Goal: Information Seeking & Learning: Learn about a topic

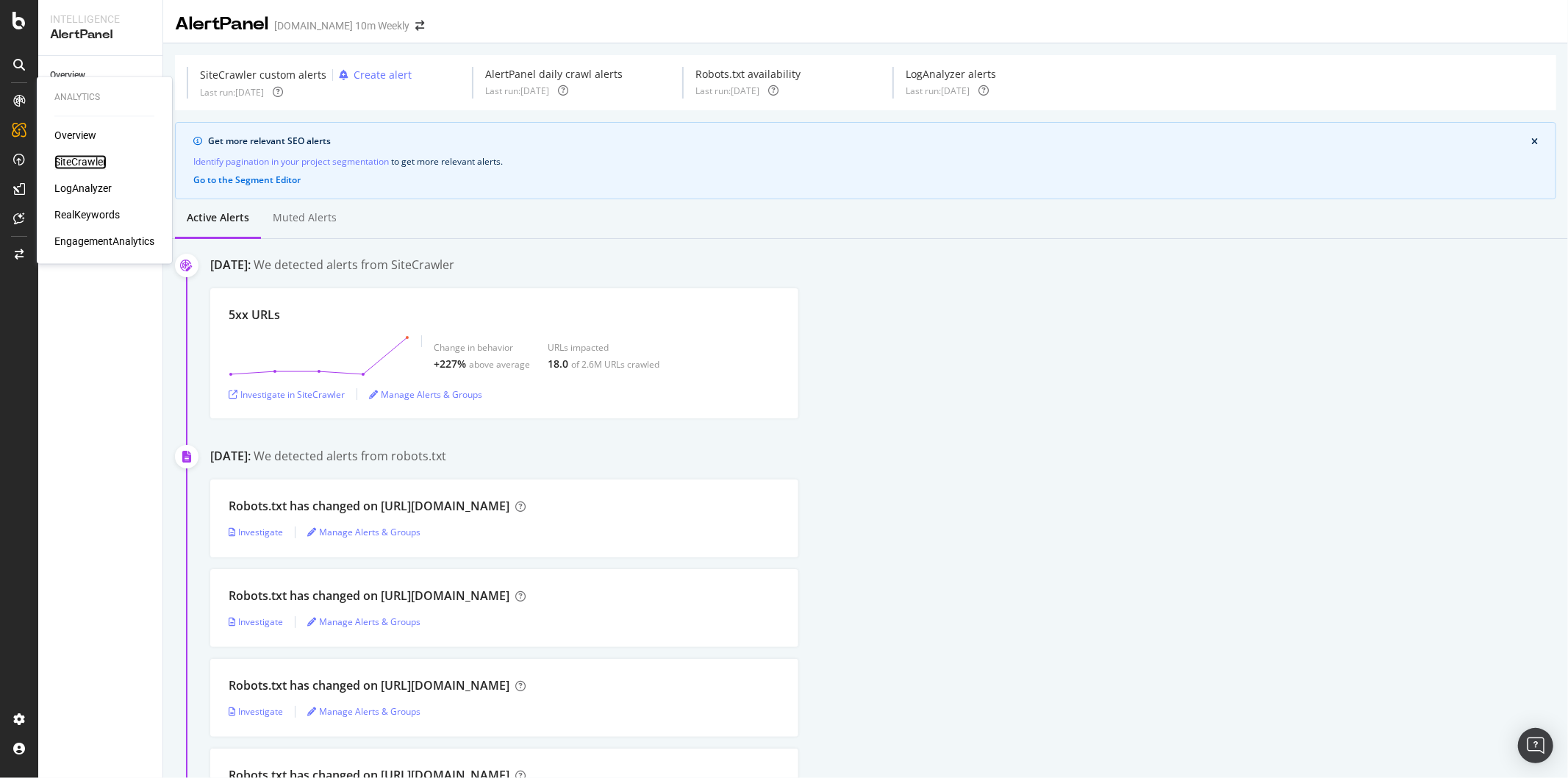
click at [61, 157] on div "SiteCrawler" at bounding box center [80, 163] width 52 height 15
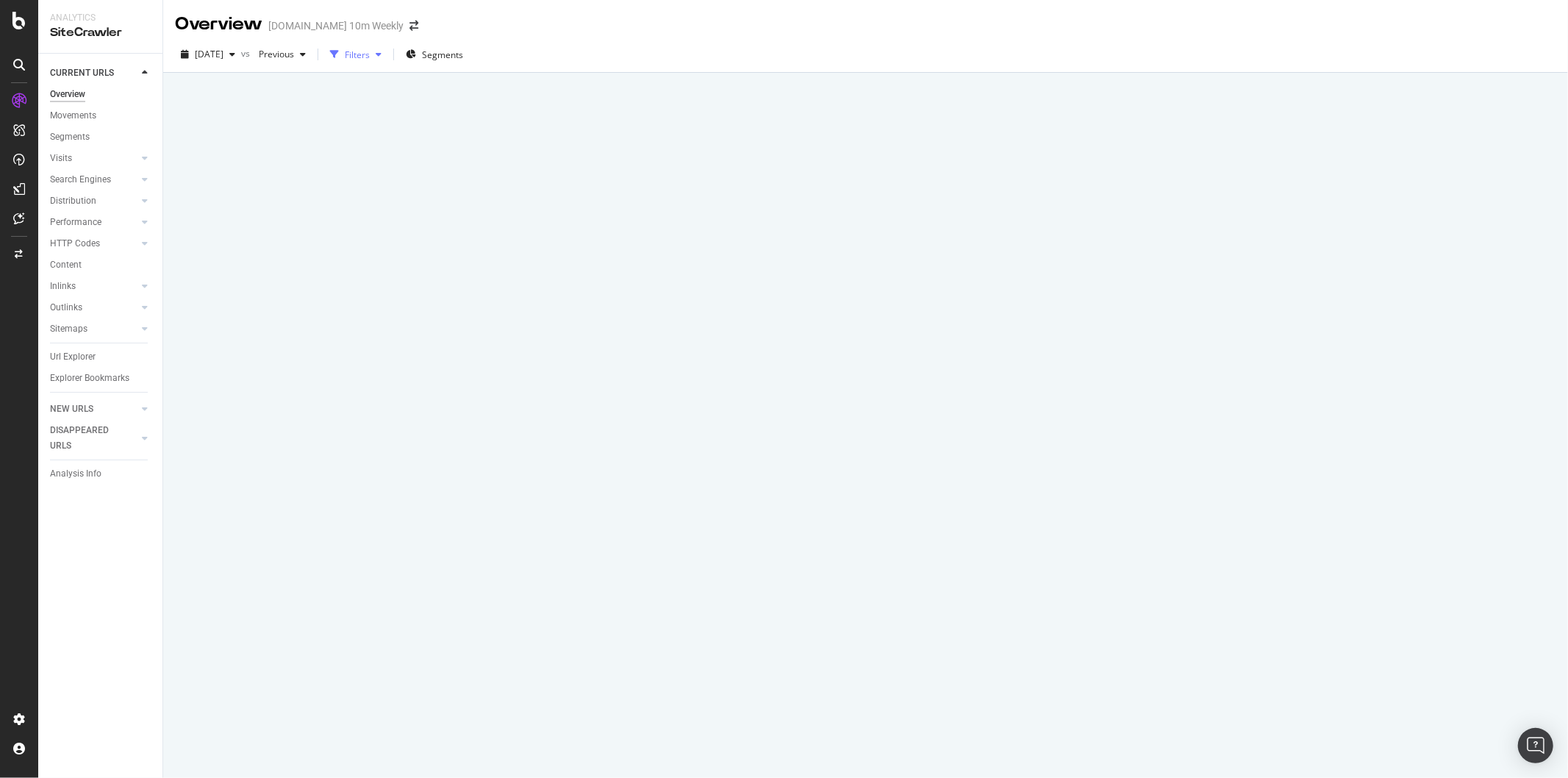
click at [369, 54] on div "Filters" at bounding box center [357, 54] width 25 height 13
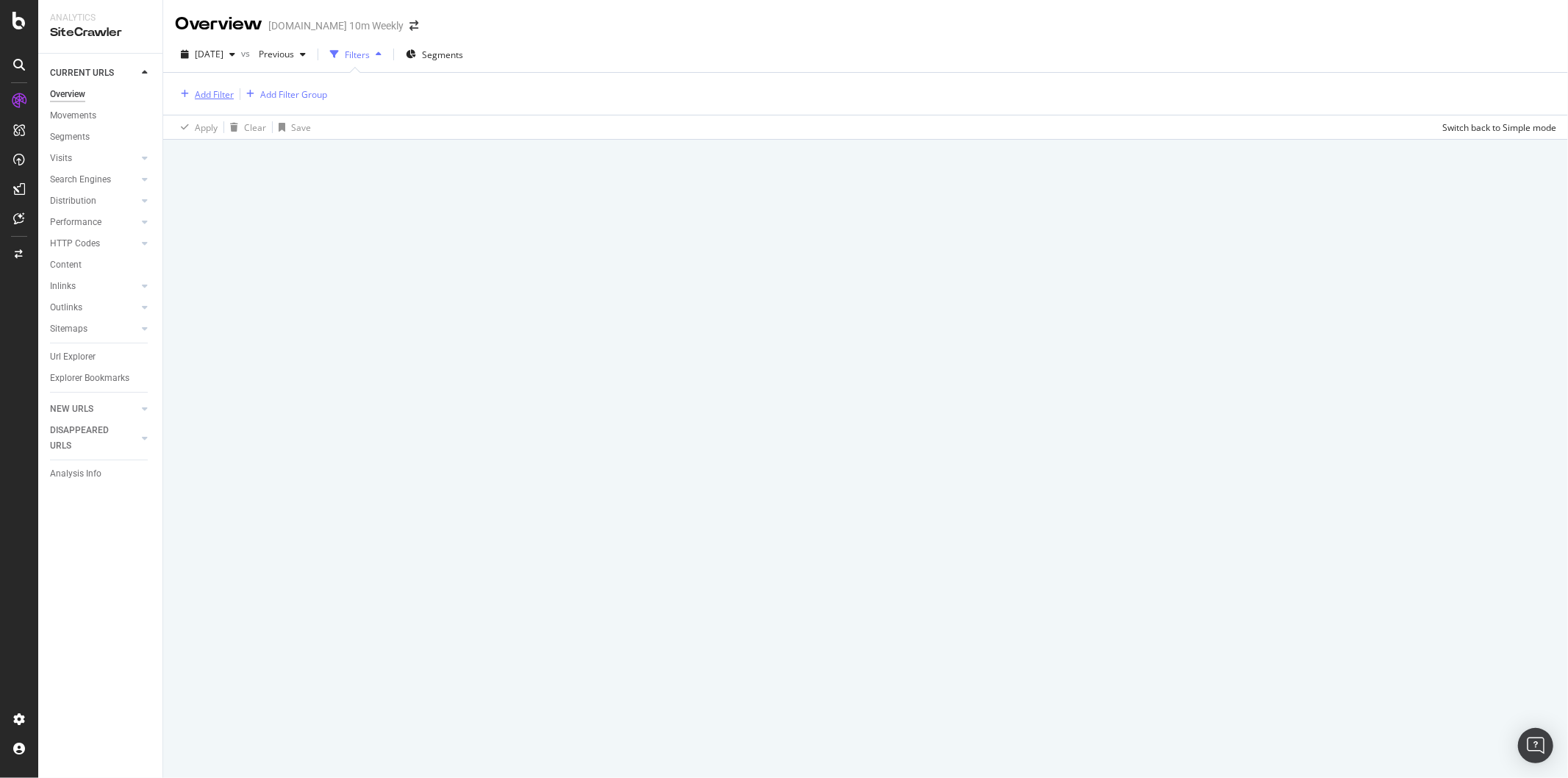
click at [228, 96] on div "Add Filter" at bounding box center [214, 94] width 39 height 13
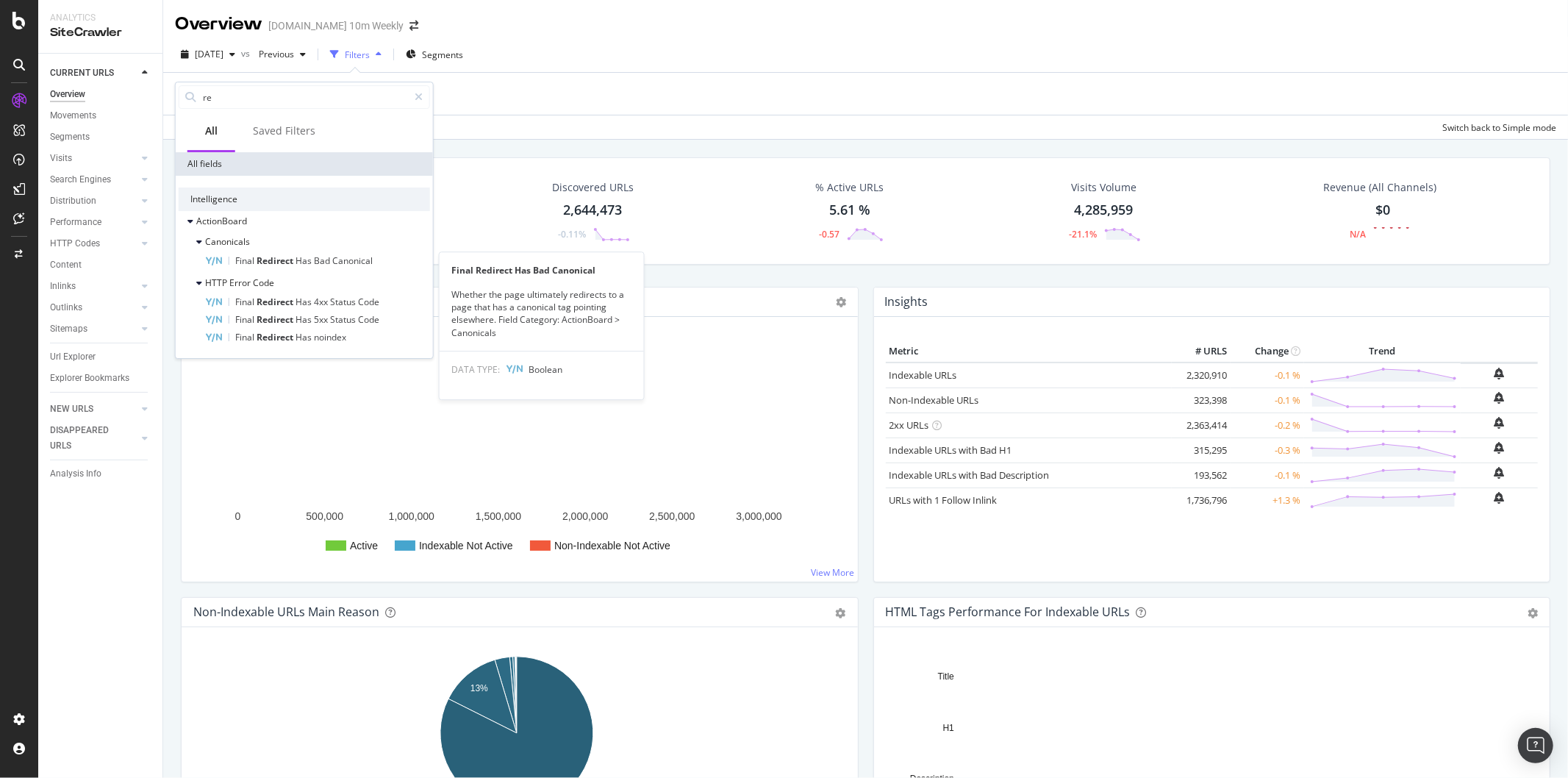
type input "r"
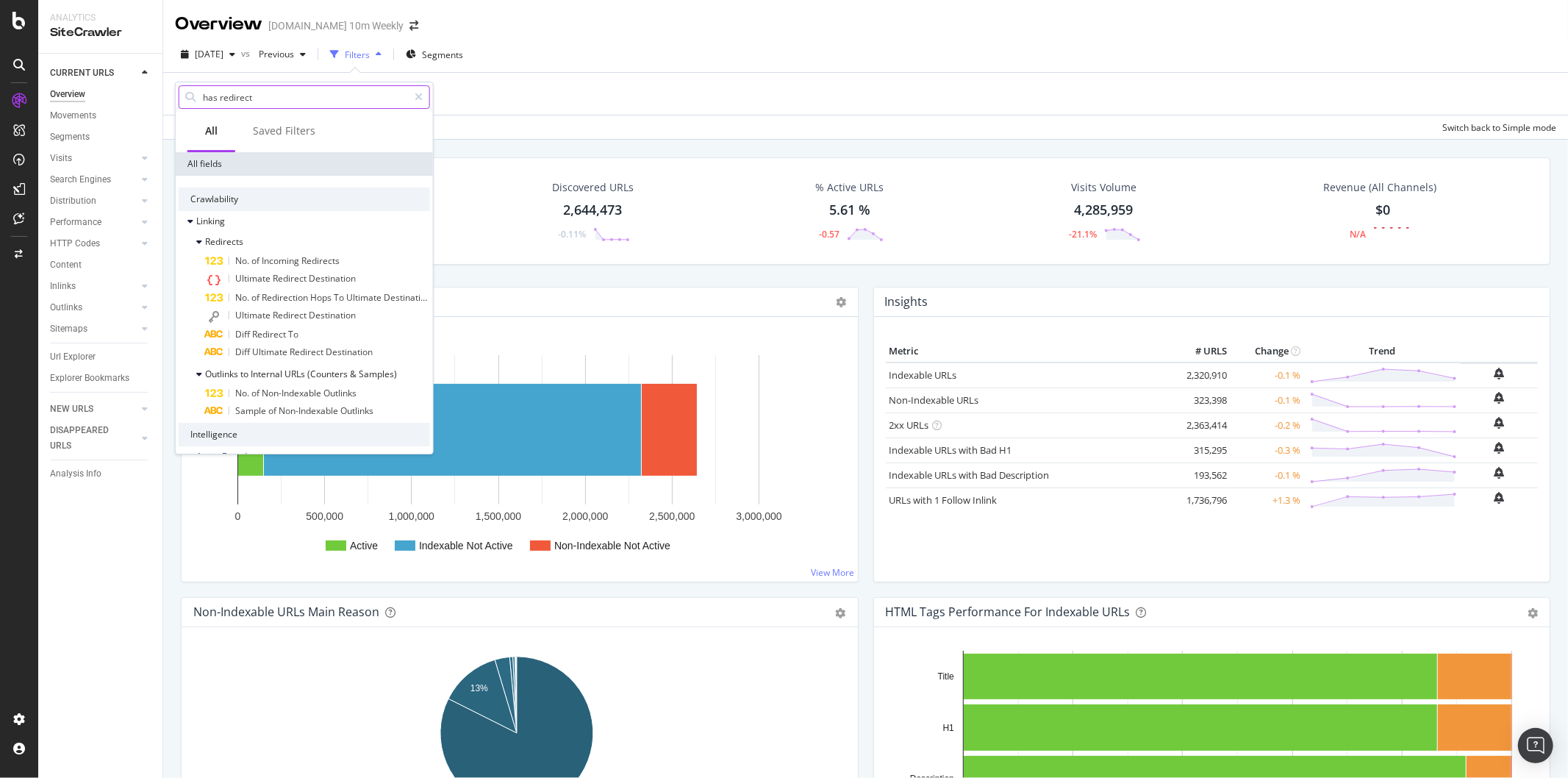
paste input "Redirect Chains"
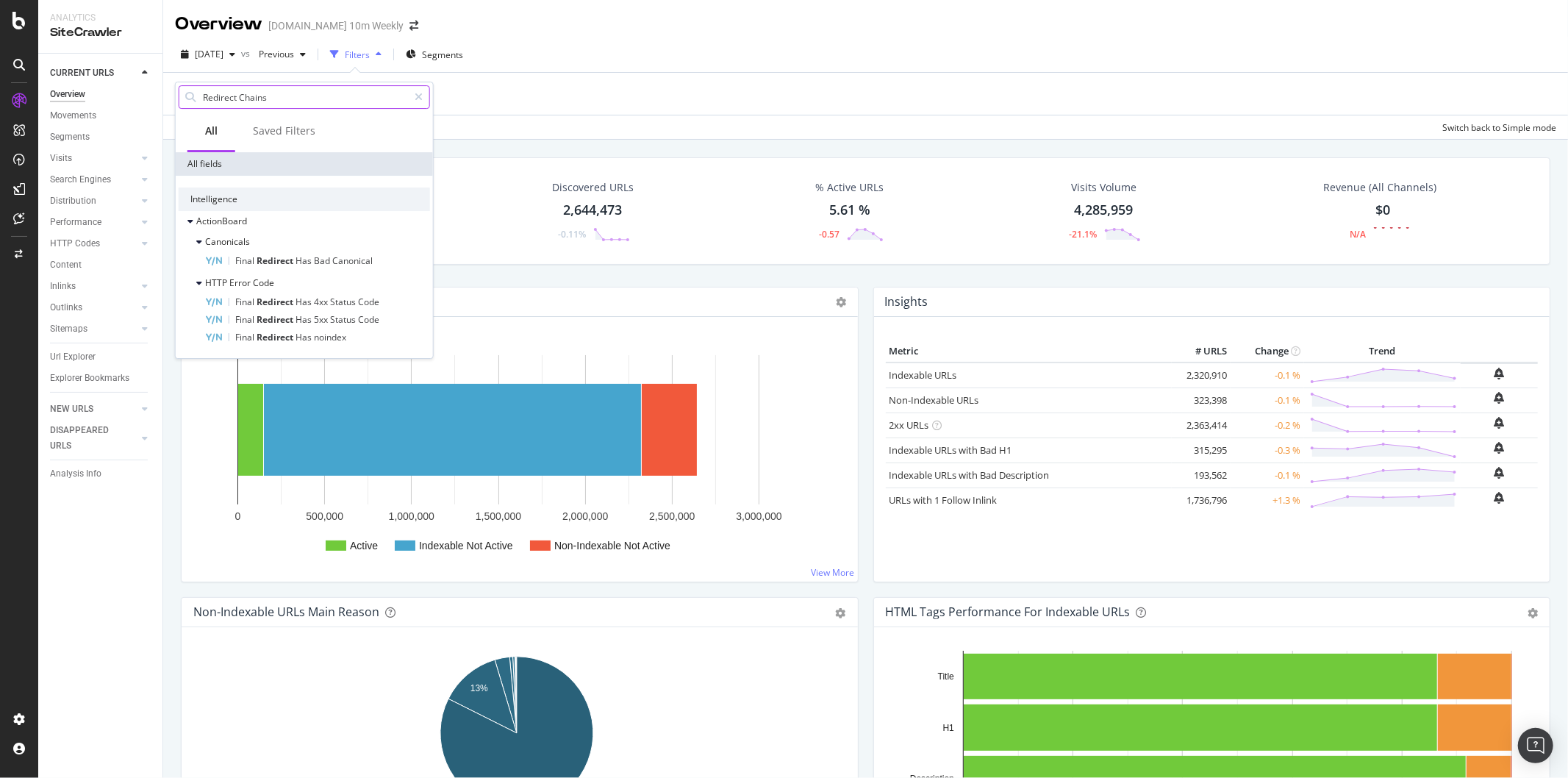
drag, startPoint x: 200, startPoint y: 92, endPoint x: 234, endPoint y: 104, distance: 36.1
click at [203, 93] on div "Redirect Chains" at bounding box center [305, 97] width 252 height 24
click at [207, 96] on input "Redirect Chains" at bounding box center [305, 97] width 207 height 22
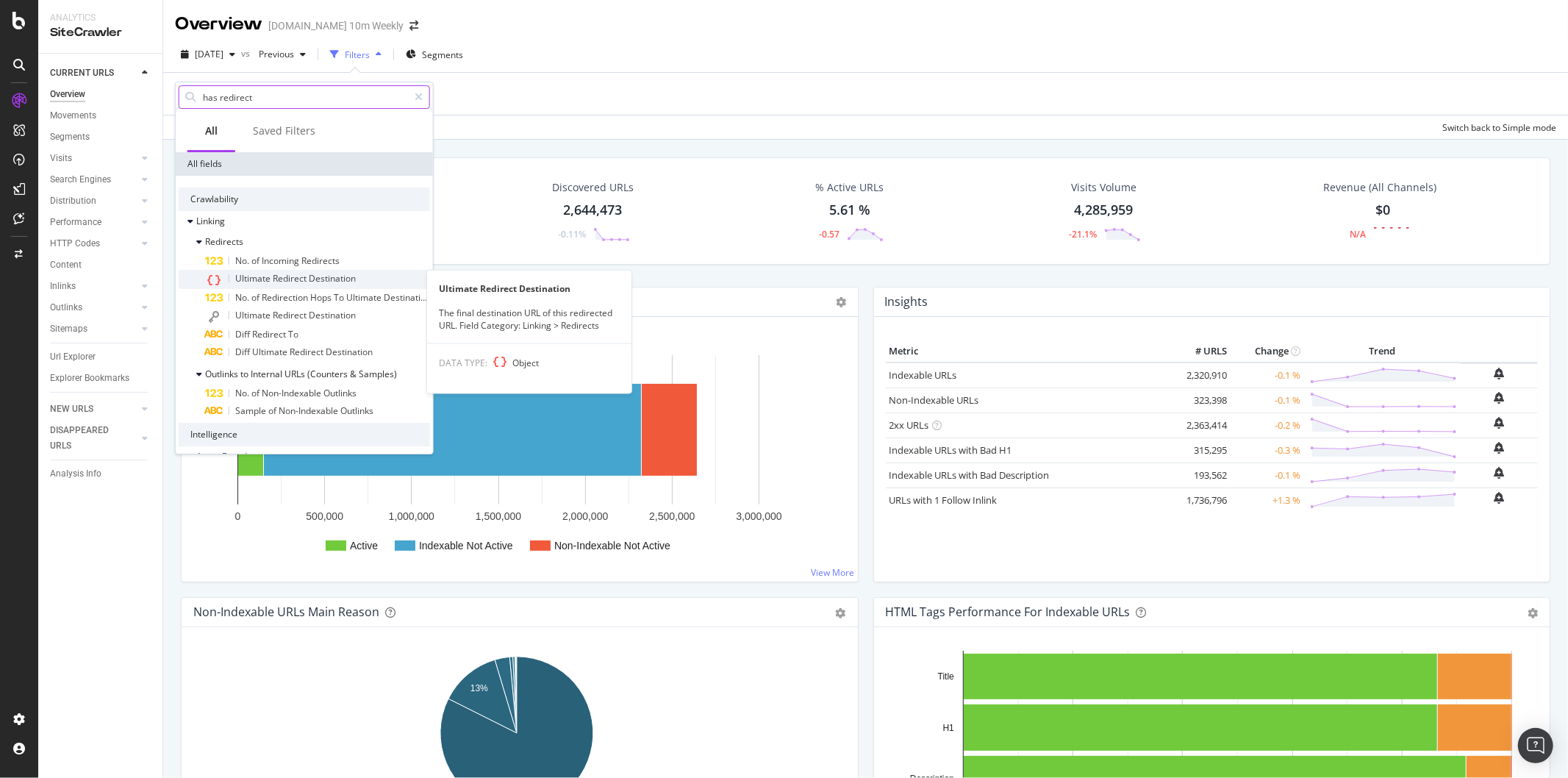
type input "has redirect"
click at [285, 280] on span "Redirect" at bounding box center [291, 278] width 36 height 13
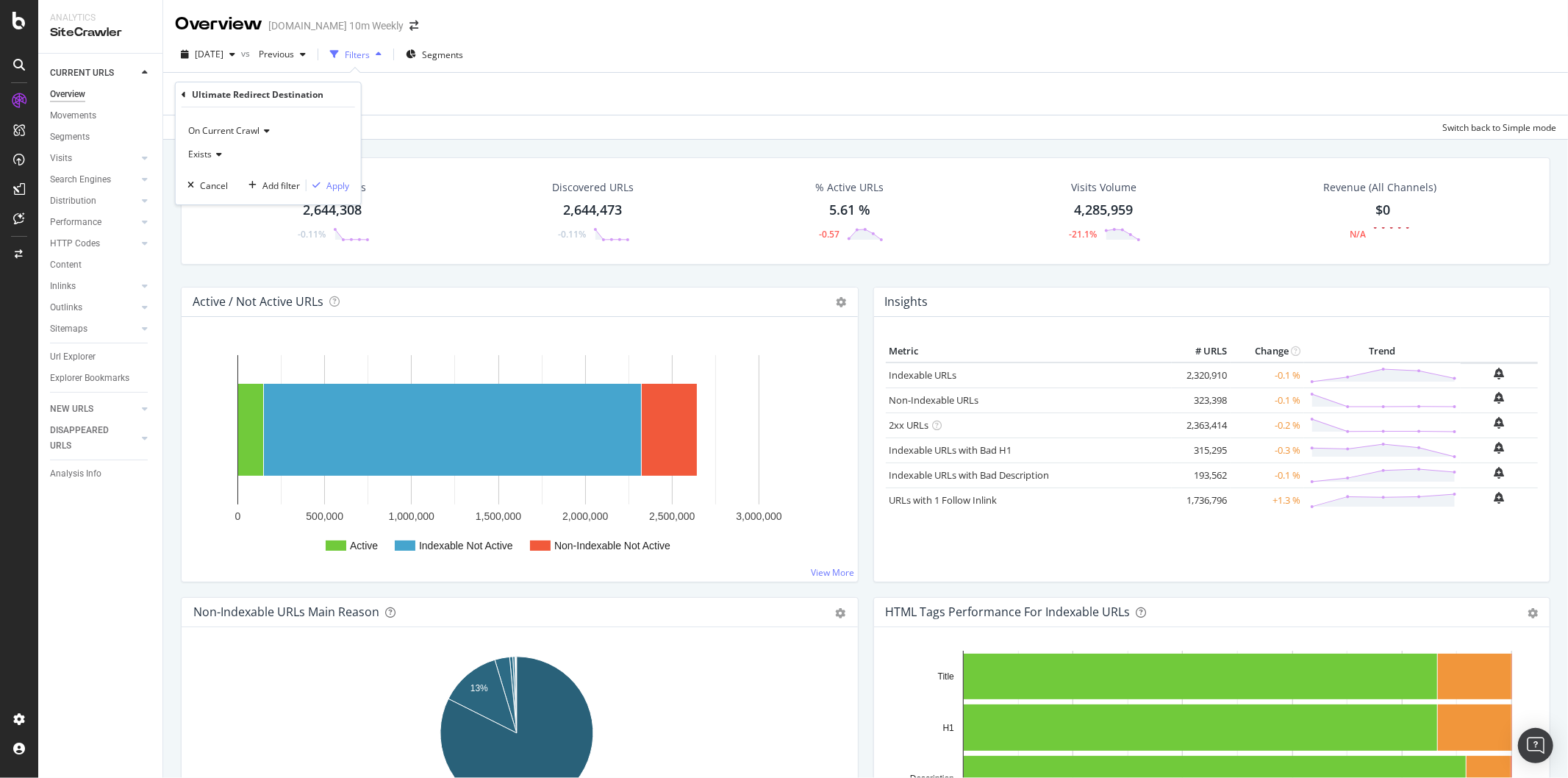
click at [219, 156] on icon at bounding box center [217, 155] width 10 height 9
click at [276, 99] on div "Ultimate Redirect Destination" at bounding box center [258, 94] width 132 height 13
click at [202, 184] on div "Cancel" at bounding box center [214, 185] width 28 height 13
click at [283, 97] on div "Add Filter Group" at bounding box center [294, 94] width 67 height 13
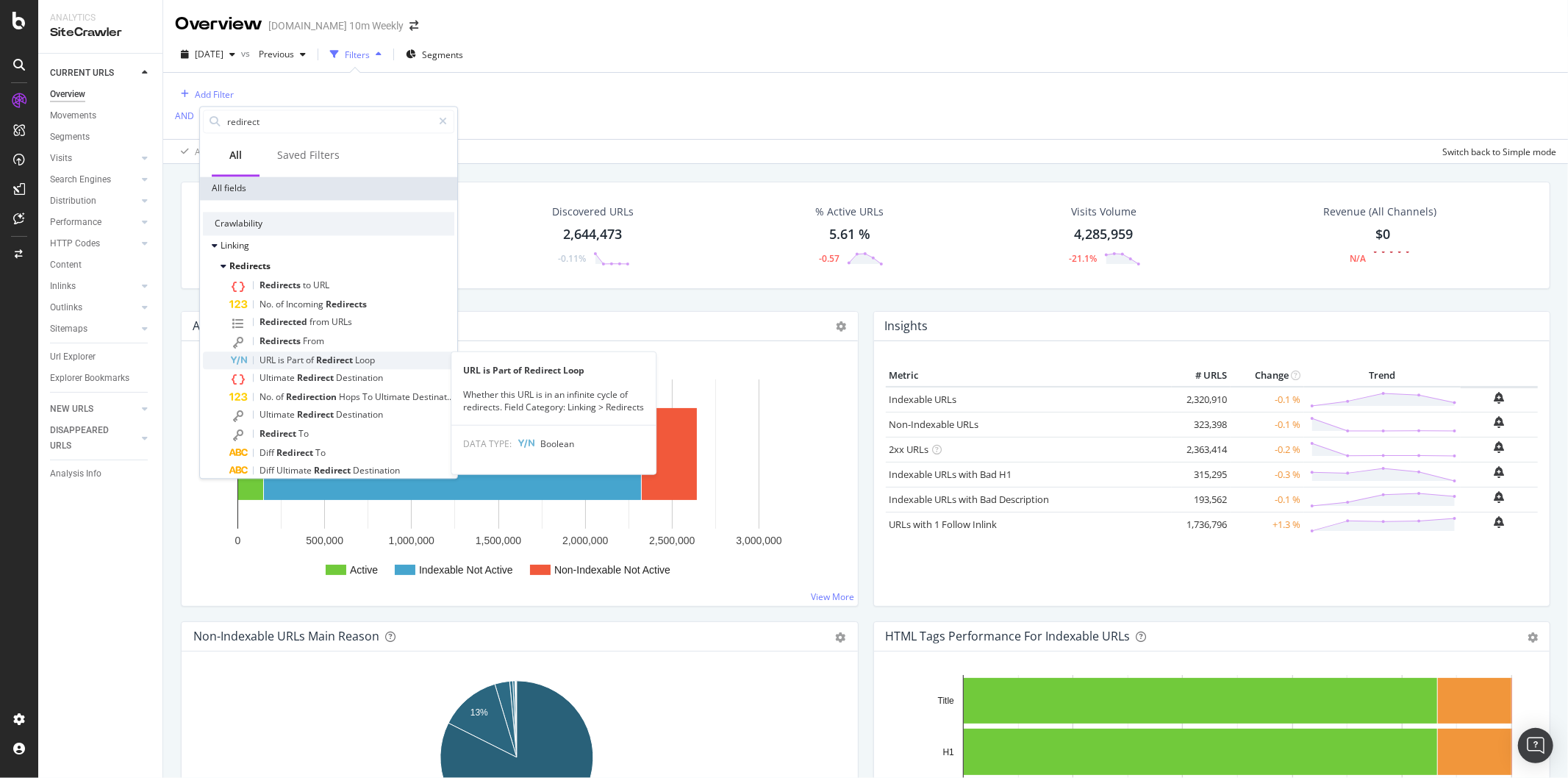
type input "redirect"
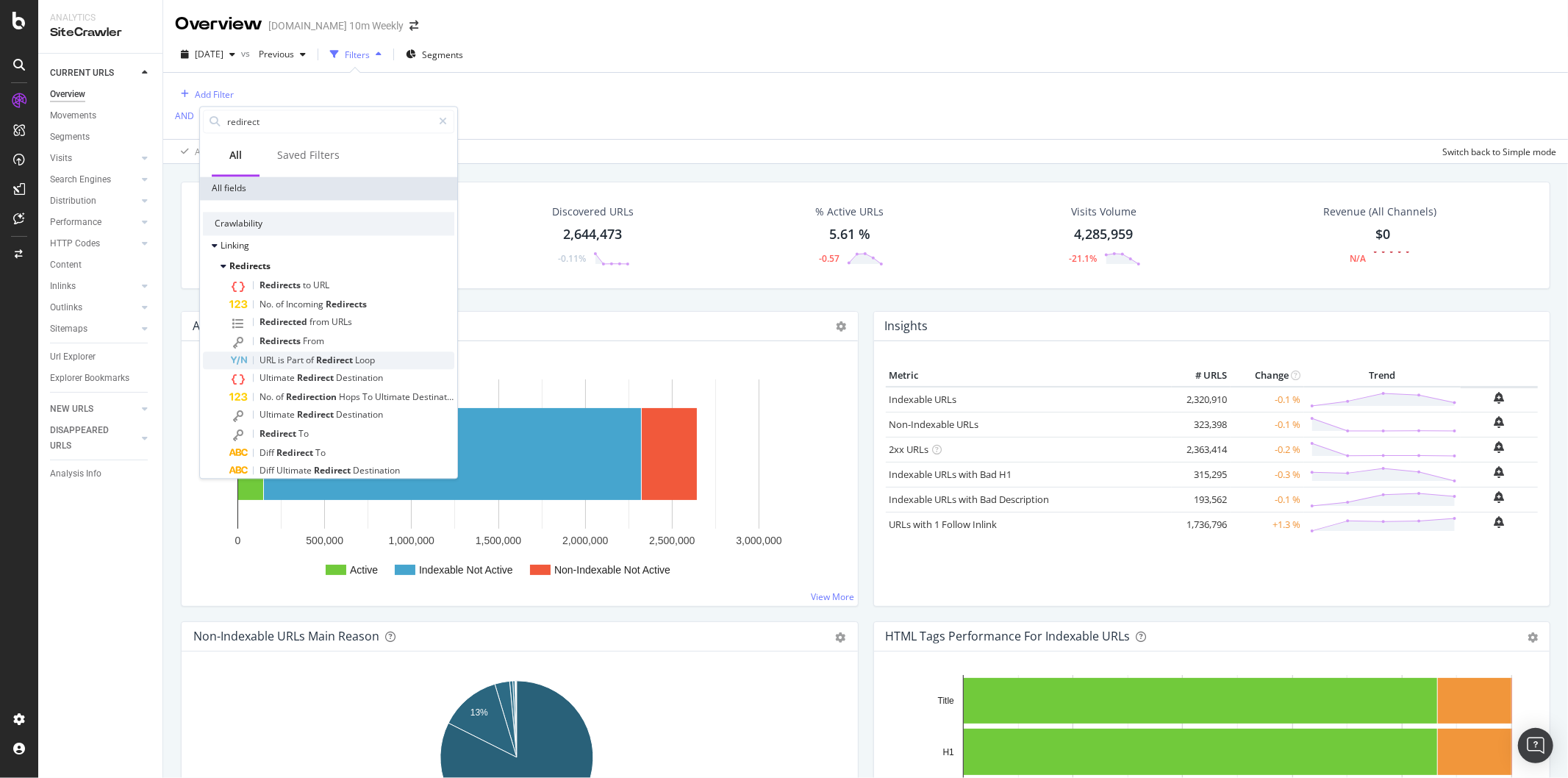
click at [397, 358] on div "URL is Part of Redirect Loop" at bounding box center [342, 360] width 225 height 18
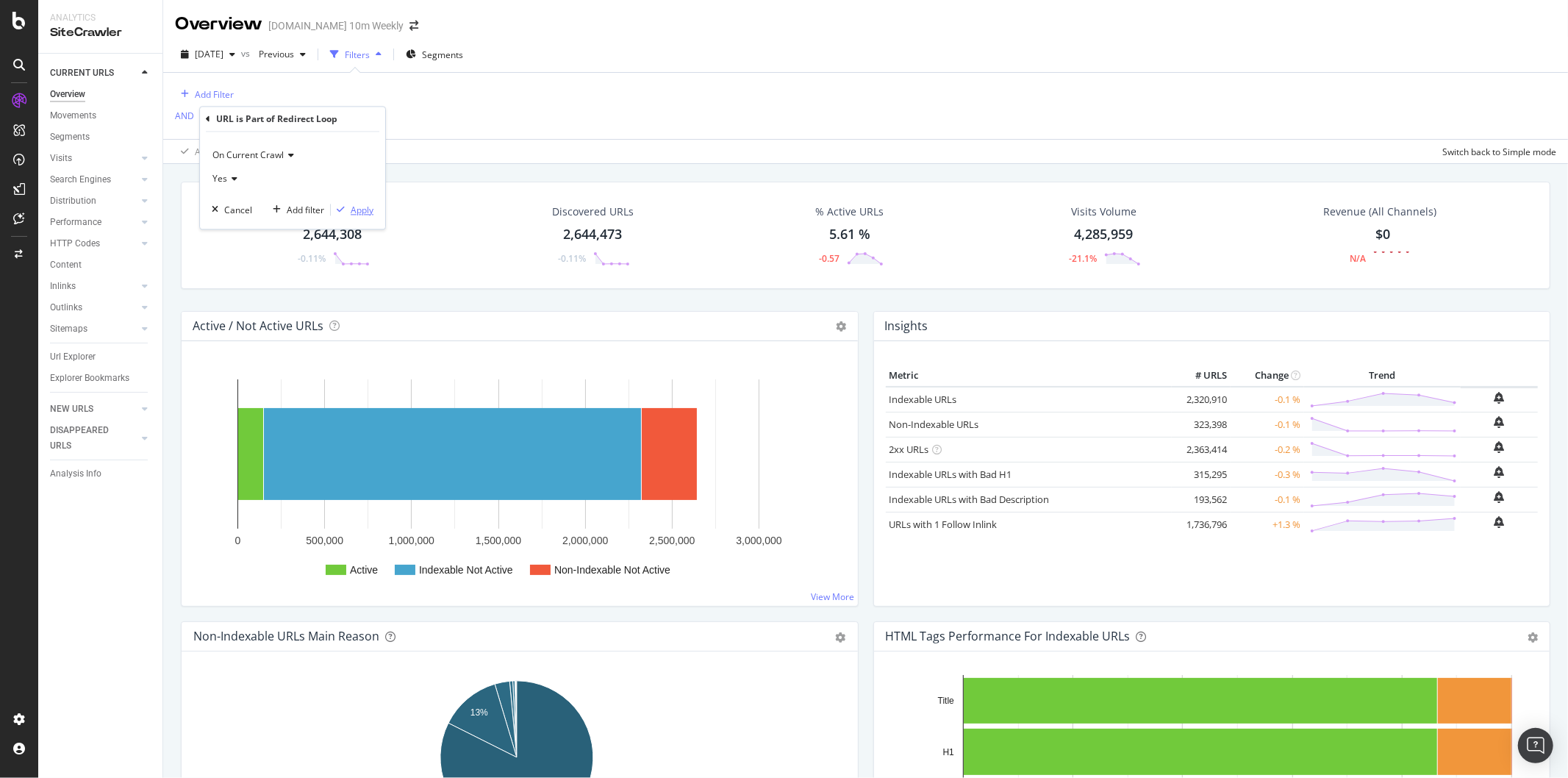
click at [363, 214] on div "Apply" at bounding box center [361, 210] width 23 height 13
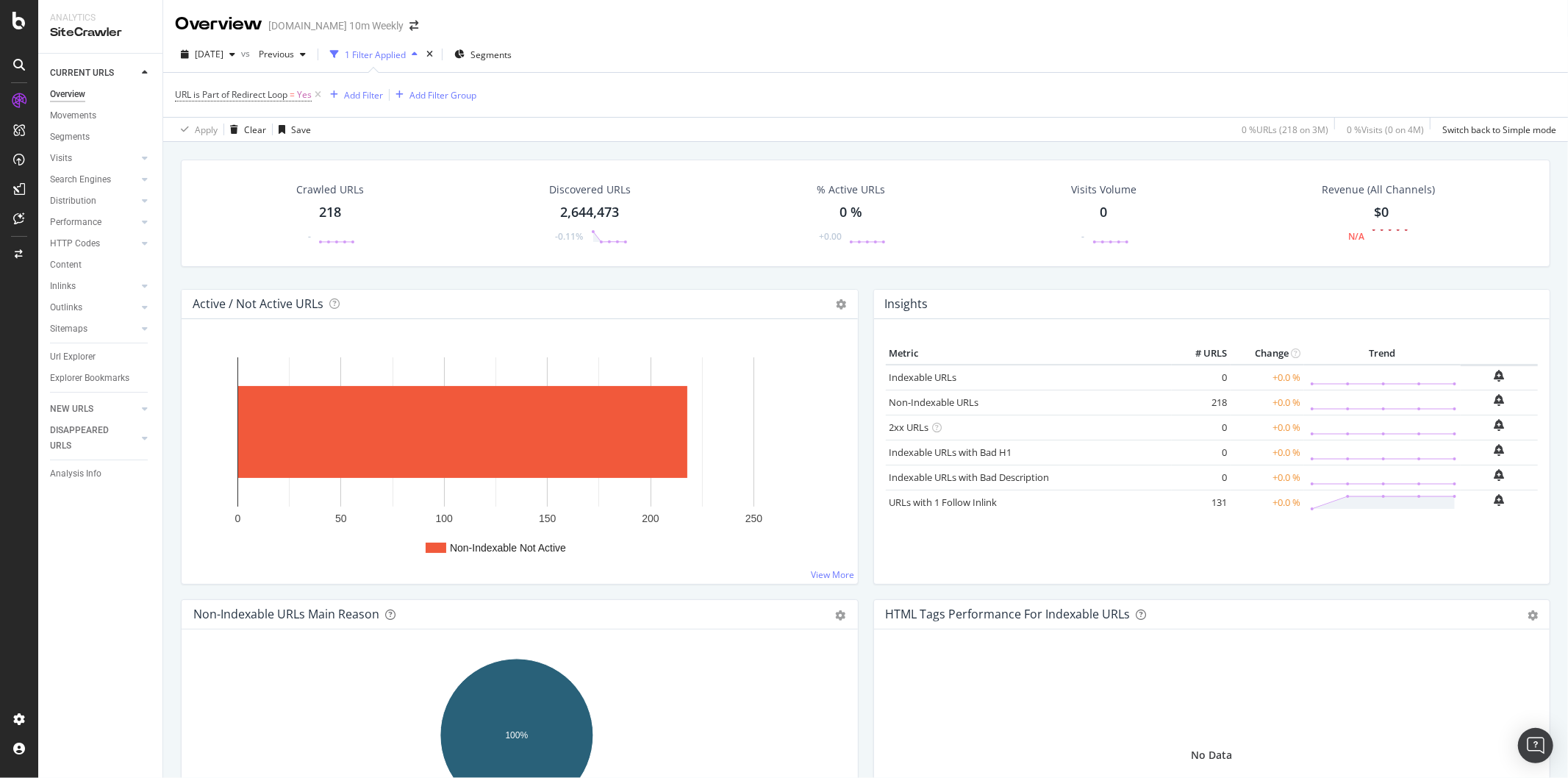
click at [326, 216] on div "218" at bounding box center [330, 213] width 22 height 19
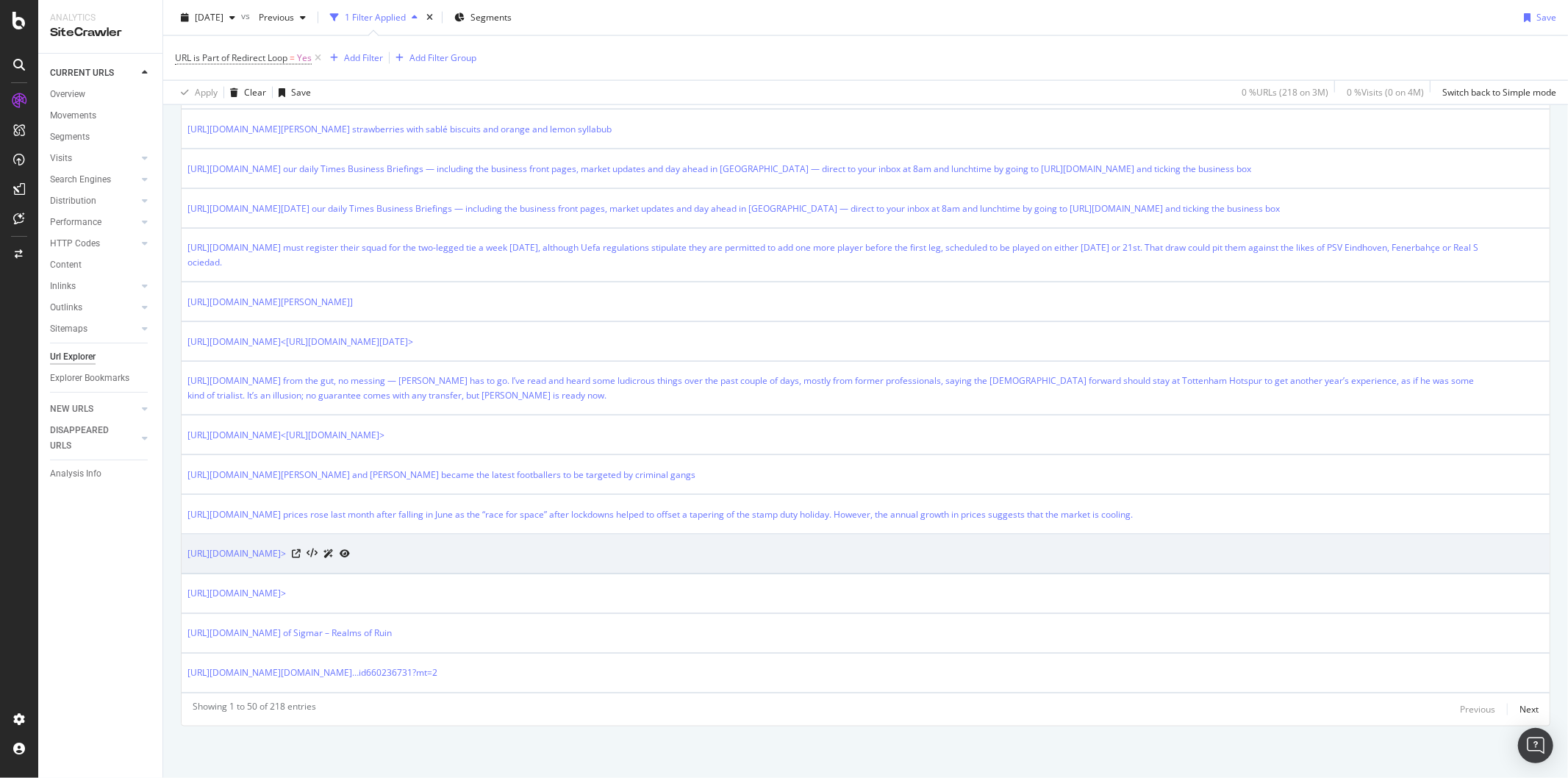
scroll to position [1889, 0]
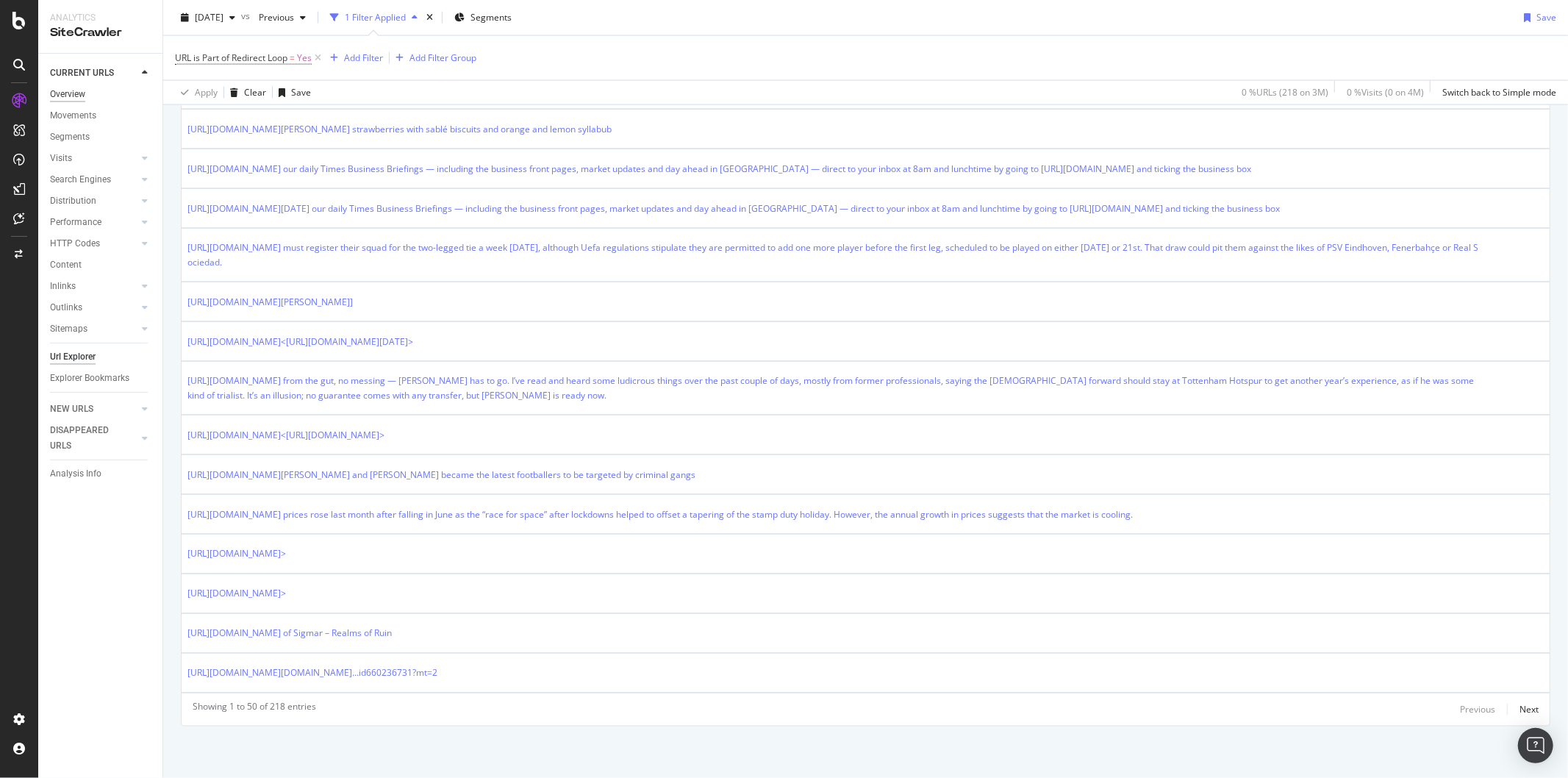
click at [71, 93] on div "Overview" at bounding box center [68, 94] width 35 height 15
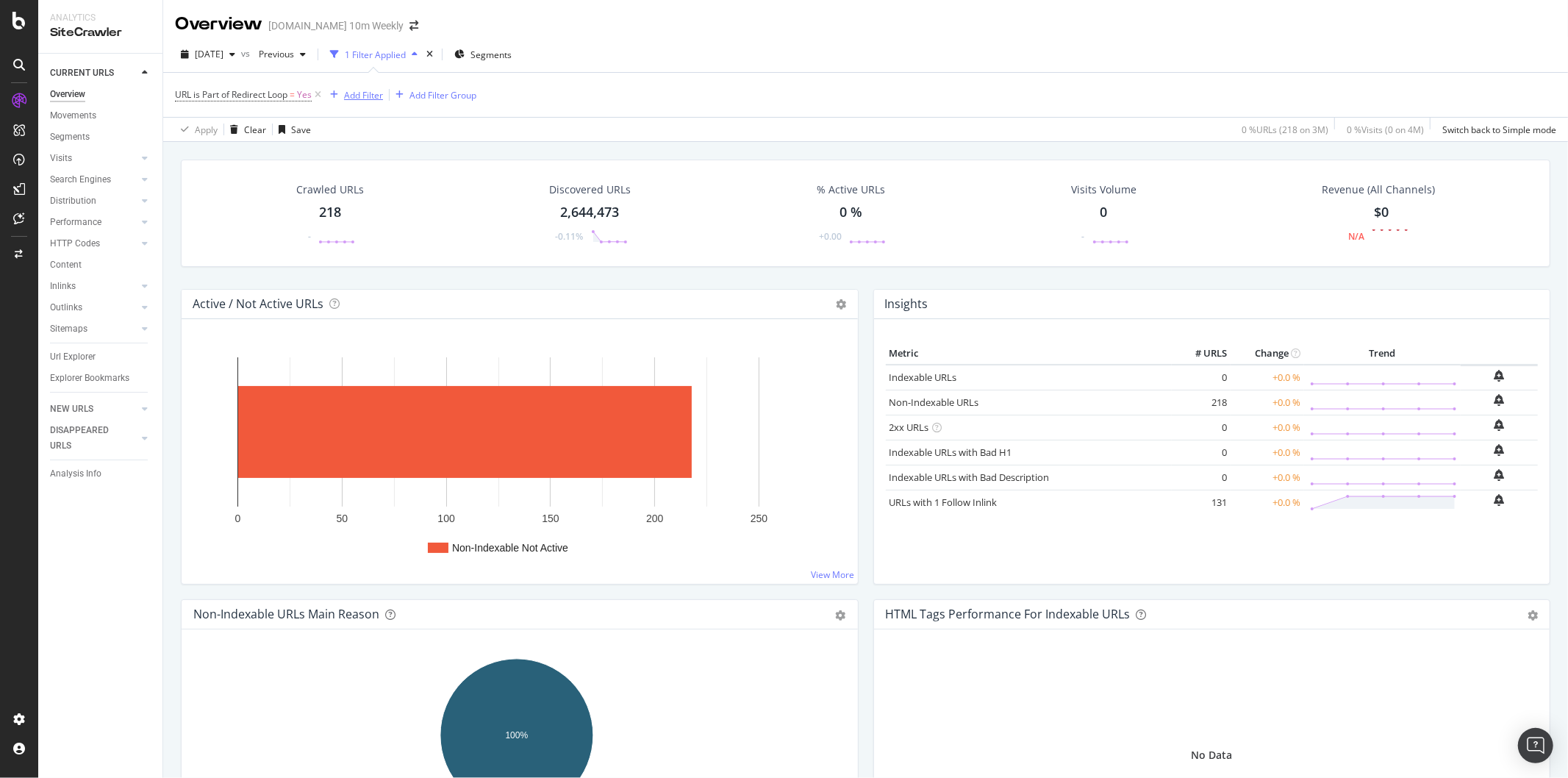
click at [352, 96] on div "Add Filter" at bounding box center [363, 95] width 39 height 13
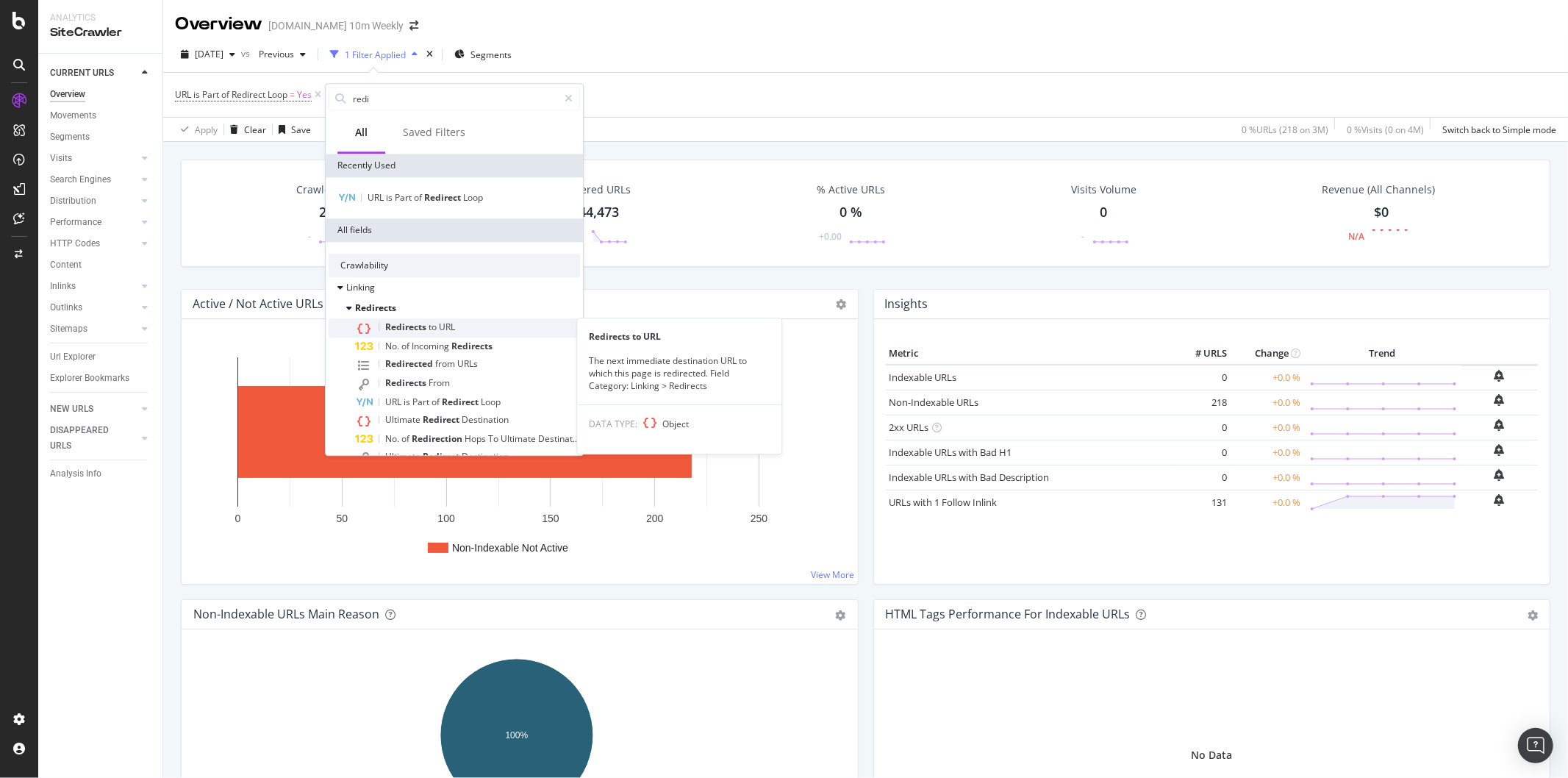
type input "redi"
click at [461, 326] on div "Redirects to URL" at bounding box center [467, 328] width 225 height 19
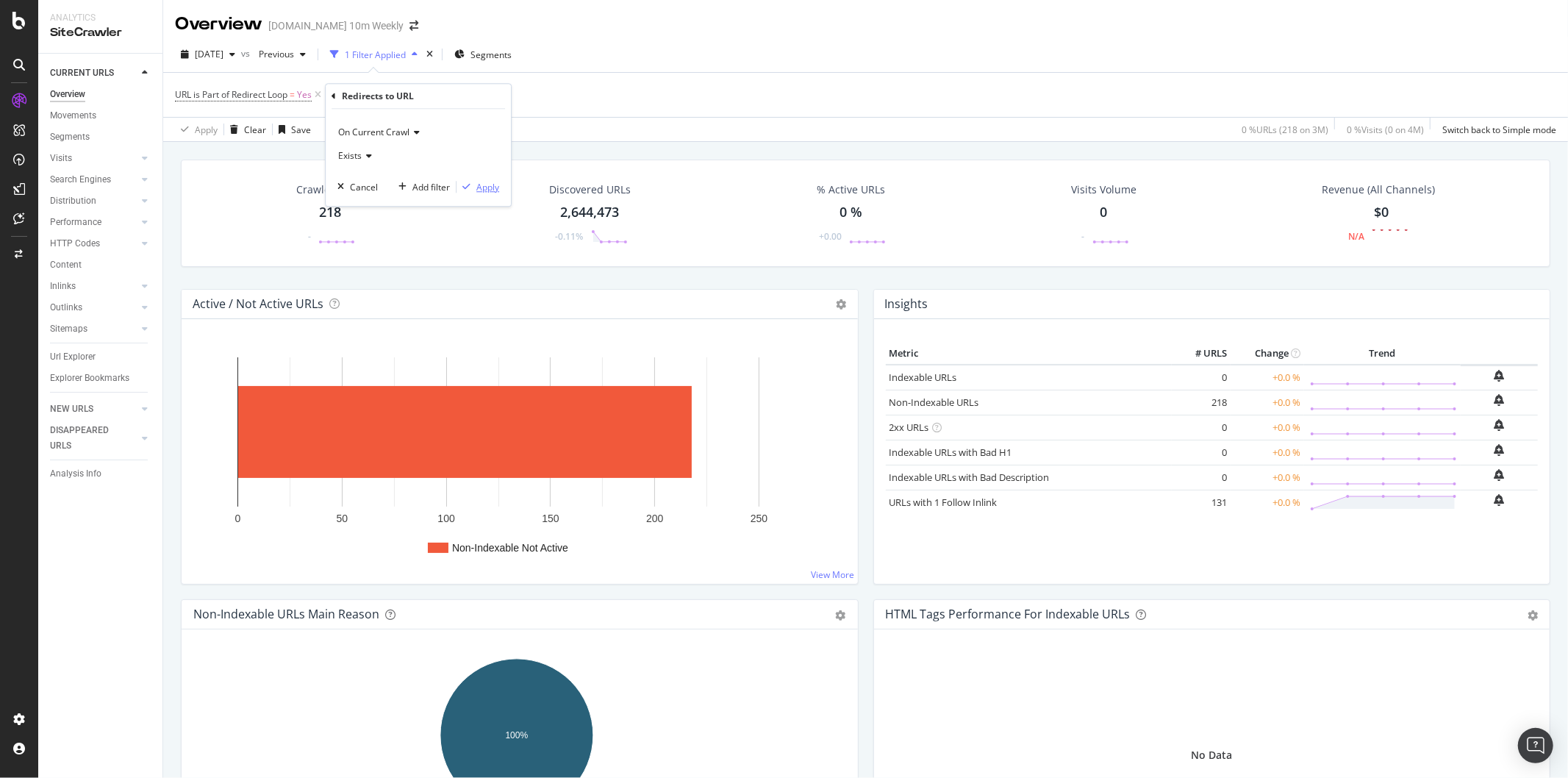
click at [491, 187] on div "Apply" at bounding box center [487, 187] width 23 height 13
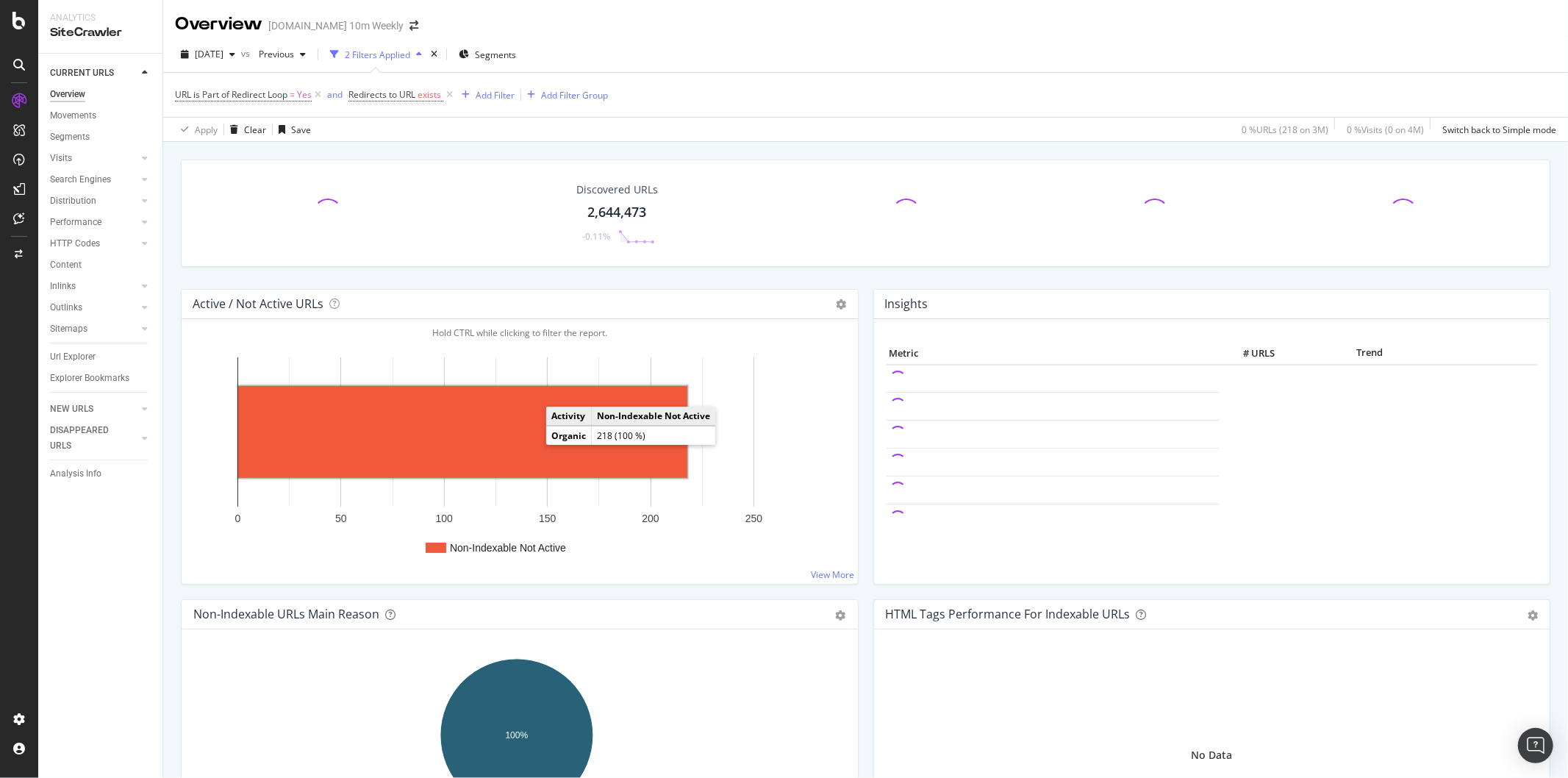
click at [475, 404] on rect "A chart." at bounding box center [463, 431] width 449 height 92
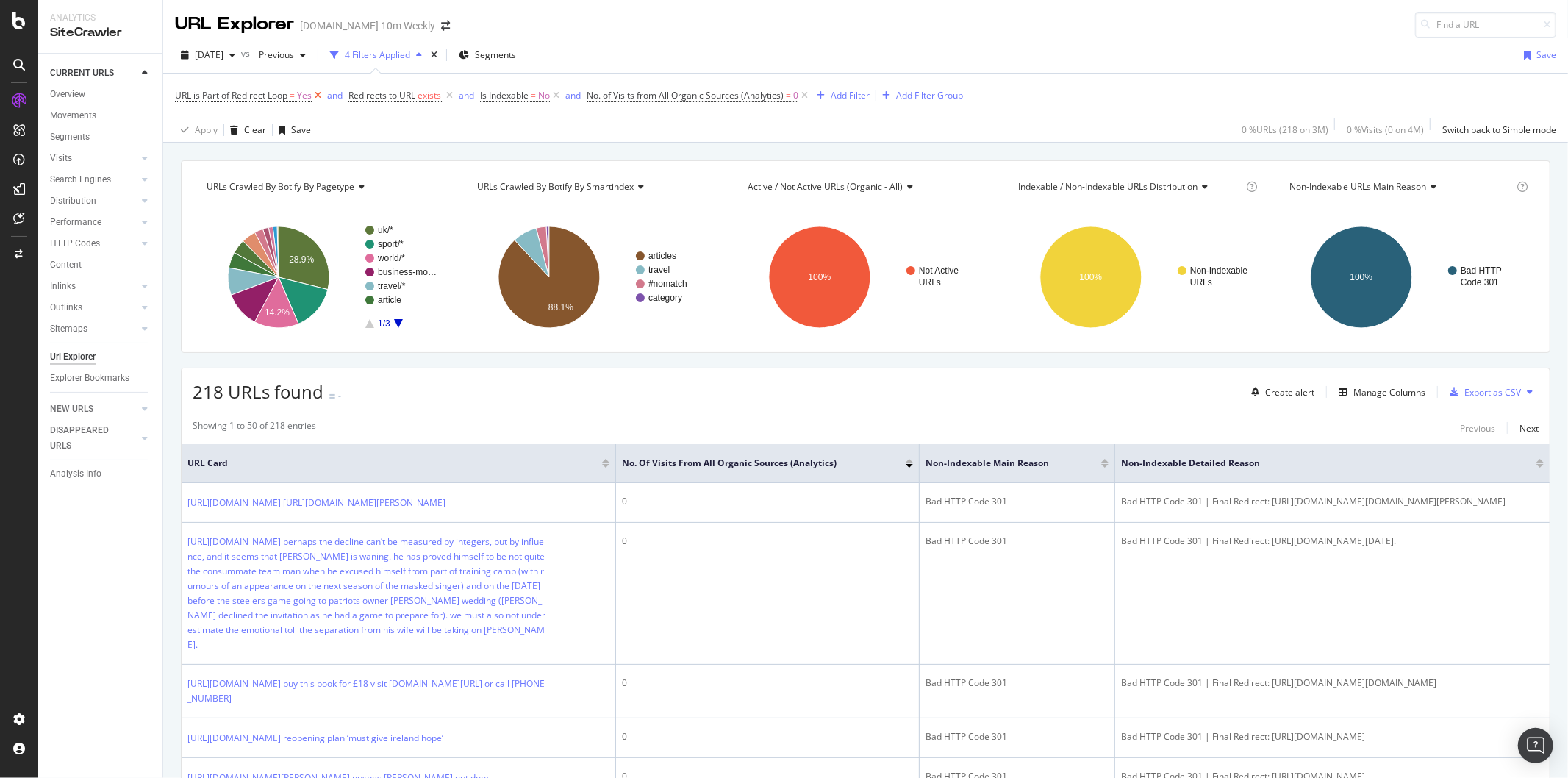
click at [322, 96] on icon at bounding box center [318, 96] width 13 height 15
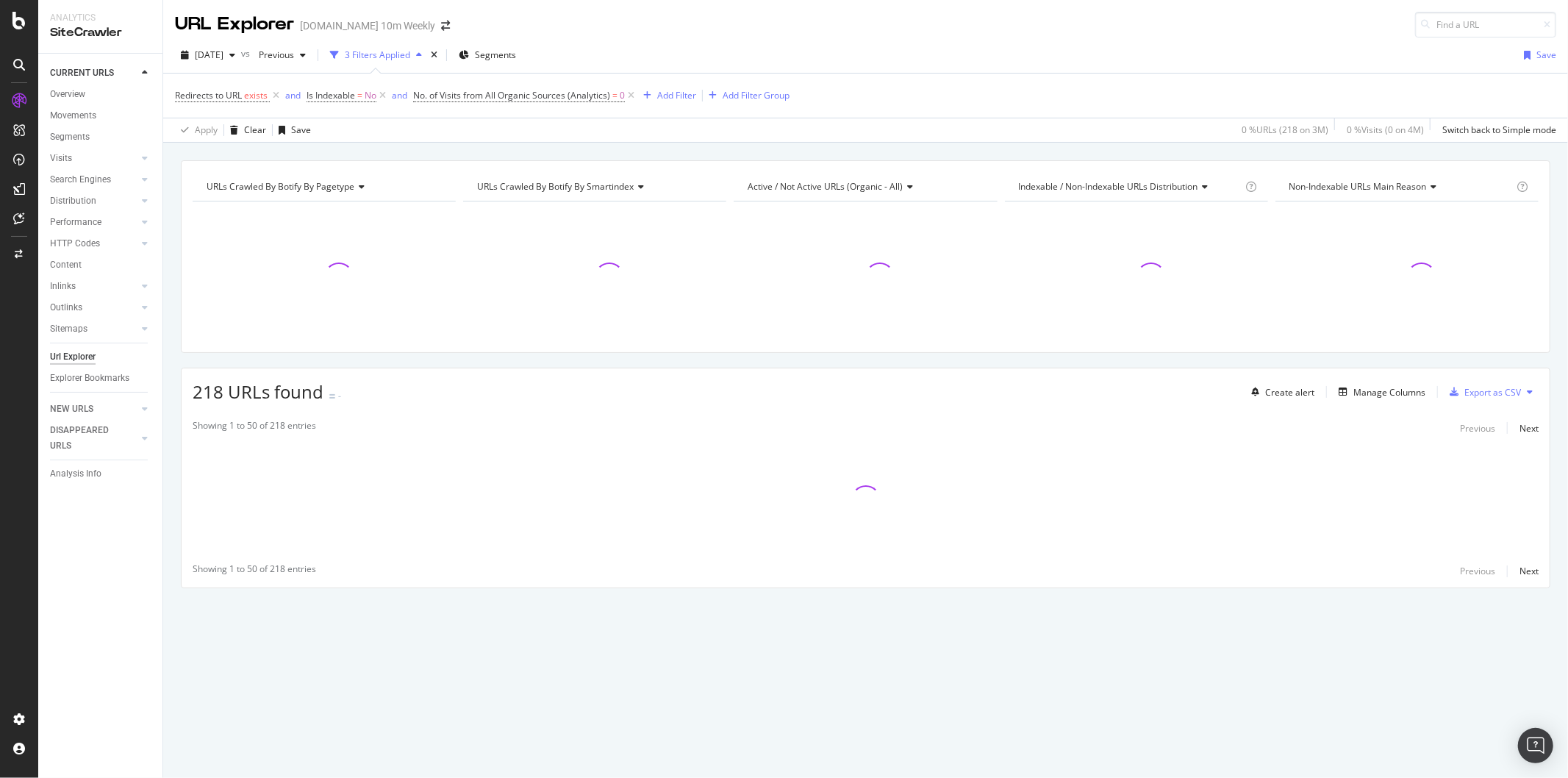
drag, startPoint x: 383, startPoint y: 94, endPoint x: 390, endPoint y: 98, distance: 8.1
click at [390, 99] on span "Is Indexable = No and" at bounding box center [360, 96] width 107 height 21
click at [384, 94] on icon at bounding box center [382, 96] width 13 height 15
click at [277, 94] on icon at bounding box center [276, 96] width 13 height 15
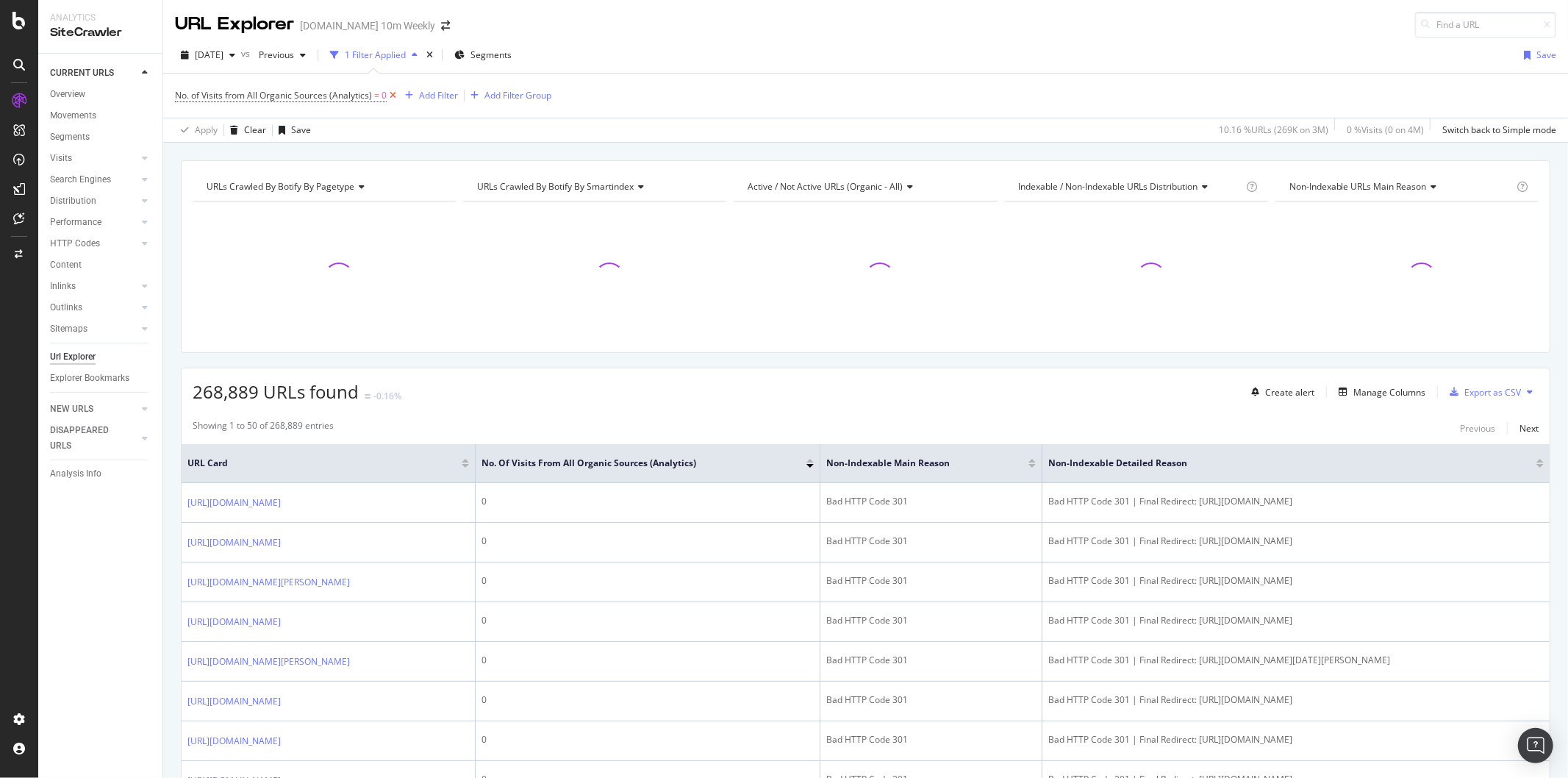
click at [394, 96] on icon at bounding box center [392, 96] width 13 height 15
click at [68, 92] on div "Overview" at bounding box center [68, 94] width 35 height 15
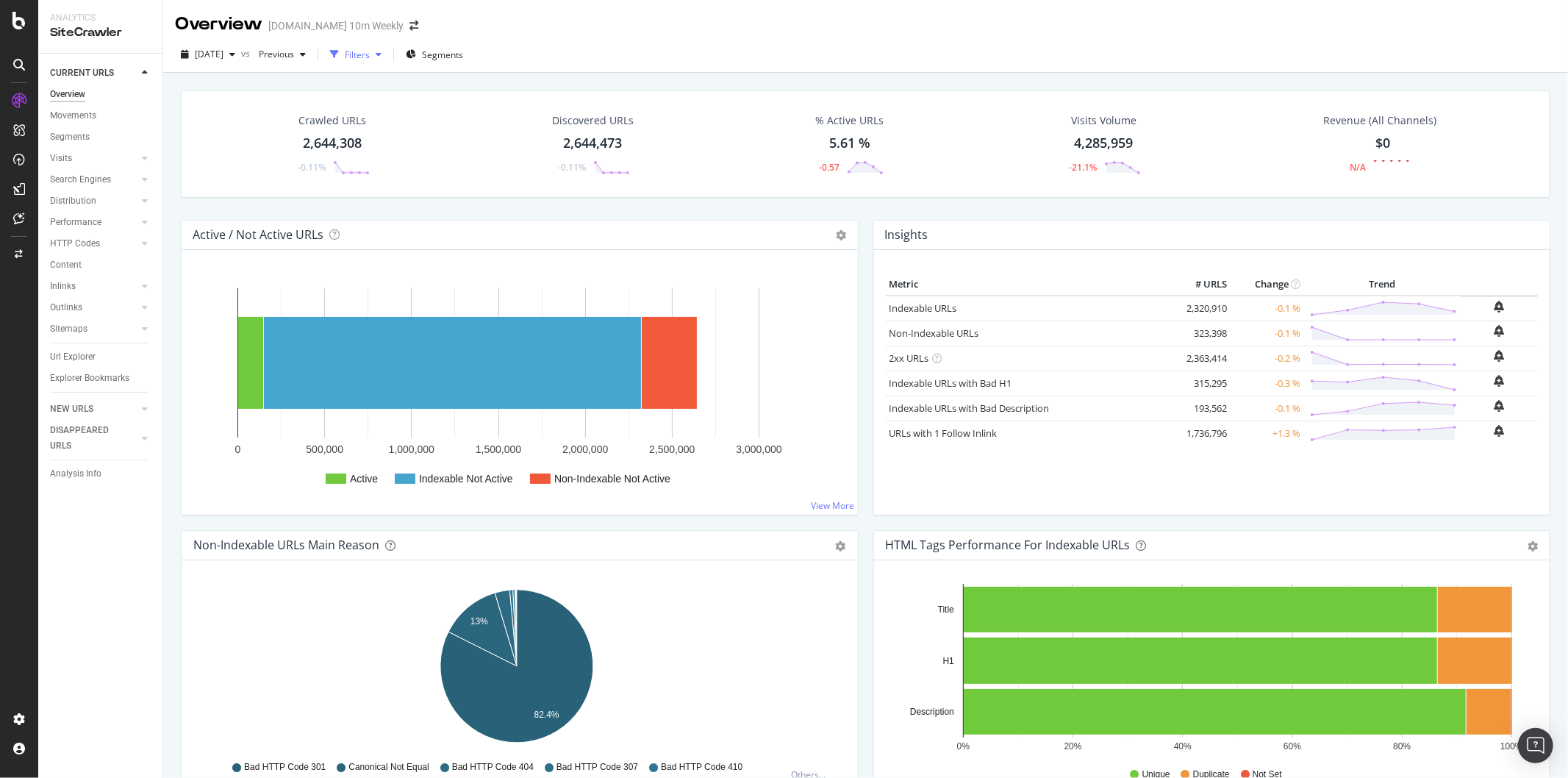
click at [369, 56] on div "Filters" at bounding box center [357, 54] width 25 height 13
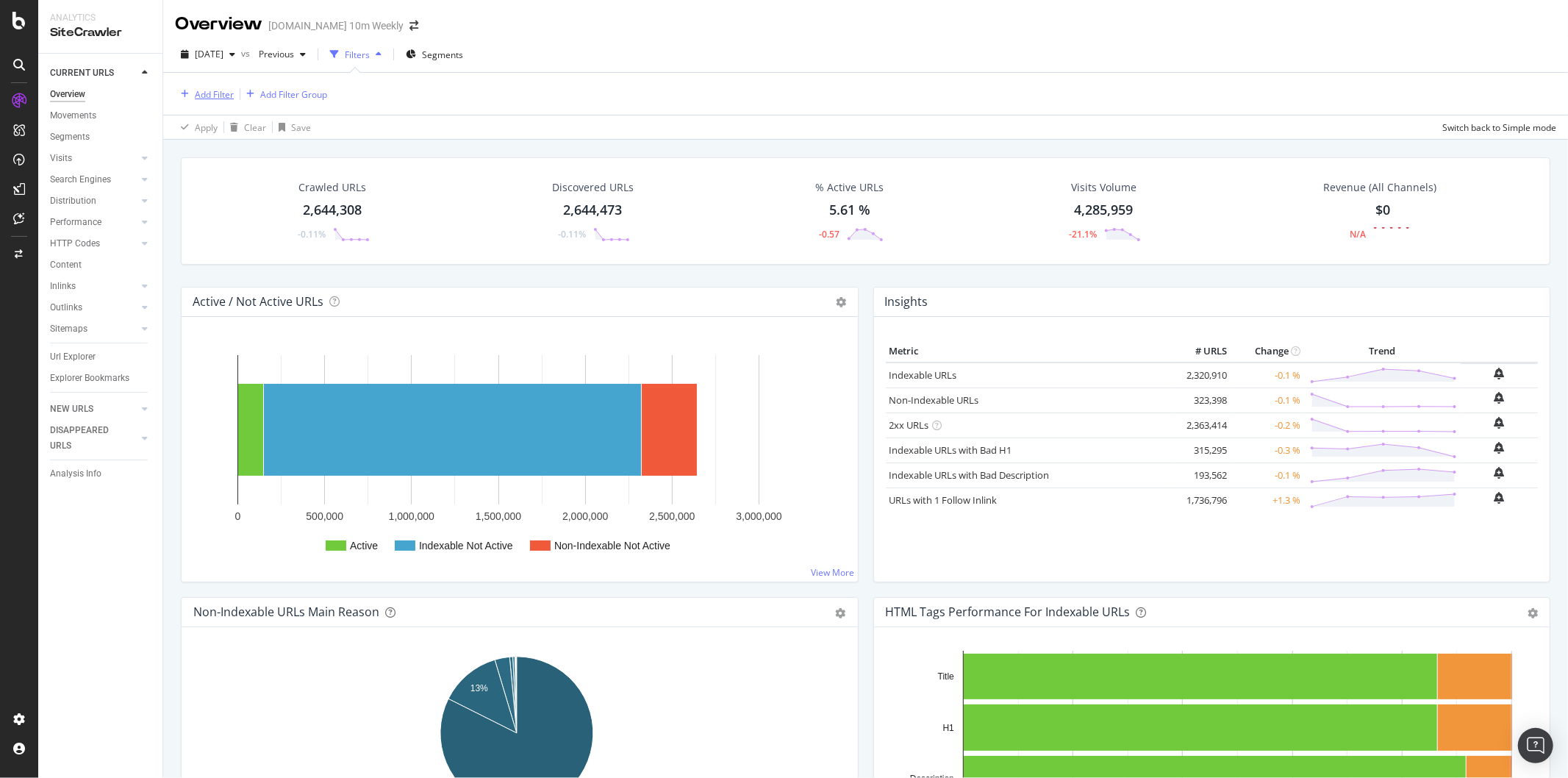
click at [217, 93] on div "Add Filter" at bounding box center [214, 94] width 39 height 13
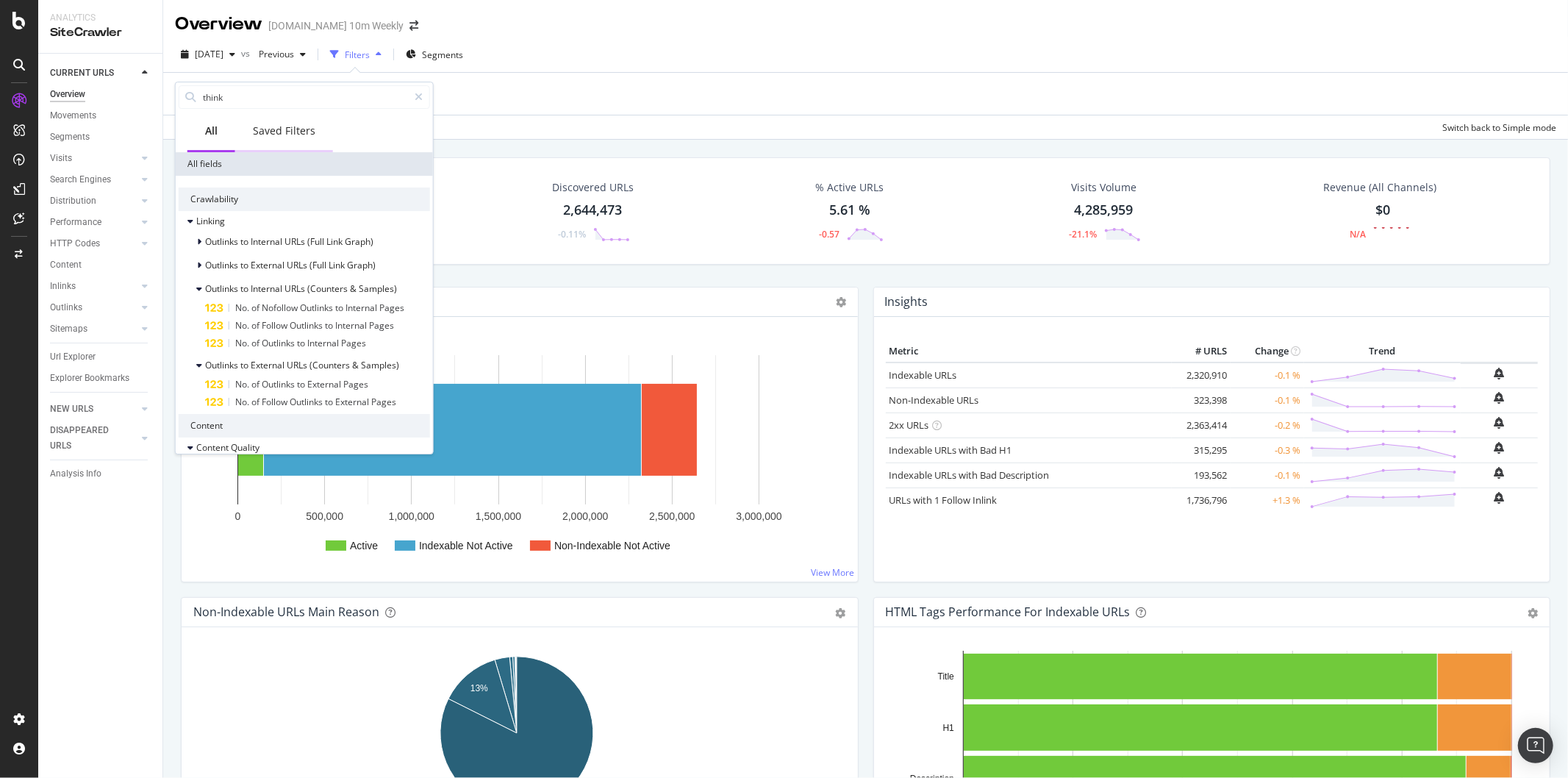
type input "thin"
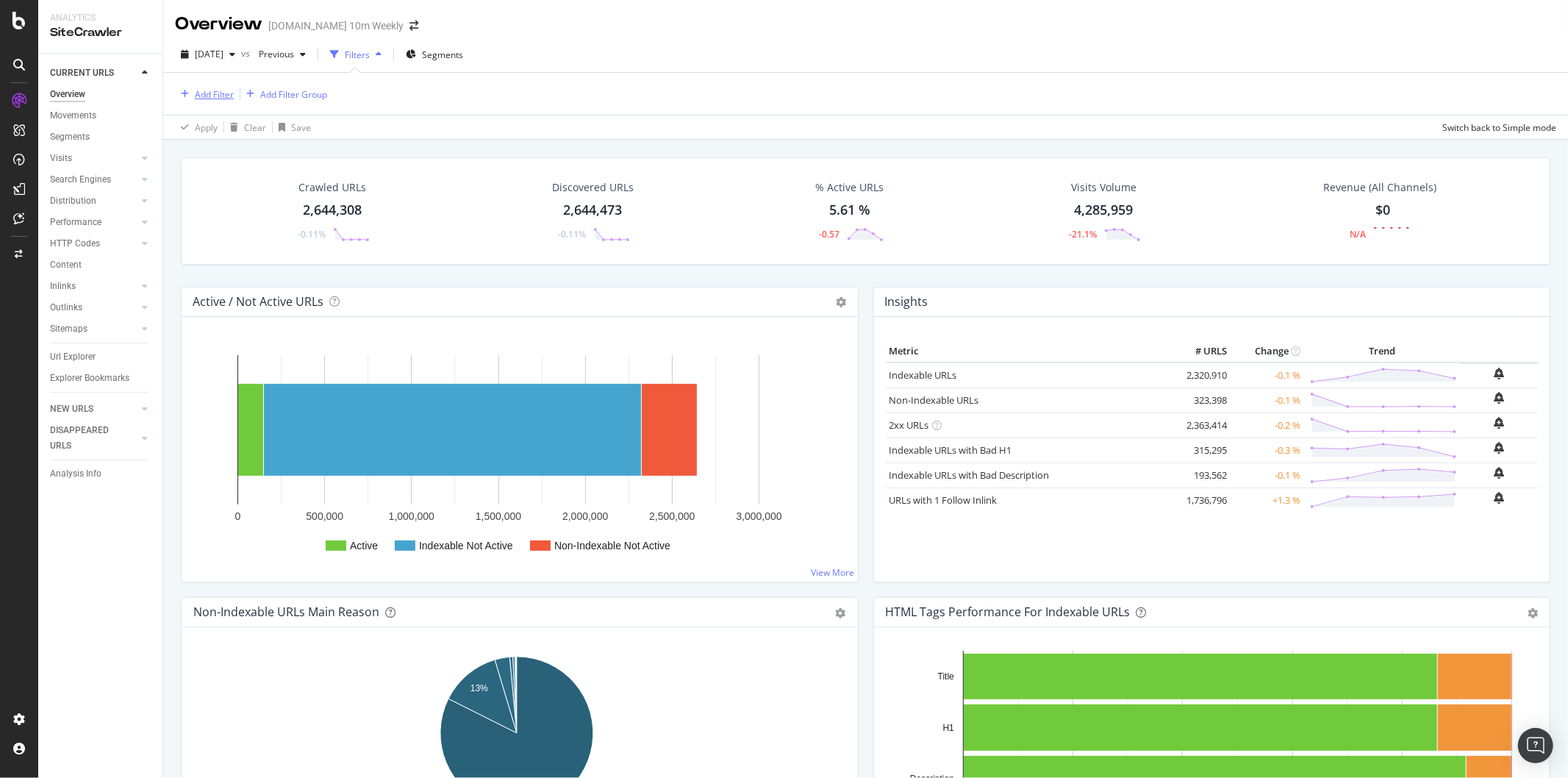
click at [196, 86] on div "Add Filter" at bounding box center [205, 94] width 59 height 16
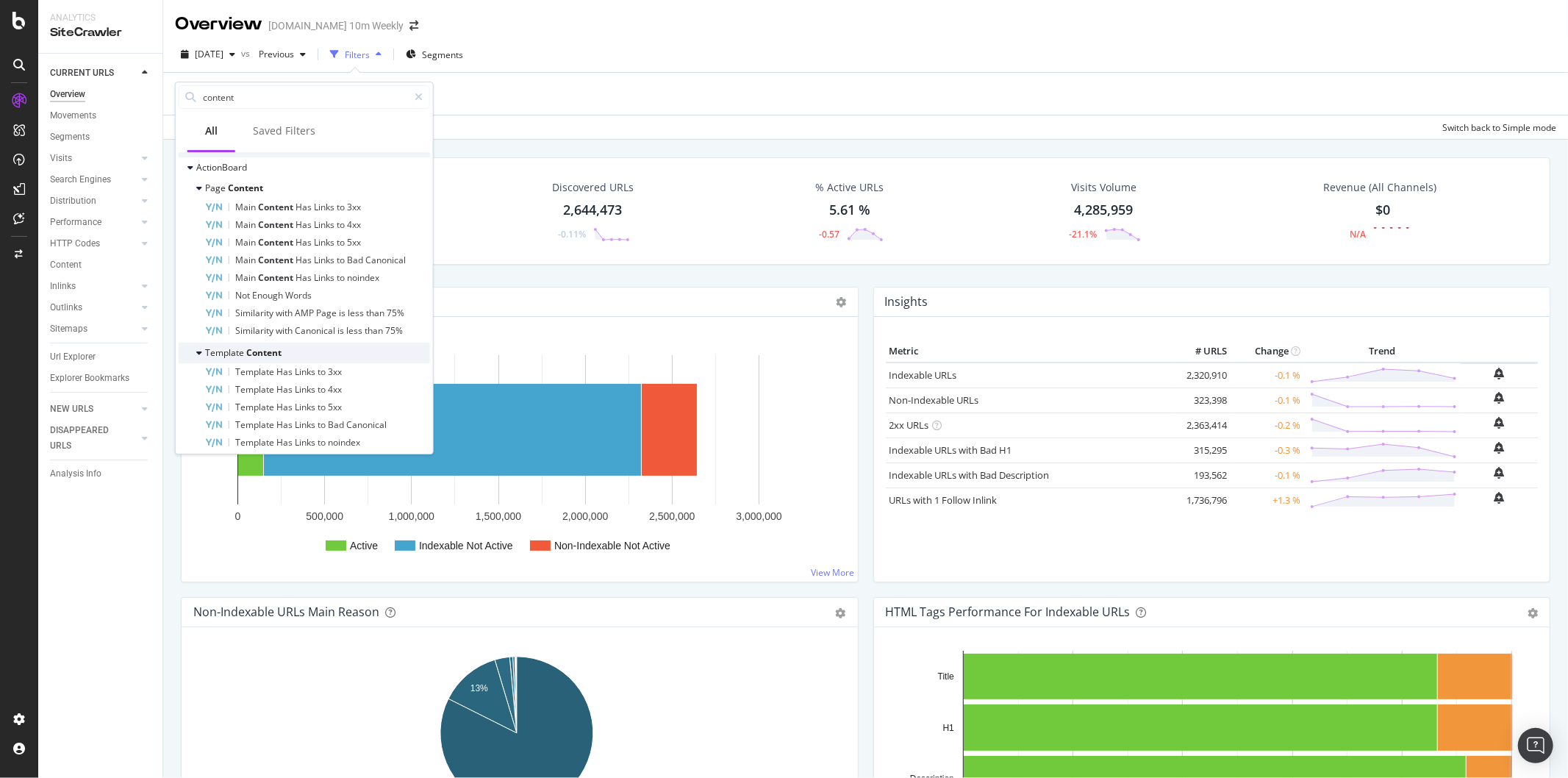
scroll to position [579, 0]
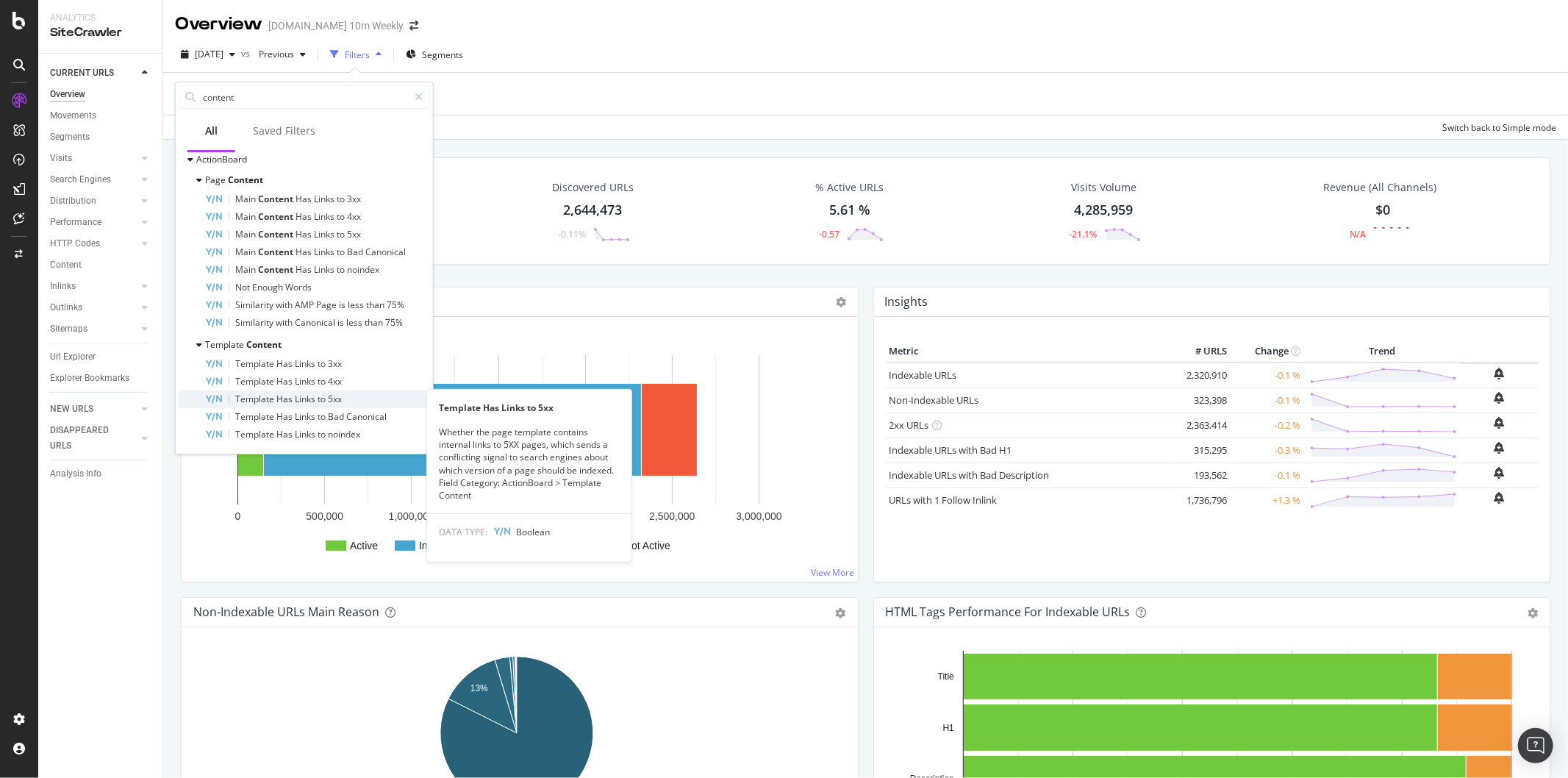
type input "content"
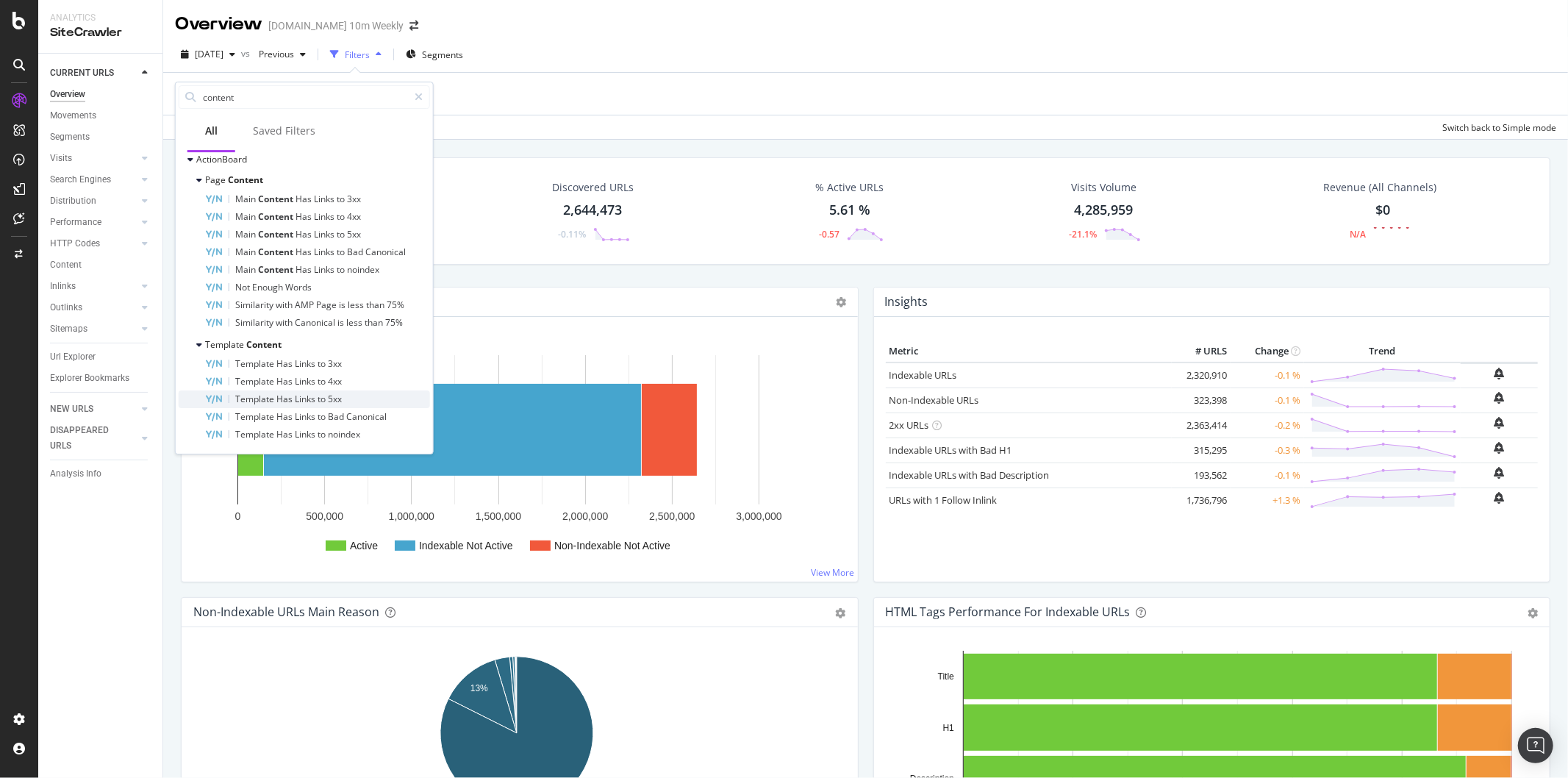
click at [358, 397] on div "Template Has Links to 5xx" at bounding box center [318, 399] width 225 height 18
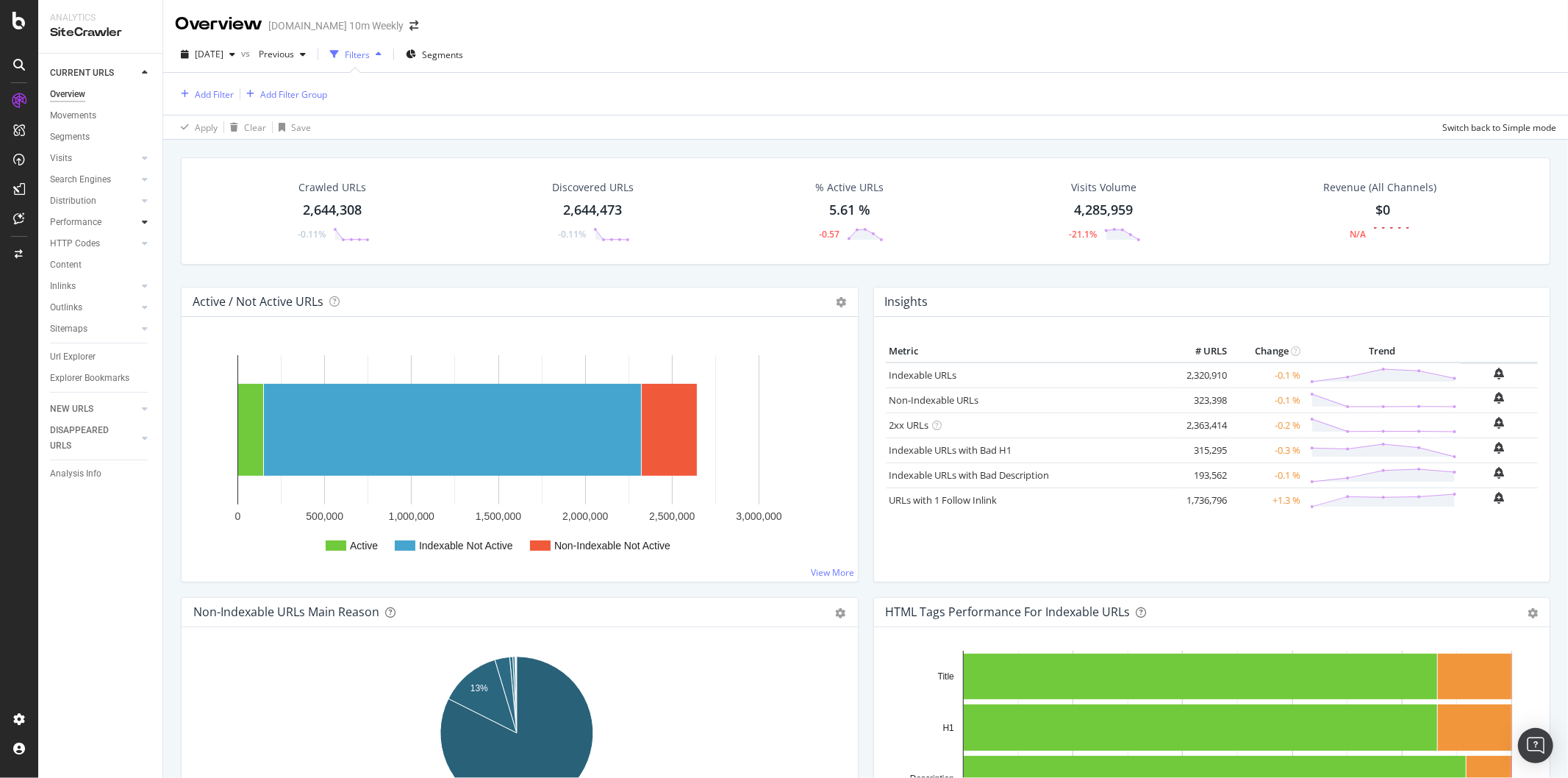
click at [146, 216] on div at bounding box center [145, 222] width 15 height 15
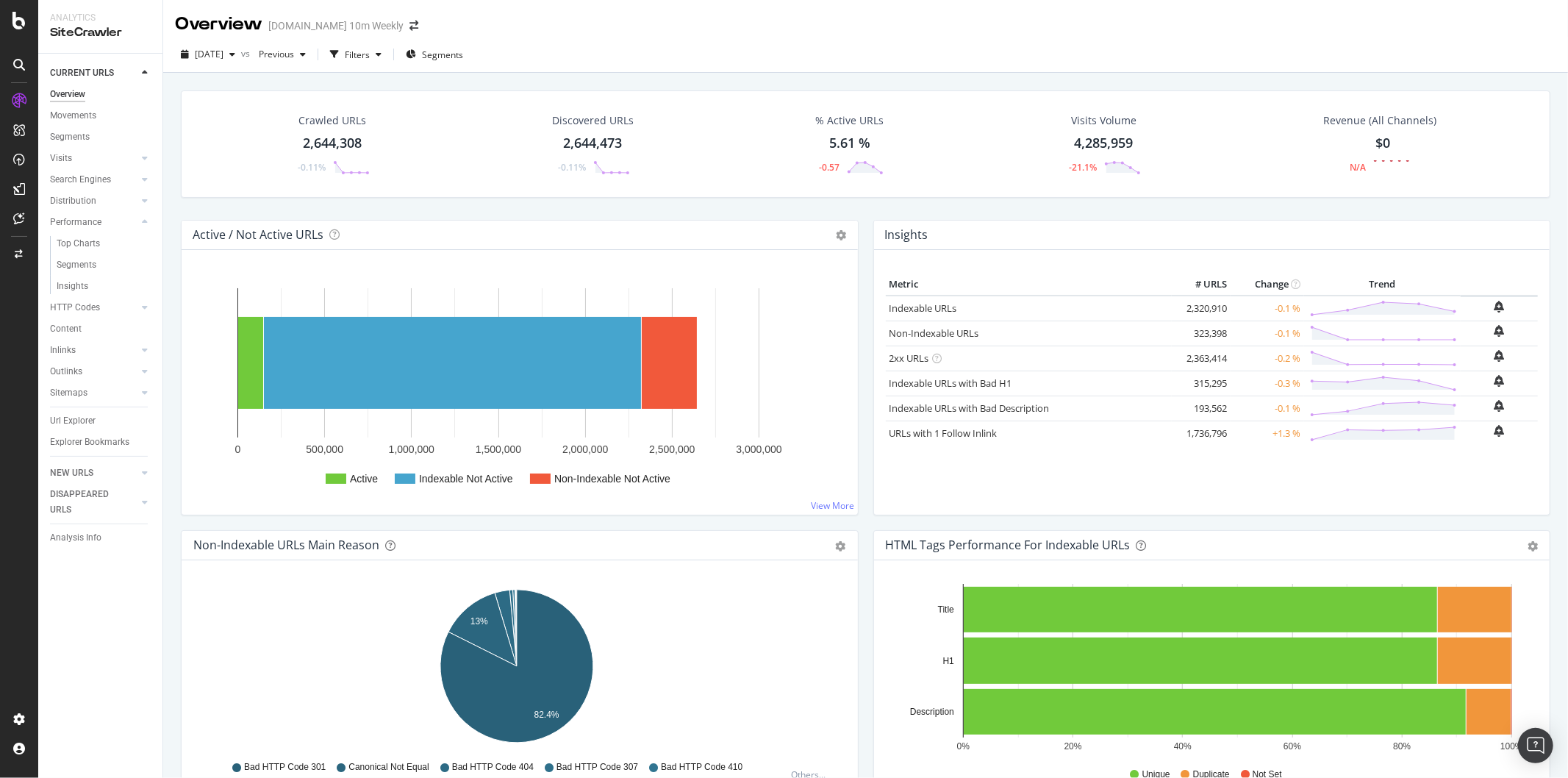
click at [147, 300] on div "HTTP Codes" at bounding box center [106, 308] width 113 height 21
click at [145, 304] on icon at bounding box center [145, 308] width 6 height 9
click at [78, 327] on div "Content" at bounding box center [65, 329] width 32 height 15
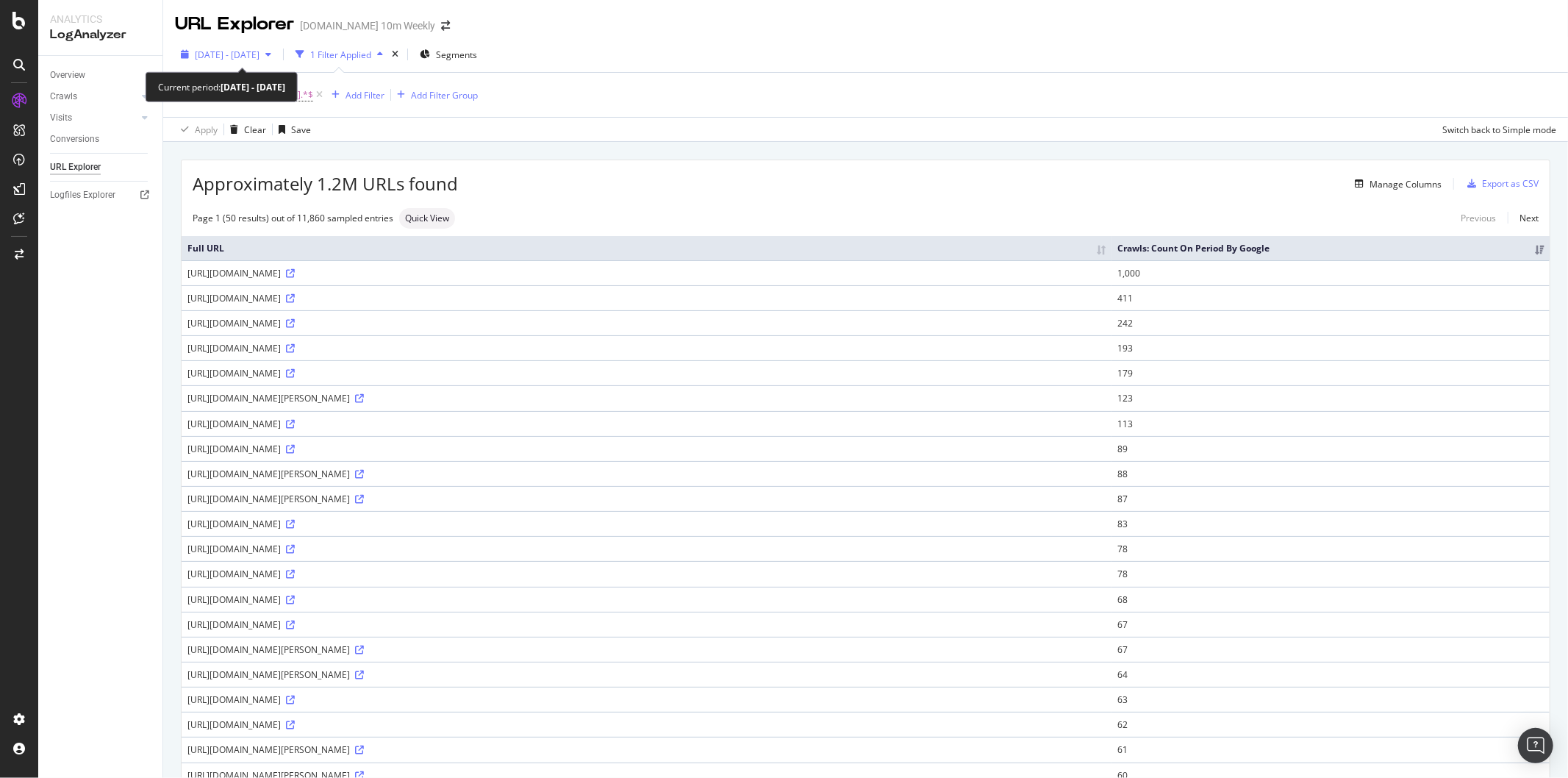
click at [260, 52] on span "2025 Apr. 8th - May. 7th" at bounding box center [227, 54] width 65 height 13
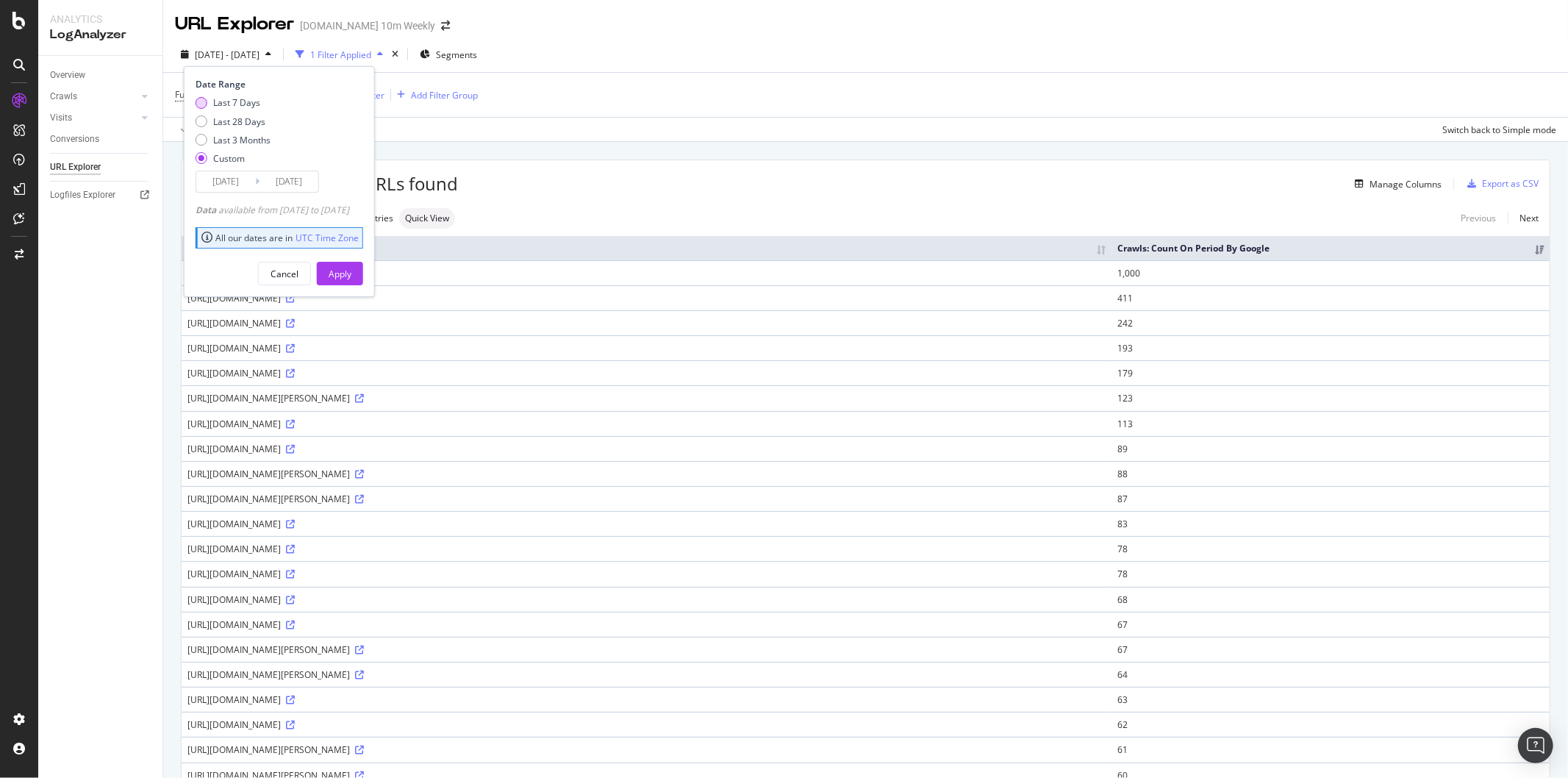
click at [248, 101] on div "Last 7 Days" at bounding box center [237, 102] width 47 height 13
type input "2025/09/16"
type input "2025/09/22"
click at [351, 275] on div "Apply" at bounding box center [339, 274] width 23 height 13
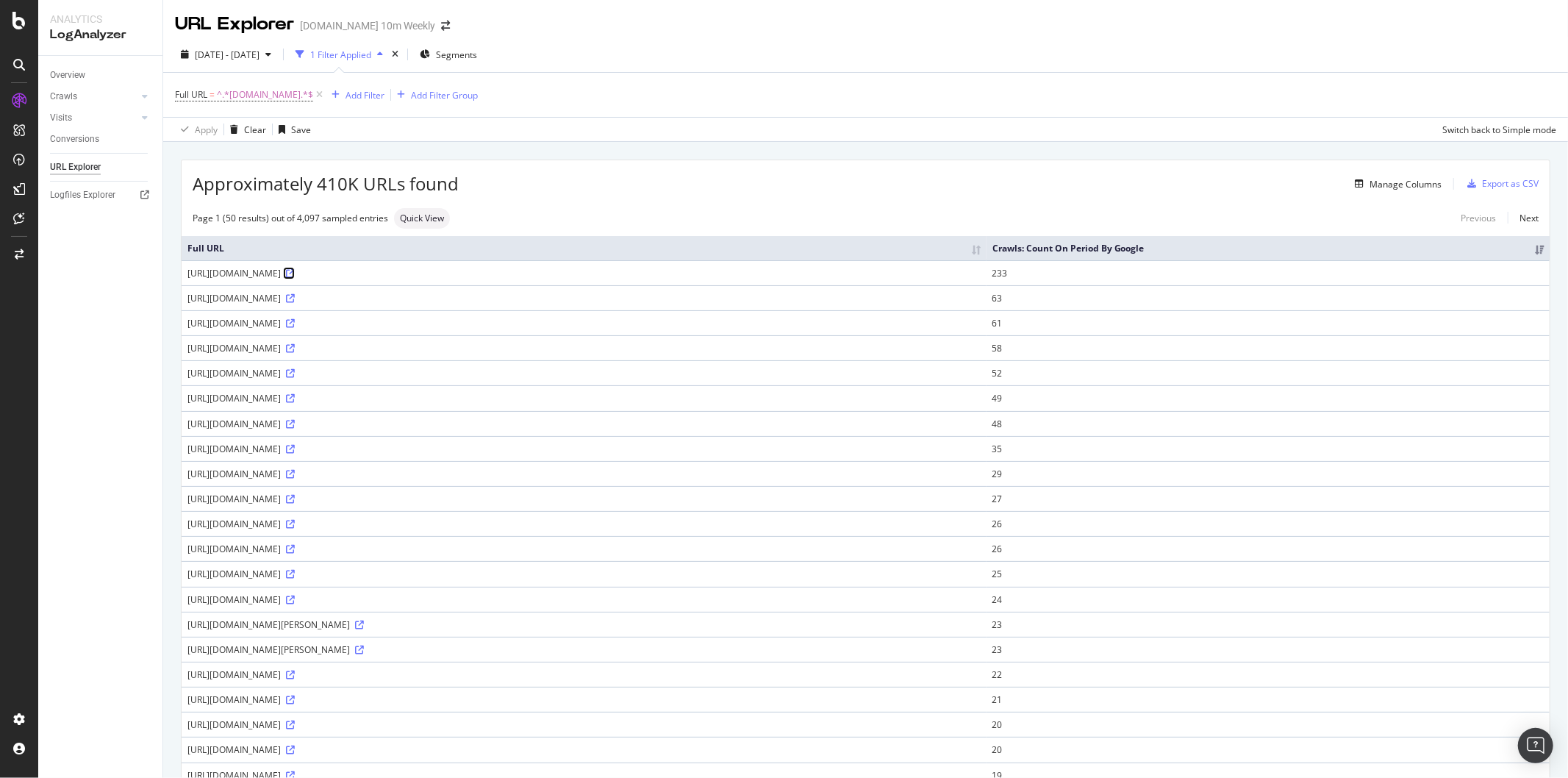
click at [295, 273] on icon at bounding box center [291, 274] width 9 height 9
click at [263, 98] on span "^.*thetimes.co.uk.*$" at bounding box center [265, 95] width 96 height 21
click at [473, 125] on div "Apply Clear Save Switch back to Simple mode" at bounding box center [865, 129] width 1405 height 24
click at [295, 296] on icon at bounding box center [291, 299] width 9 height 9
click at [295, 524] on icon at bounding box center [291, 524] width 9 height 9
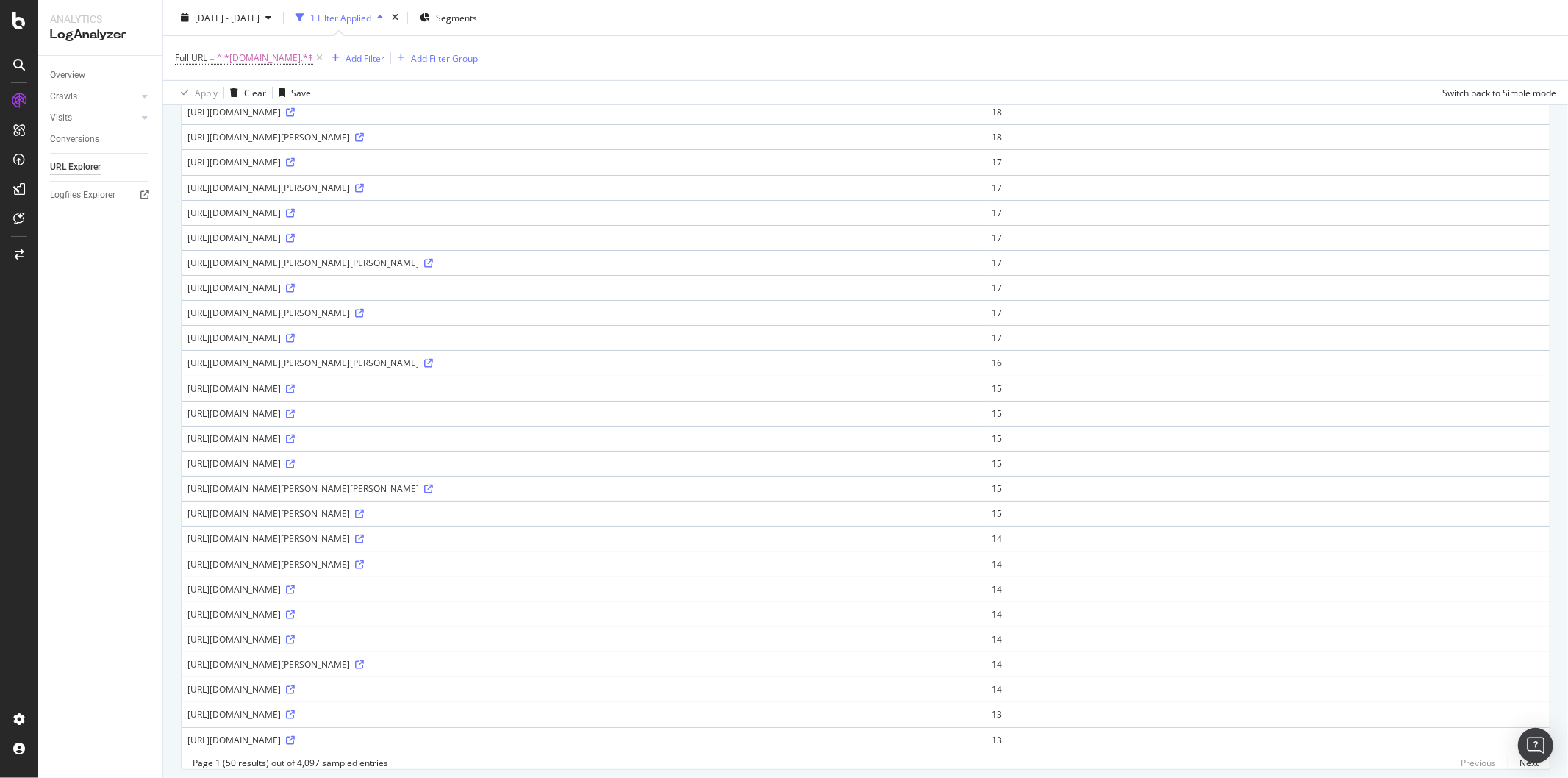
scroll to position [821, 0]
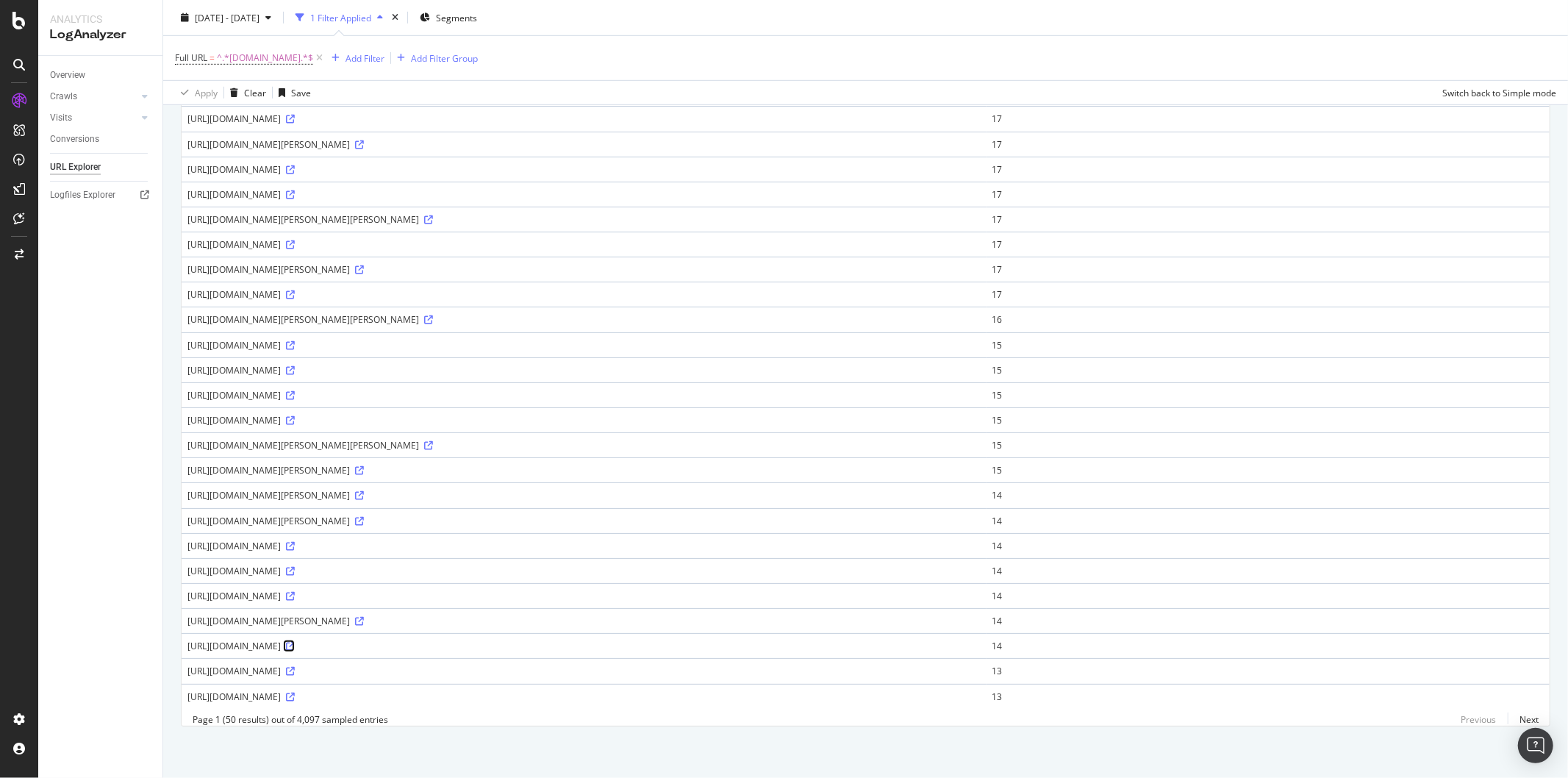
click at [295, 642] on icon at bounding box center [291, 646] width 9 height 9
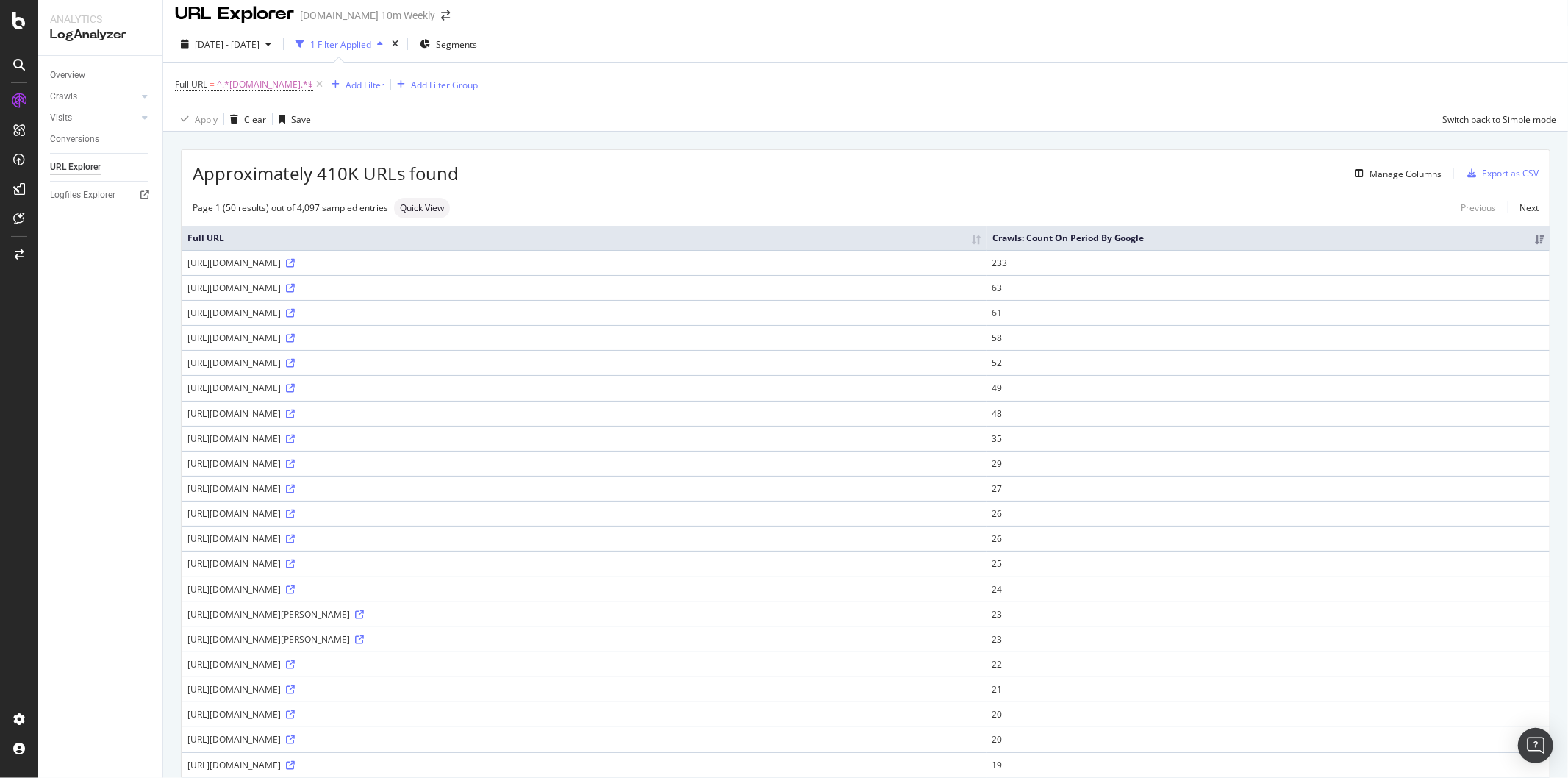
scroll to position [0, 0]
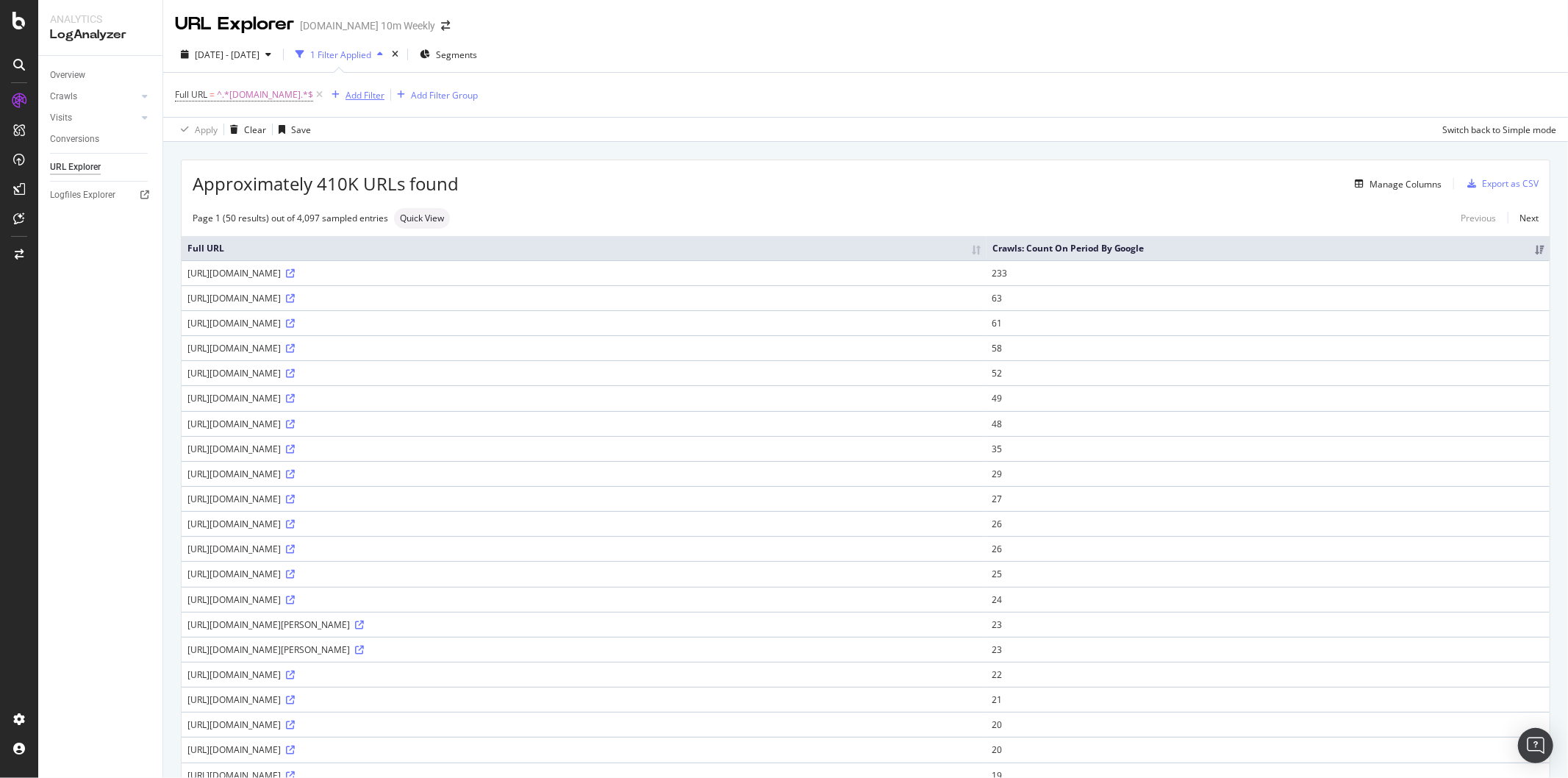
click at [331, 96] on icon "button" at bounding box center [335, 95] width 8 height 9
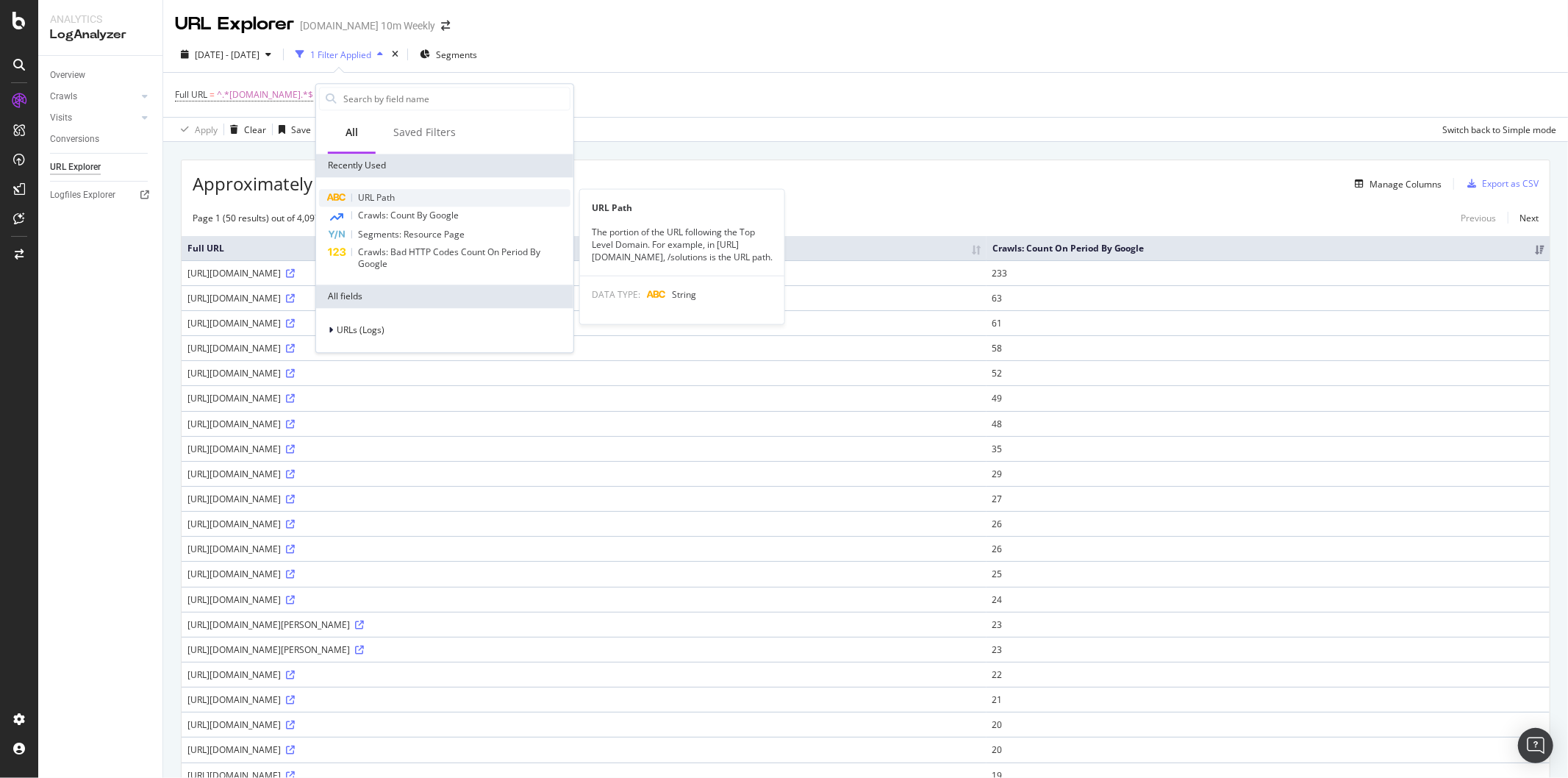
click at [405, 201] on div "URL Path" at bounding box center [445, 198] width 252 height 18
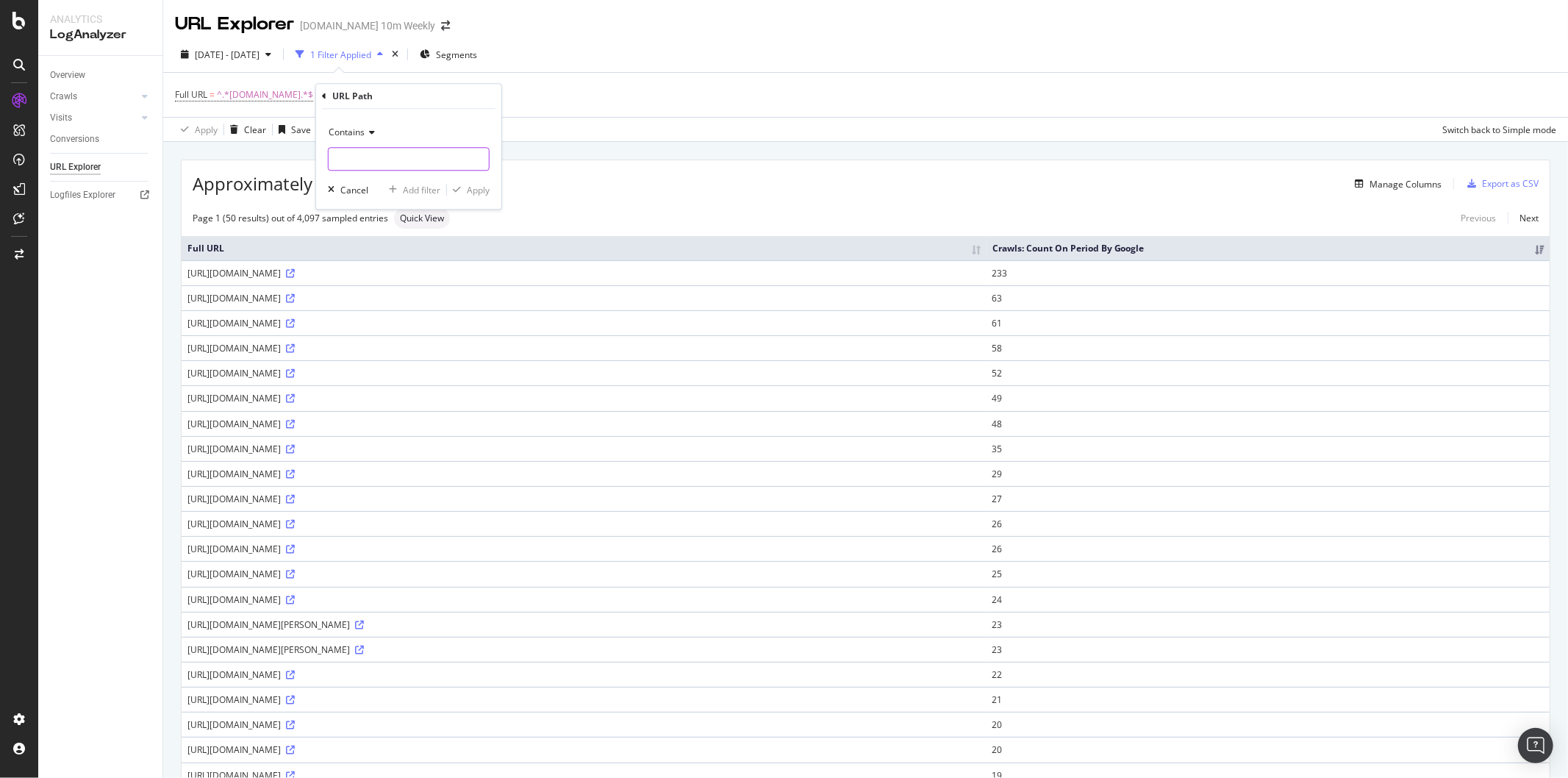
click at [372, 158] on input "text" at bounding box center [408, 159] width 160 height 24
type input ".jpg"
click at [476, 189] on div "Apply" at bounding box center [478, 190] width 23 height 13
click at [478, 100] on div "Add Filter" at bounding box center [487, 95] width 39 height 13
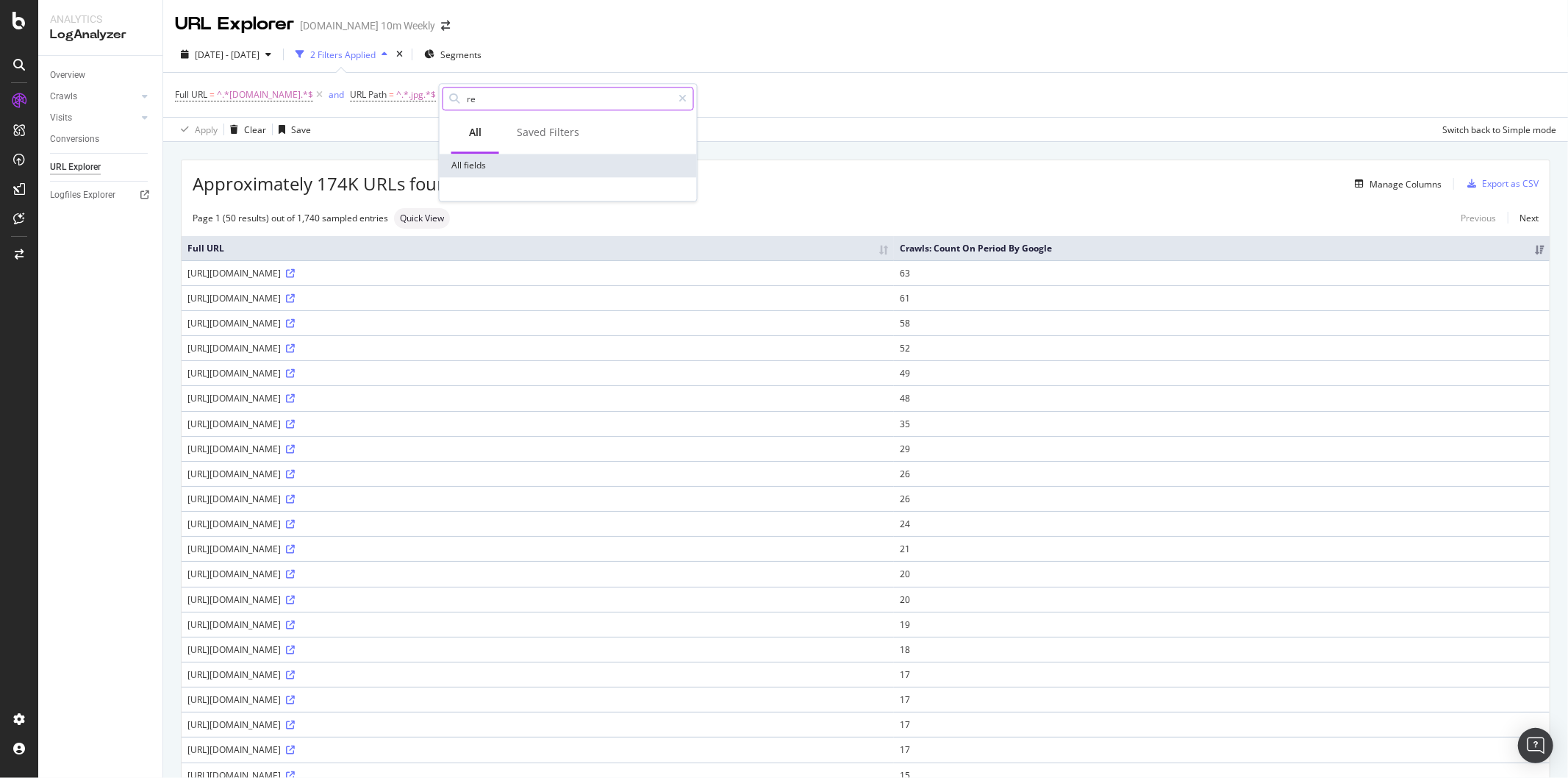
type input "r"
type input "red"
click at [689, 93] on div at bounding box center [682, 99] width 21 height 24
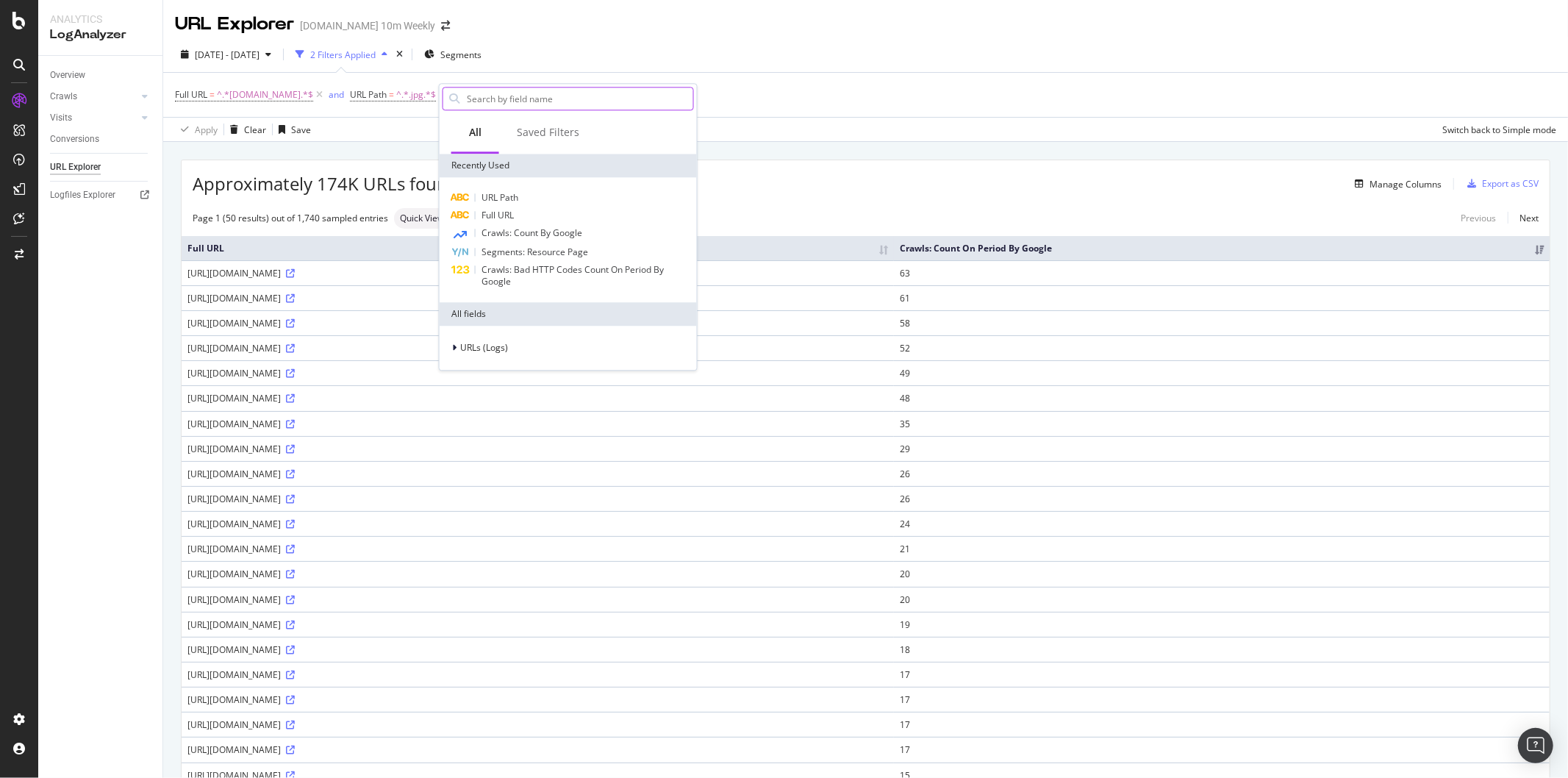
click at [774, 125] on div "Apply Clear Save Switch back to Simple mode" at bounding box center [865, 129] width 1405 height 24
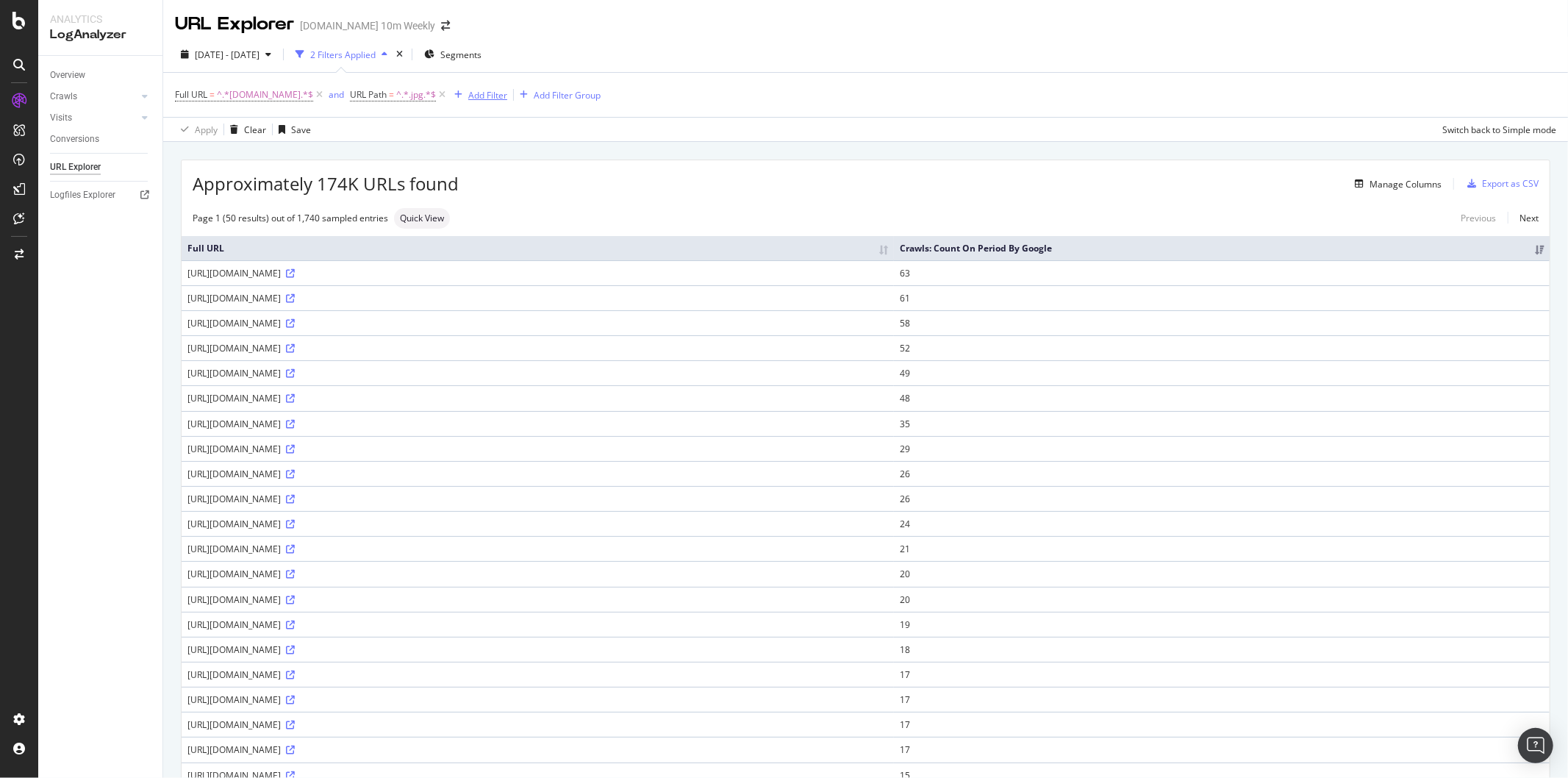
click at [470, 93] on div "Add Filter" at bounding box center [487, 95] width 39 height 13
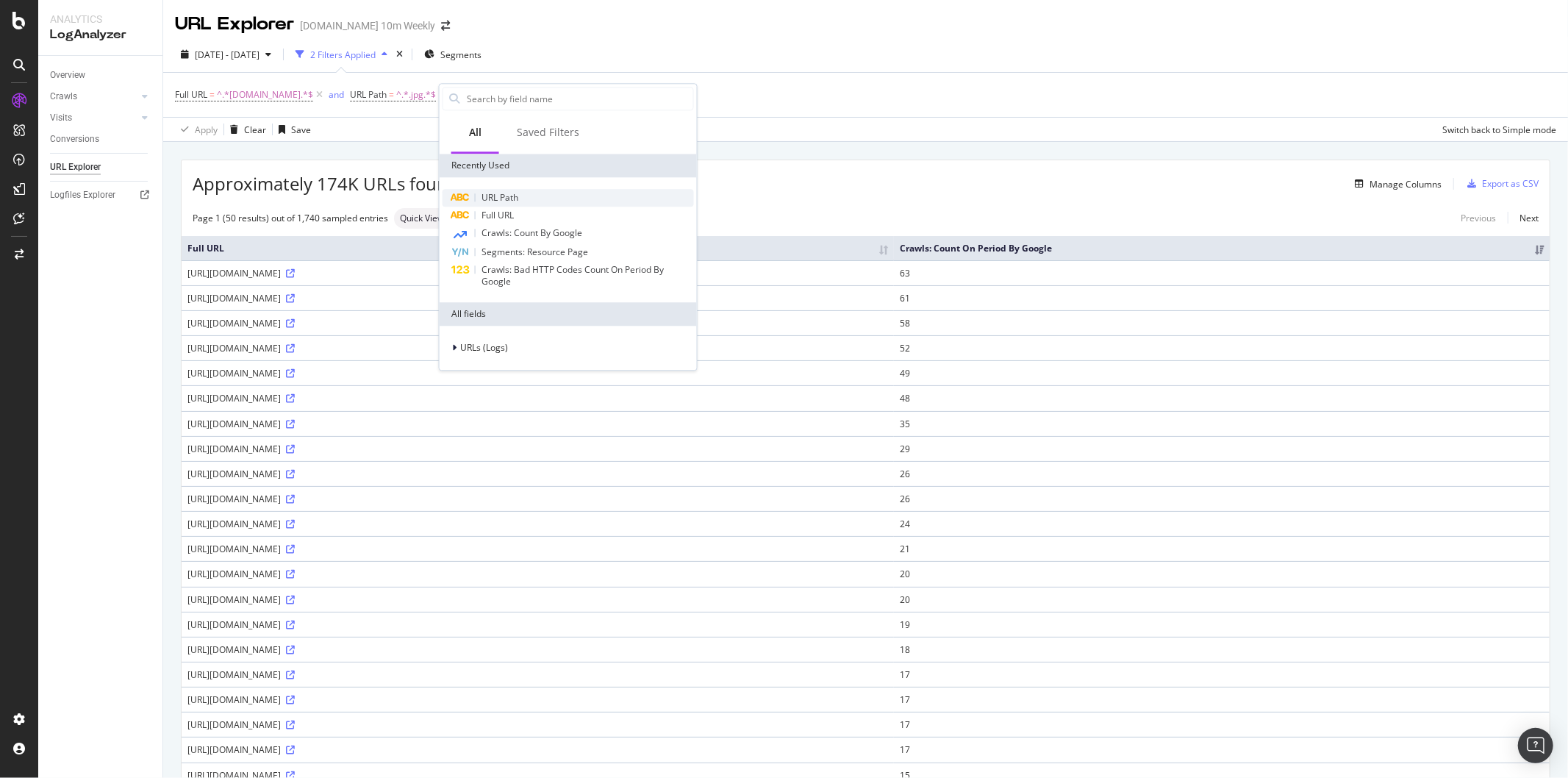
click at [520, 197] on div "URL Path" at bounding box center [568, 198] width 252 height 18
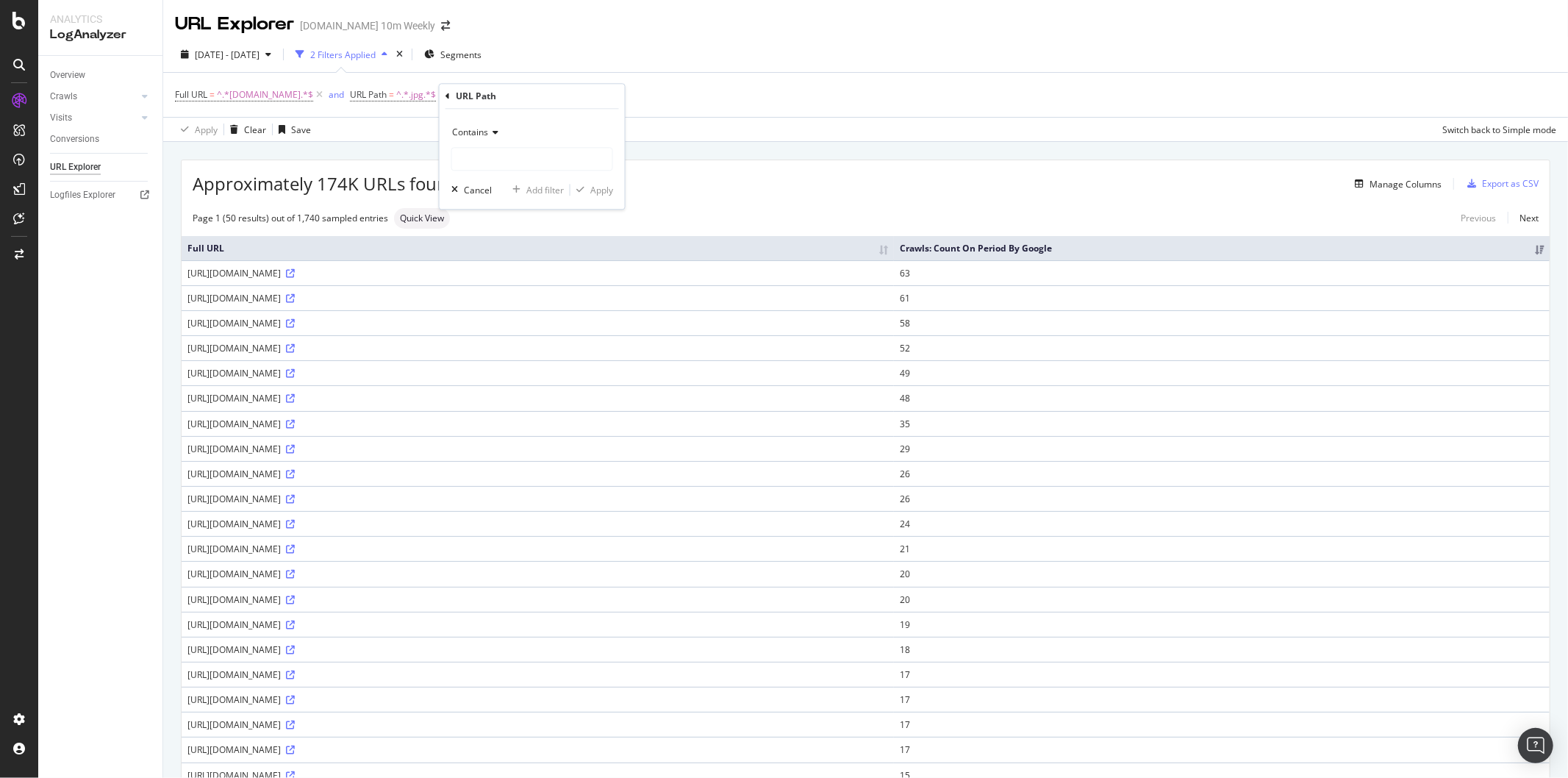
click at [494, 138] on div "Contains" at bounding box center [532, 132] width 162 height 24
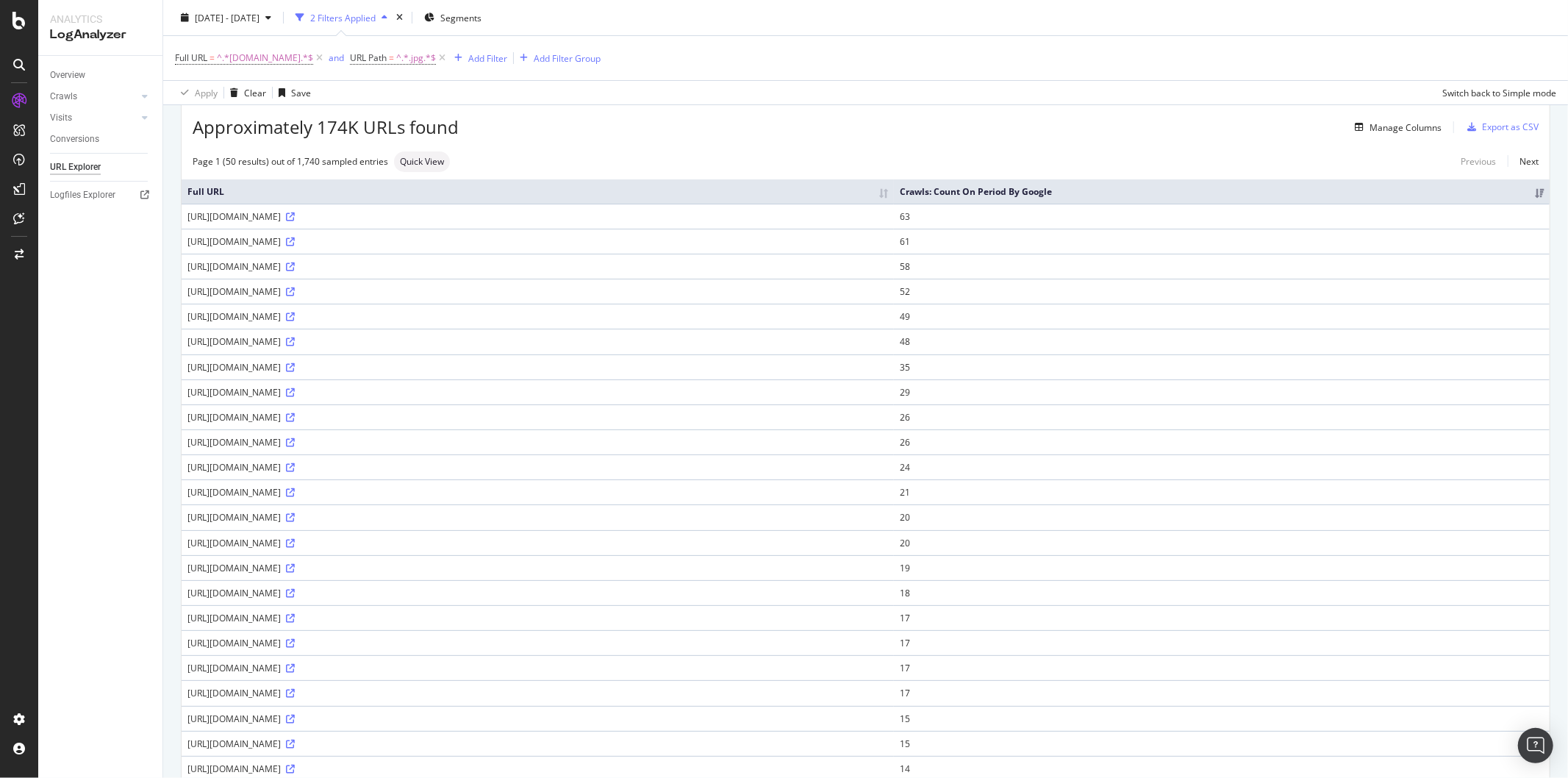
scroll to position [82, 0]
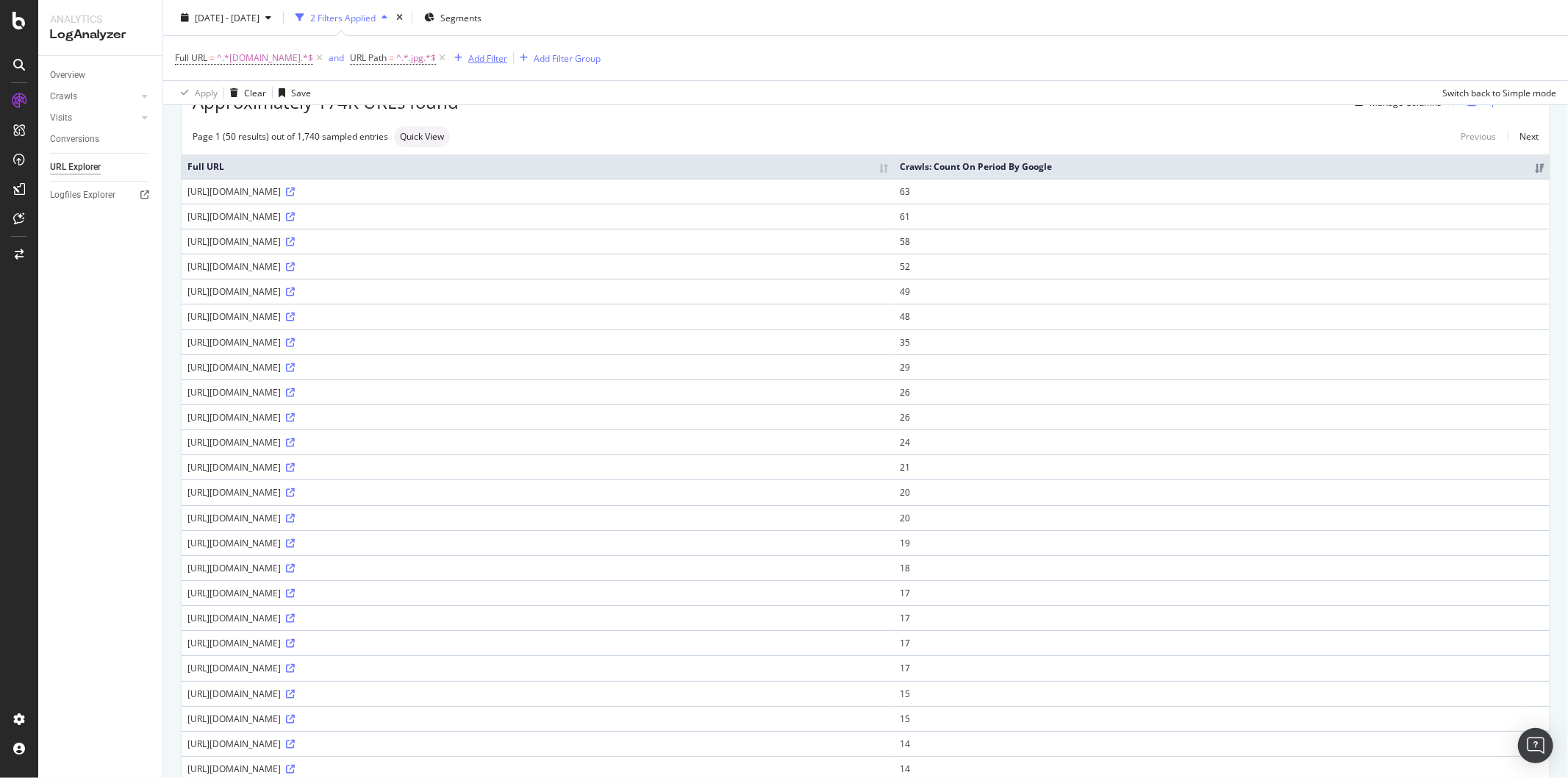
click at [485, 62] on div "Add Filter" at bounding box center [487, 57] width 39 height 13
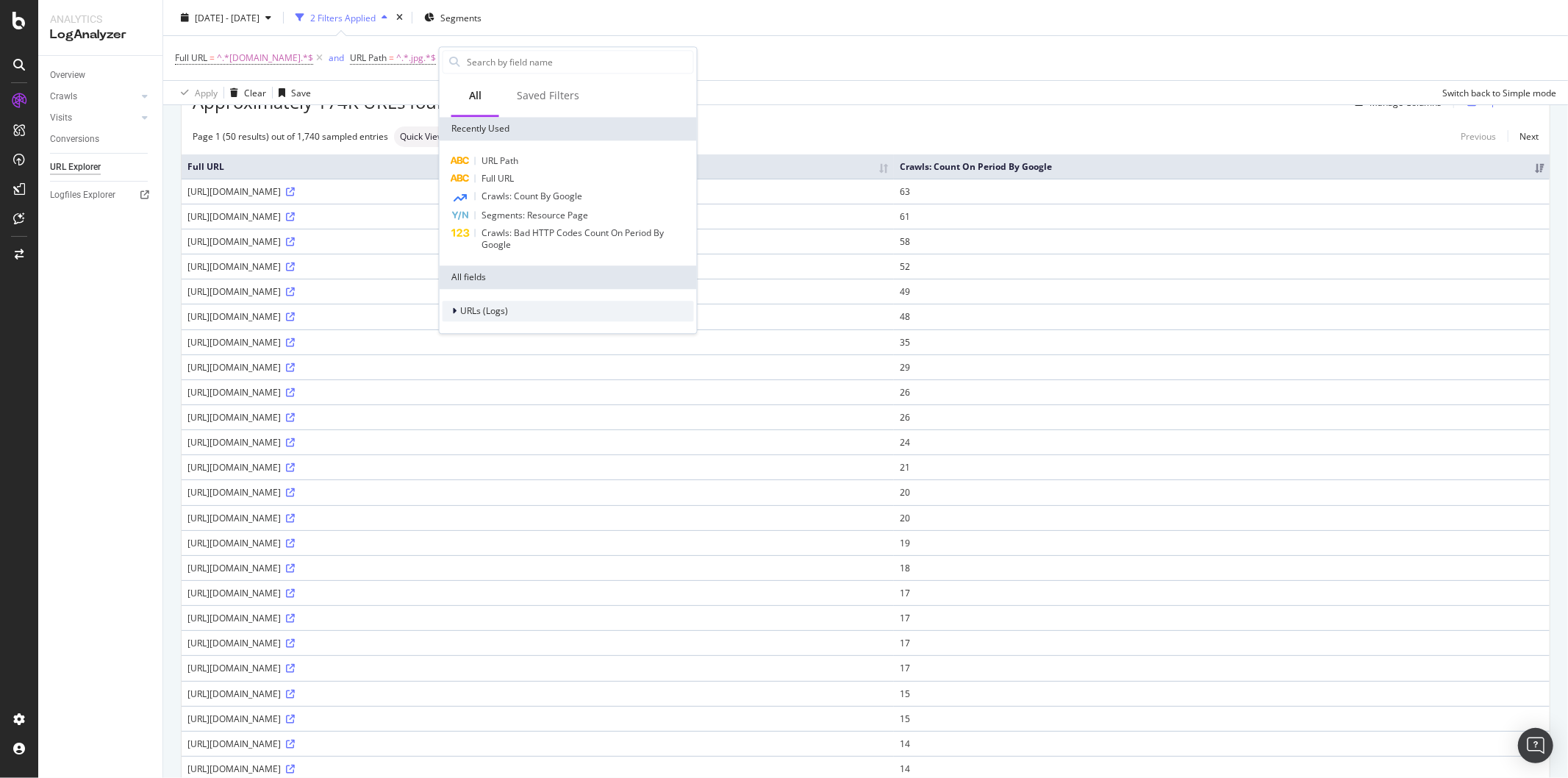
click at [454, 313] on icon at bounding box center [454, 311] width 4 height 9
click at [467, 370] on div at bounding box center [464, 374] width 9 height 15
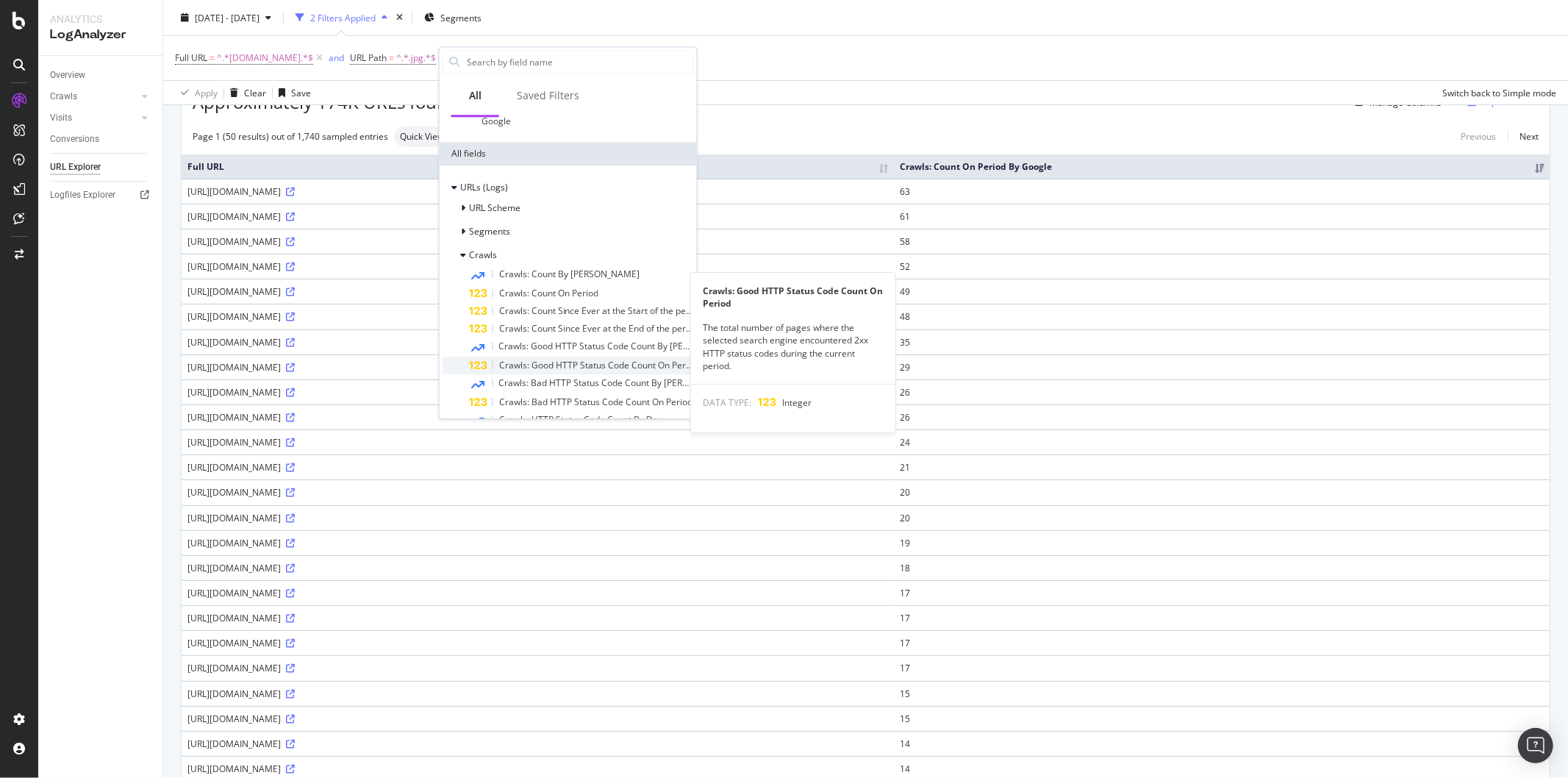
scroll to position [118, 0]
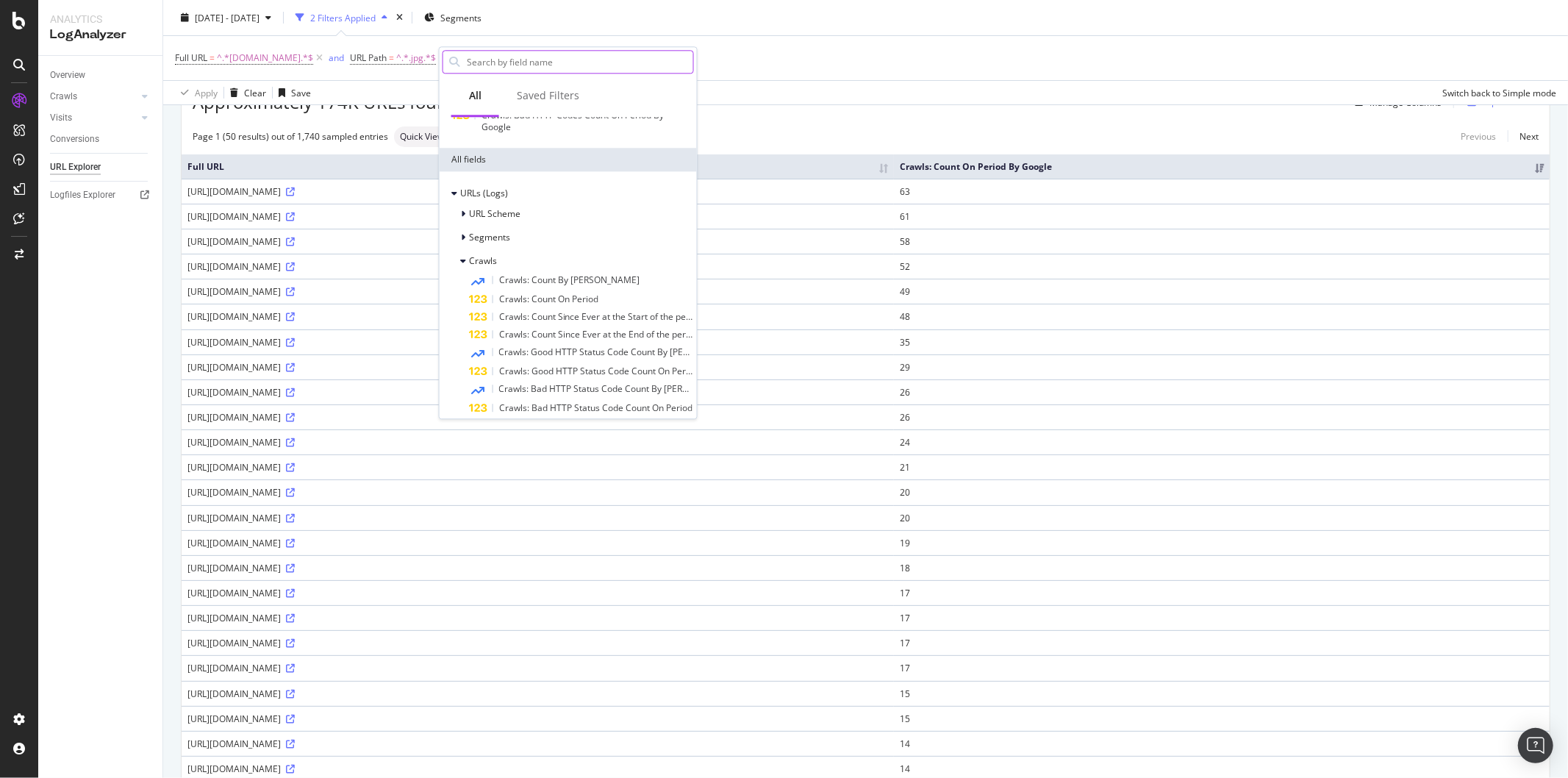
click at [541, 70] on input "text" at bounding box center [579, 62] width 228 height 22
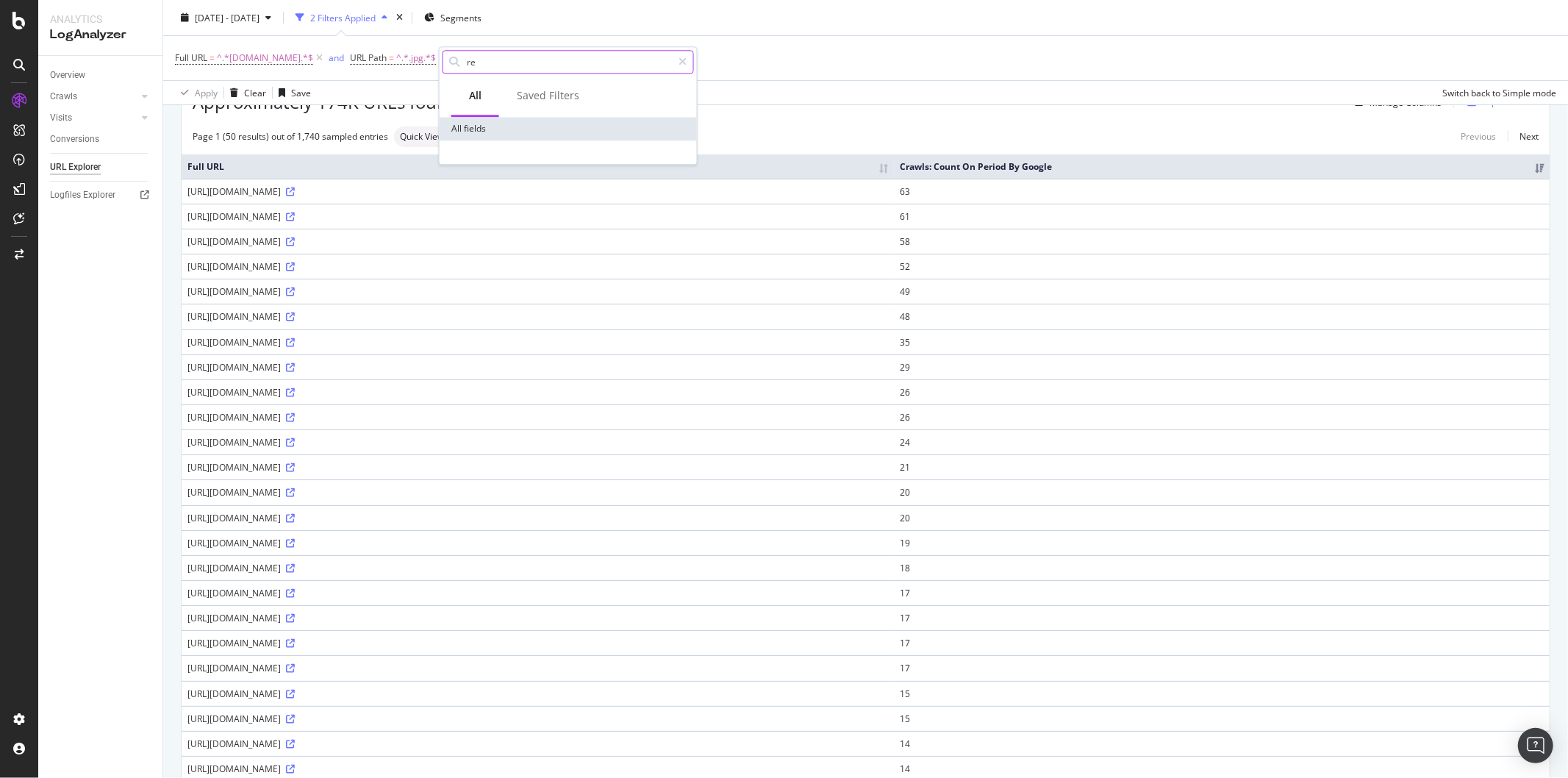
type input "r"
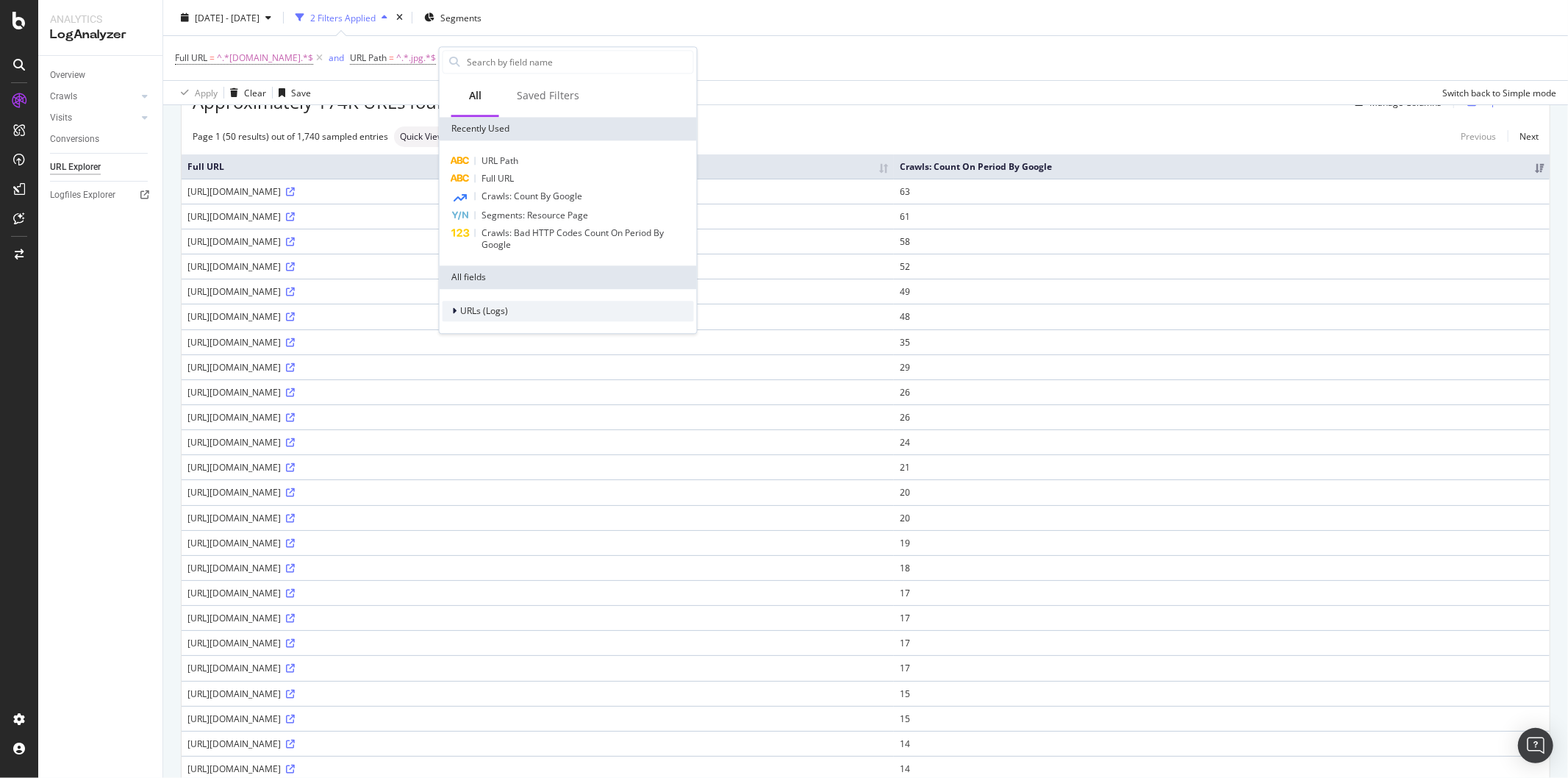
click at [454, 311] on icon at bounding box center [454, 311] width 4 height 9
click at [464, 373] on icon at bounding box center [463, 374] width 4 height 9
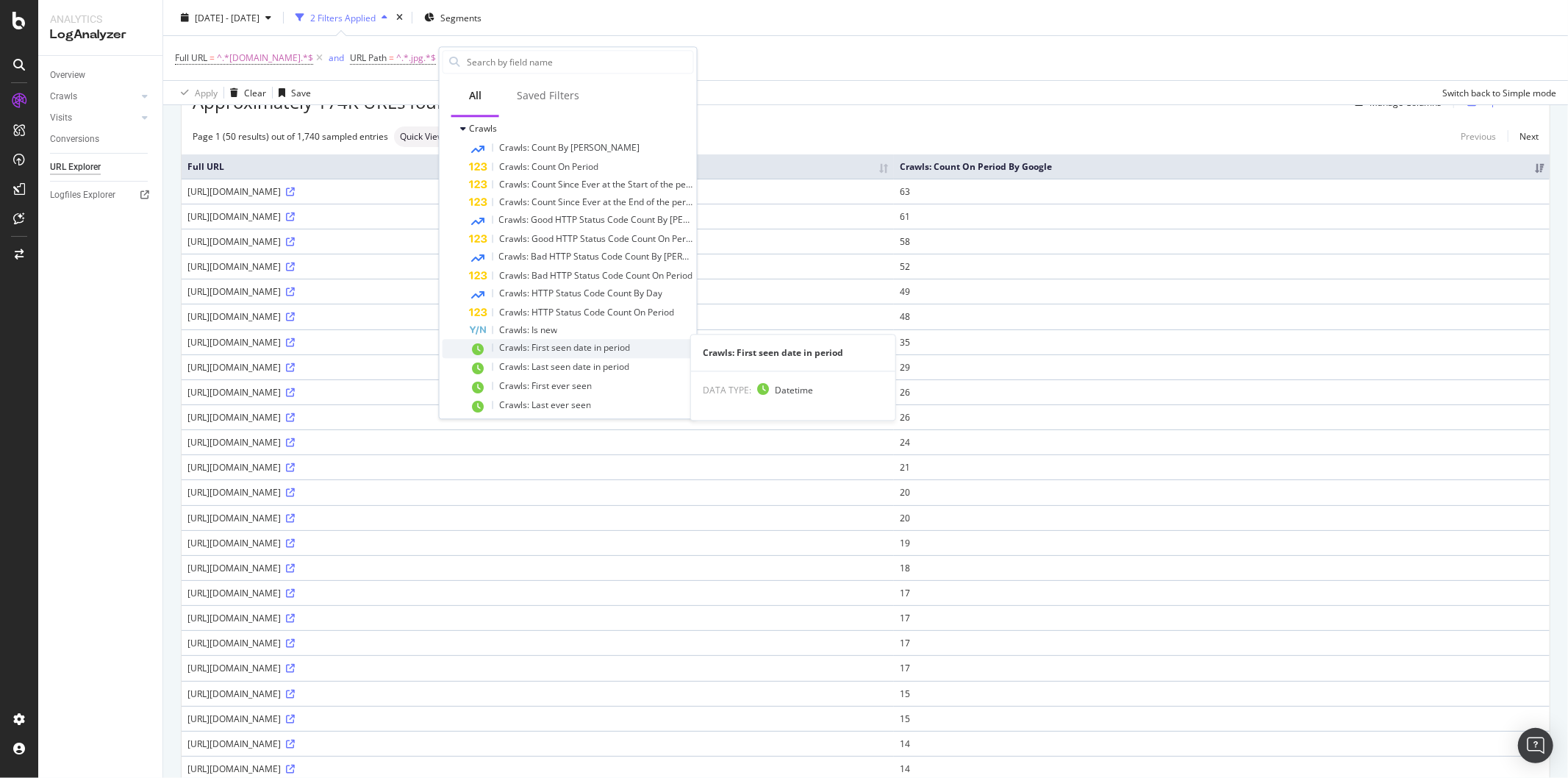
scroll to position [281, 0]
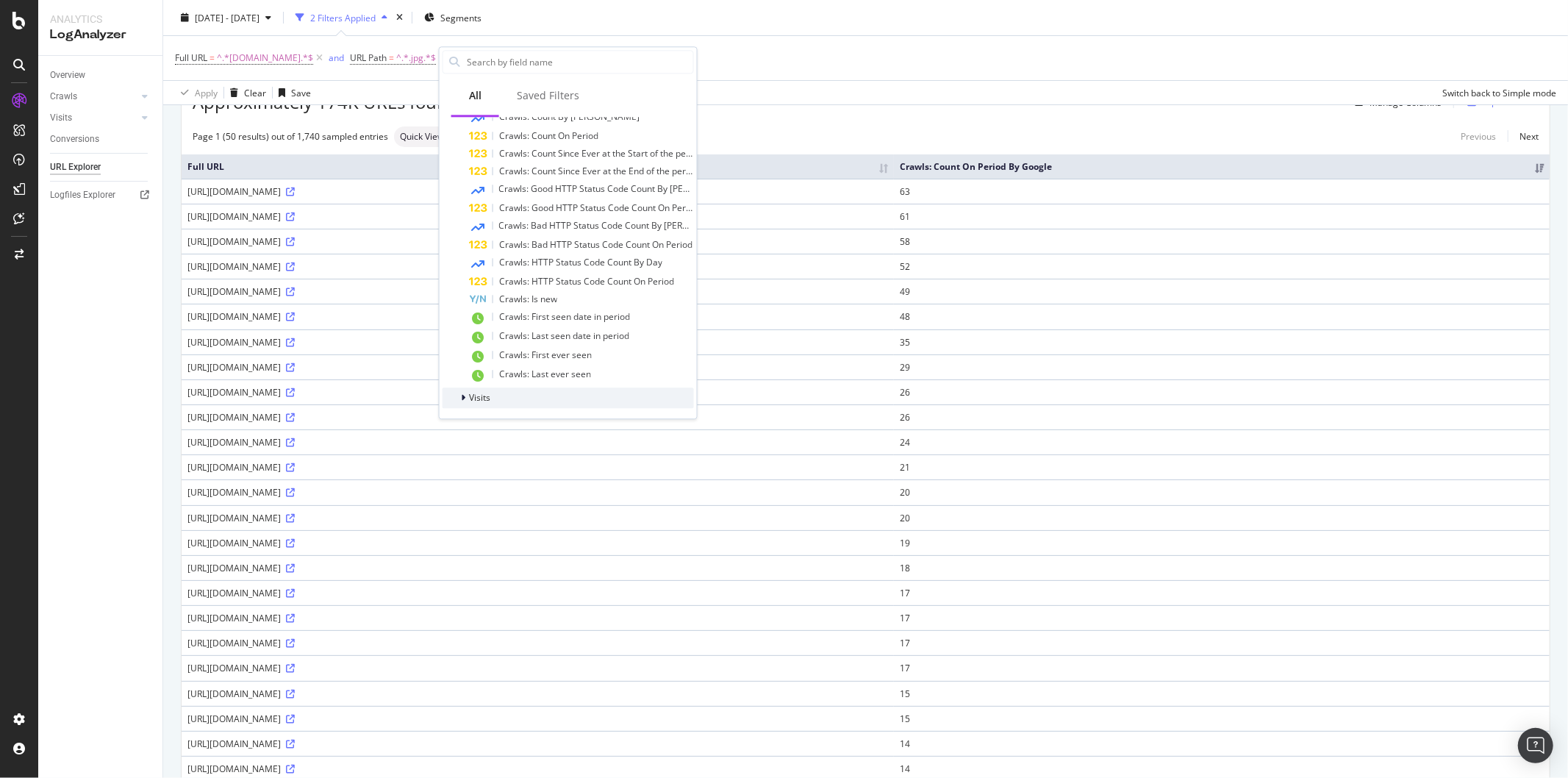
click at [465, 395] on div at bounding box center [464, 397] width 9 height 15
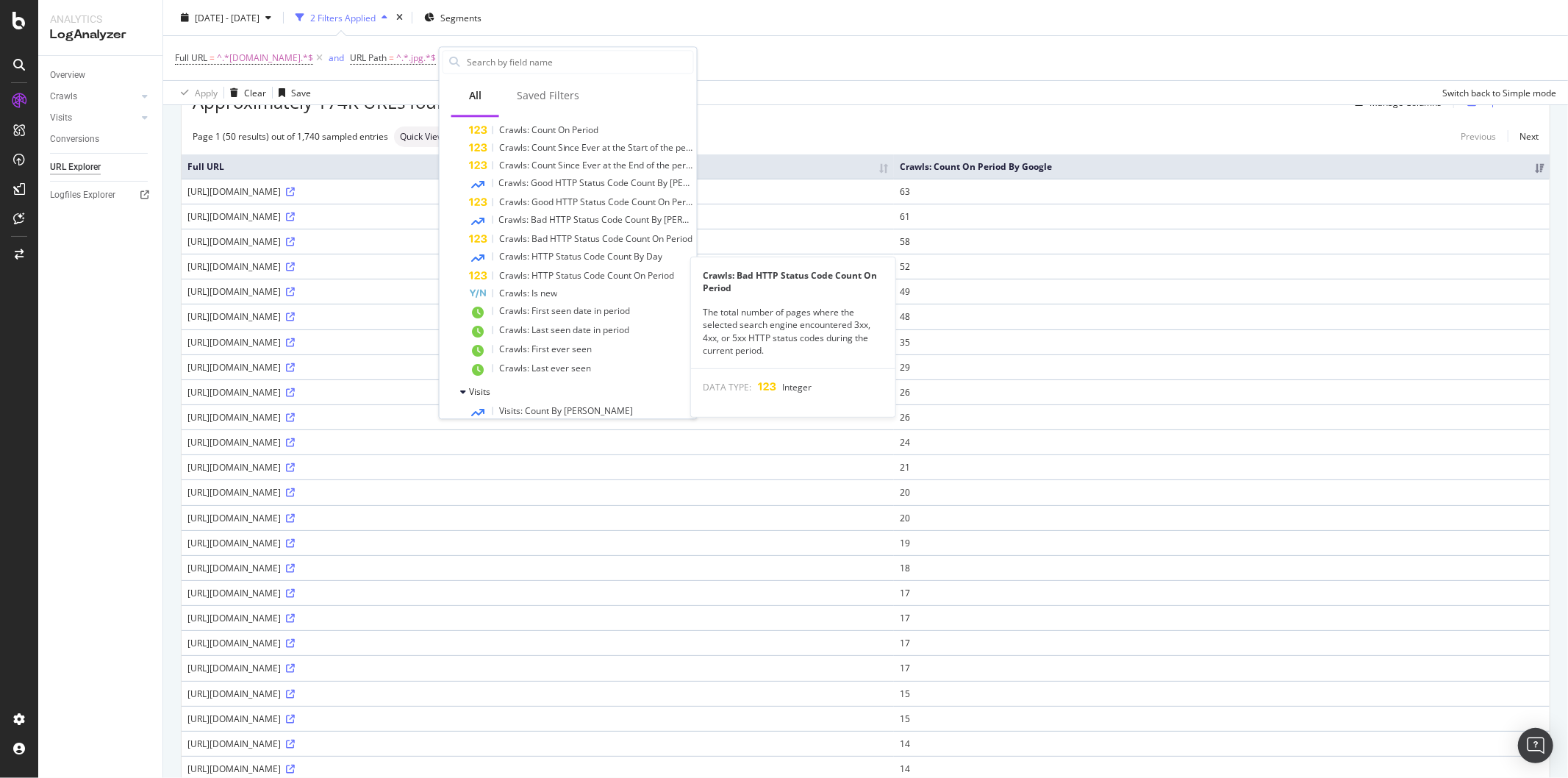
scroll to position [260, 0]
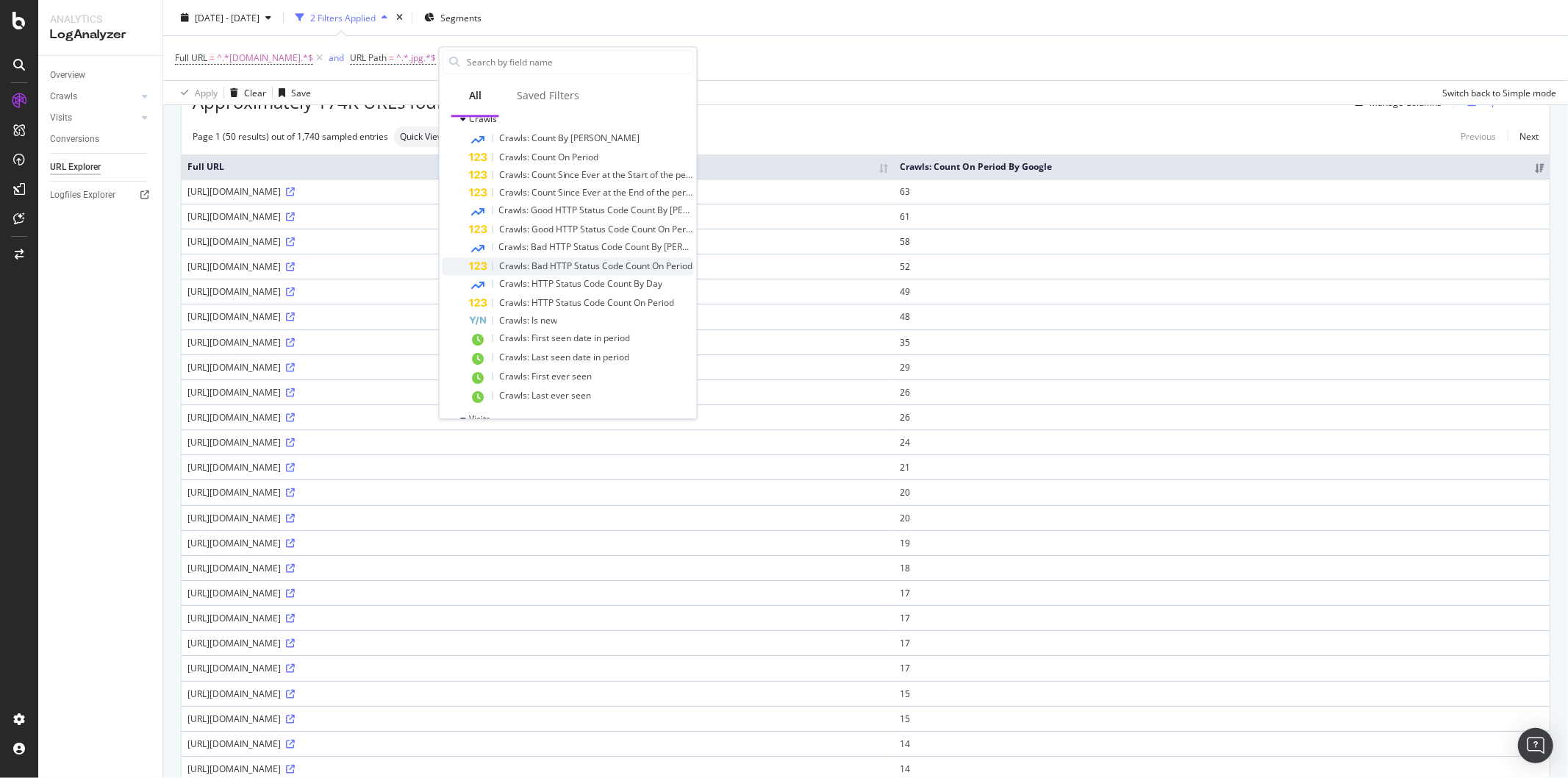
click at [589, 266] on span "Crawls: Bad HTTP Status Code Count On Period" at bounding box center [595, 266] width 194 height 13
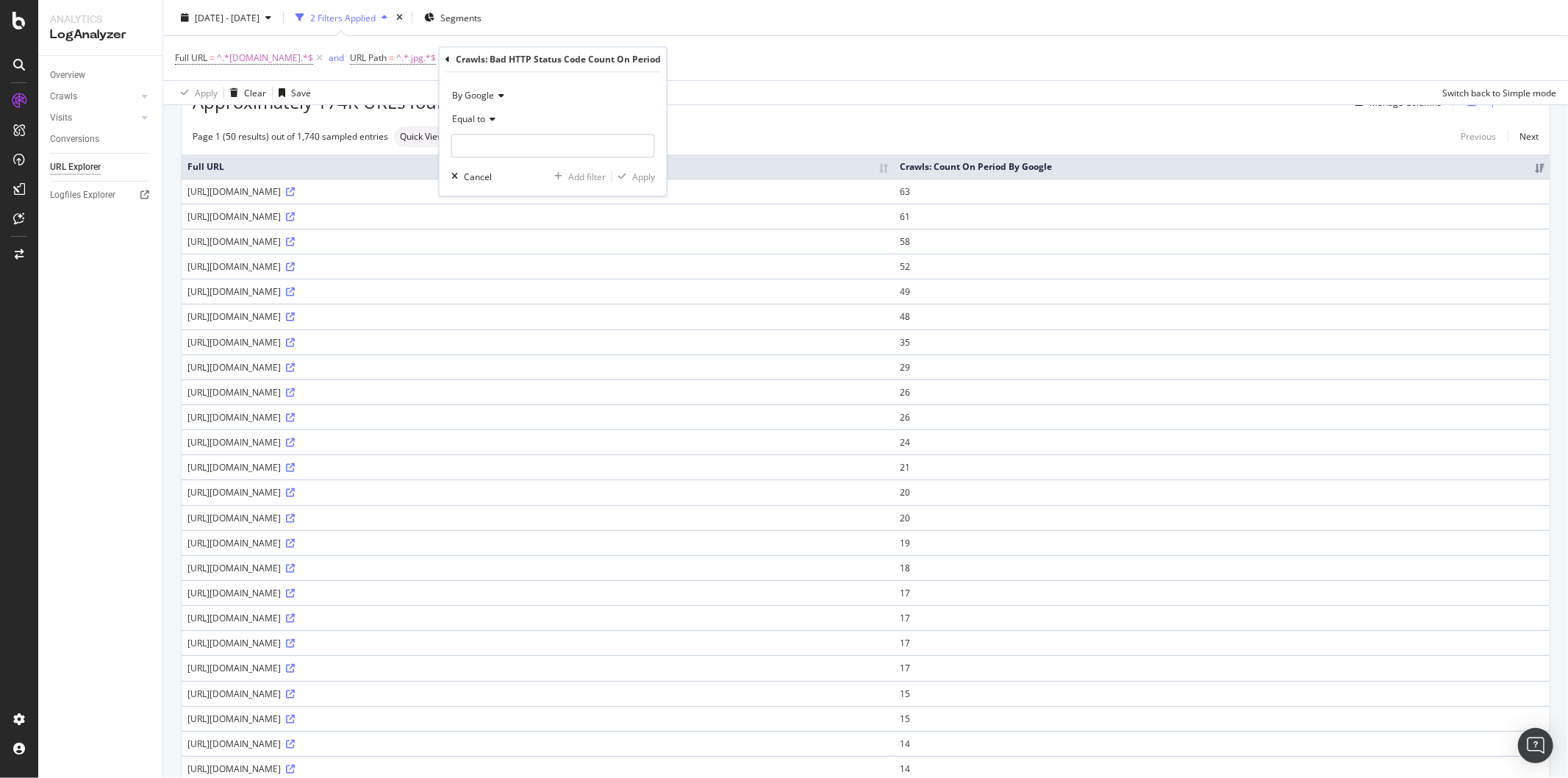
click at [491, 121] on icon at bounding box center [490, 119] width 10 height 9
click at [528, 224] on div "Greater than" at bounding box center [533, 226] width 157 height 19
click at [493, 144] on input "number" at bounding box center [553, 146] width 204 height 24
type input "0"
click at [648, 180] on div "Apply" at bounding box center [643, 177] width 23 height 13
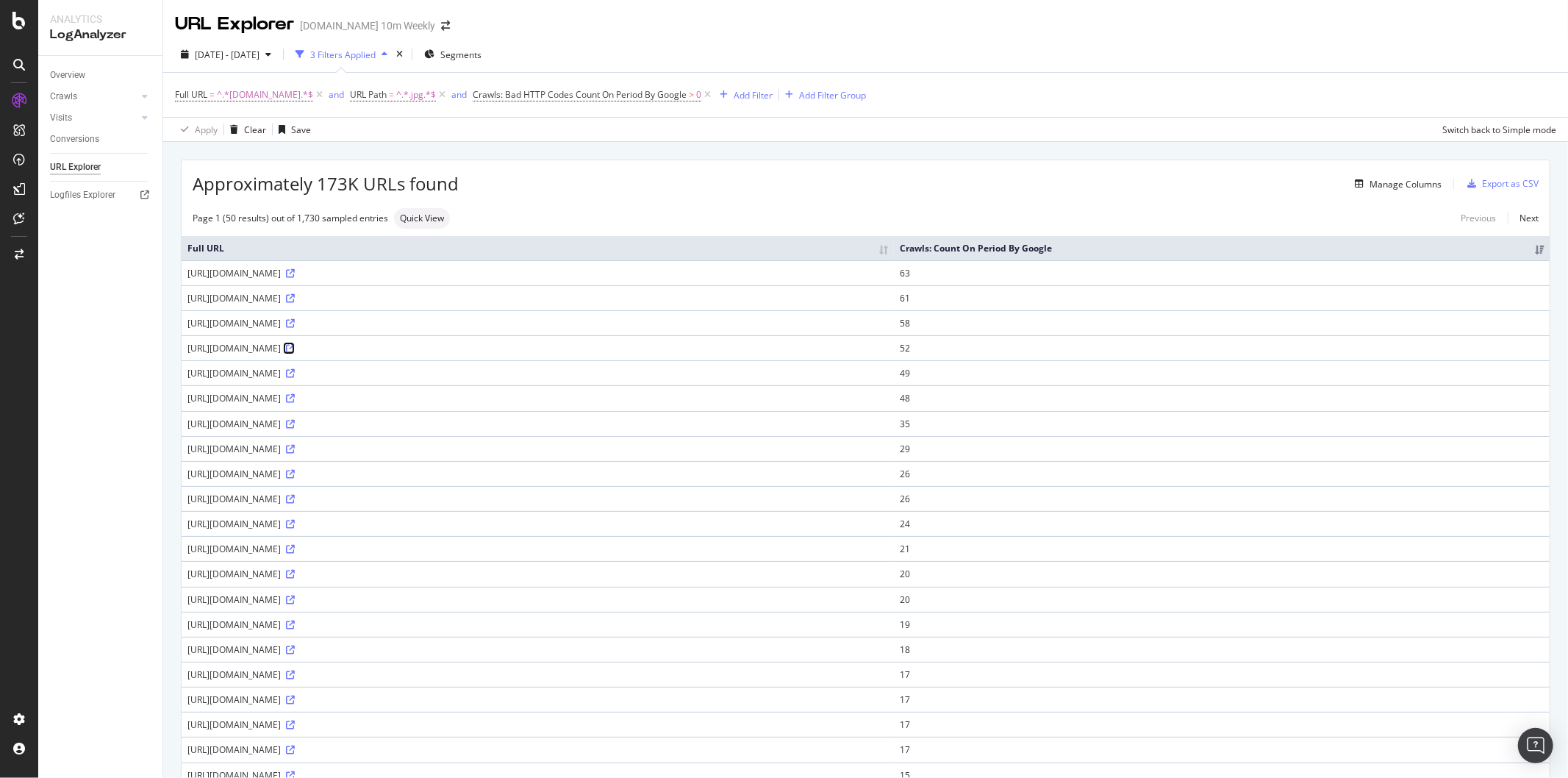
click at [295, 345] on icon at bounding box center [291, 348] width 9 height 9
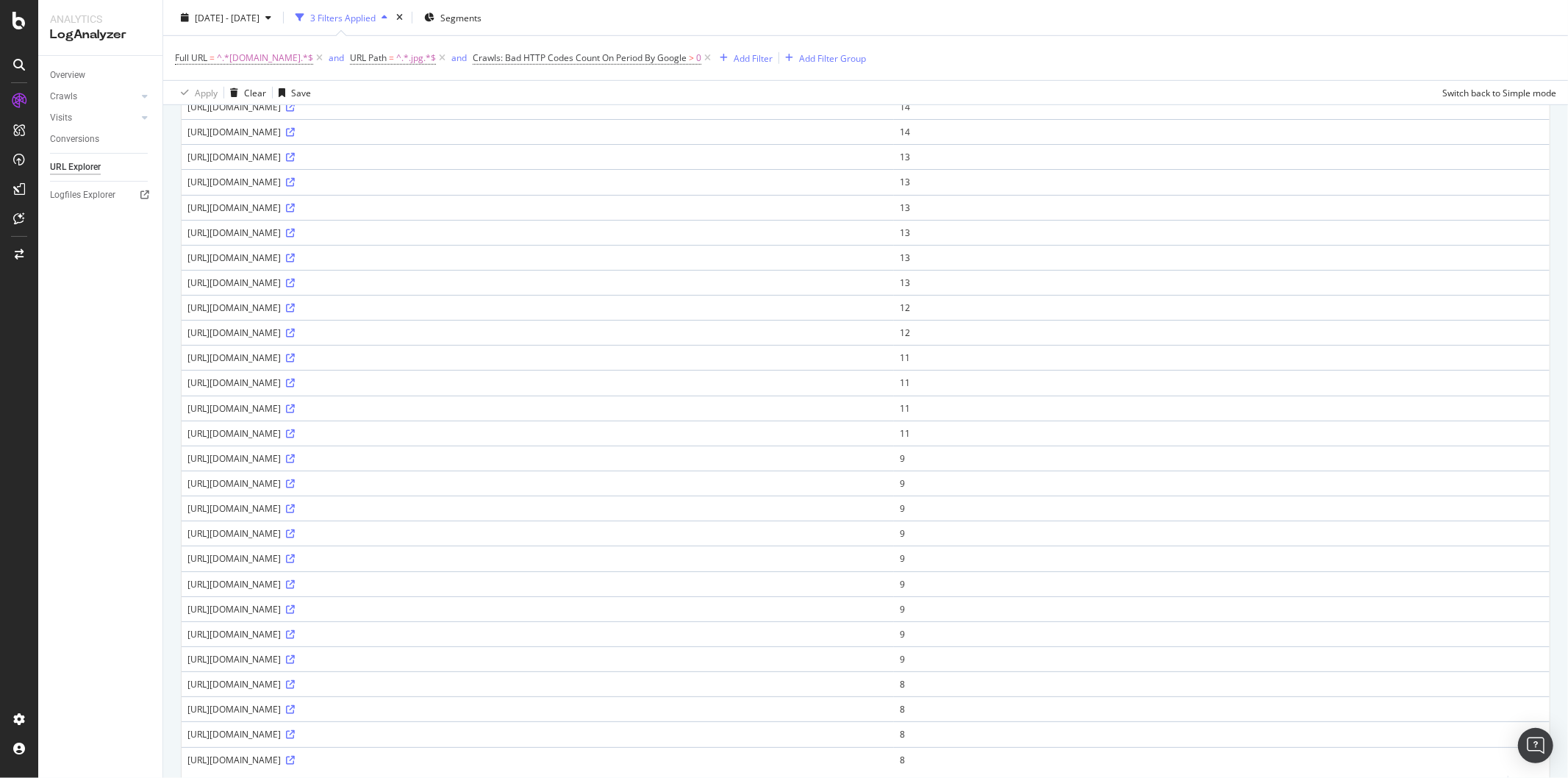
scroll to position [821, 0]
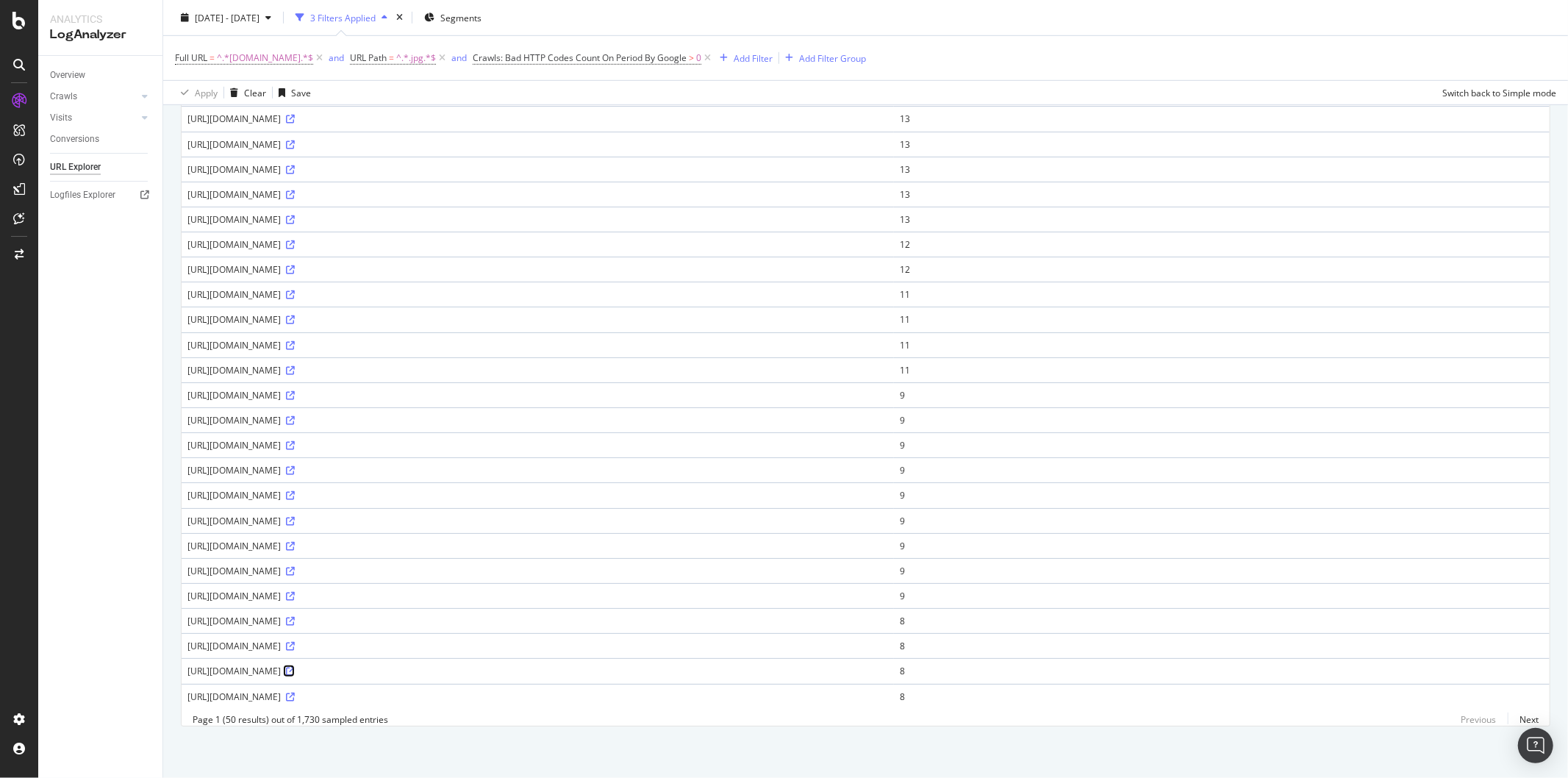
click at [295, 667] on icon at bounding box center [291, 671] width 9 height 9
click at [1411, 700] on link "Next" at bounding box center [1523, 719] width 31 height 21
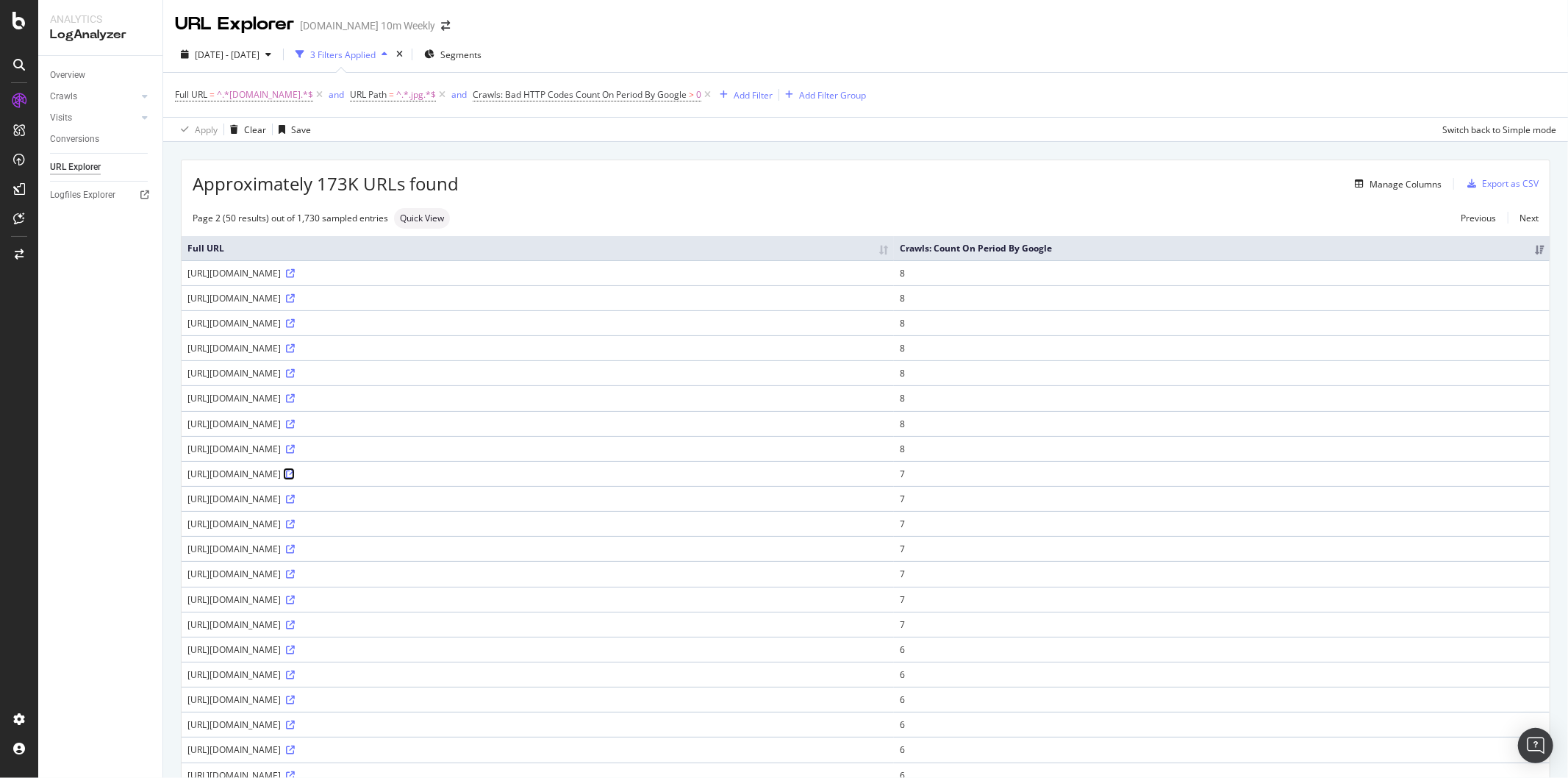
click at [295, 476] on icon at bounding box center [291, 474] width 9 height 9
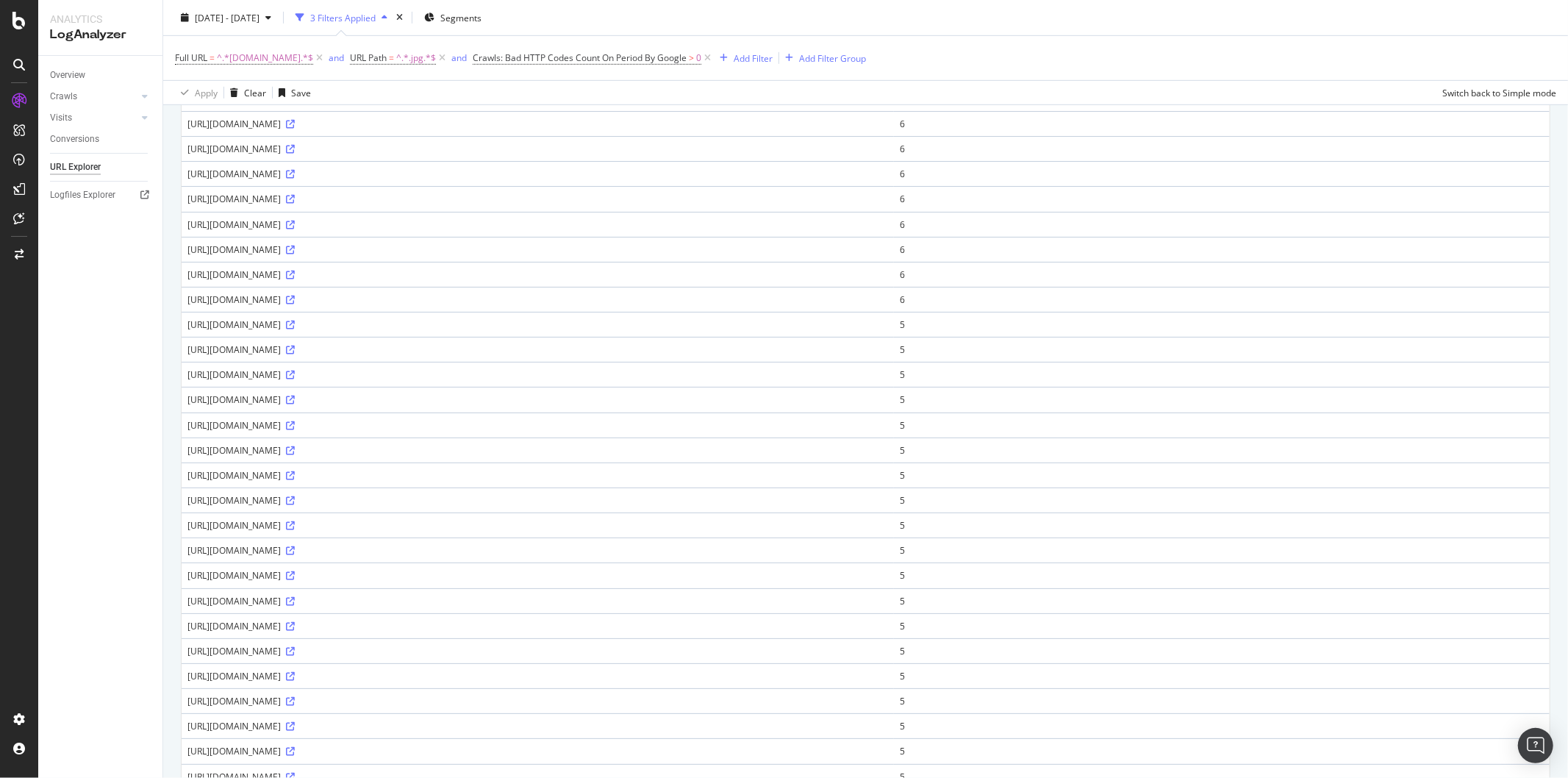
scroll to position [821, 0]
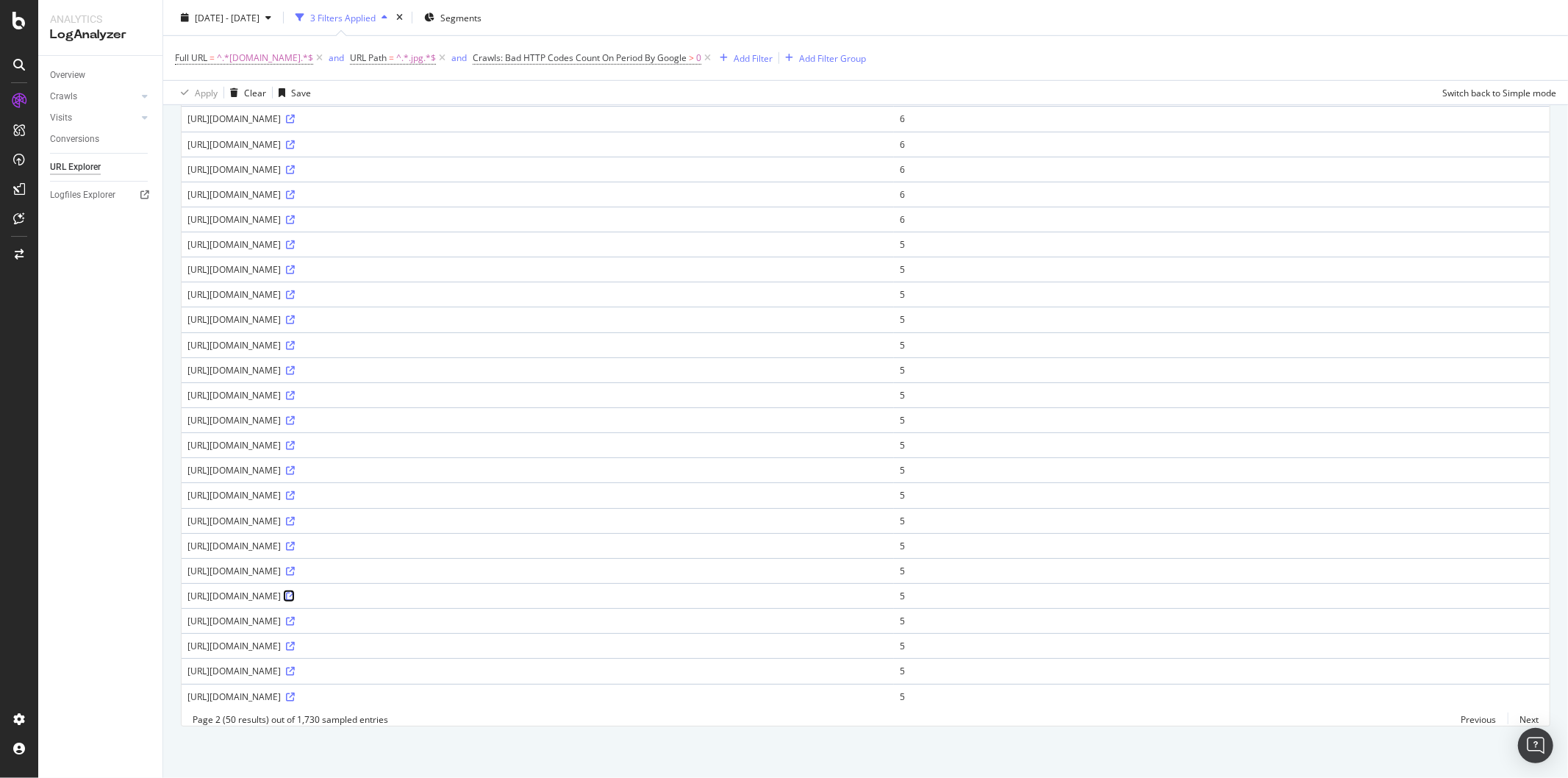
click at [295, 592] on icon at bounding box center [291, 596] width 9 height 9
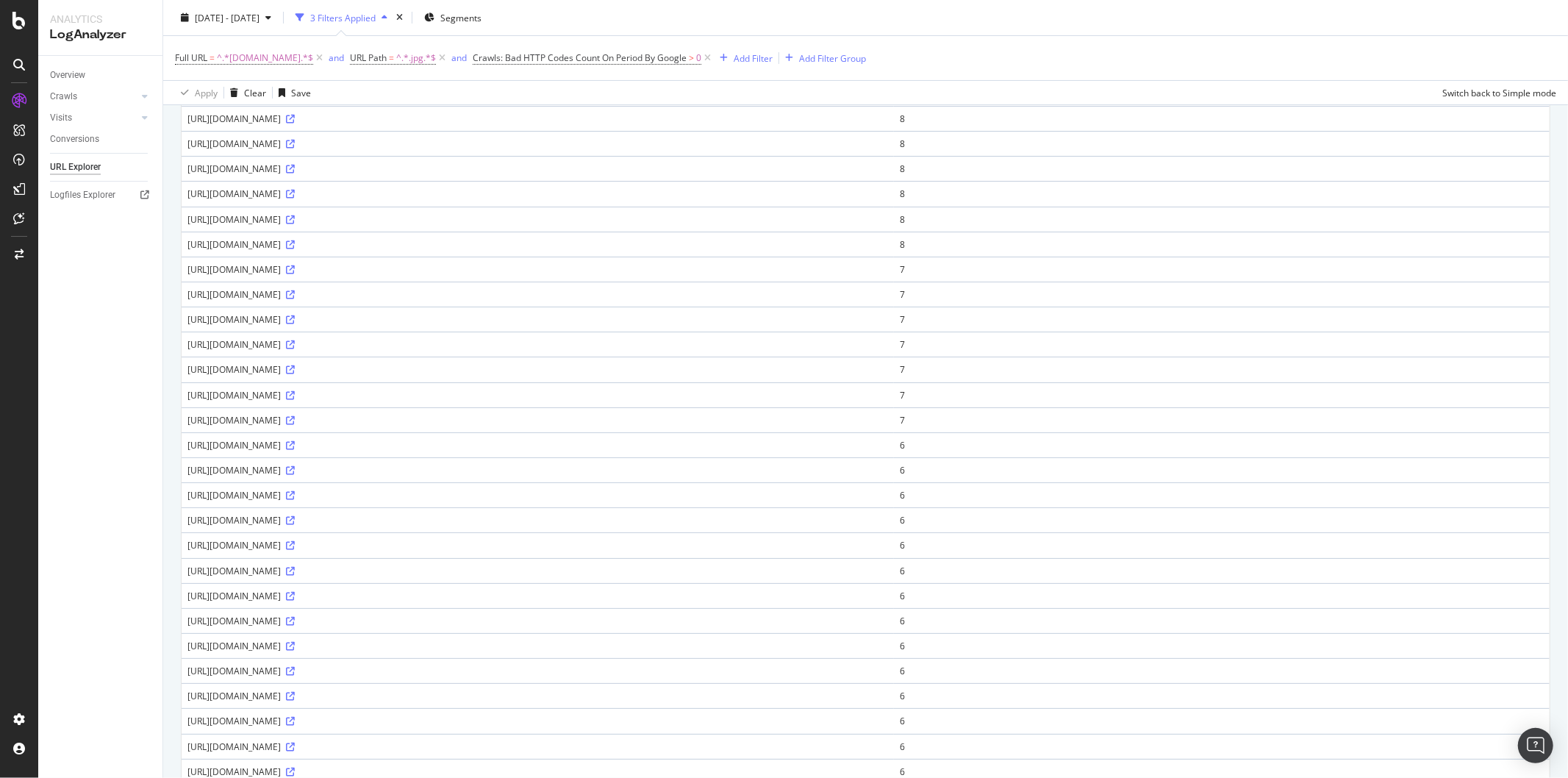
scroll to position [489, 0]
drag, startPoint x: 303, startPoint y: 361, endPoint x: 459, endPoint y: 362, distance: 156.0
click at [458, 362] on div "https://www.thetimes.co.uk/imageserver/image/%252Fmethode%252Fsundaytimes%252Fp…" at bounding box center [538, 360] width 700 height 13
copy div "imageserver/image/%252Fmethode%"
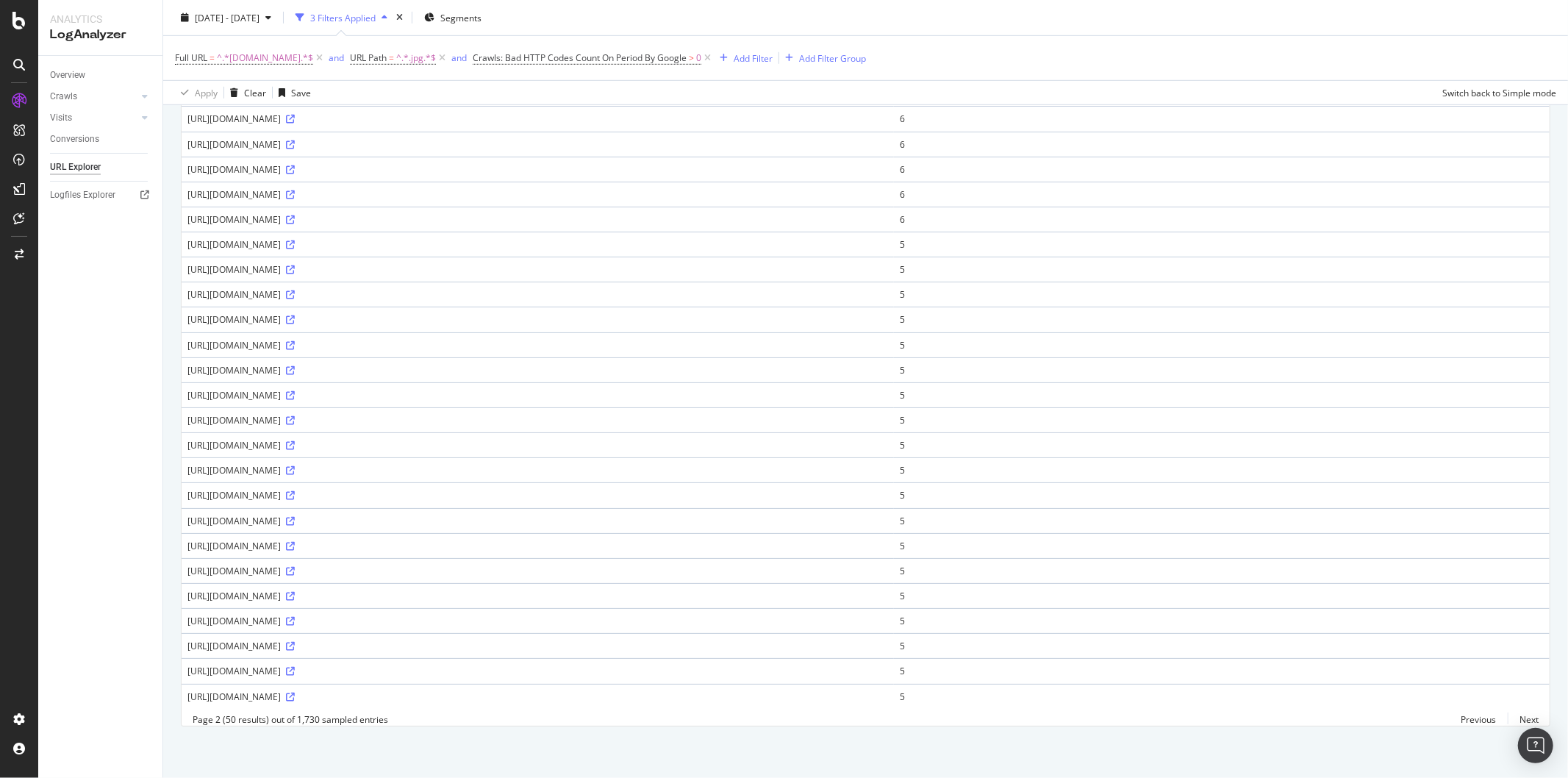
scroll to position [821, 0]
click at [888, 314] on div "https://www.thetimes.co.uk/imageserver/image/%252Fmethode%252Ftimes%252Fprod%25…" at bounding box center [538, 319] width 700 height 13
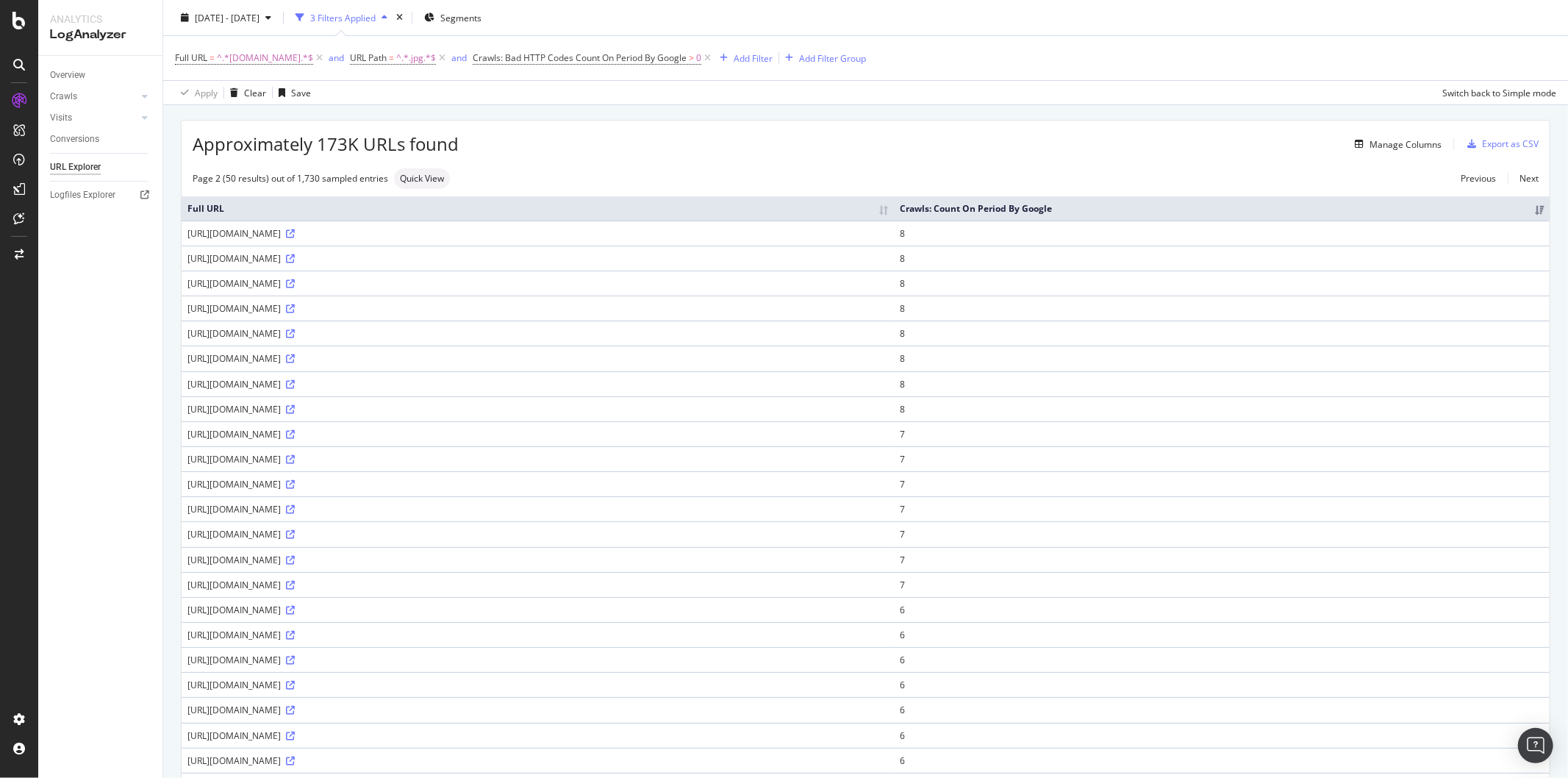
scroll to position [0, 0]
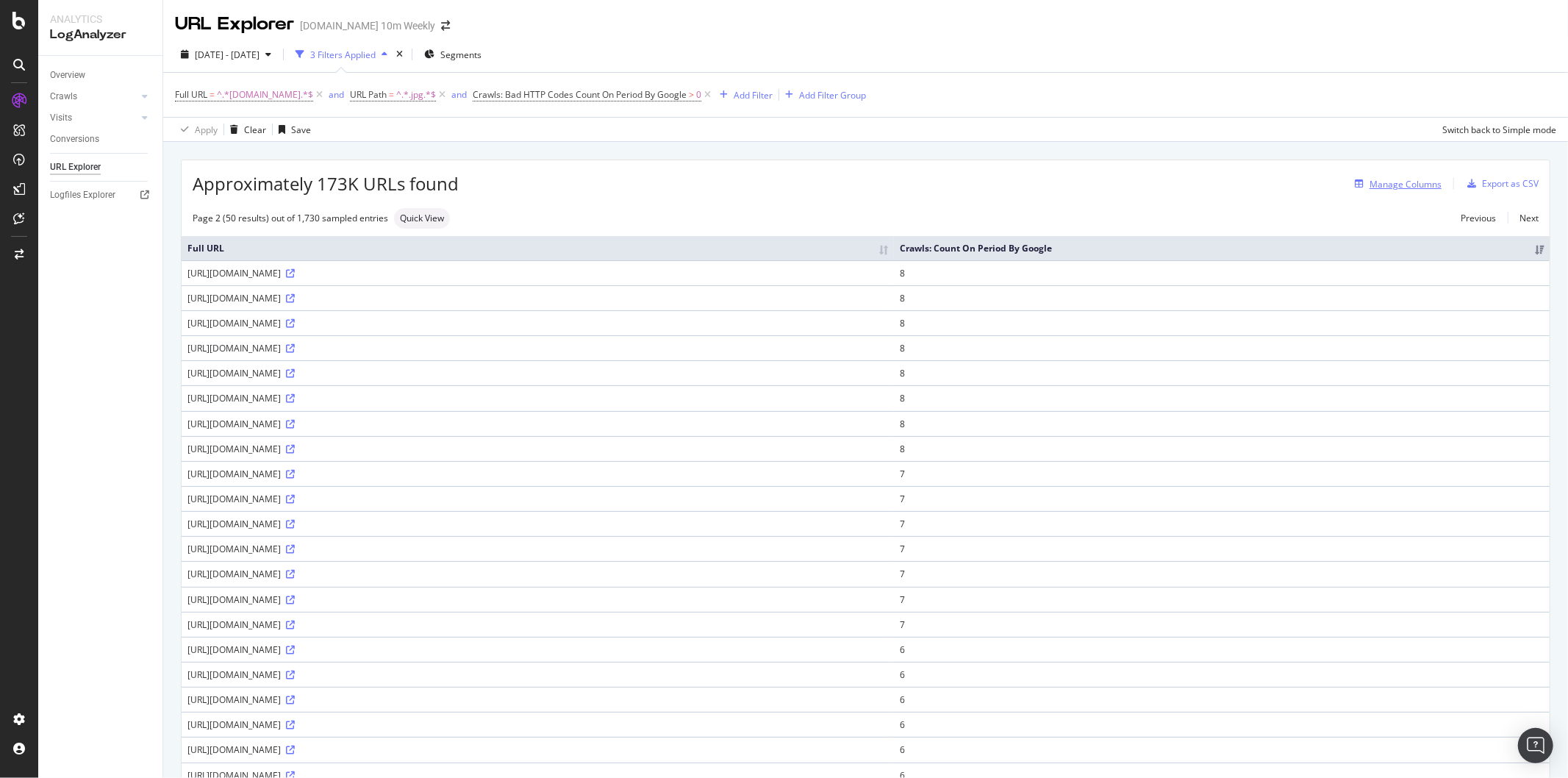
click at [1369, 190] on div "Manage Columns" at bounding box center [1405, 184] width 72 height 13
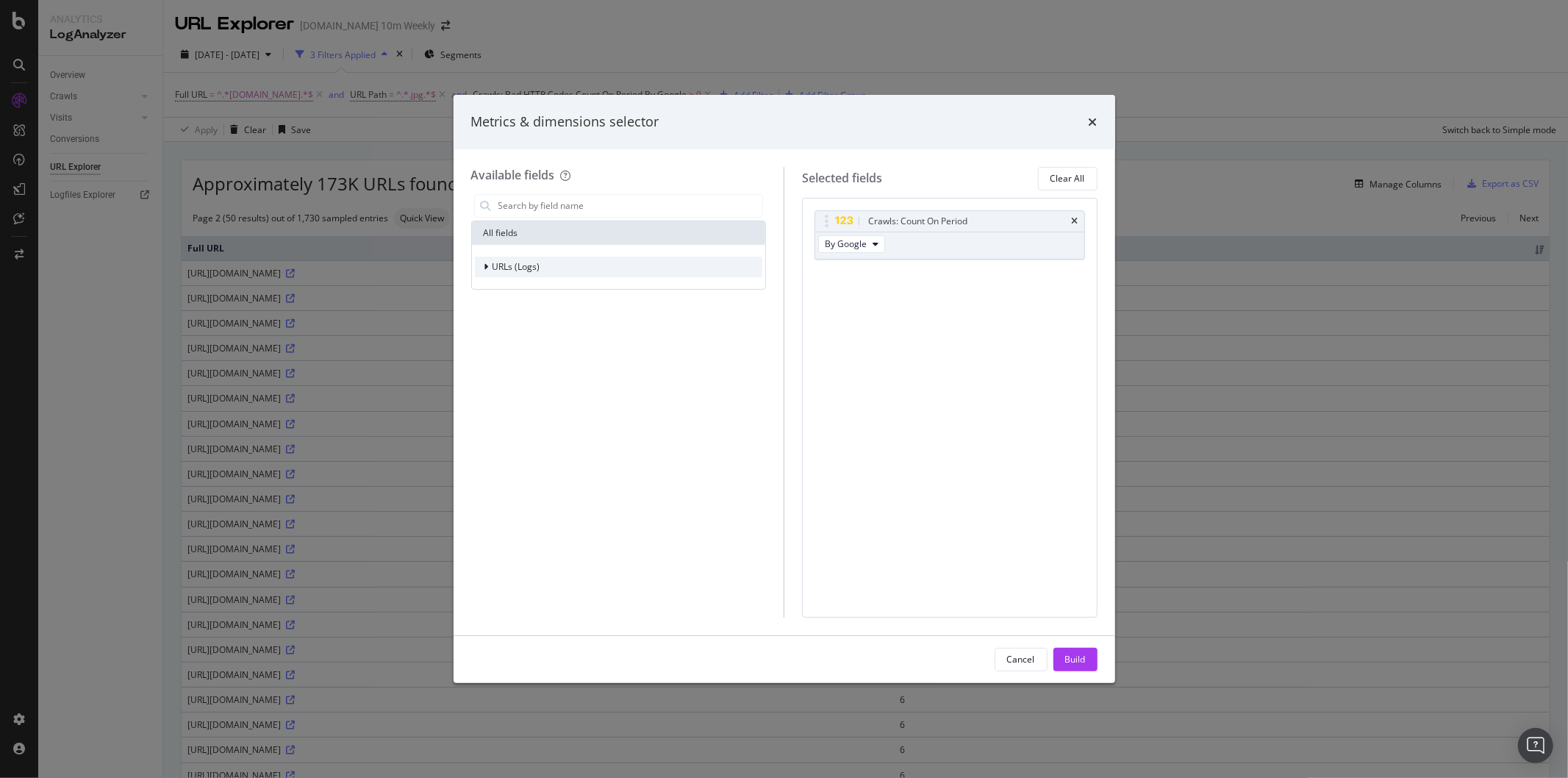
click at [581, 268] on div "URLs (Logs)" at bounding box center [619, 267] width 288 height 21
click at [547, 294] on div "URL Scheme" at bounding box center [514, 288] width 78 height 15
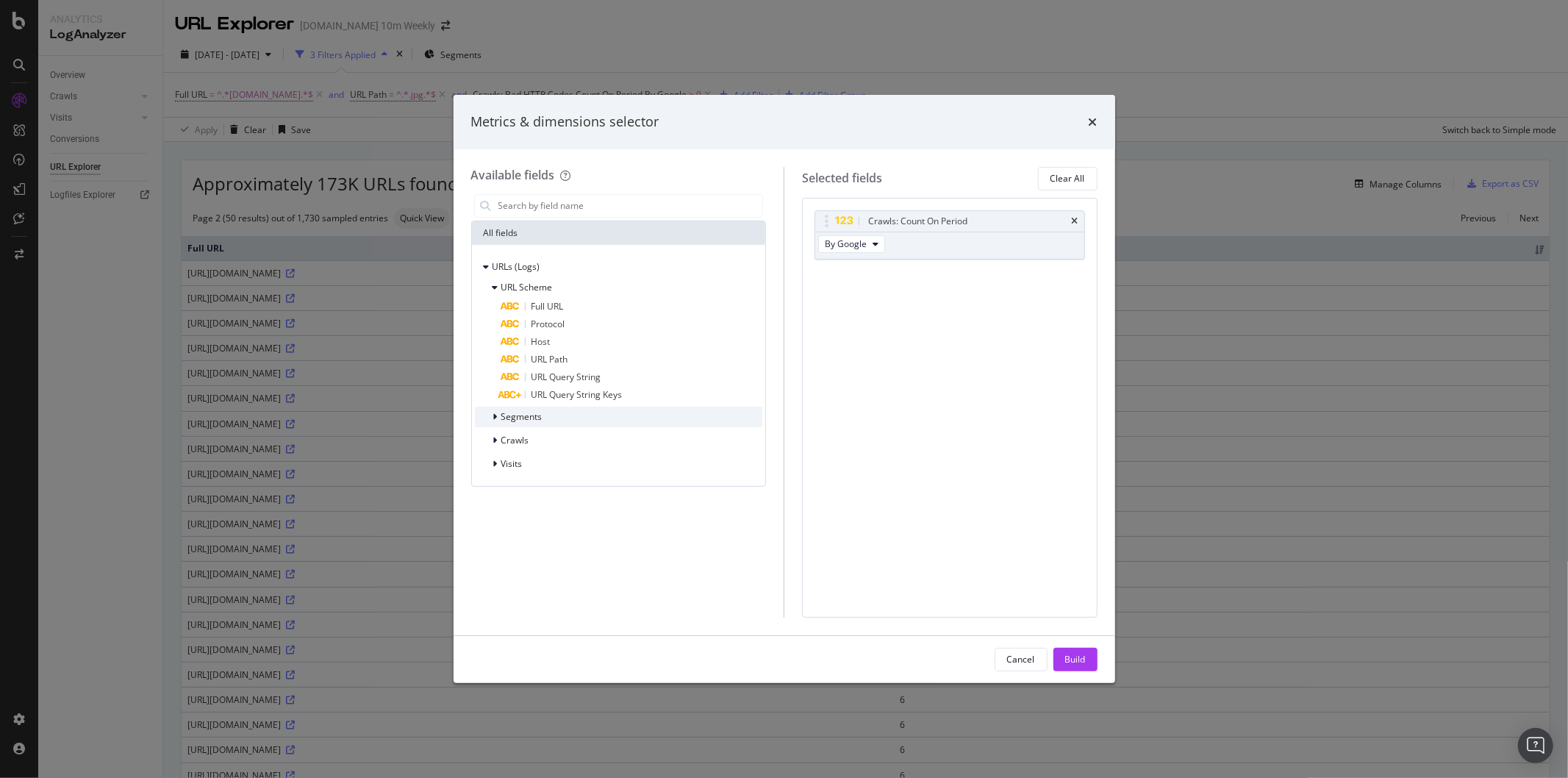
click at [545, 422] on div "Segments" at bounding box center [619, 417] width 288 height 21
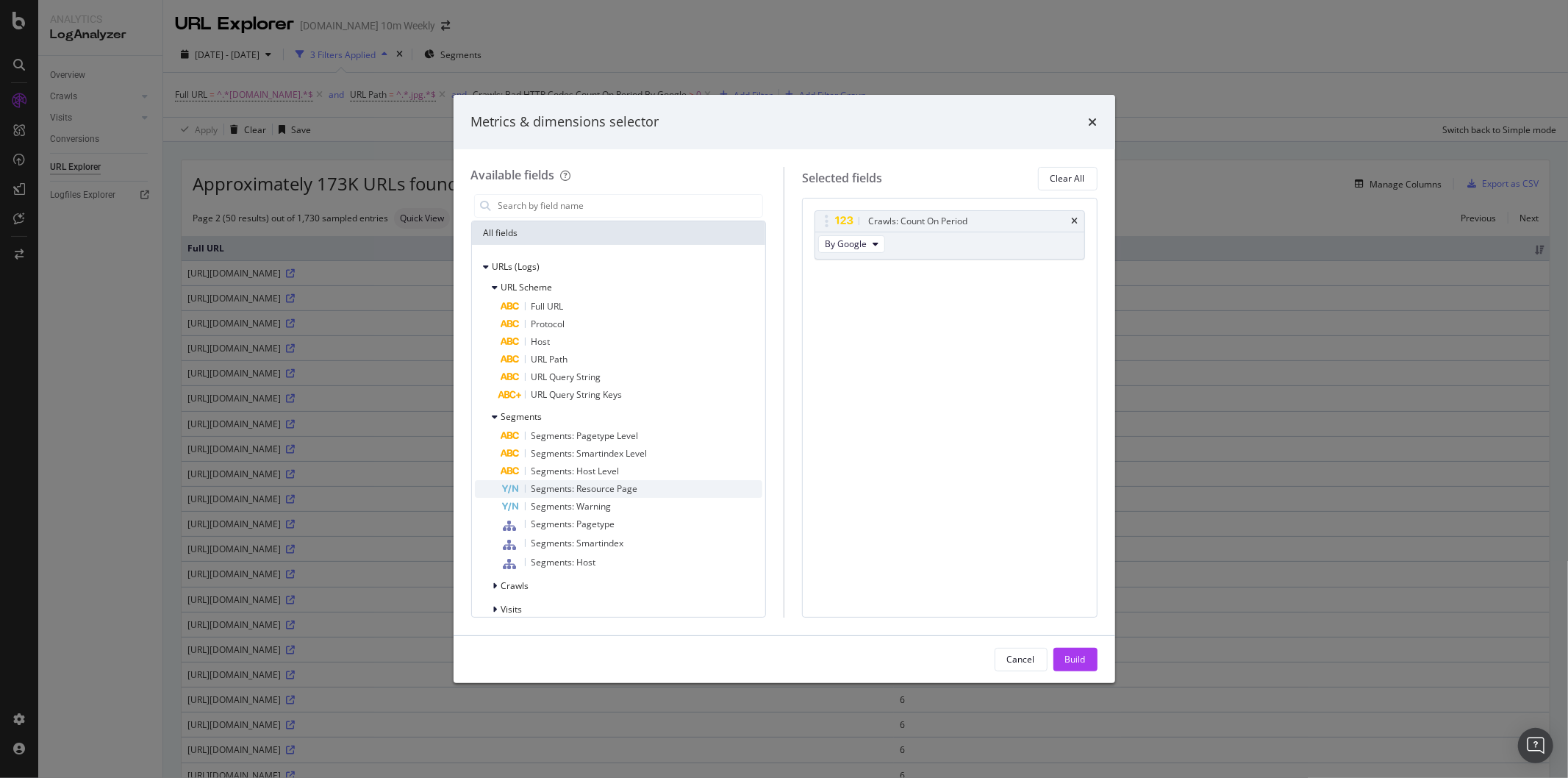
click at [641, 485] on div "Segments: Resource Page" at bounding box center [632, 489] width 262 height 18
click at [1074, 651] on div "Build" at bounding box center [1075, 659] width 21 height 22
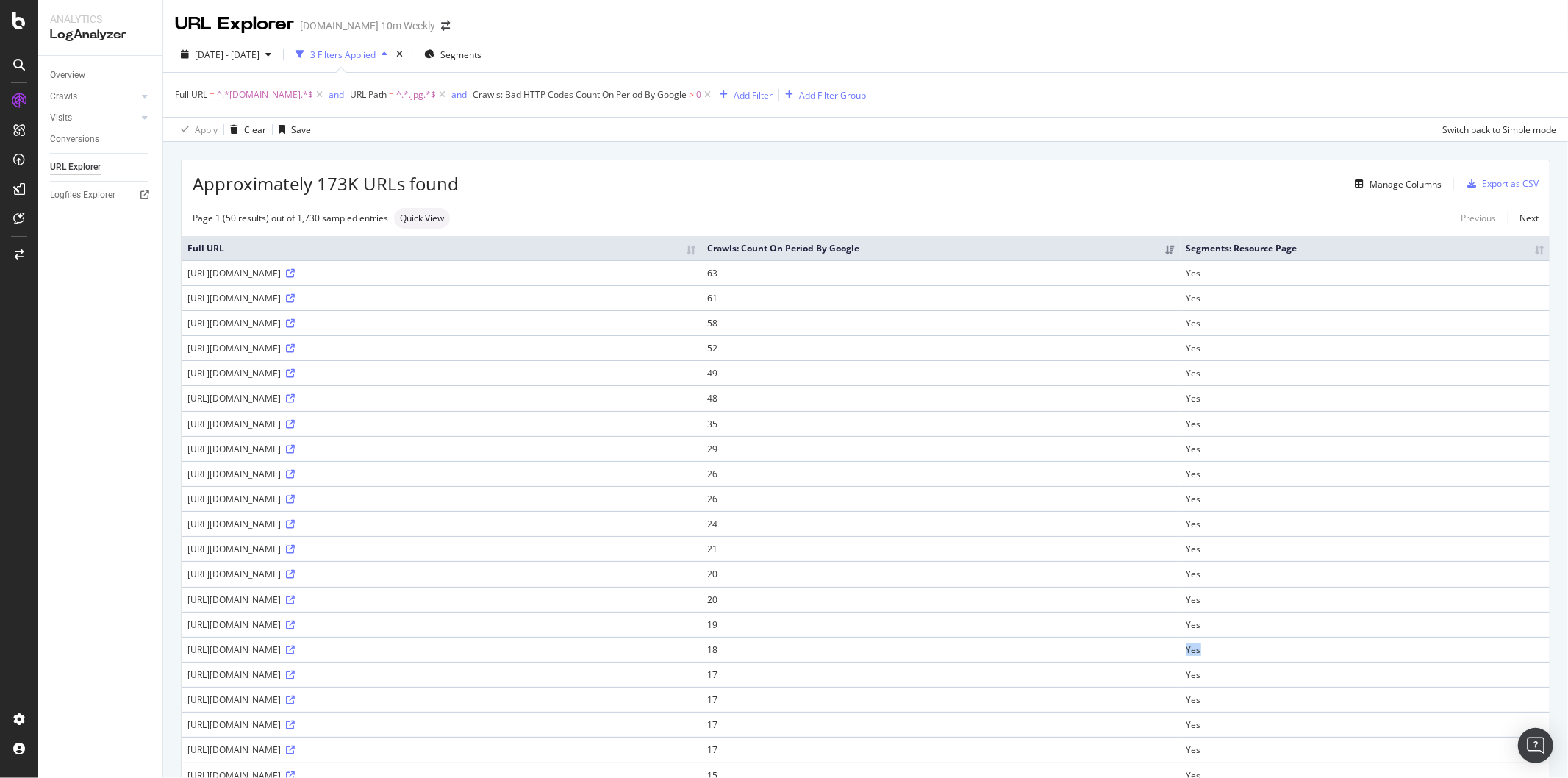
drag, startPoint x: 1295, startPoint y: 651, endPoint x: 1416, endPoint y: 662, distance: 121.5
click at [1411, 662] on tr "https://www.thetimes.co.uk/imageserver/image/%252Fmethode%252Ftimes%252Fprod%25…" at bounding box center [865, 649] width 1368 height 25
click at [1411, 180] on div "Manage Columns" at bounding box center [1405, 184] width 72 height 13
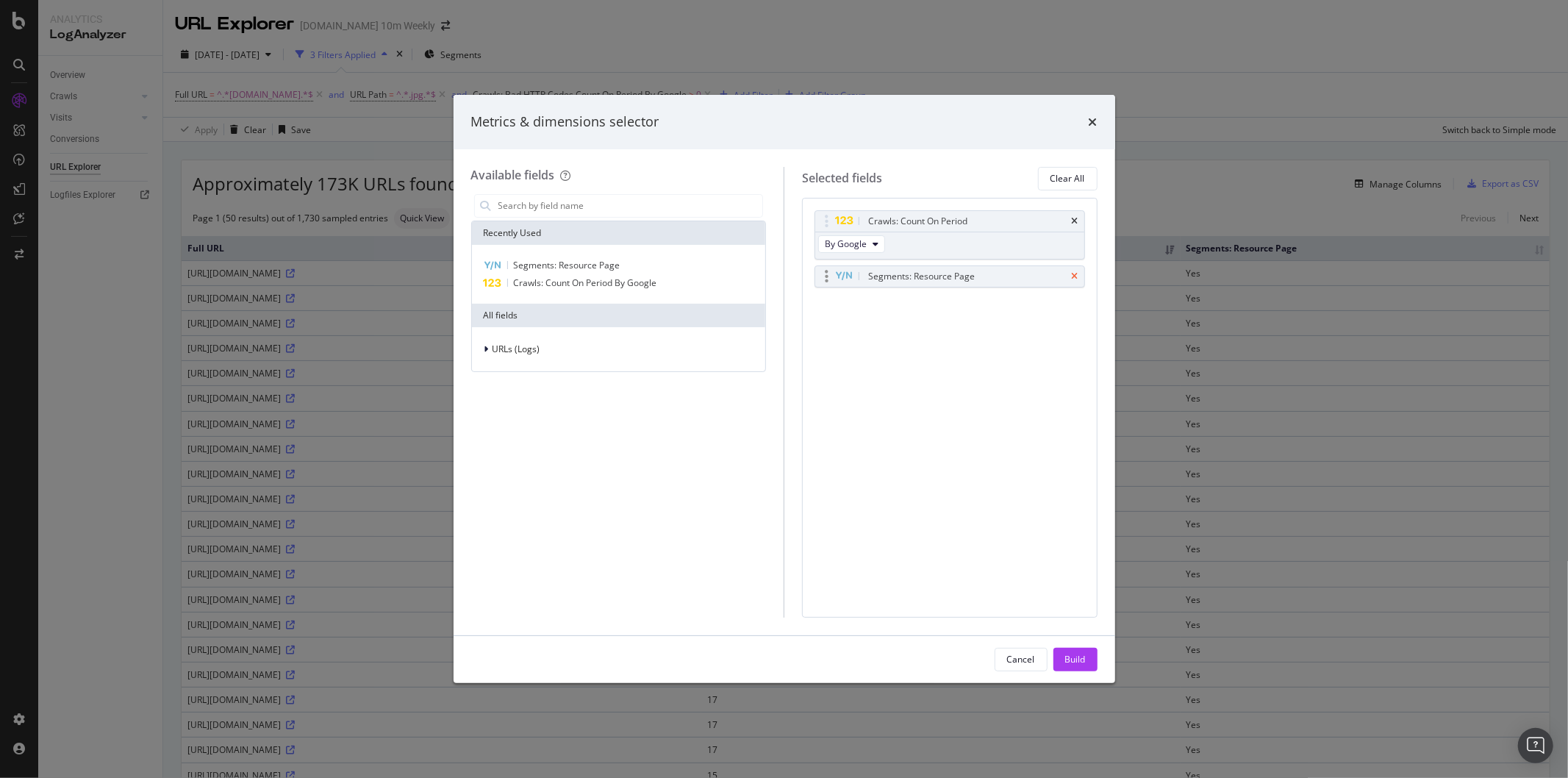
click at [1075, 275] on icon "times" at bounding box center [1074, 277] width 7 height 9
click at [1076, 656] on div "Build" at bounding box center [1075, 659] width 21 height 13
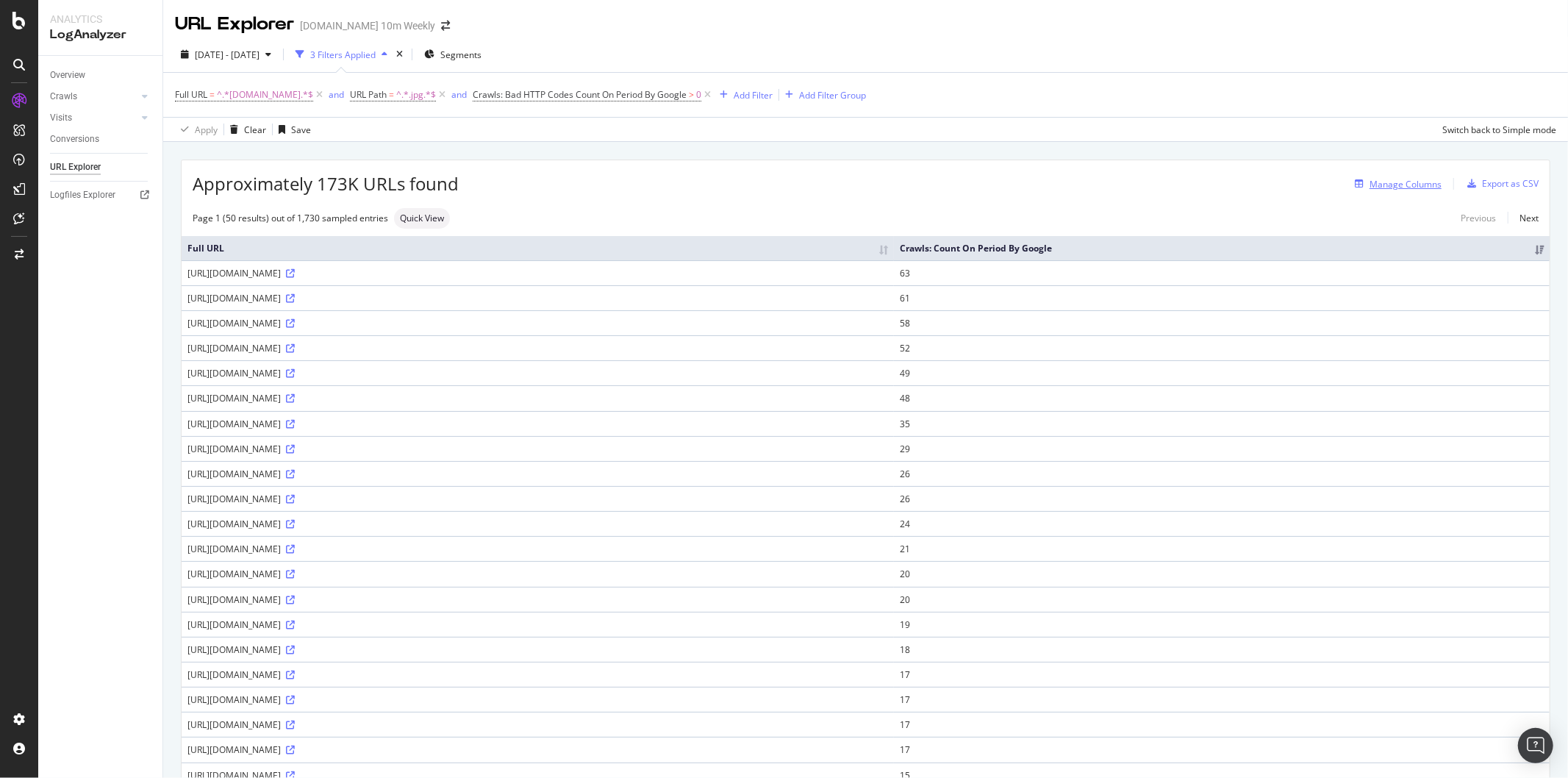
click at [1408, 183] on div "Manage Columns" at bounding box center [1405, 184] width 72 height 13
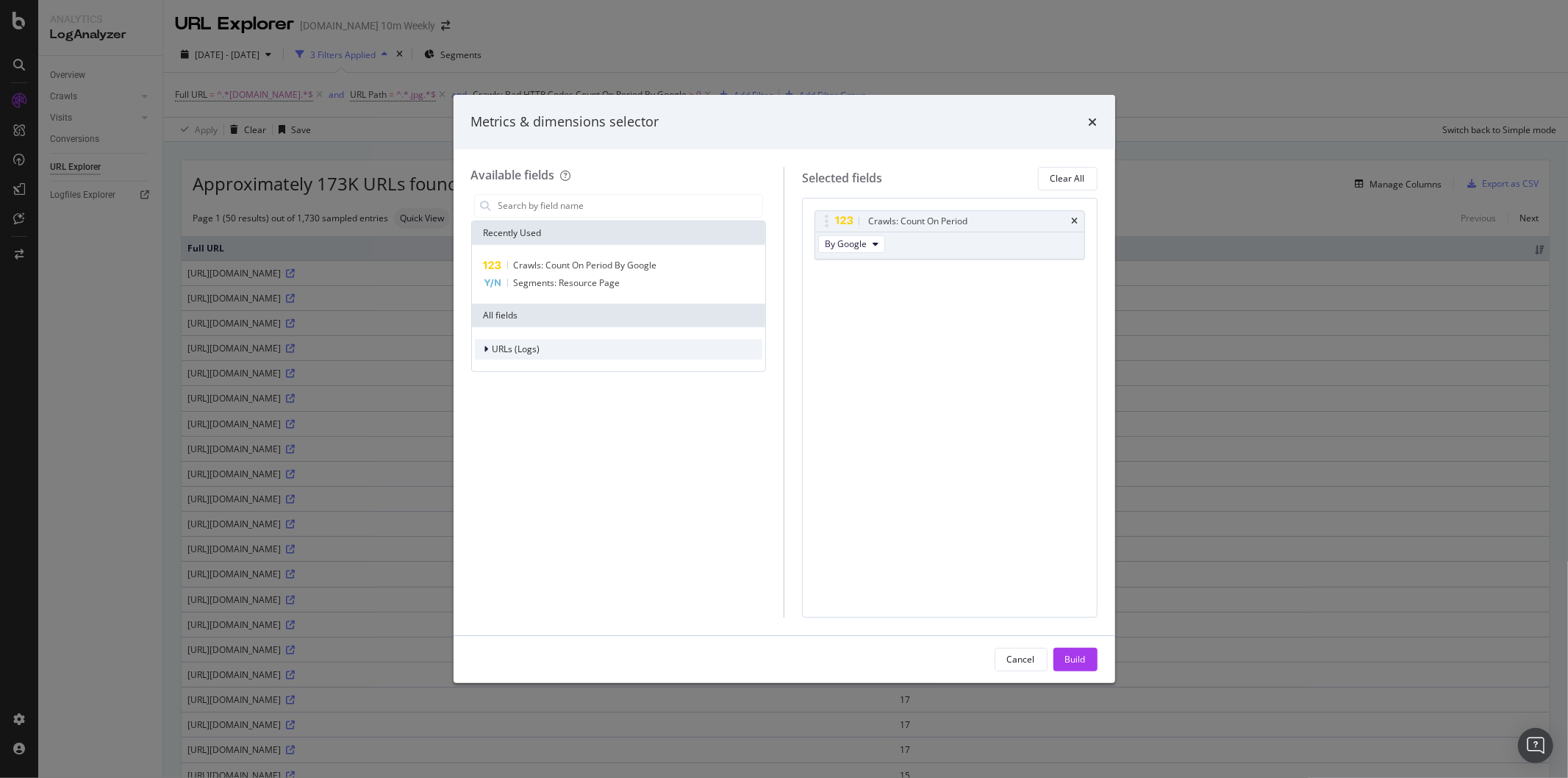
click at [528, 347] on span "URLs (Logs)" at bounding box center [516, 348] width 48 height 13
click at [523, 397] on span "Segments" at bounding box center [522, 392] width 41 height 13
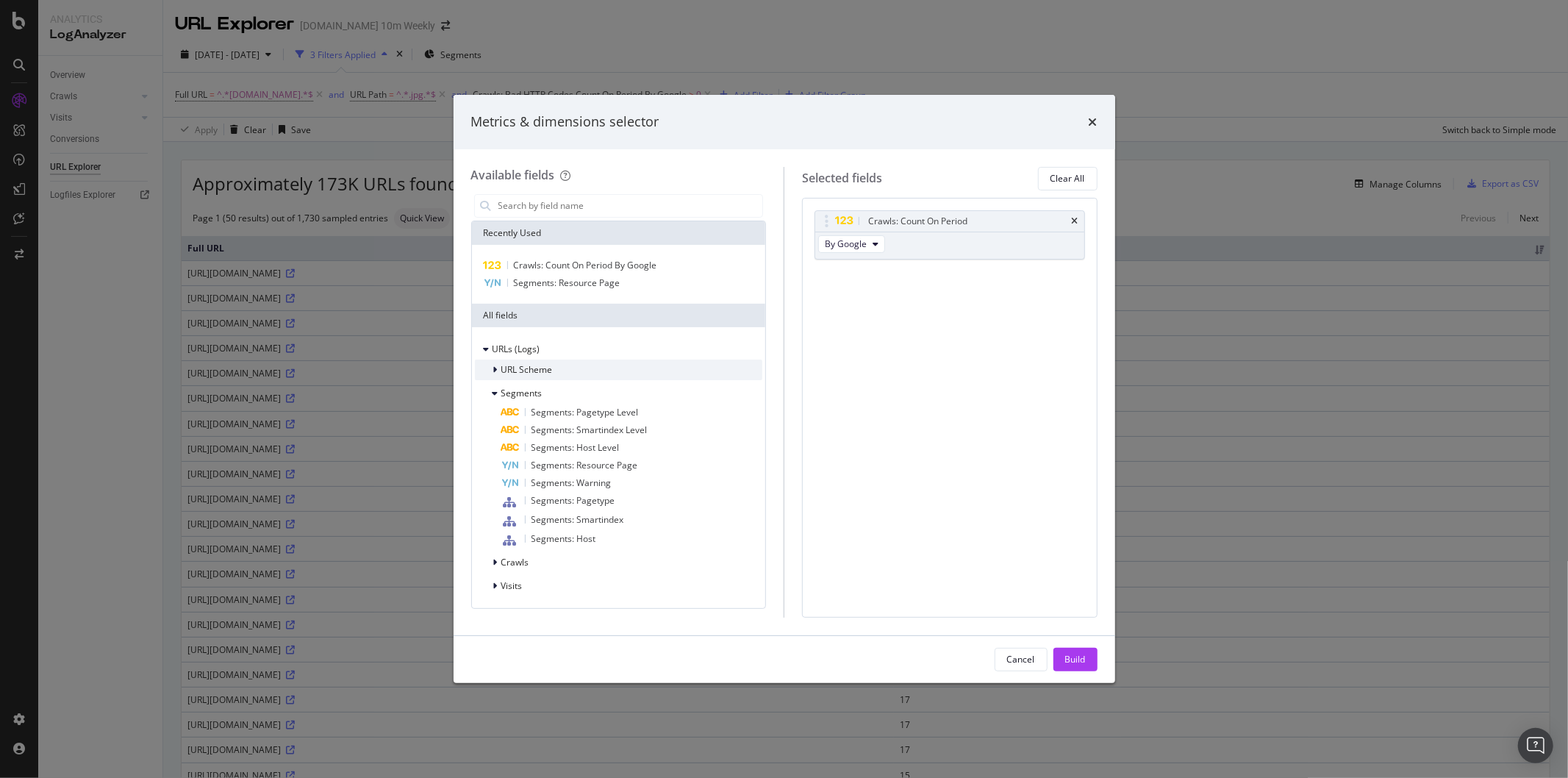
click at [533, 373] on span "URL Scheme" at bounding box center [527, 369] width 52 height 13
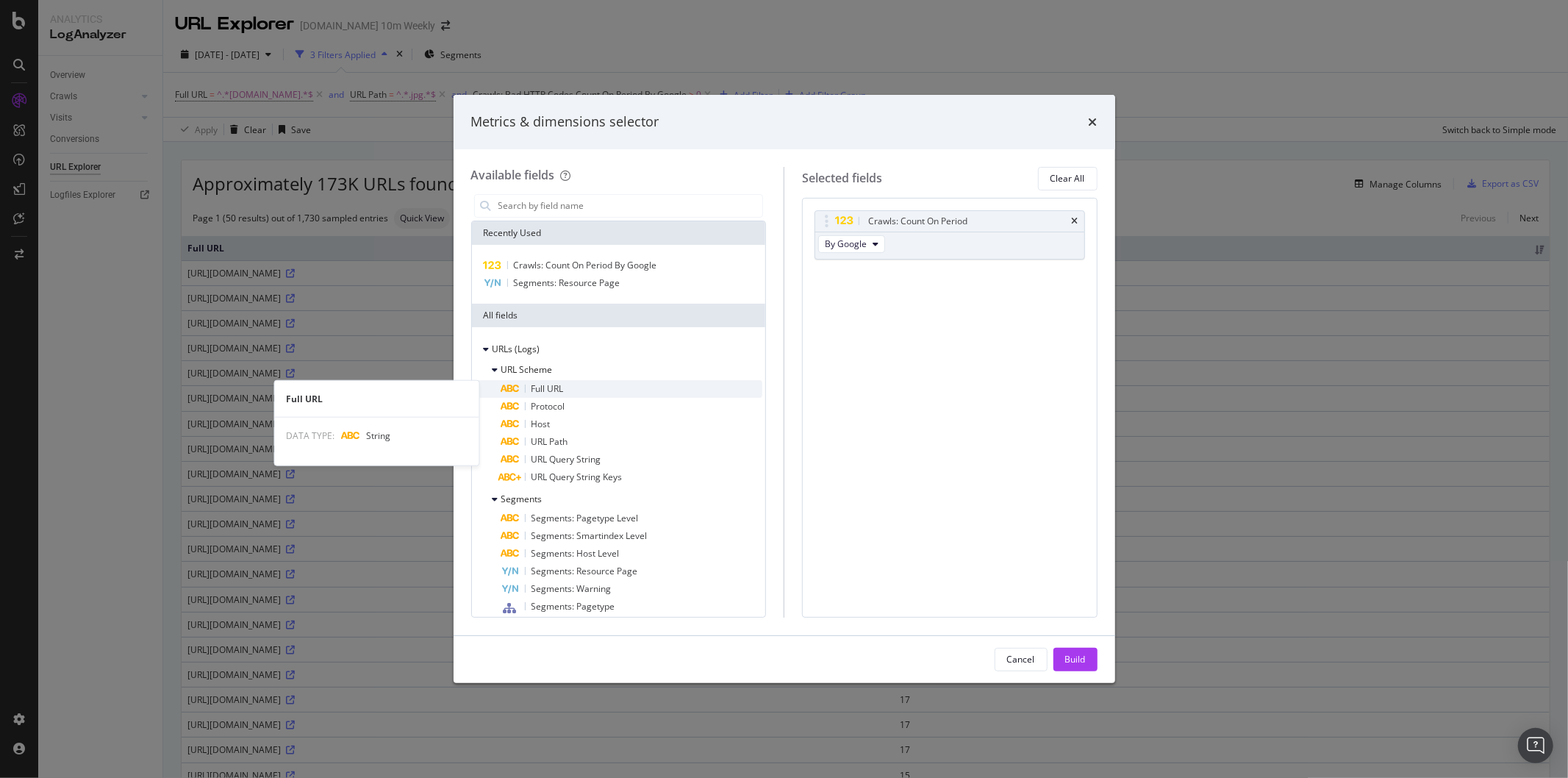
click at [554, 392] on span "Full URL" at bounding box center [547, 388] width 32 height 13
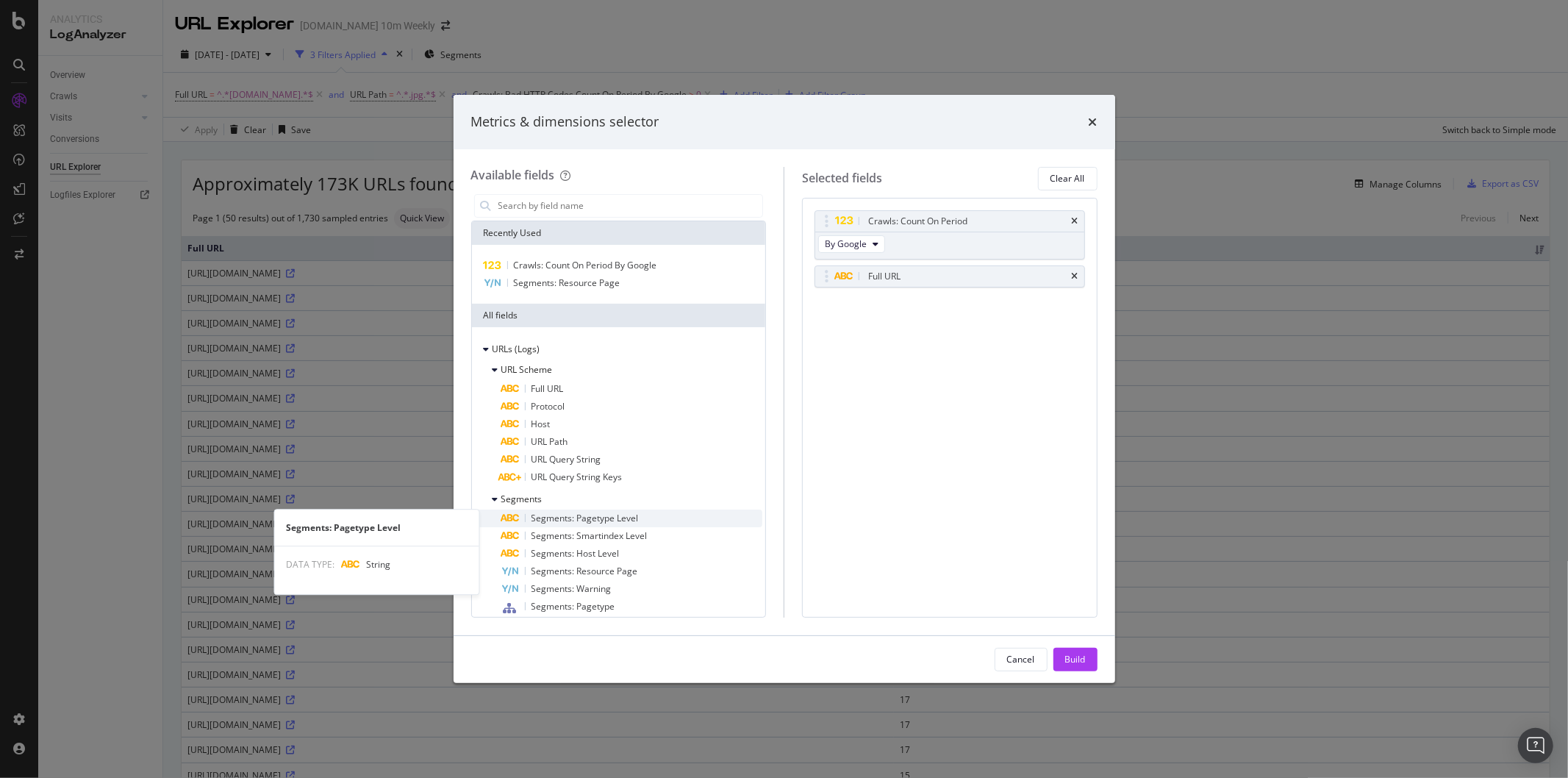
click at [640, 514] on div "Segments: Pagetype Level" at bounding box center [632, 518] width 262 height 18
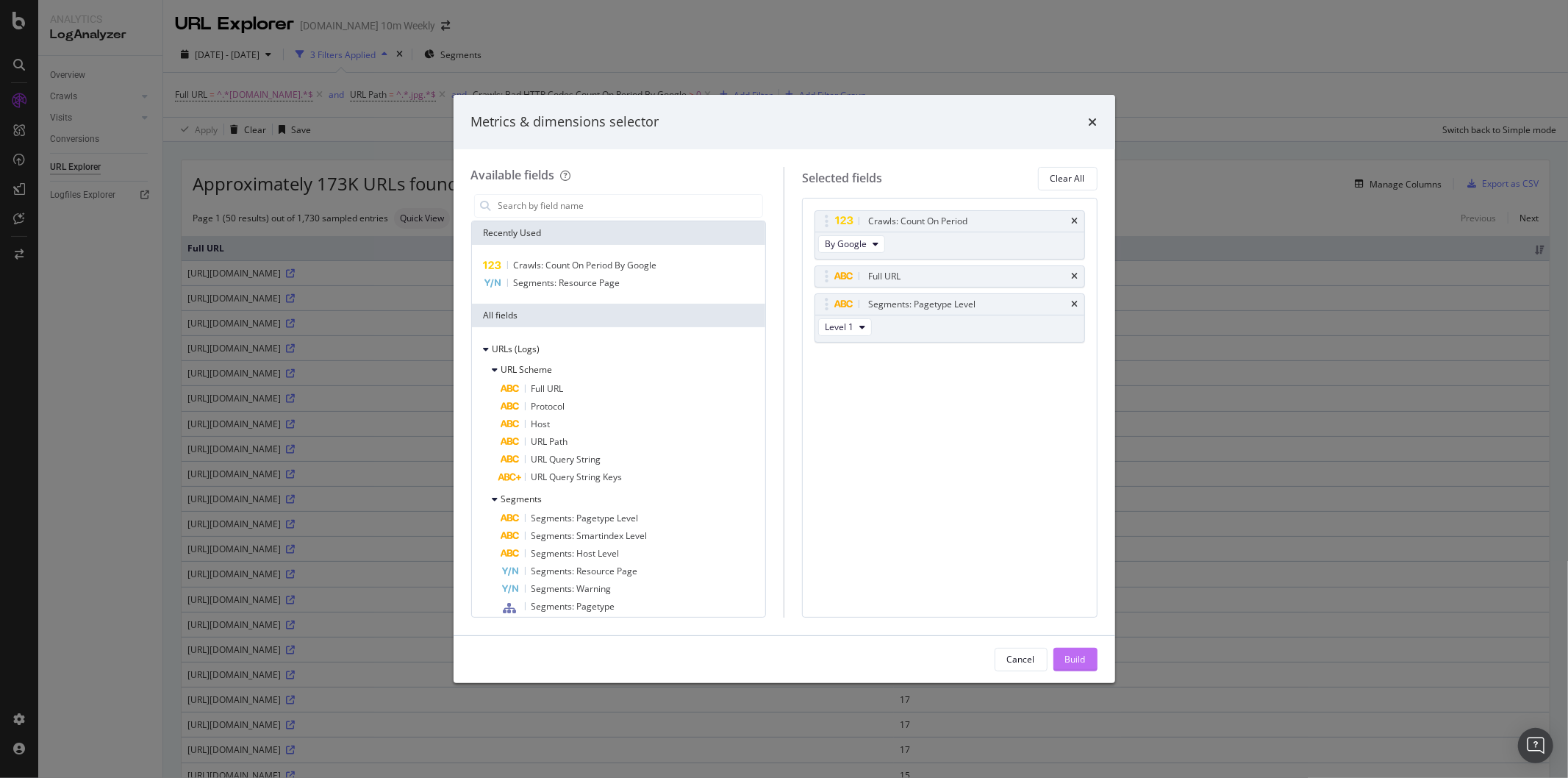
click at [1069, 662] on div "Build" at bounding box center [1075, 659] width 21 height 13
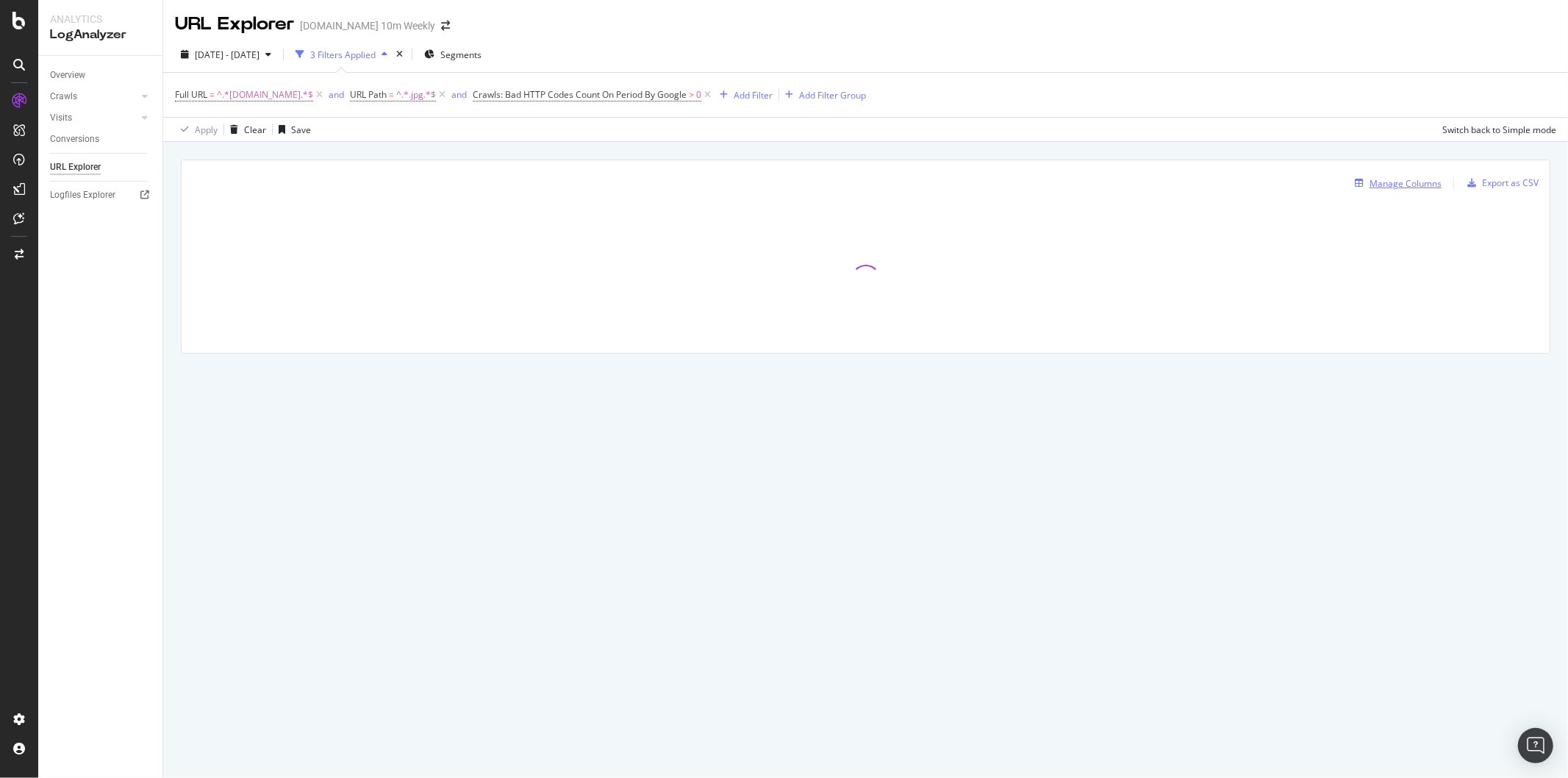
click at [1411, 179] on div "Manage Columns" at bounding box center [1405, 183] width 72 height 13
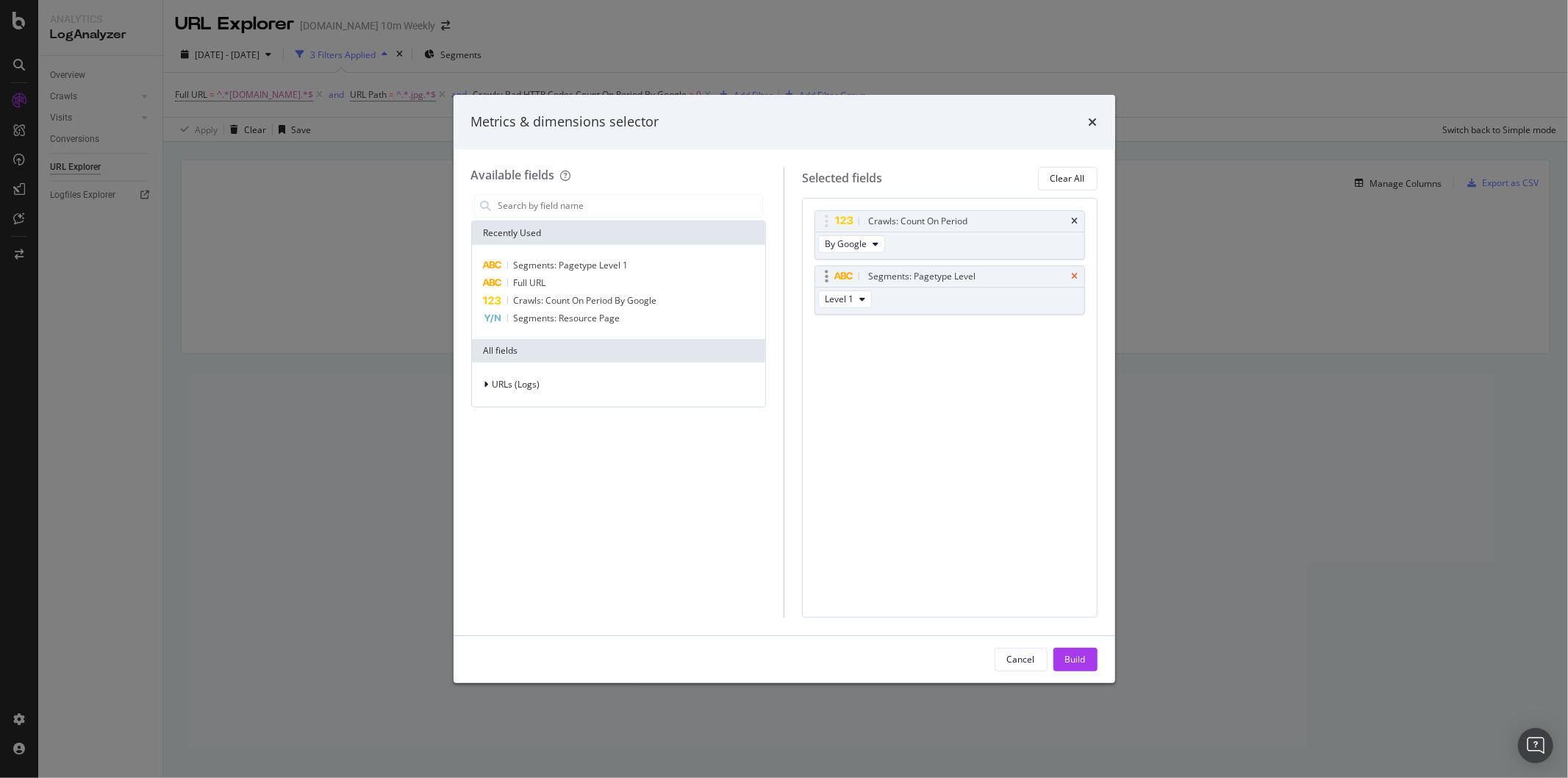
click at [1073, 281] on icon "times" at bounding box center [1074, 277] width 7 height 9
click at [1067, 640] on div "Cancel Build" at bounding box center [784, 659] width 661 height 47
click at [1076, 657] on div "Build" at bounding box center [1075, 659] width 21 height 13
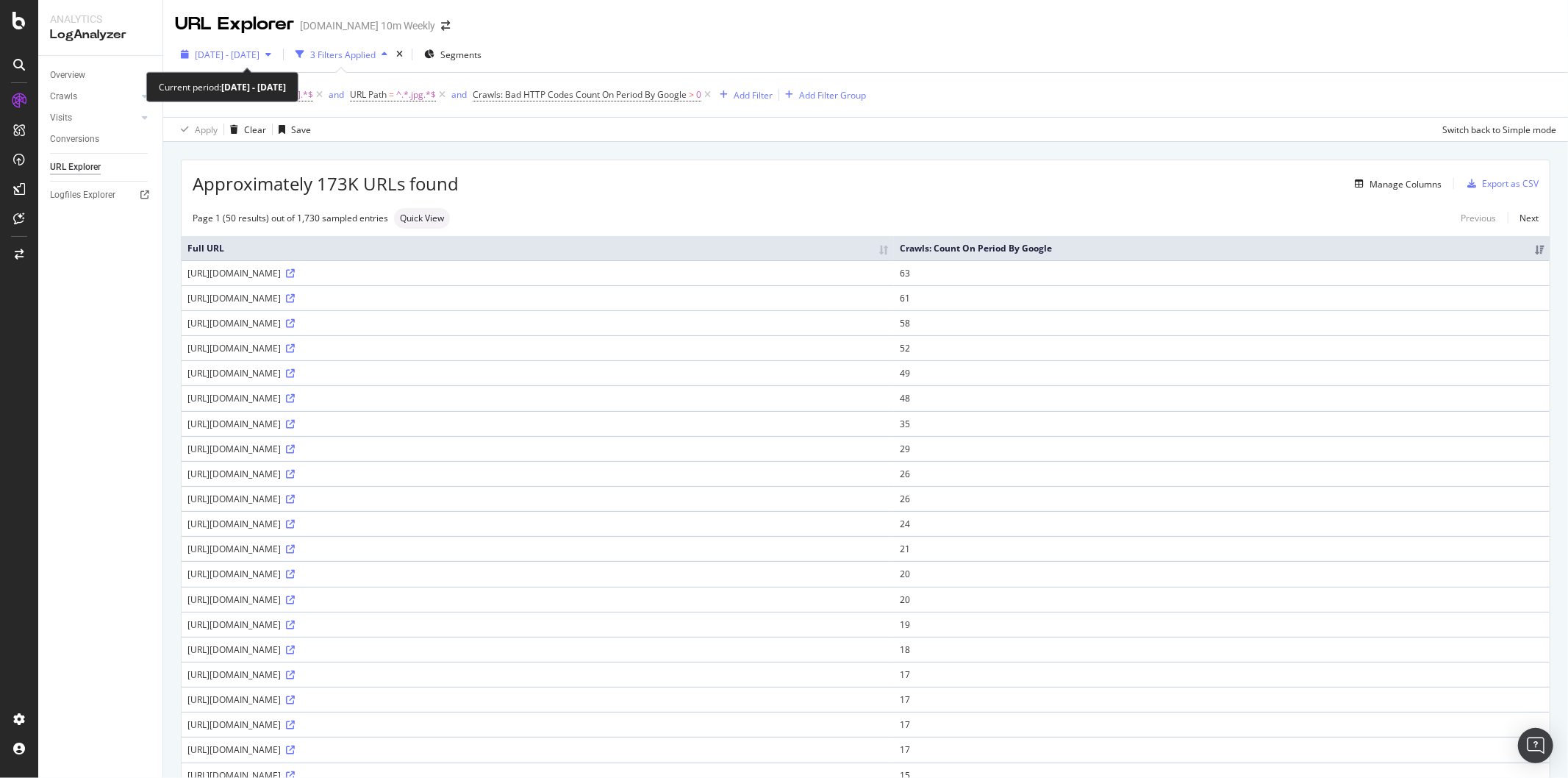
click at [260, 56] on span "[DATE] - [DATE]" at bounding box center [227, 54] width 65 height 13
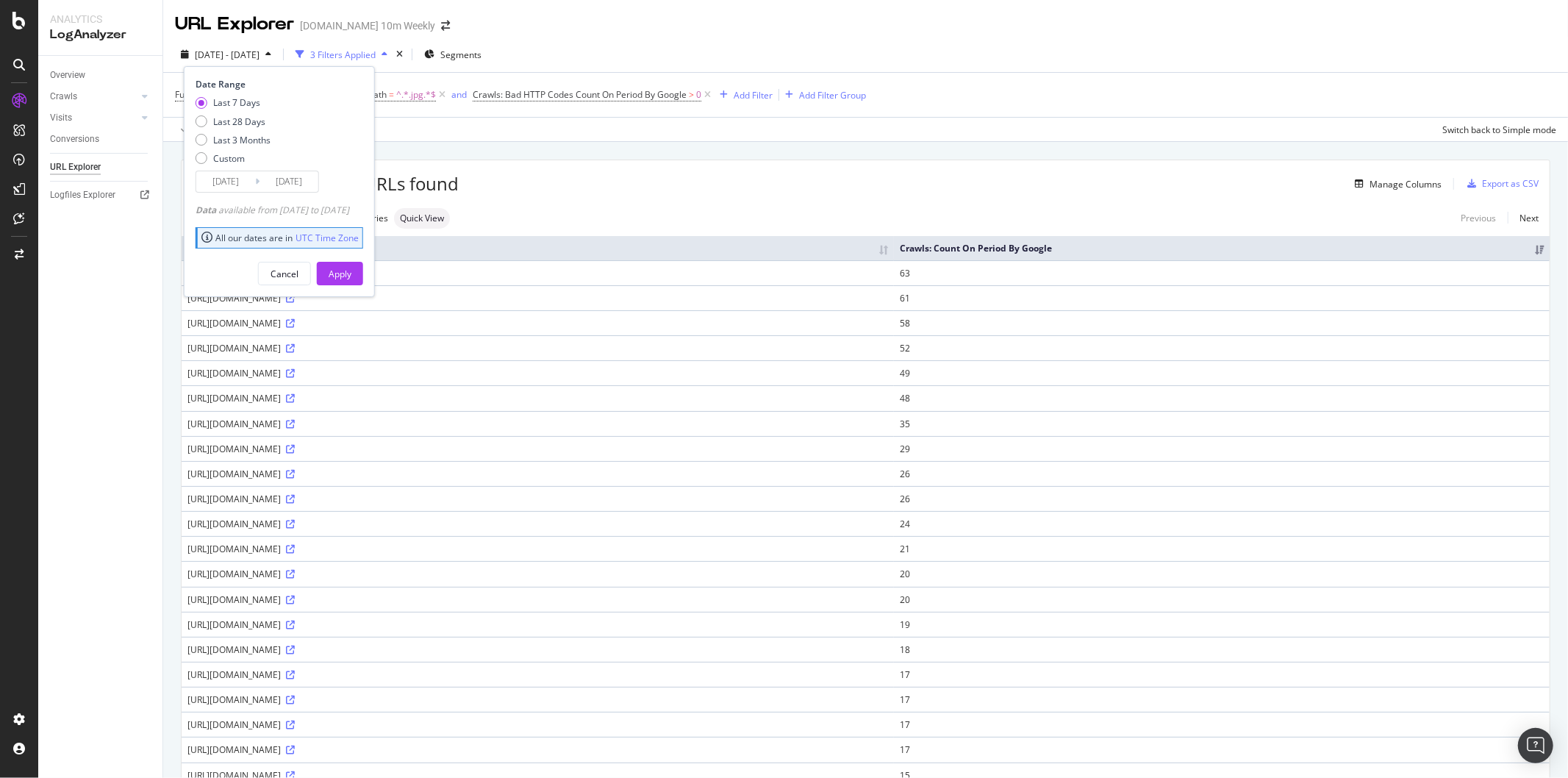
click at [94, 303] on div "Overview Crawls Daily Distribution Segments Distribution HTTP Codes Resources V…" at bounding box center [100, 417] width 124 height 722
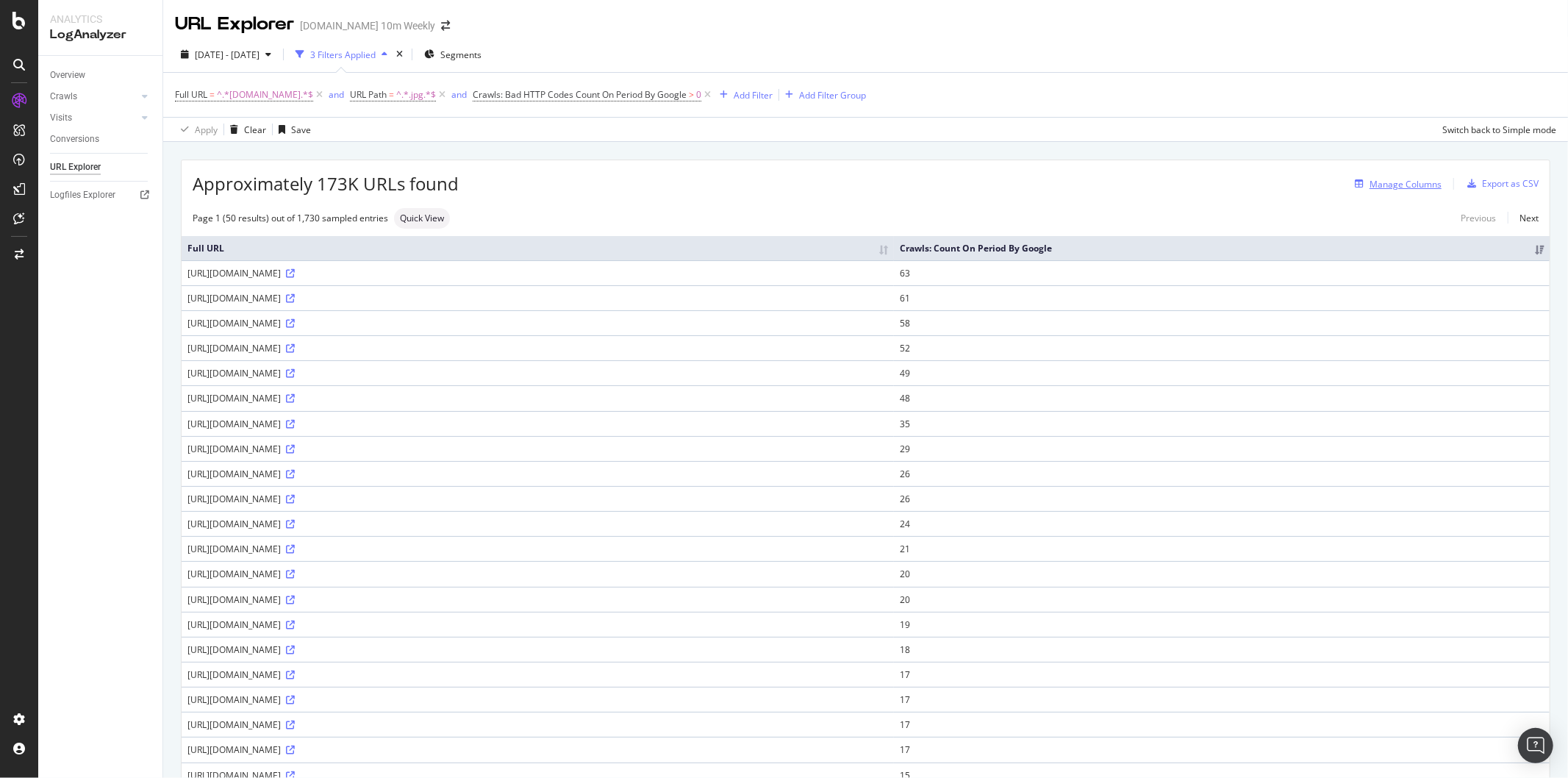
click at [1391, 182] on div "Manage Columns" at bounding box center [1405, 184] width 72 height 13
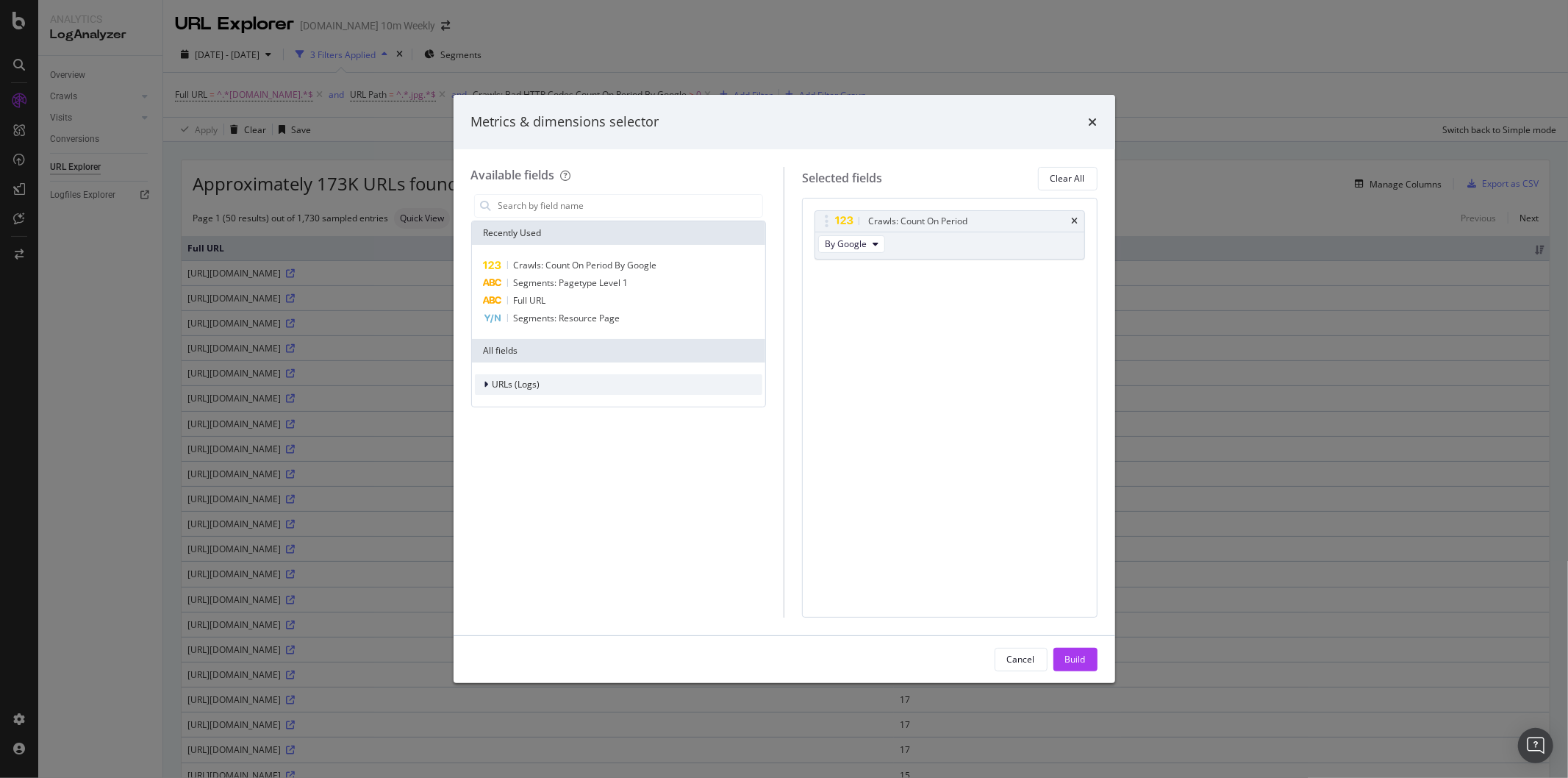
click at [494, 386] on span "URLs (Logs)" at bounding box center [516, 383] width 48 height 13
click at [519, 406] on span "URL Scheme" at bounding box center [527, 404] width 52 height 13
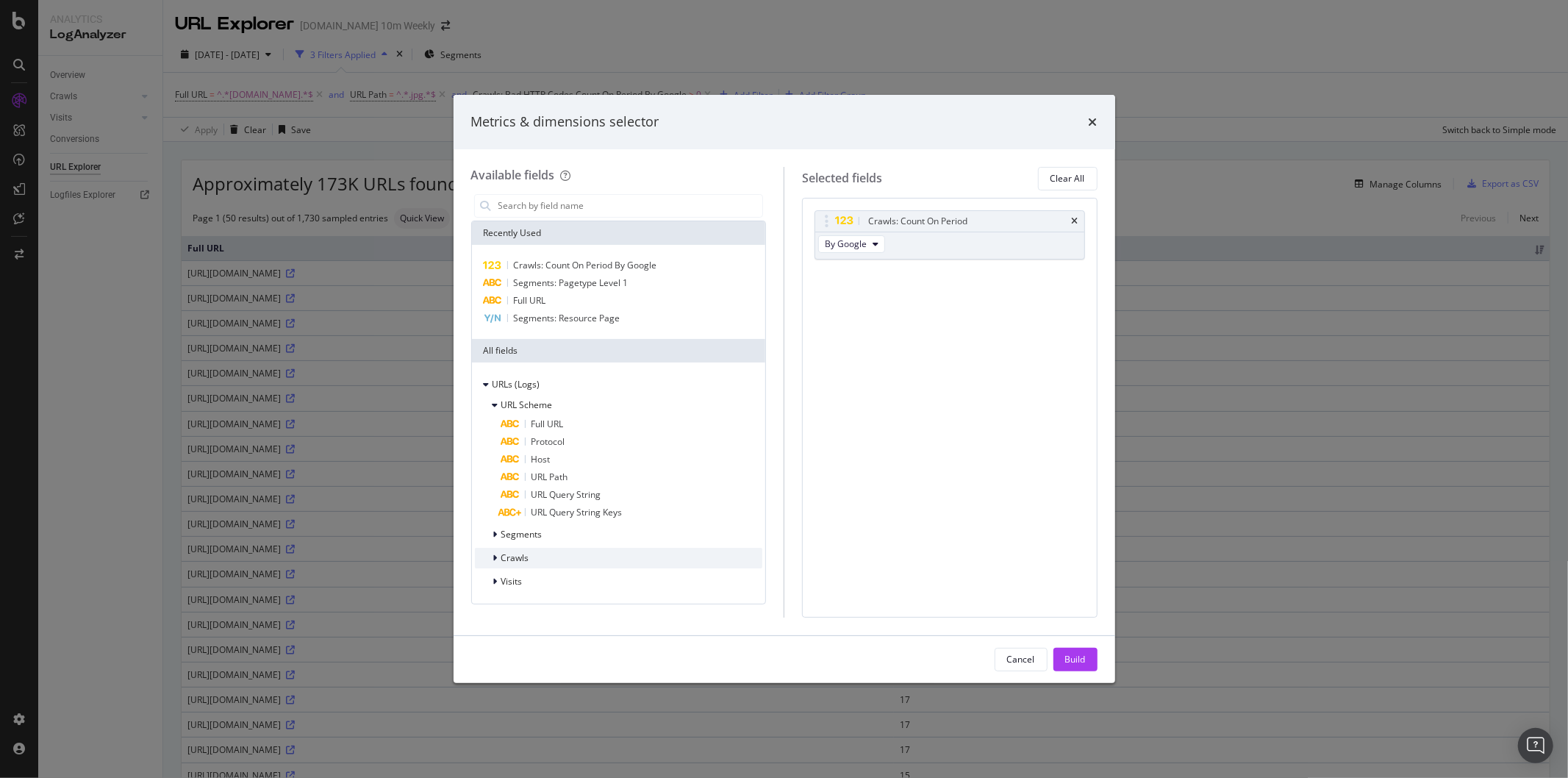
click at [534, 562] on div "Crawls" at bounding box center [619, 558] width 288 height 21
click at [545, 206] on input "modal" at bounding box center [634, 206] width 275 height 22
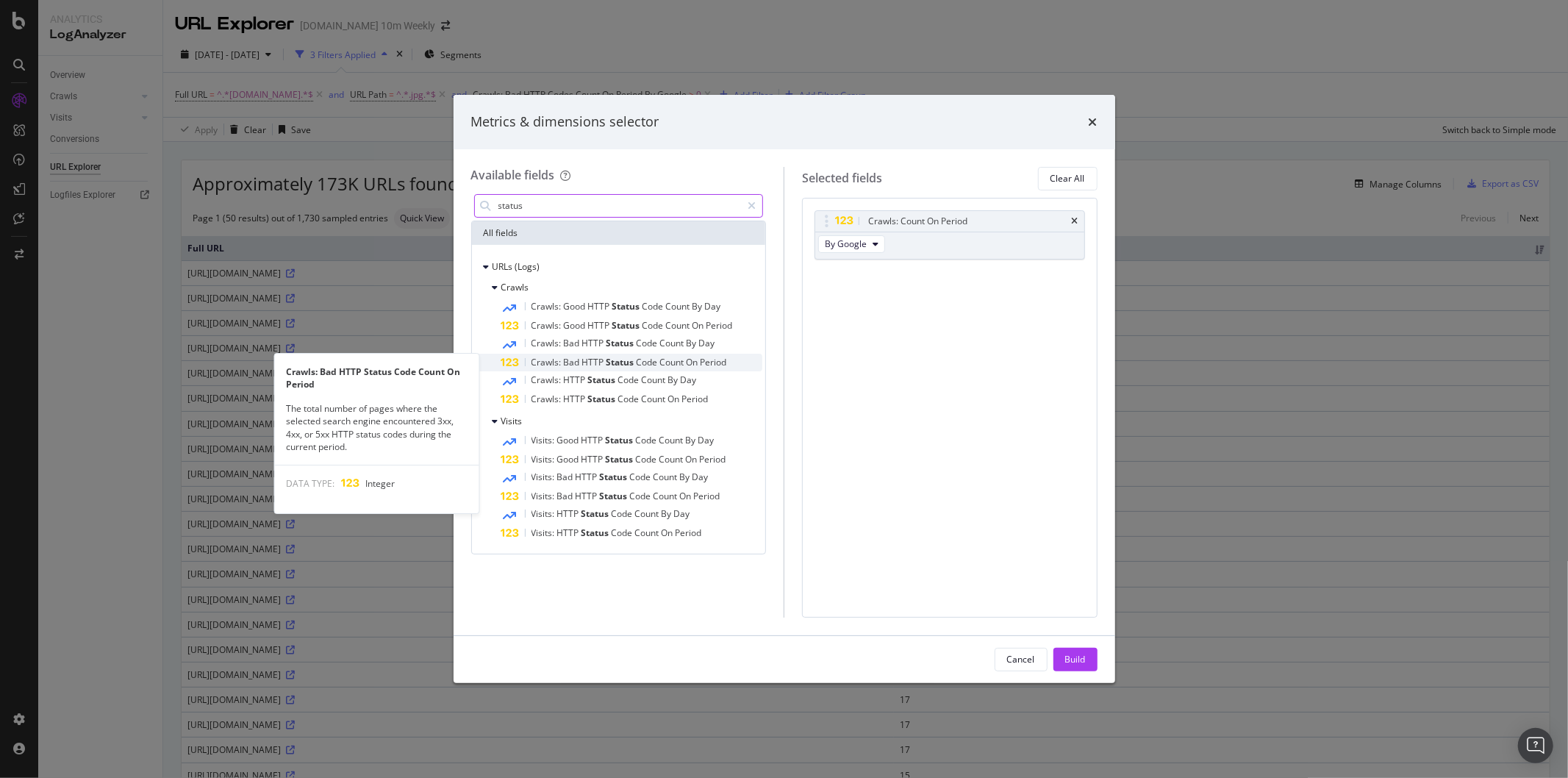
type input "status"
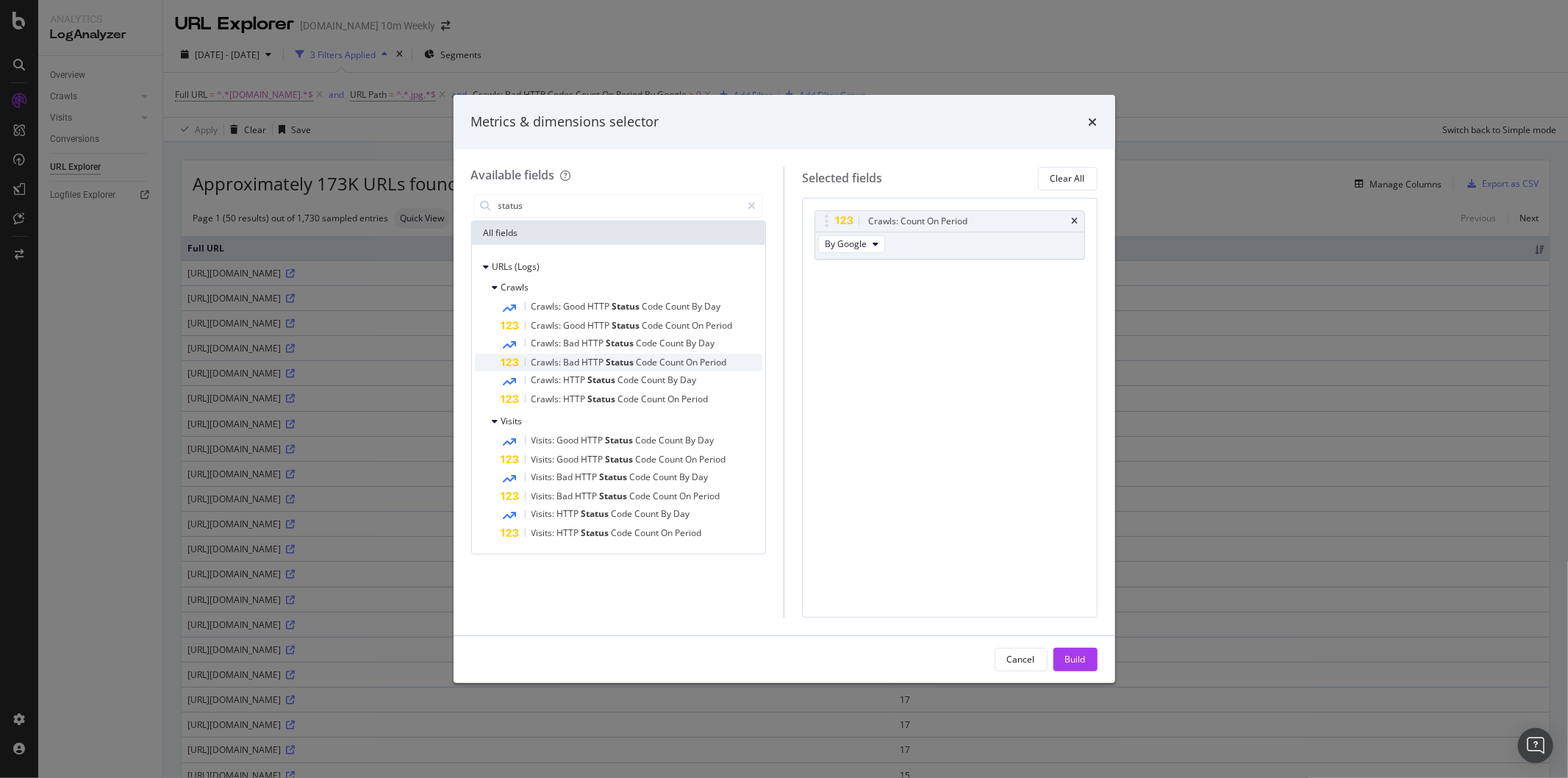
click at [673, 364] on span "Count" at bounding box center [673, 361] width 26 height 13
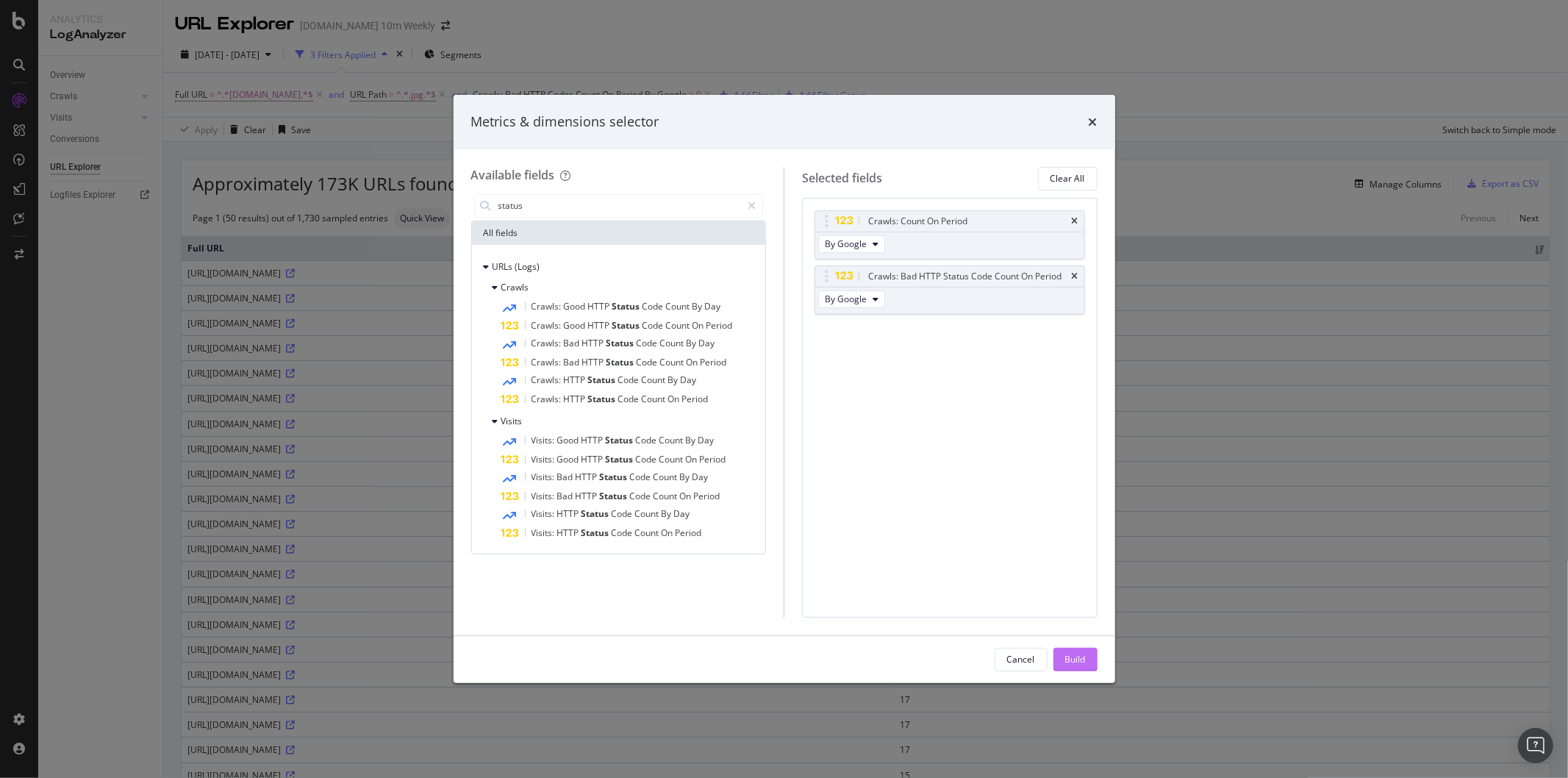
click at [1074, 660] on div "Build" at bounding box center [1075, 659] width 21 height 13
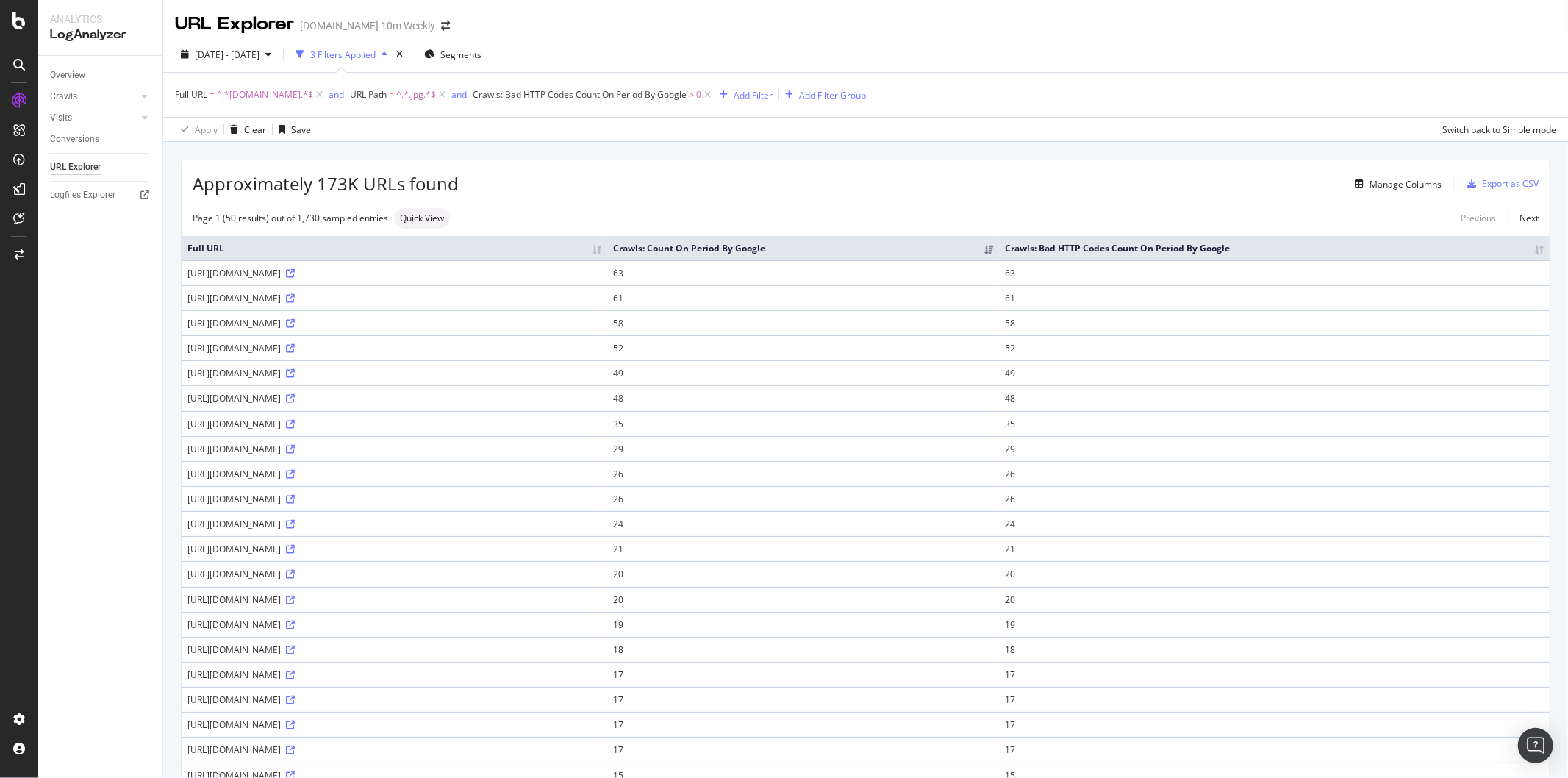
click at [1346, 250] on th "Crawls: Bad HTTP Codes Count On Period By Google" at bounding box center [1274, 248] width 550 height 24
click at [1395, 185] on div "Manage Columns" at bounding box center [1405, 184] width 72 height 13
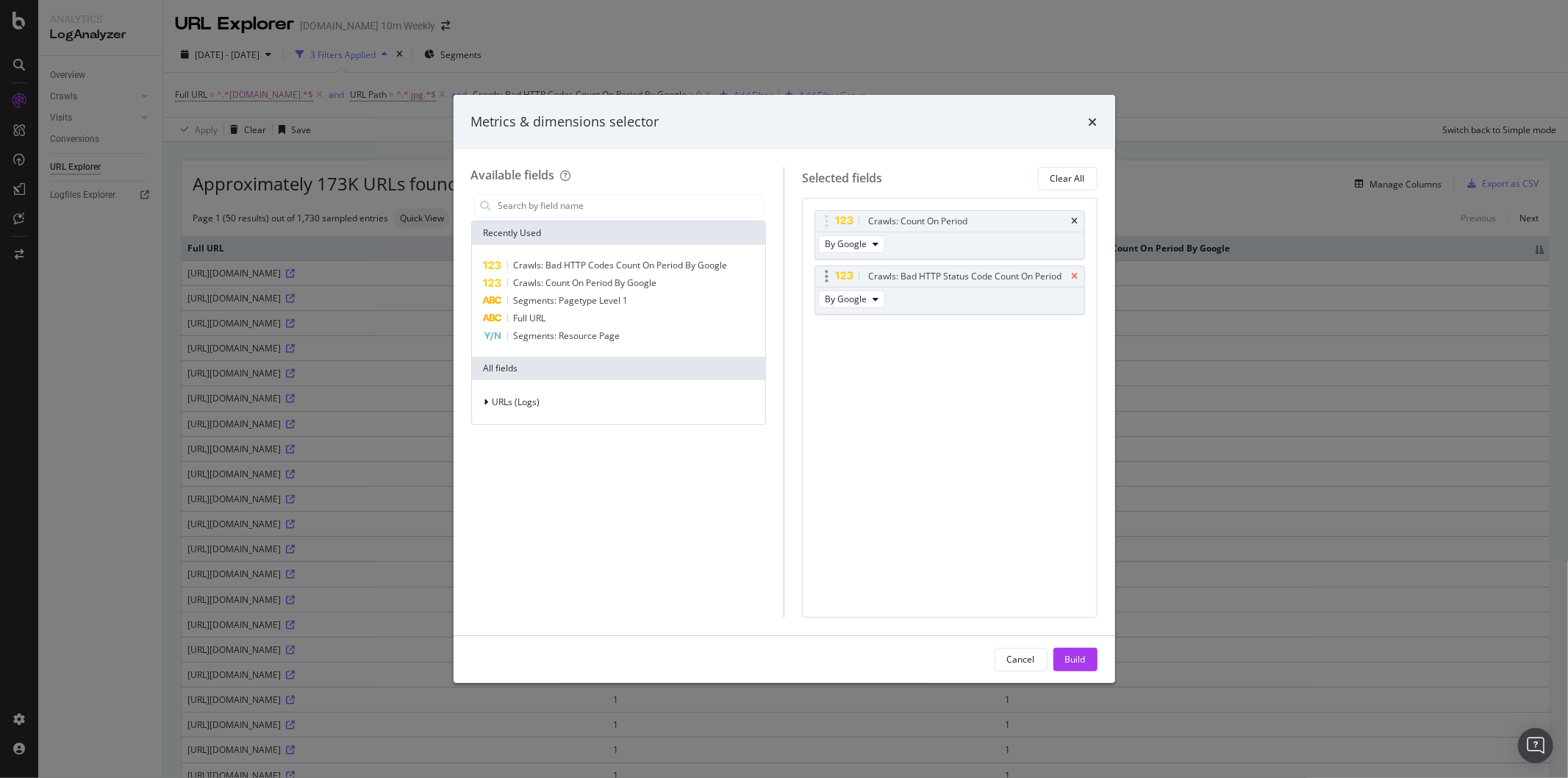
click at [1075, 275] on icon "times" at bounding box center [1074, 277] width 7 height 9
click at [512, 406] on span "URLs (Logs)" at bounding box center [516, 401] width 48 height 13
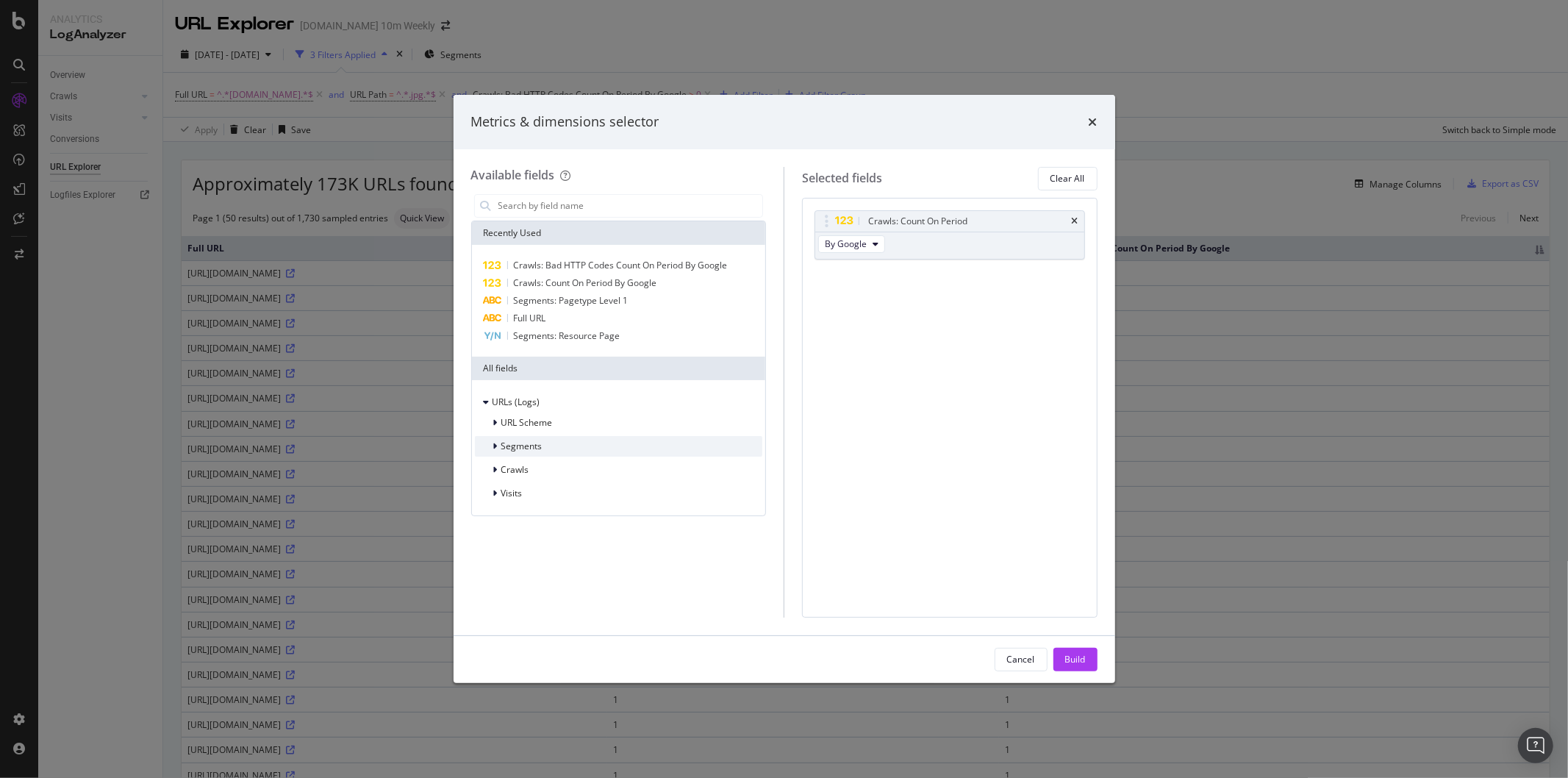
click at [503, 443] on span "Segments" at bounding box center [522, 445] width 41 height 13
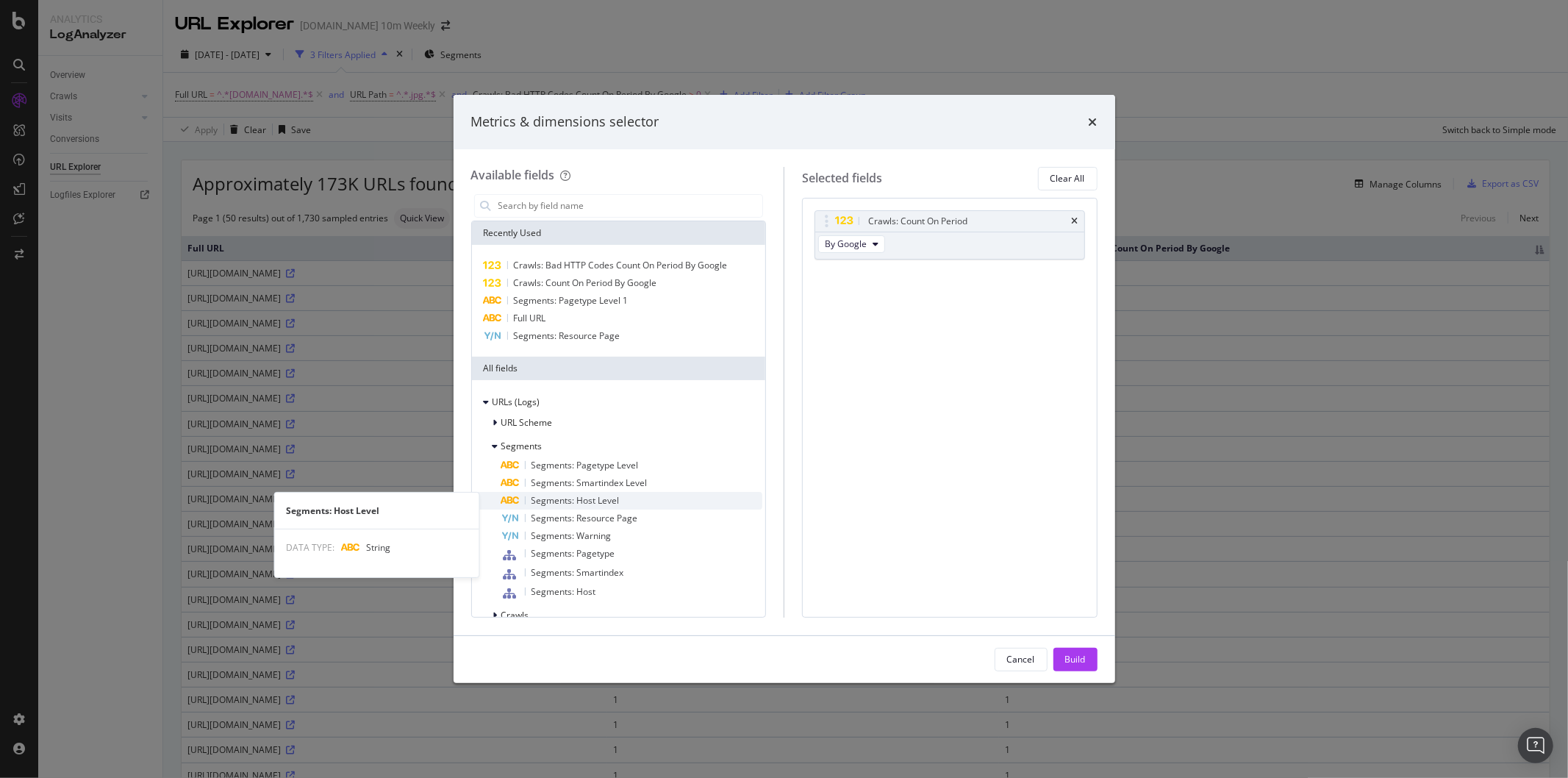
scroll to position [44, 0]
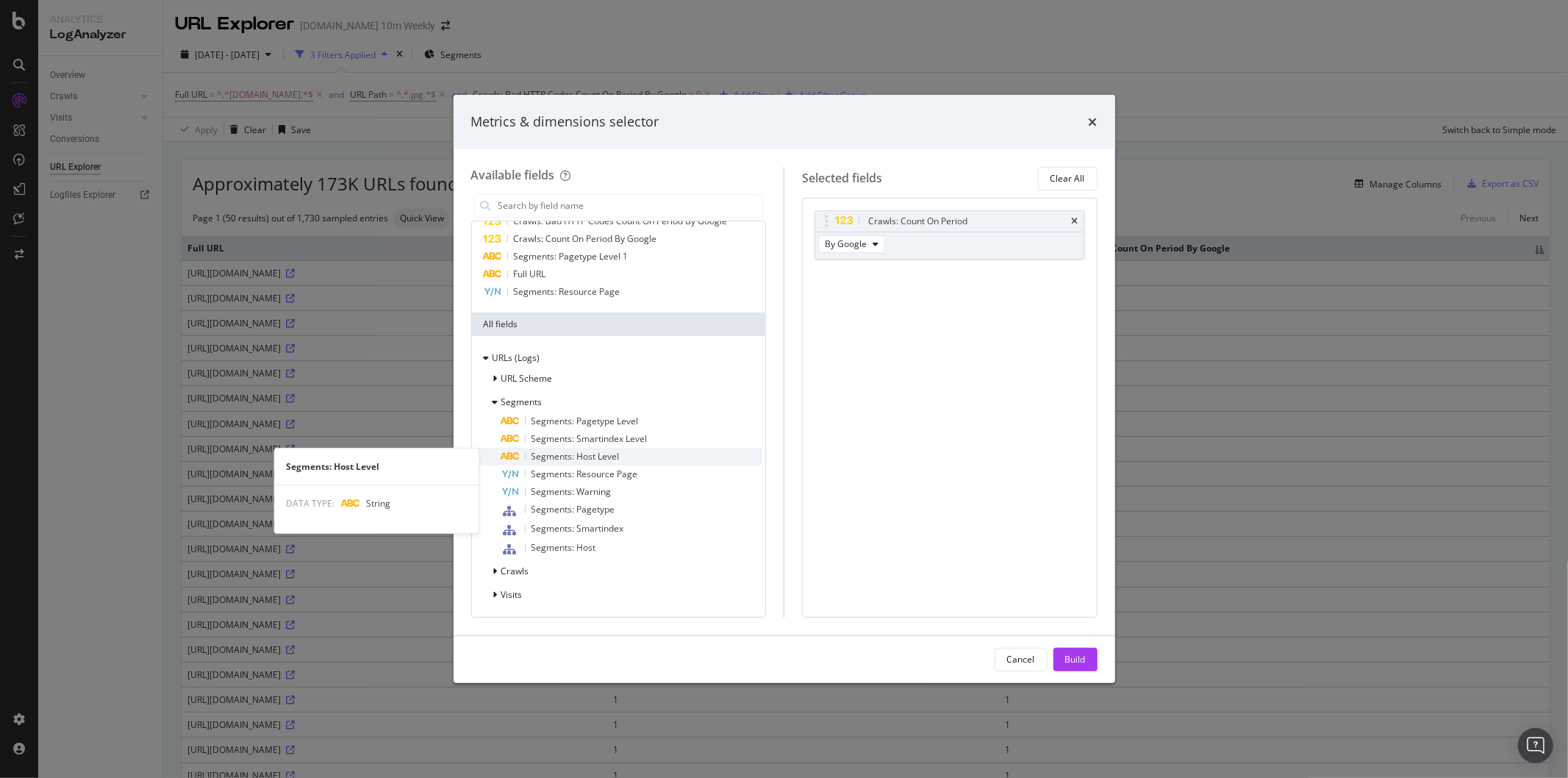
click at [625, 459] on div "Segments: Host Level" at bounding box center [632, 456] width 262 height 18
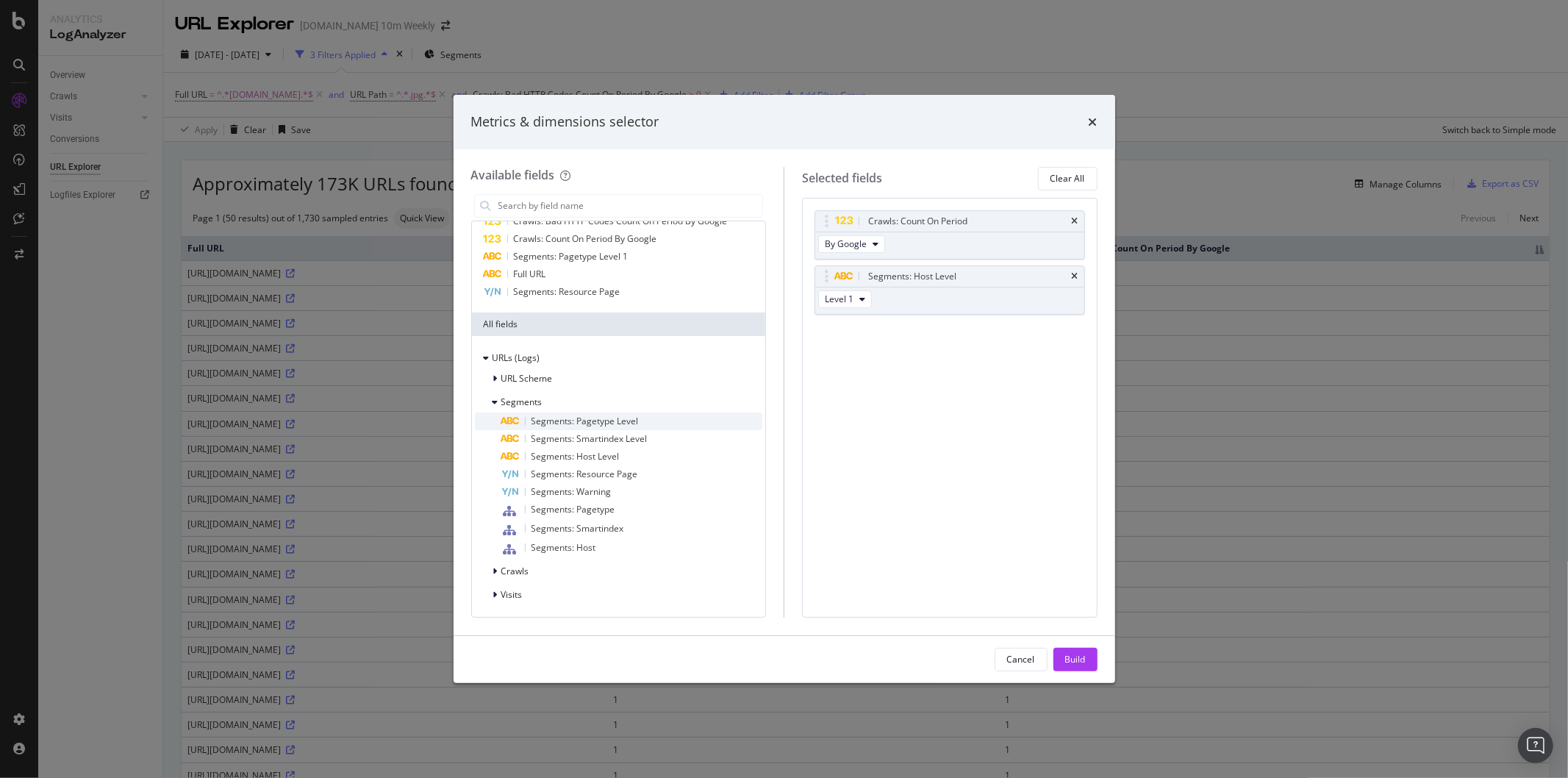
click at [664, 420] on div "Segments: Pagetype Level" at bounding box center [632, 421] width 262 height 18
click at [1077, 655] on div "Build" at bounding box center [1075, 659] width 21 height 13
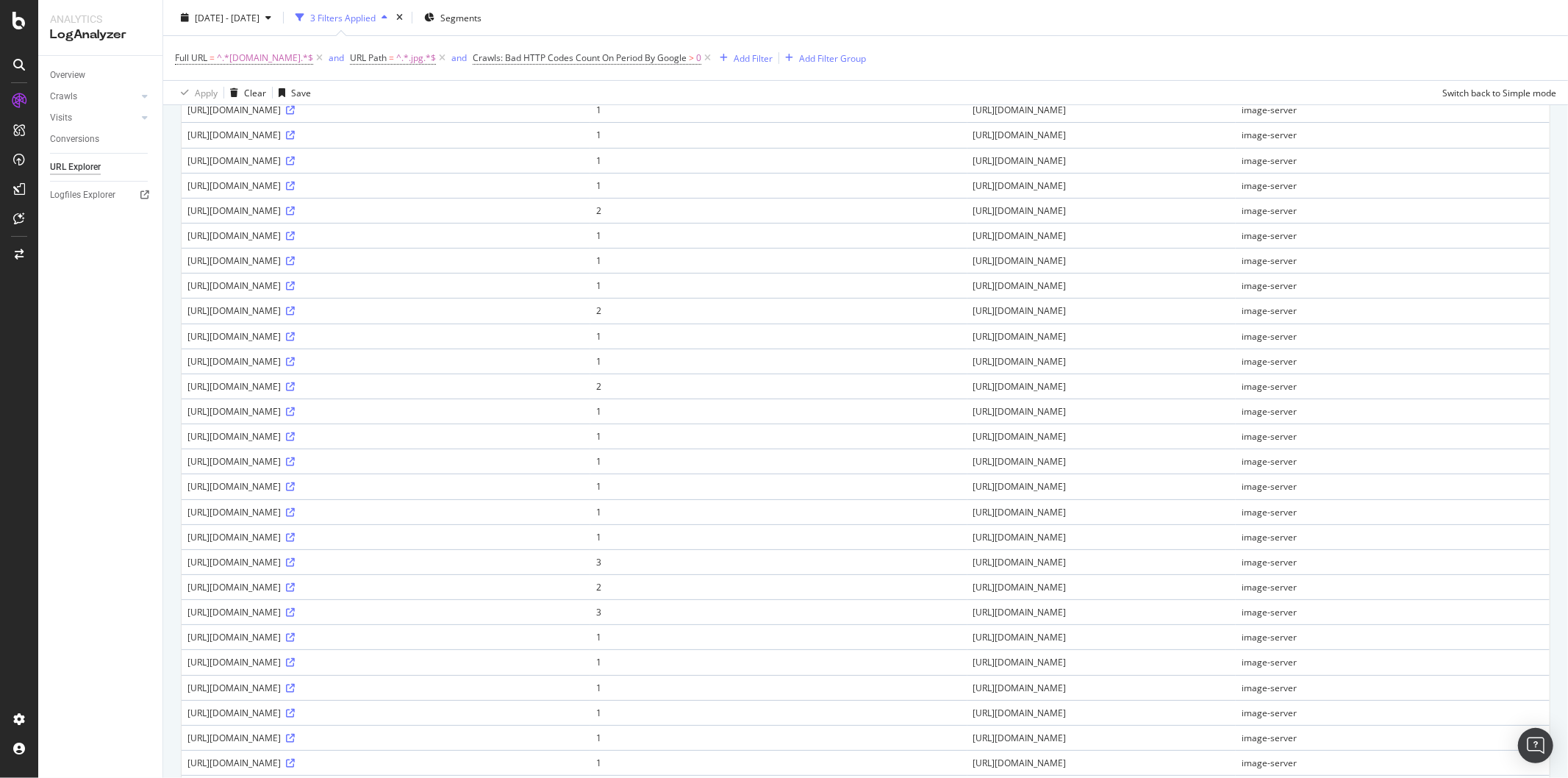
scroll to position [821, 0]
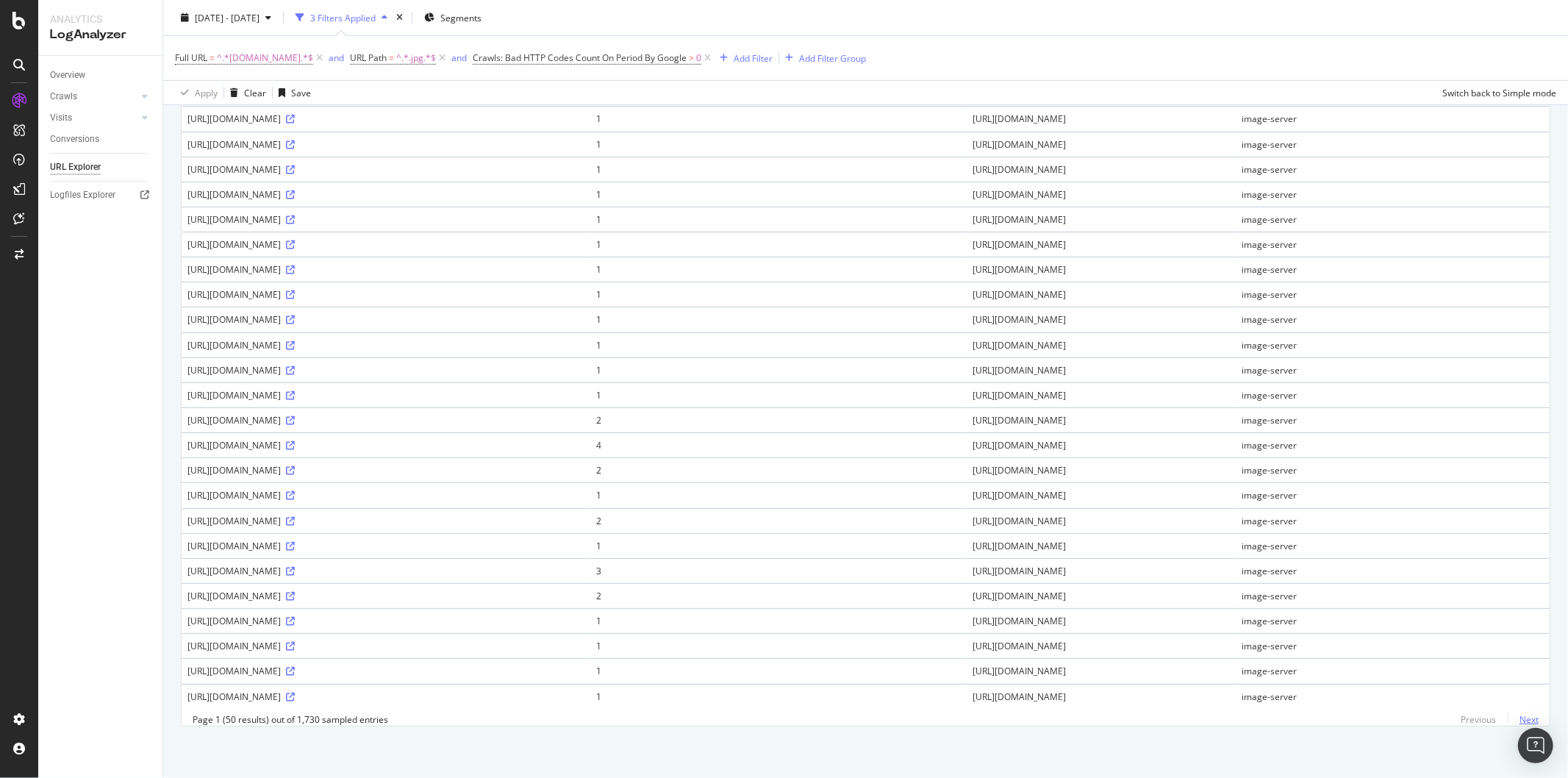
click at [1411, 700] on link "Next" at bounding box center [1523, 719] width 31 height 21
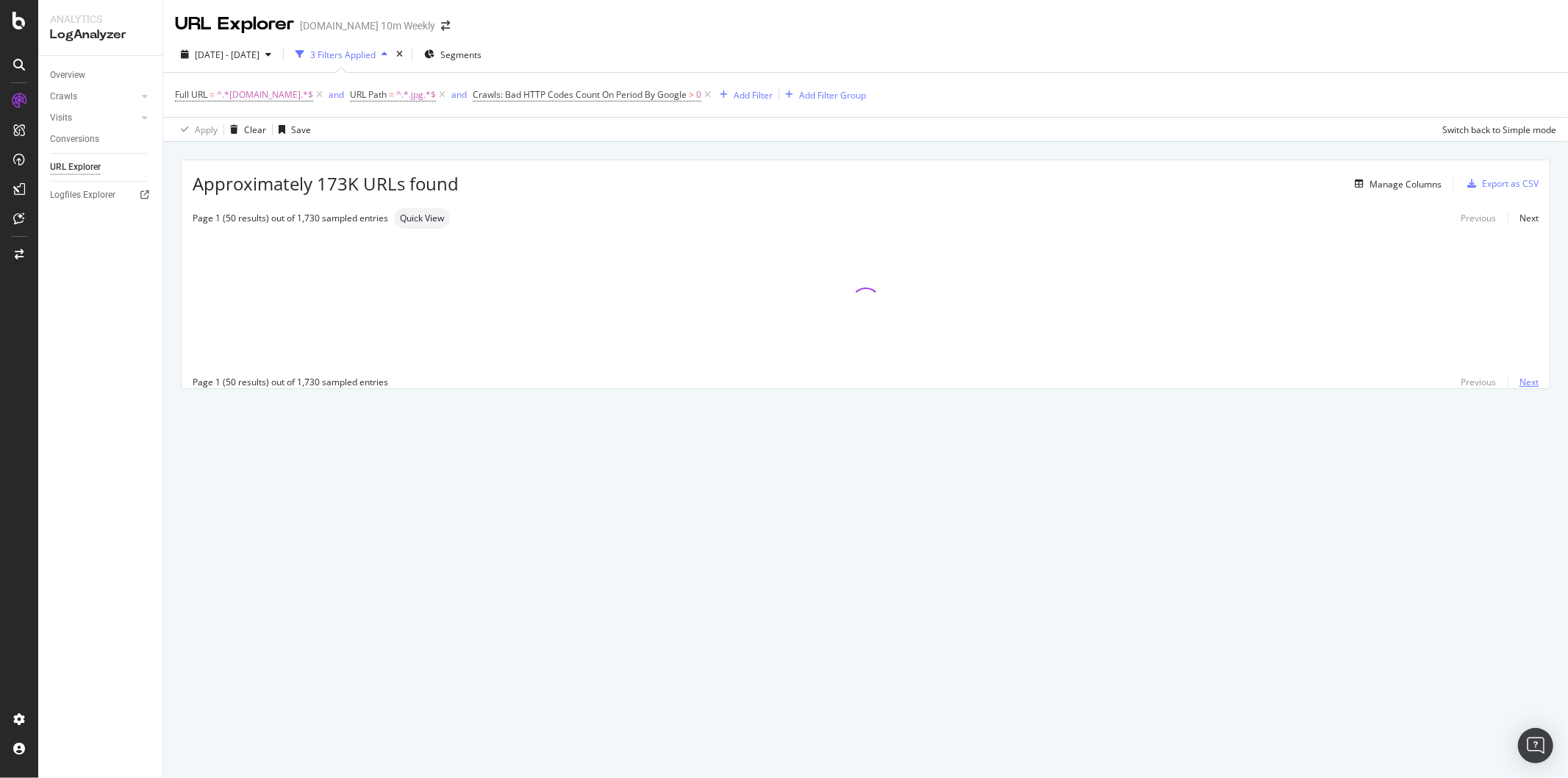
scroll to position [0, 0]
click at [1411, 188] on div "Manage Columns" at bounding box center [1405, 184] width 72 height 13
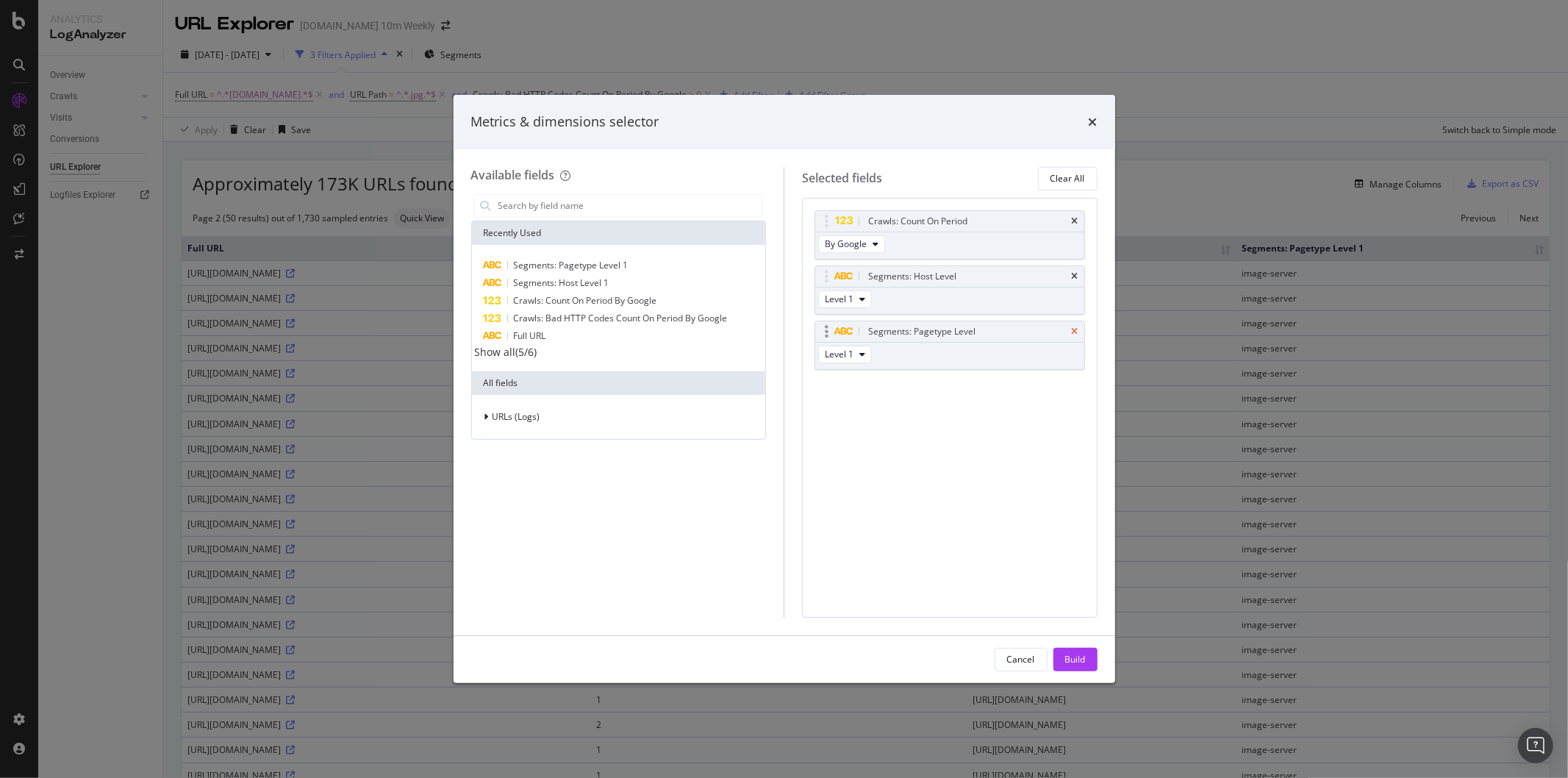
click at [1071, 333] on icon "times" at bounding box center [1074, 331] width 7 height 9
click at [1074, 272] on icon "times" at bounding box center [1074, 277] width 7 height 9
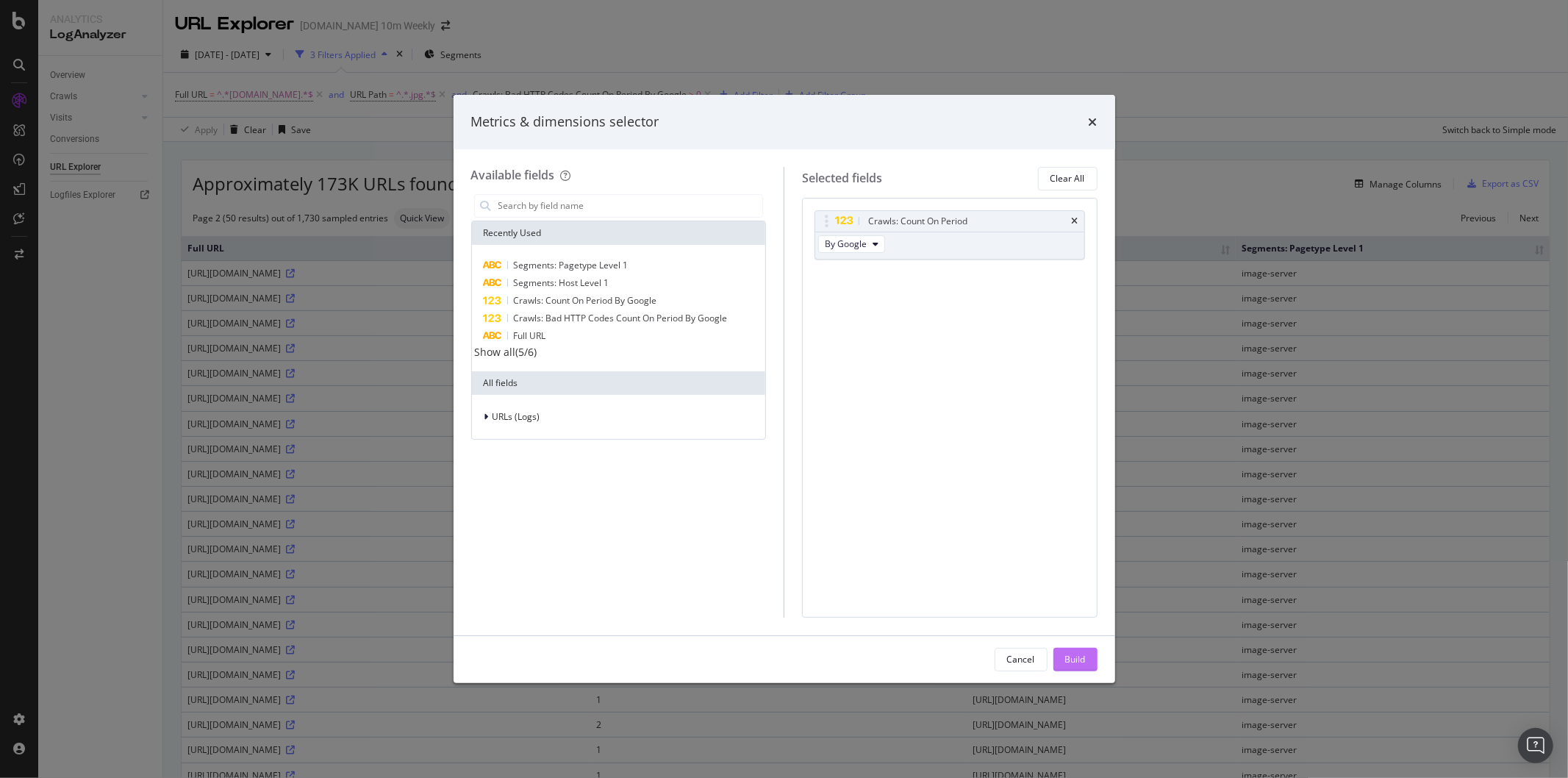
click at [1071, 656] on div "Build" at bounding box center [1075, 659] width 21 height 13
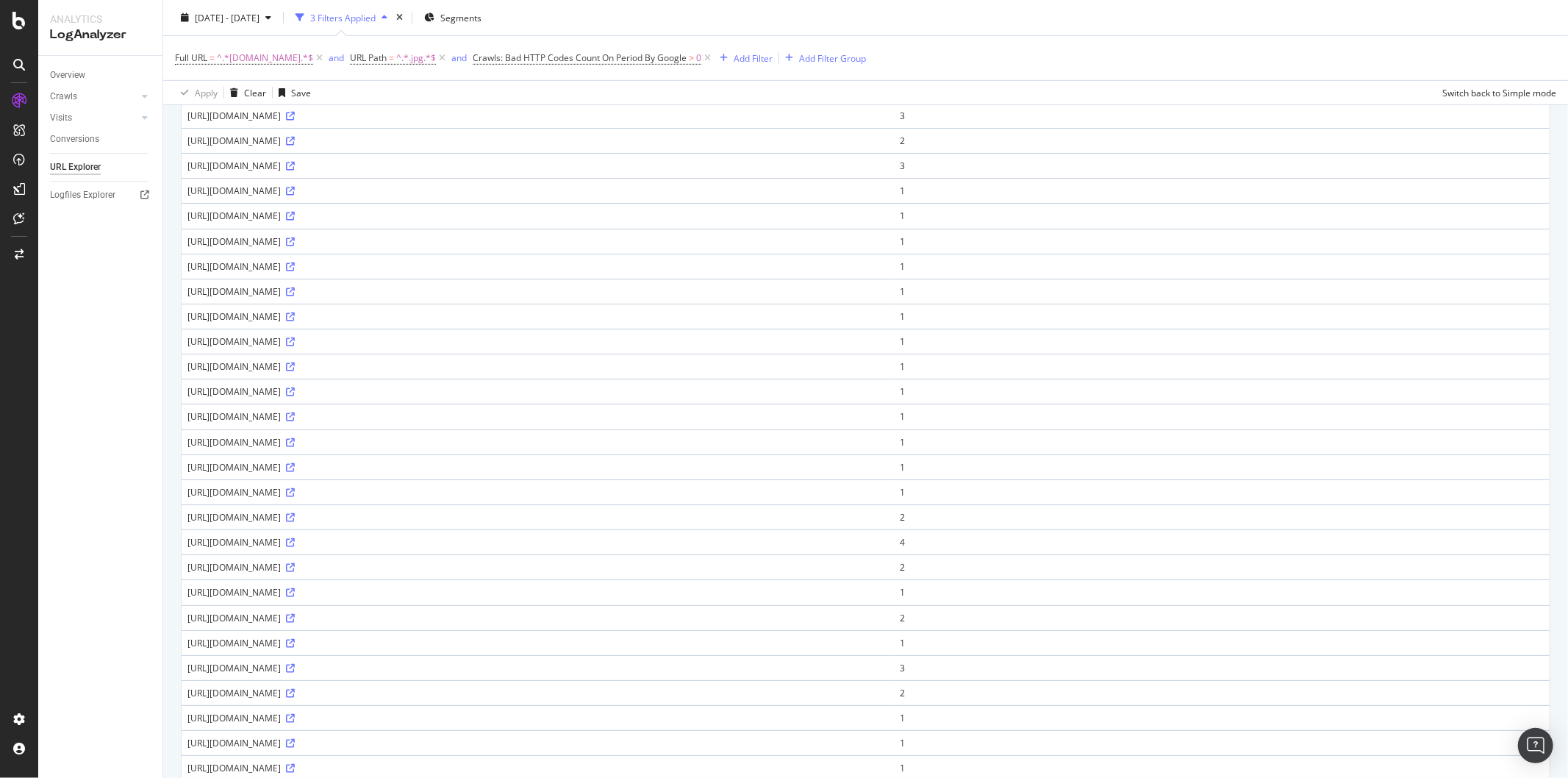
scroll to position [821, 0]
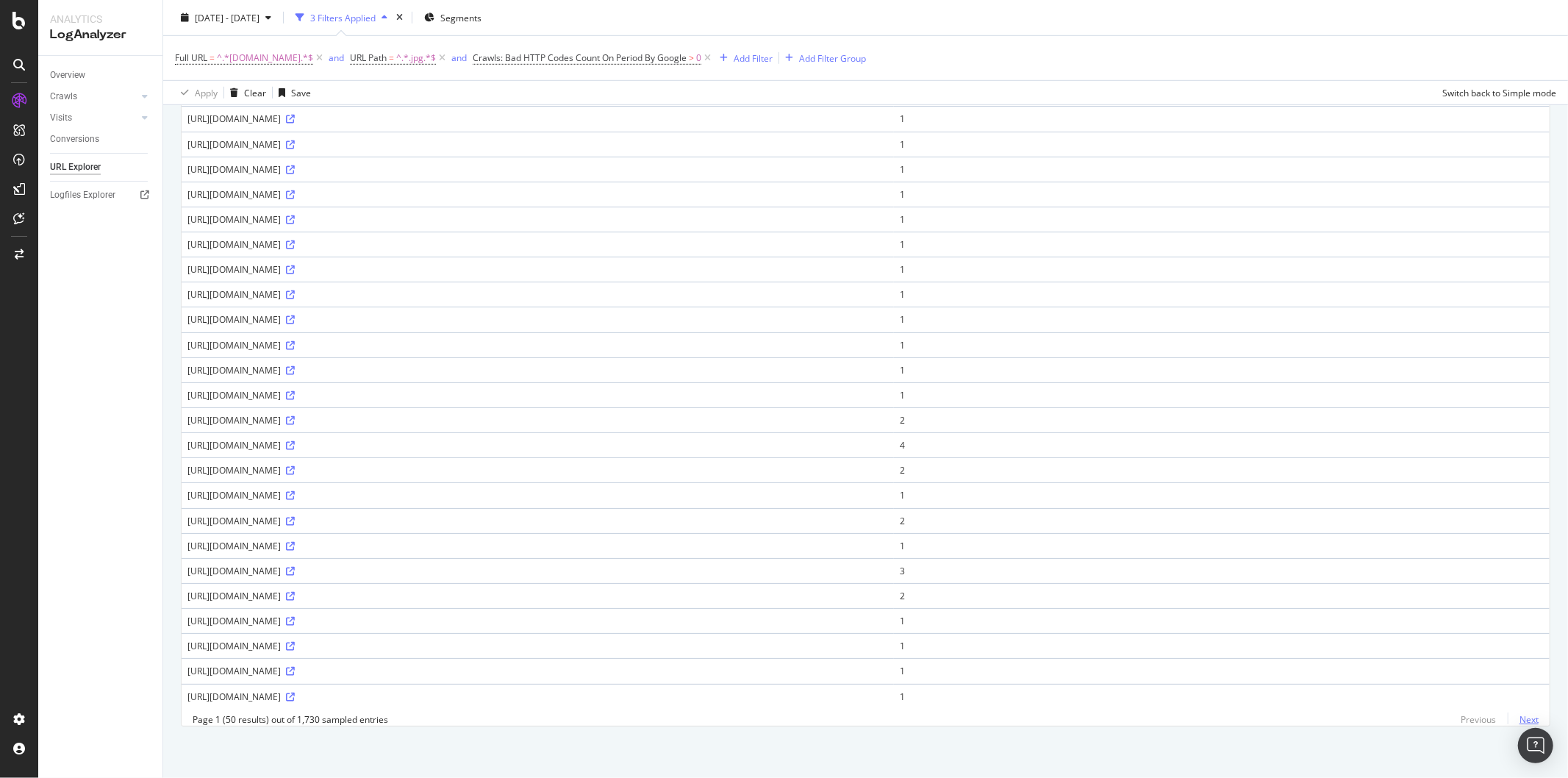
click at [1411, 700] on link "Next" at bounding box center [1523, 719] width 31 height 21
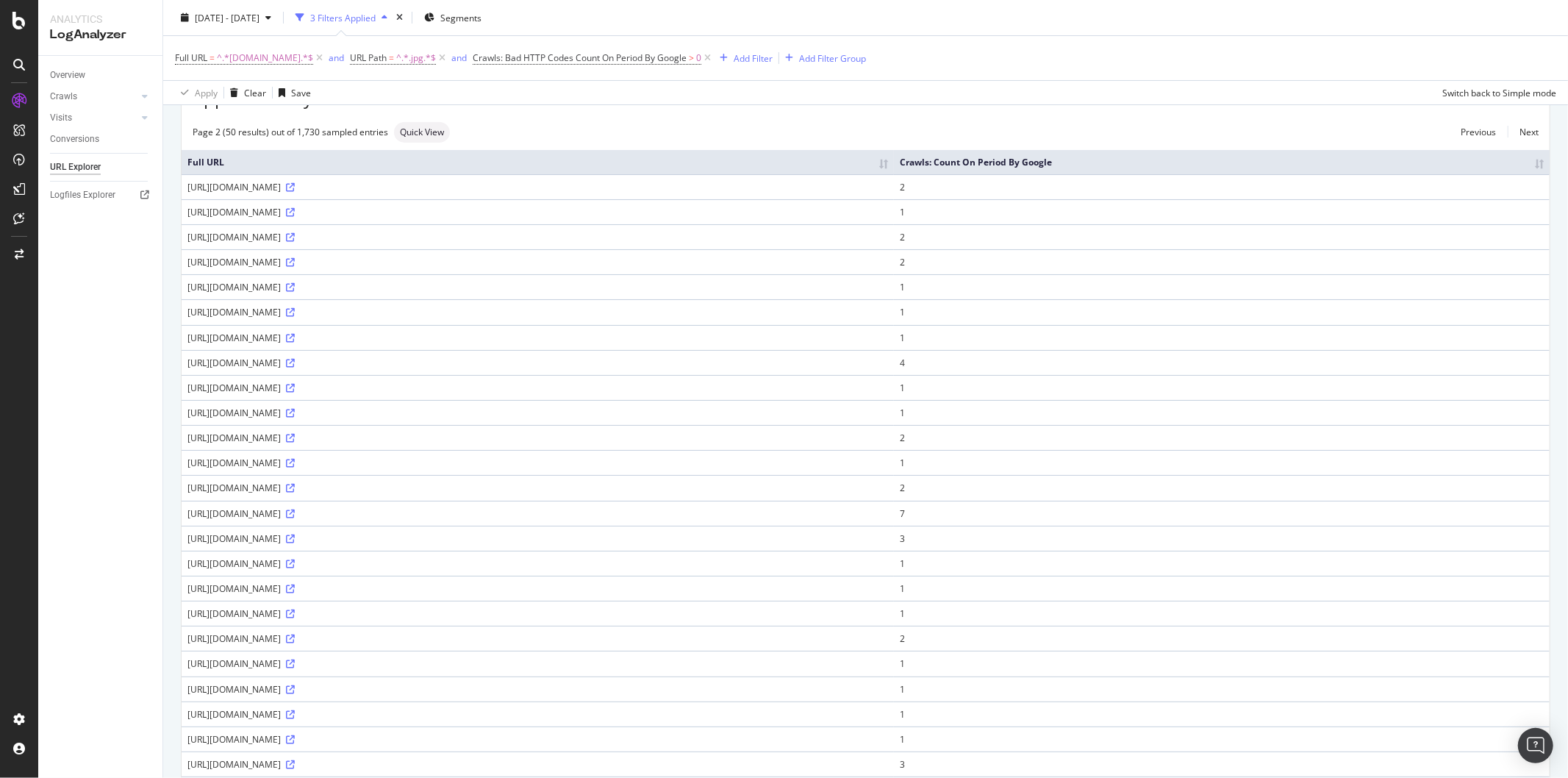
scroll to position [0, 0]
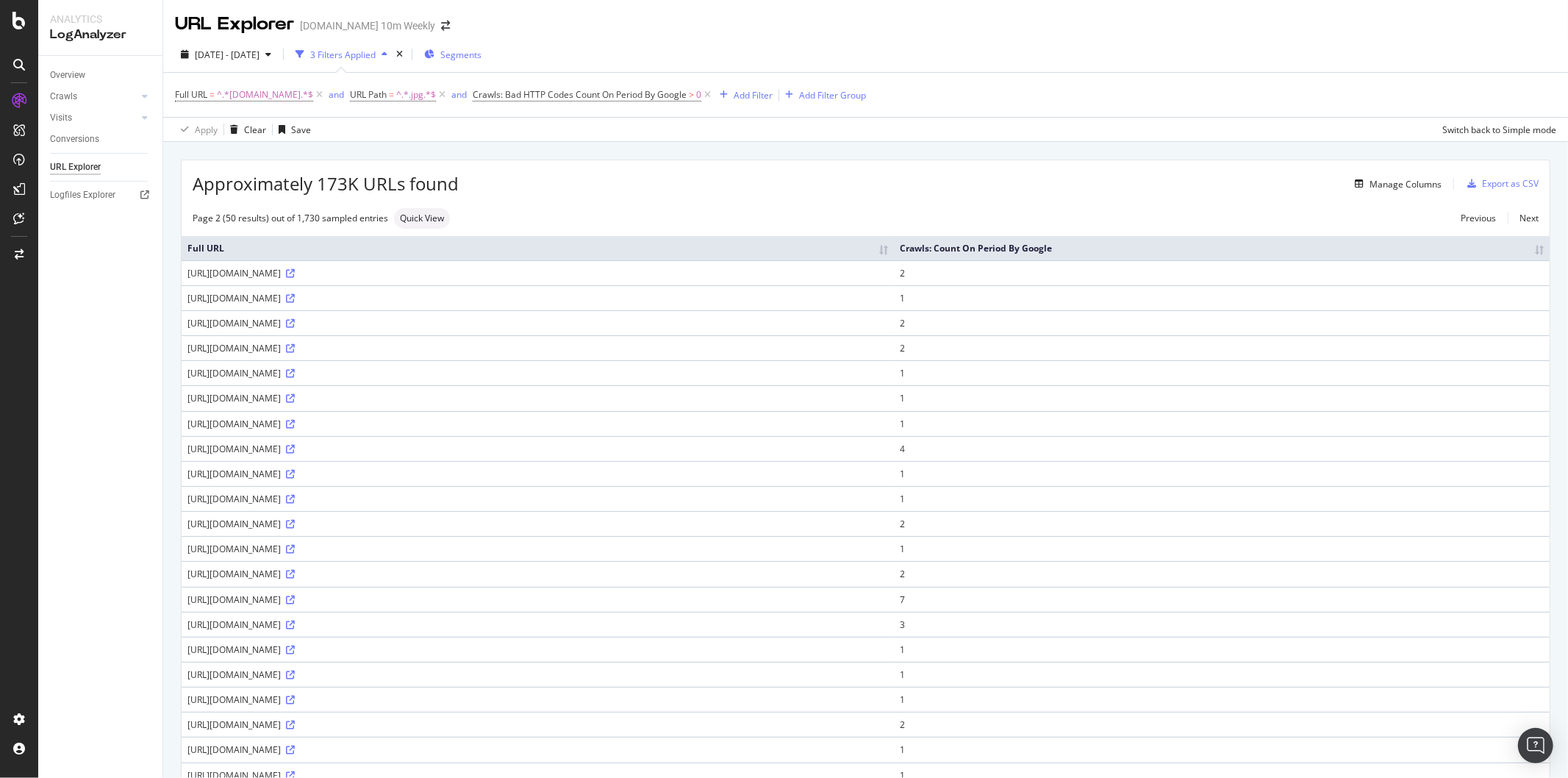
click at [481, 46] on div "Segments" at bounding box center [453, 54] width 57 height 22
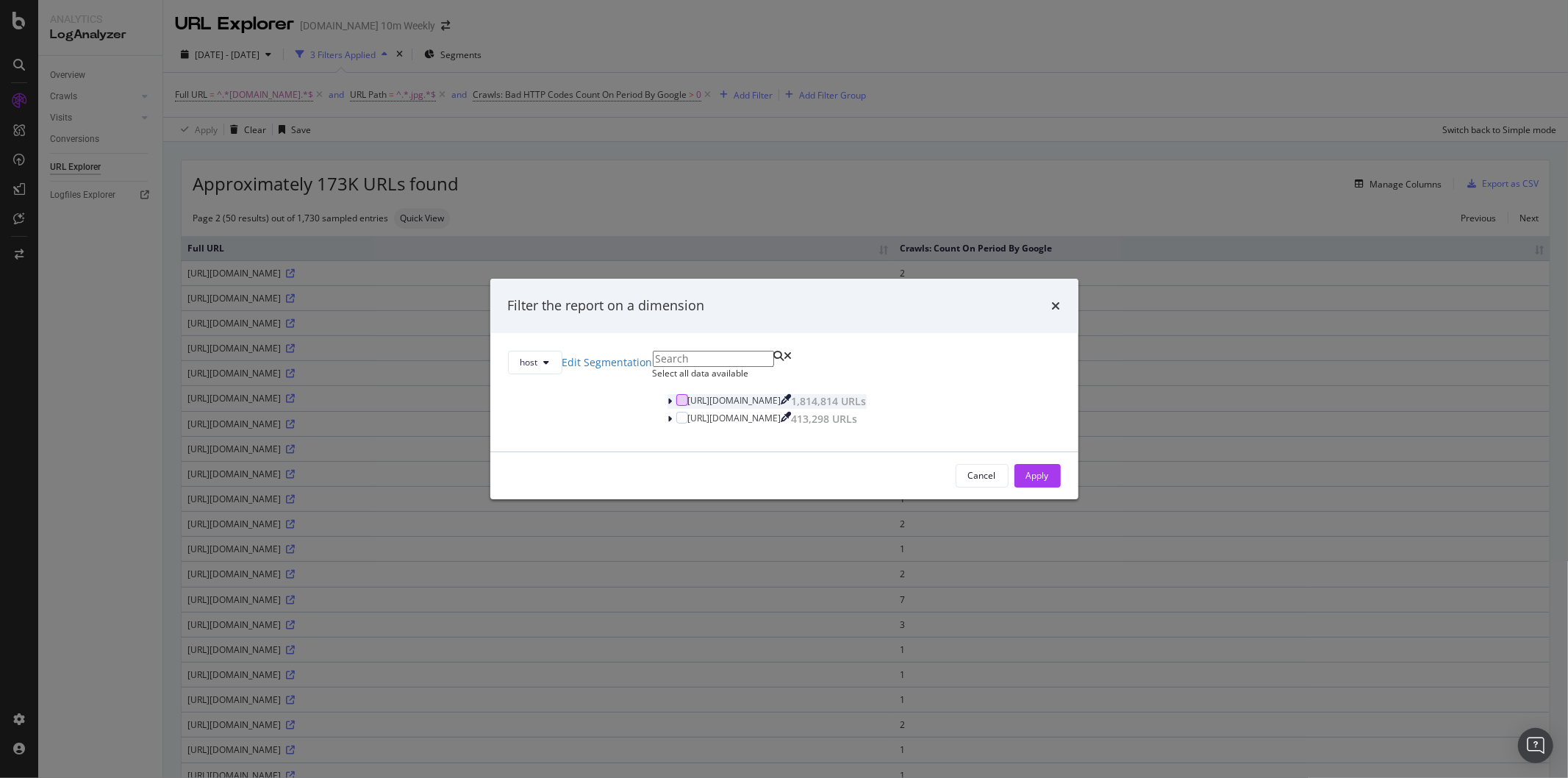
click at [676, 406] on div "modal" at bounding box center [682, 400] width 12 height 12
click at [1026, 481] on div "Apply" at bounding box center [1037, 475] width 23 height 13
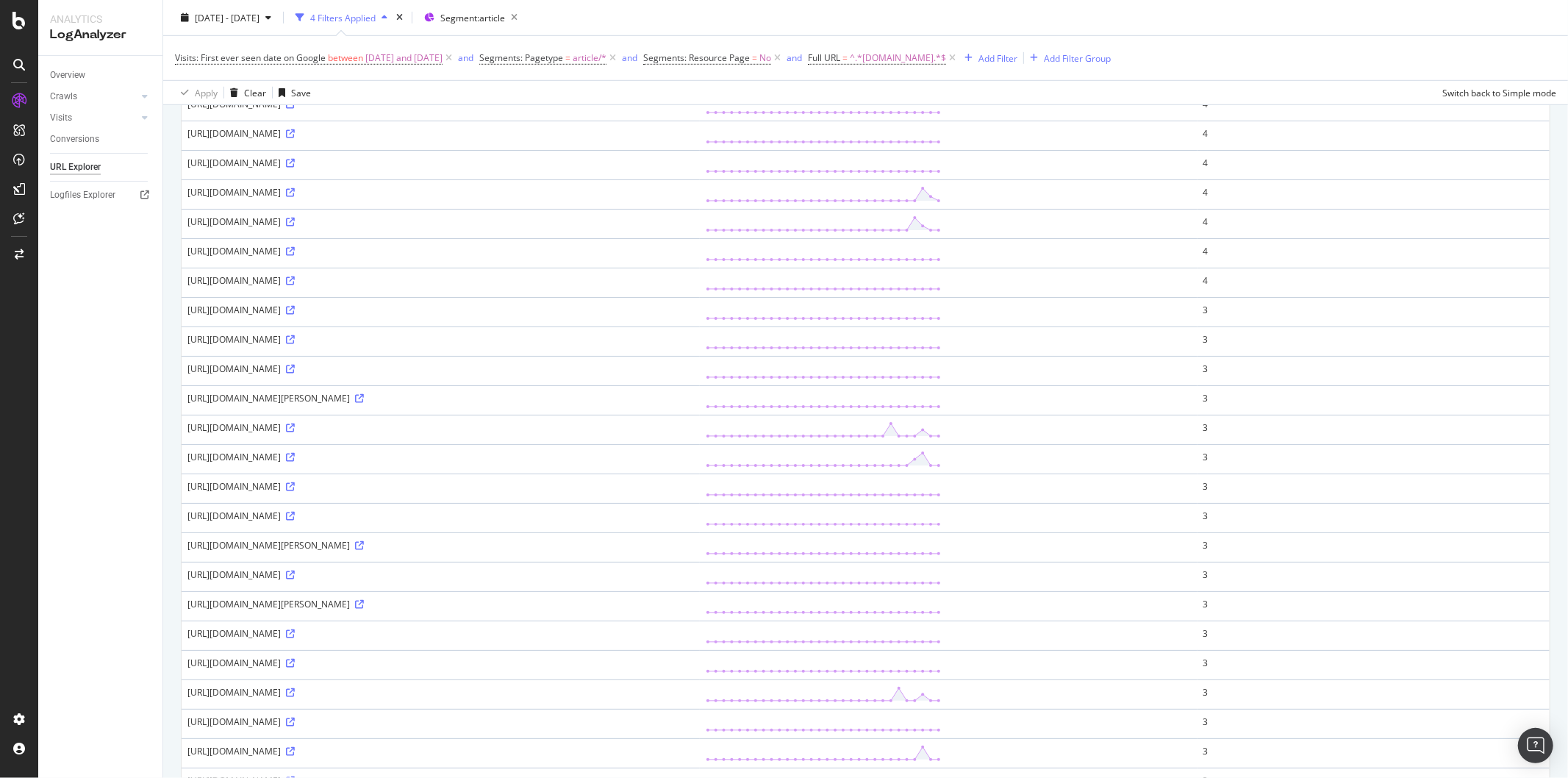
scroll to position [899, 0]
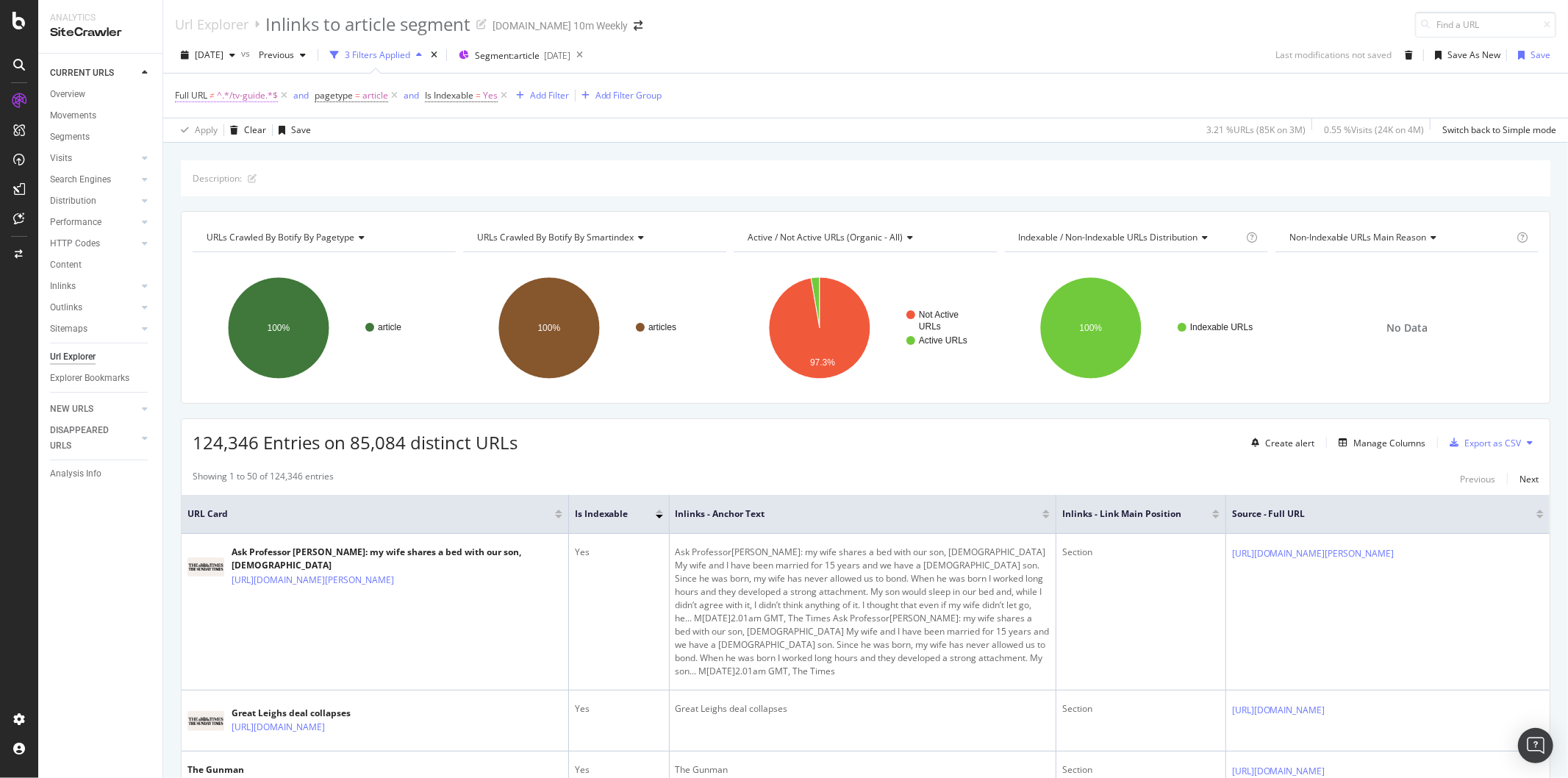
click at [243, 96] on span "^.*/tv-guide.*$" at bounding box center [247, 96] width 61 height 21
click at [321, 121] on div "Doesn't contain" at bounding box center [269, 131] width 162 height 24
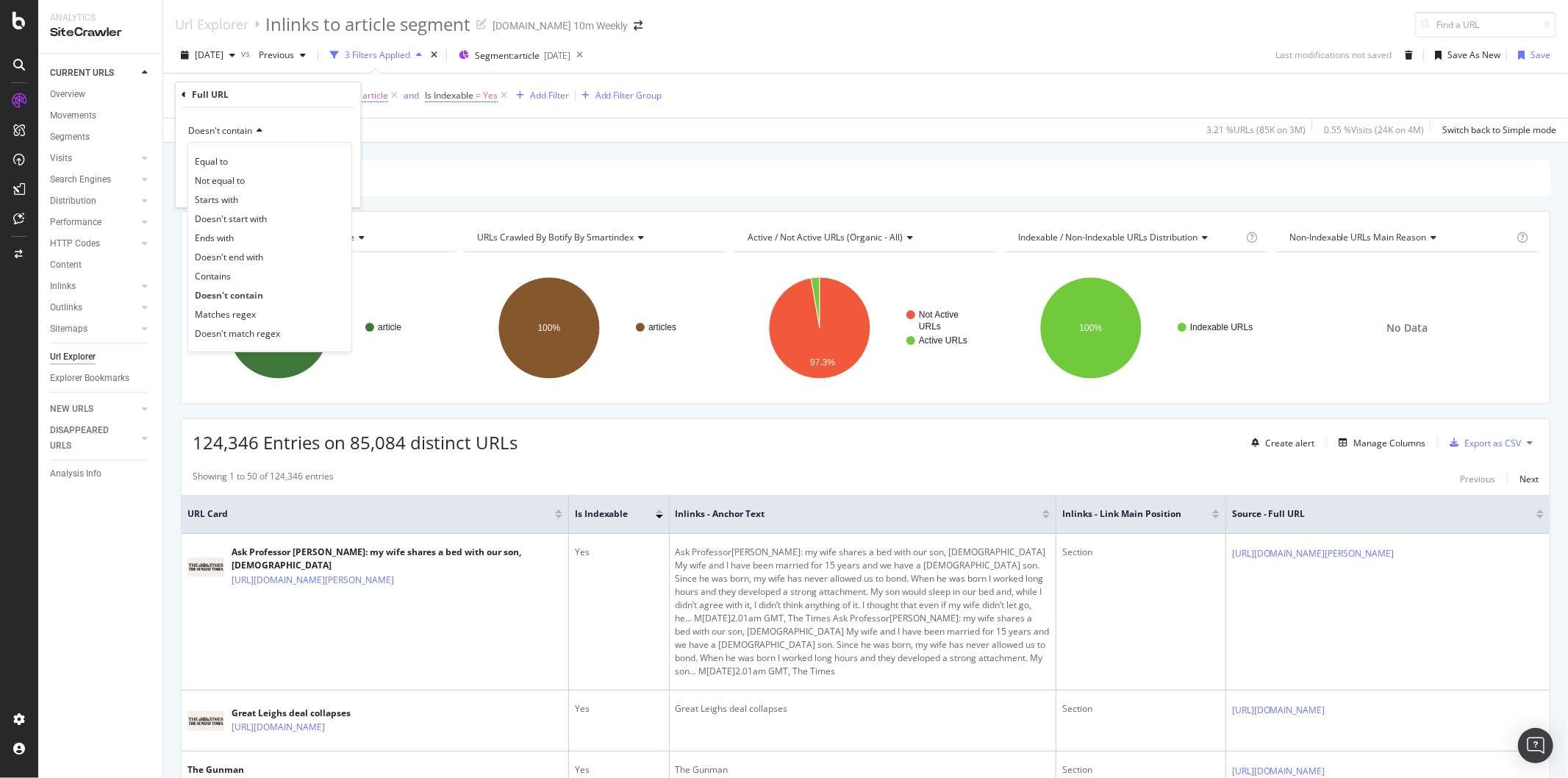
click at [394, 130] on div "Apply Clear Save 3.21 % URLs ( 85K on 3M ) 0.55 % Visits ( 24K on 4M ) Switch b…" at bounding box center [865, 130] width 1405 height 24
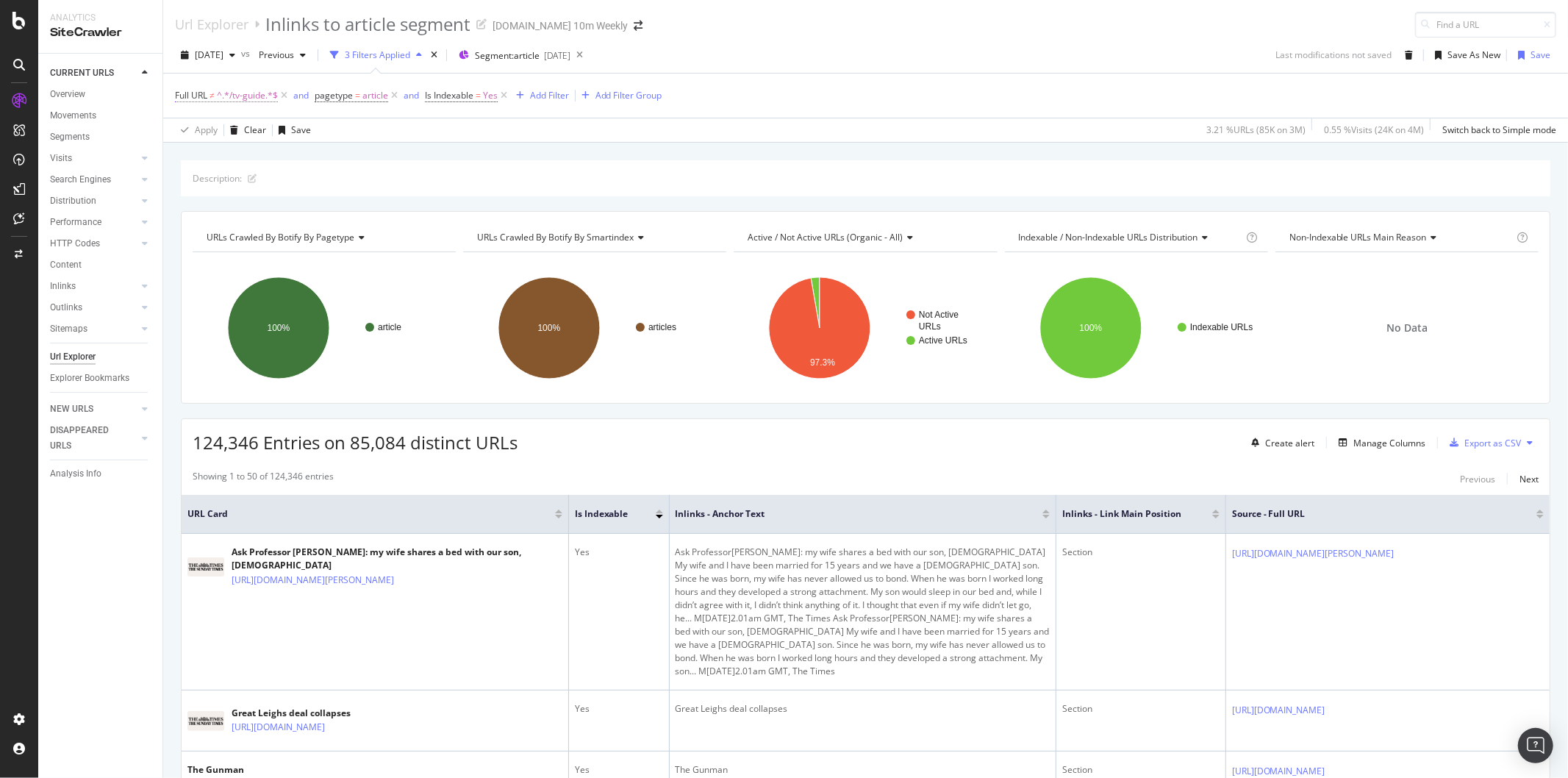
click at [246, 99] on span "^.*/tv-guide.*$" at bounding box center [247, 96] width 61 height 21
click at [258, 132] on icon at bounding box center [258, 131] width 10 height 9
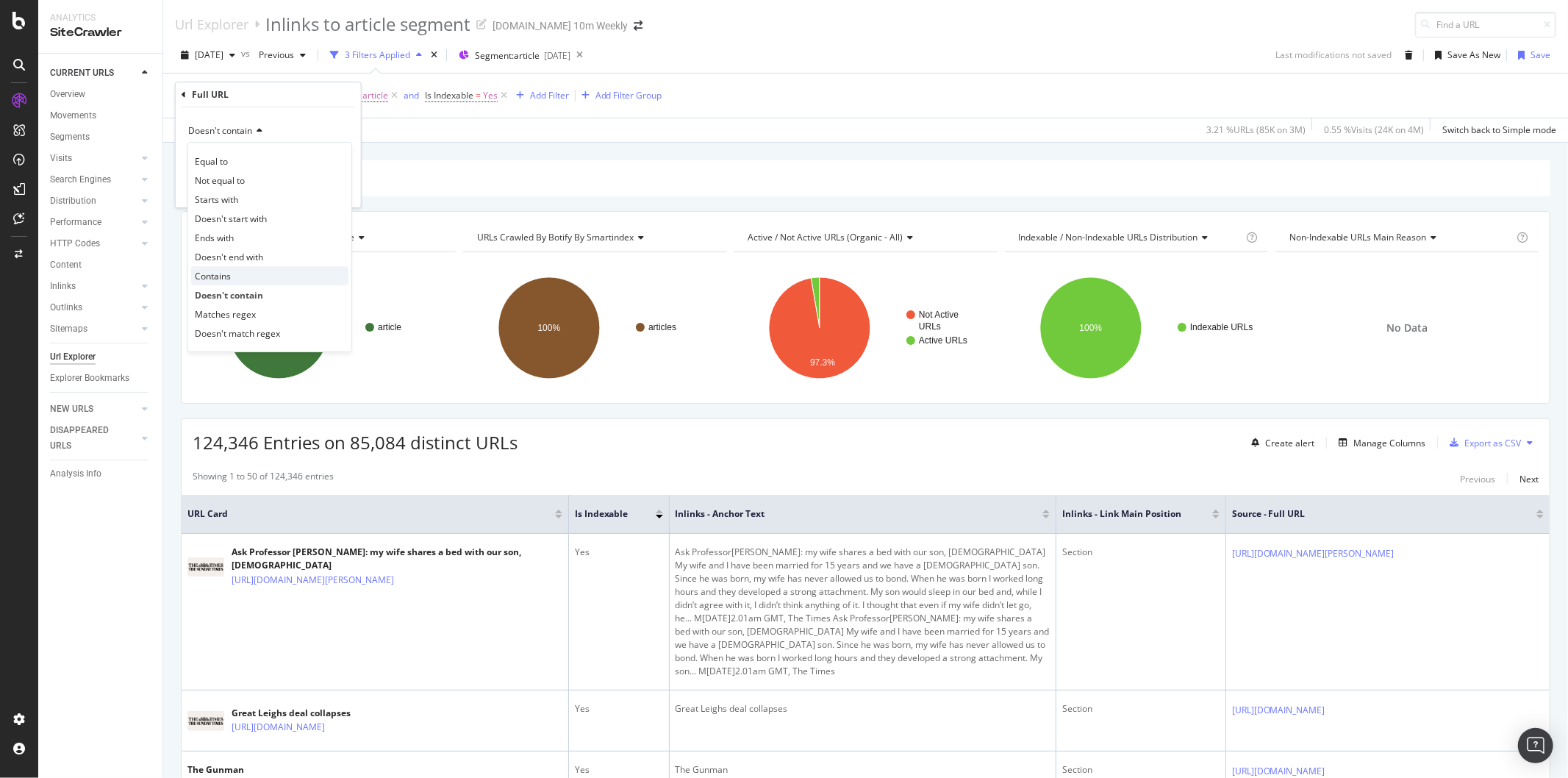
click at [249, 274] on div "Contains" at bounding box center [270, 276] width 157 height 19
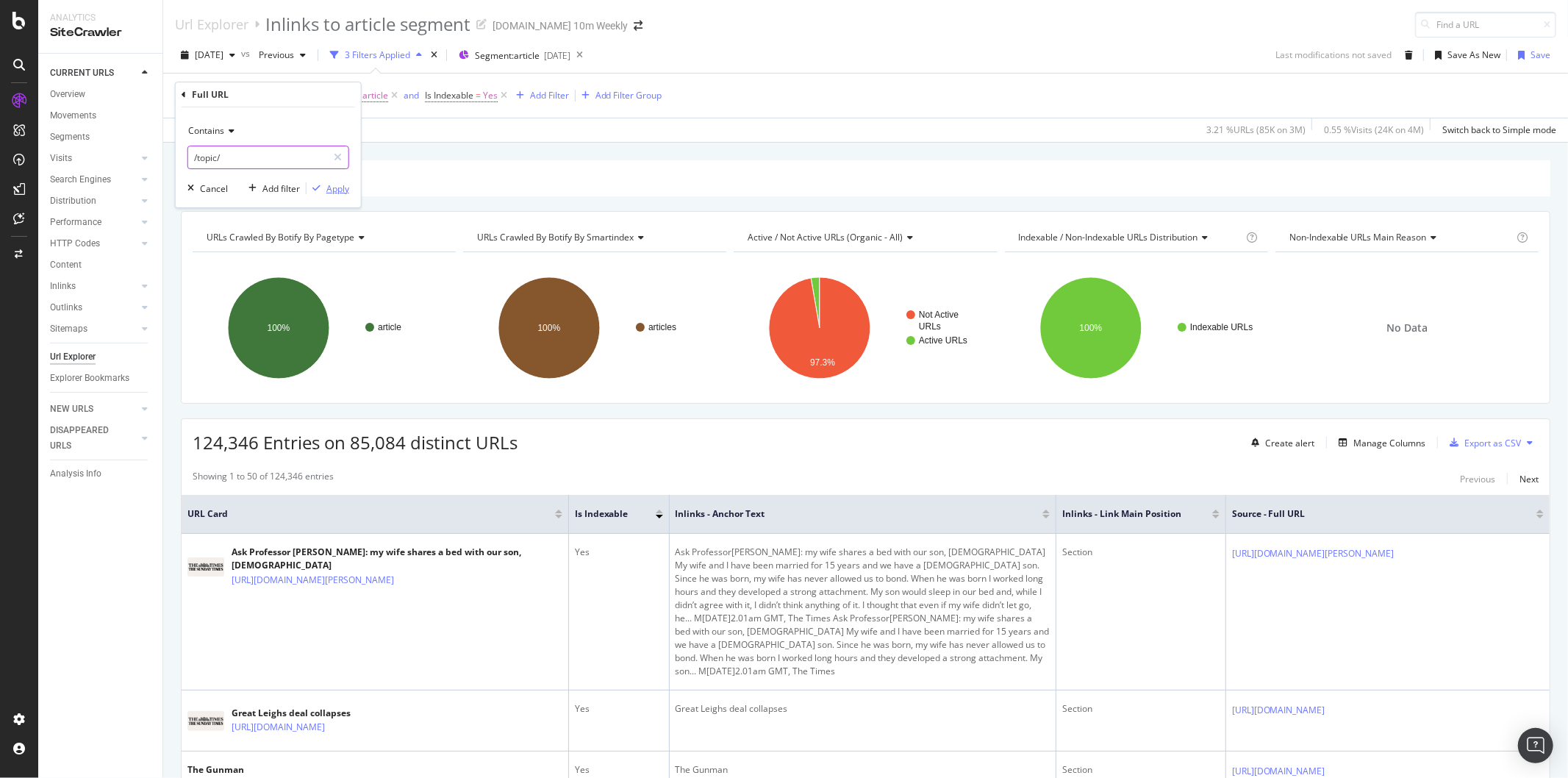
type input "/topic/"
click at [336, 194] on div "Apply" at bounding box center [338, 188] width 23 height 13
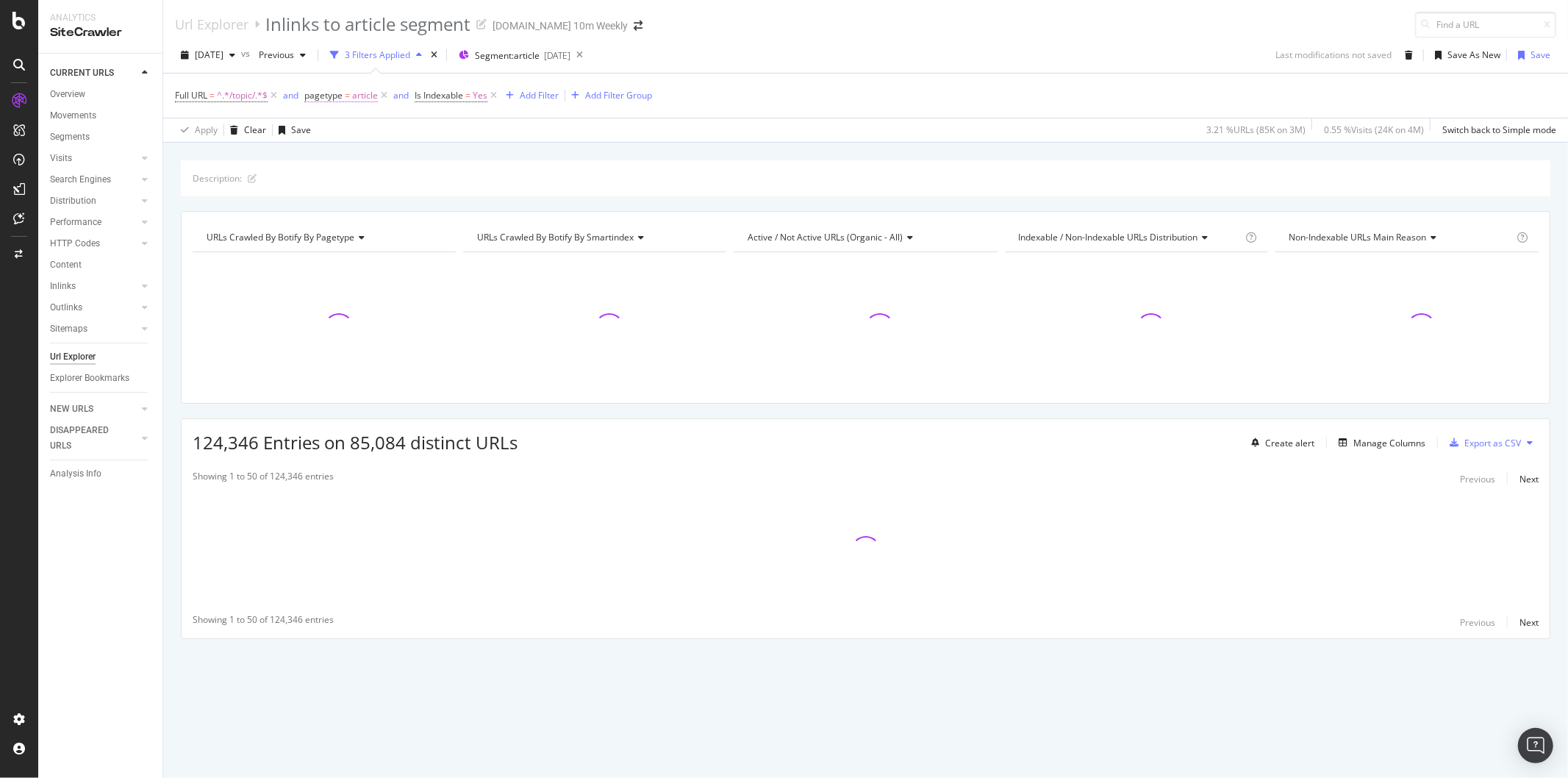
click at [352, 99] on span "article" at bounding box center [364, 96] width 26 height 21
click at [297, 96] on div "and" at bounding box center [291, 95] width 15 height 13
click at [379, 93] on icon at bounding box center [377, 96] width 13 height 15
click at [224, 53] on span "[DATE]" at bounding box center [209, 54] width 29 height 13
click at [414, 140] on div "Apply Clear Save 96.94 % URLs ( 3M on 3M ) 98.55 % Visits ( 4M on 4M ) Switch b…" at bounding box center [865, 130] width 1405 height 24
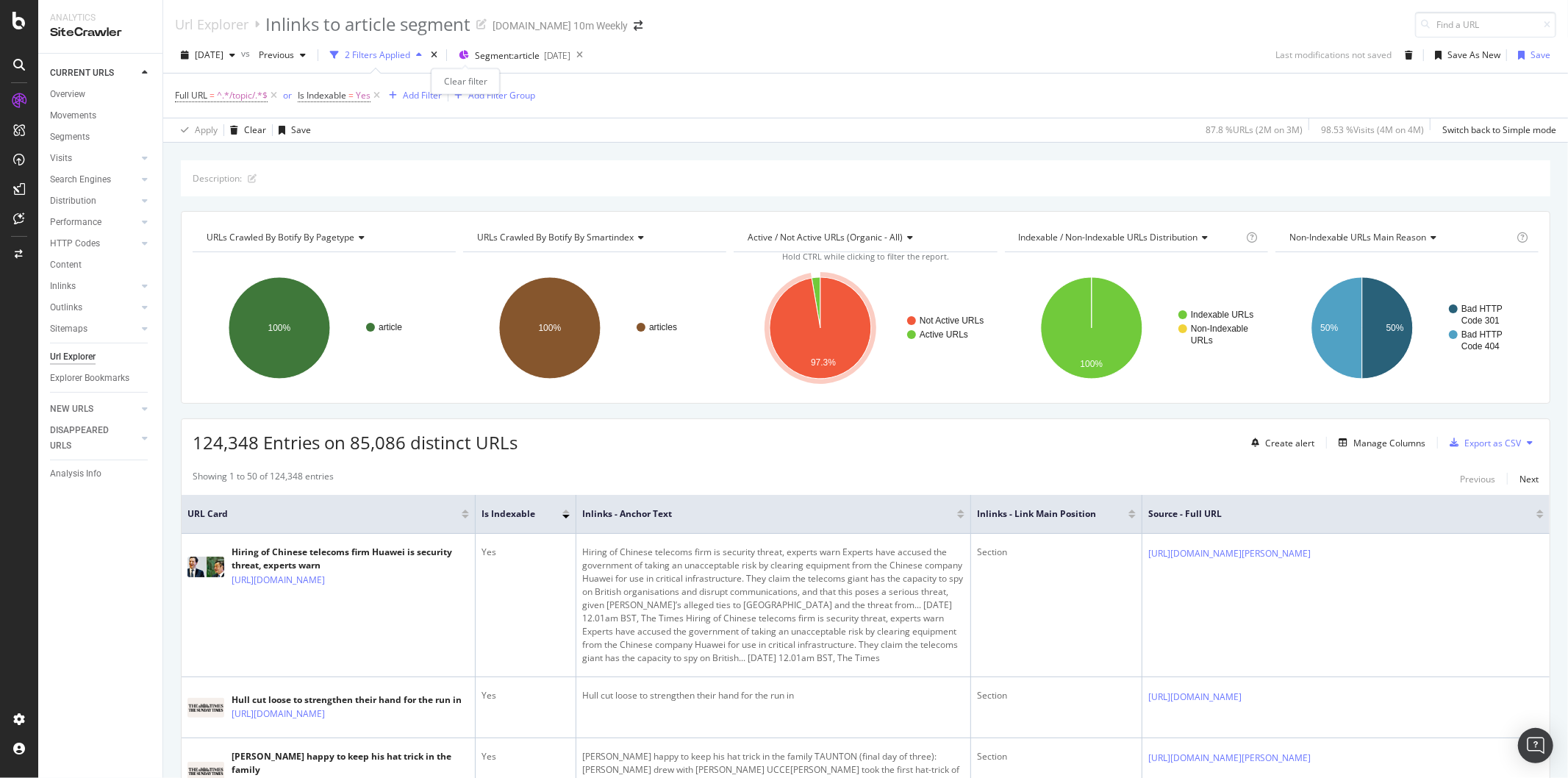
click at [440, 59] on div "times" at bounding box center [433, 55] width 13 height 15
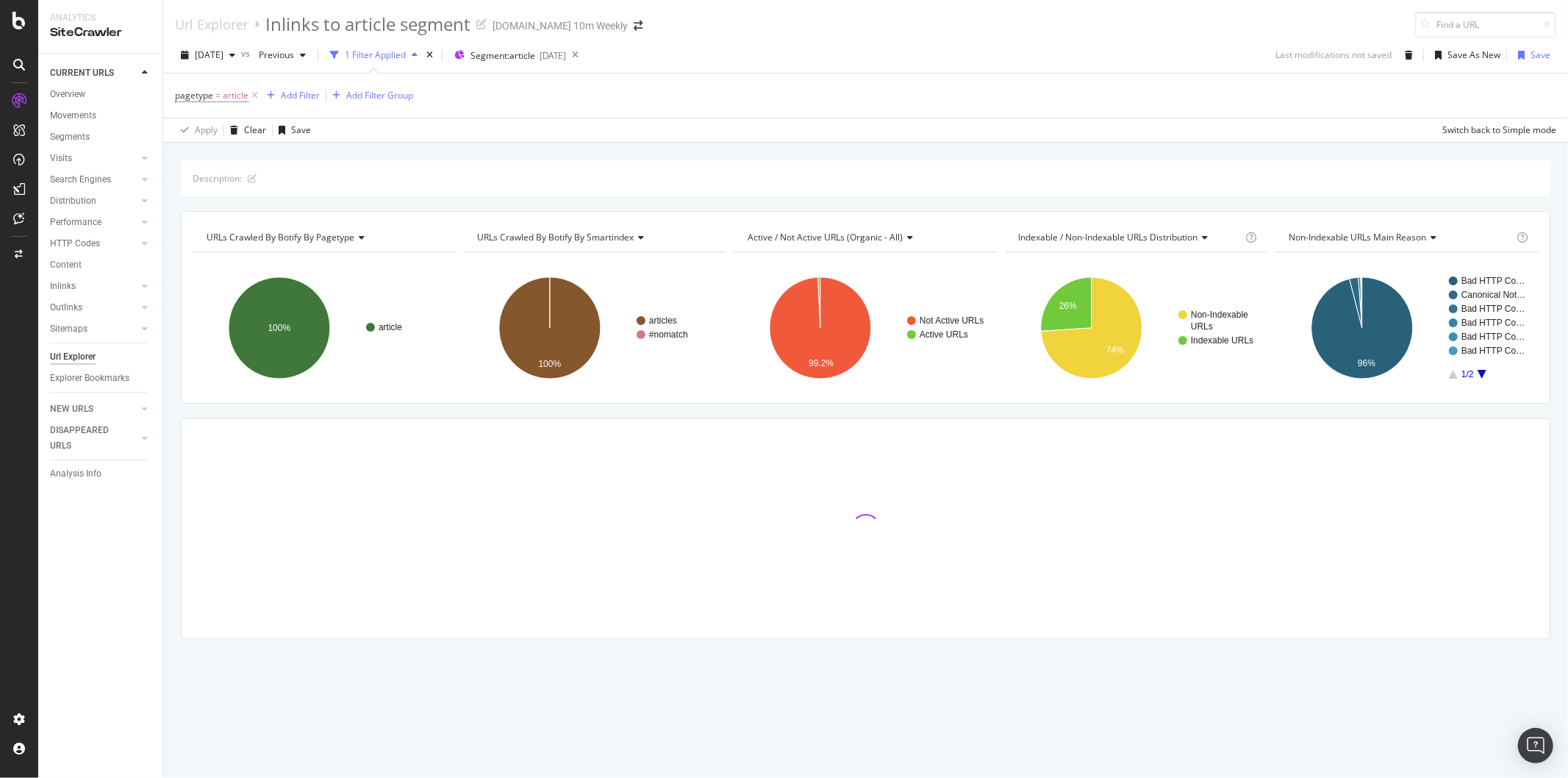
click at [417, 54] on icon "button" at bounding box center [414, 55] width 6 height 9
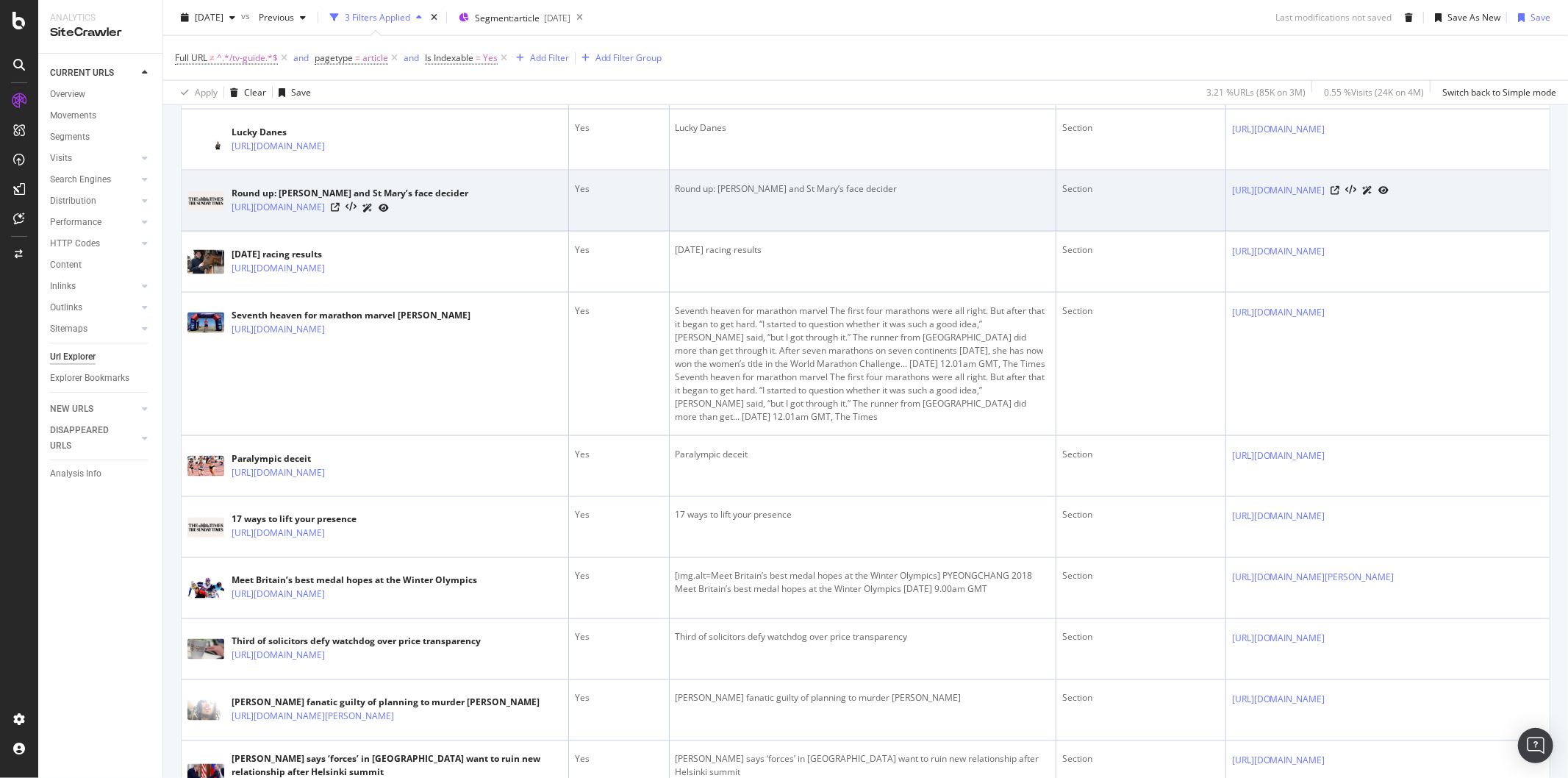
scroll to position [1878, 0]
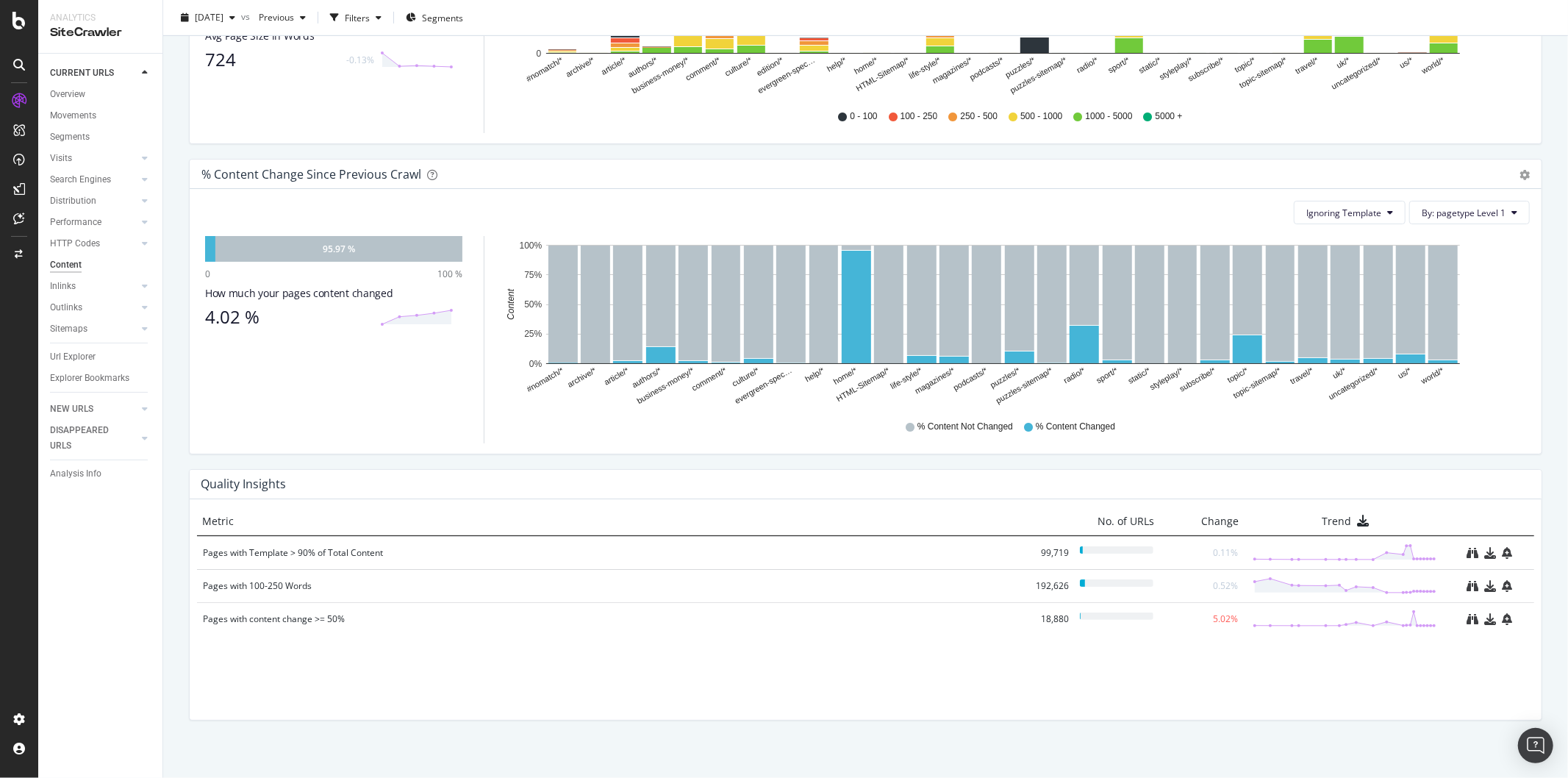
scroll to position [715, 0]
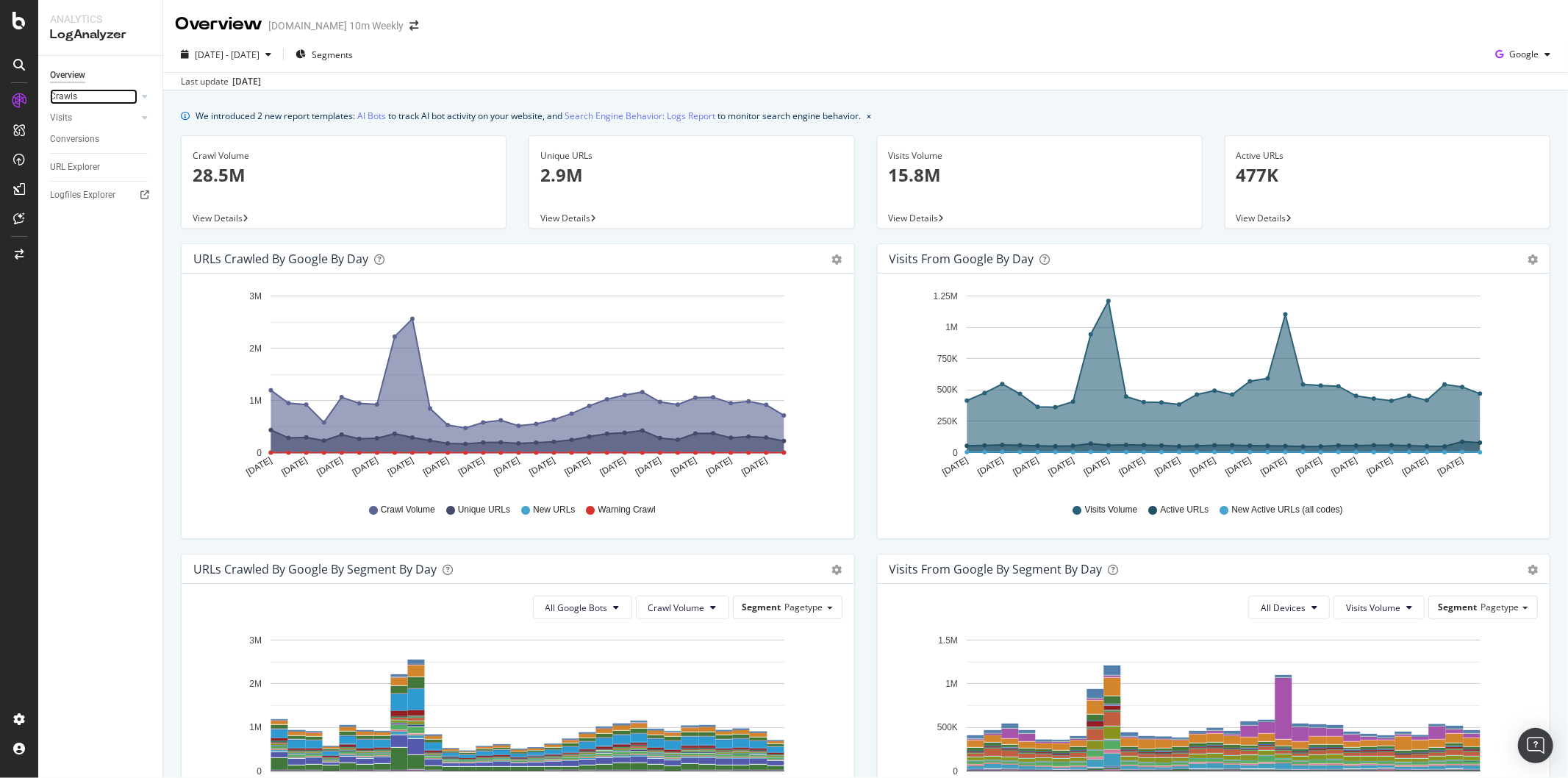
click at [103, 101] on link "Crawls" at bounding box center [93, 96] width 88 height 15
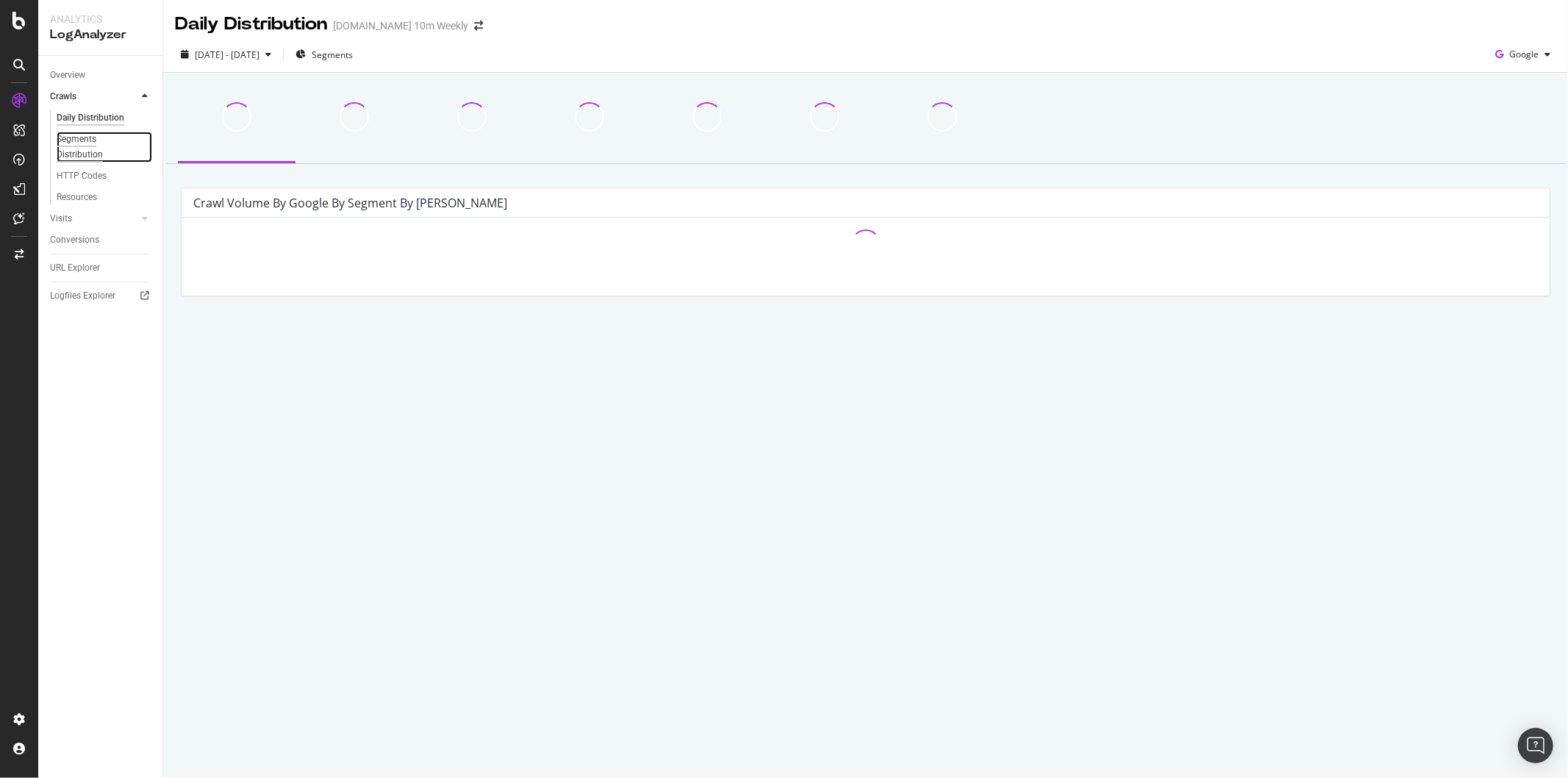
click at [90, 138] on div "Segments Distribution" at bounding box center [97, 147] width 82 height 31
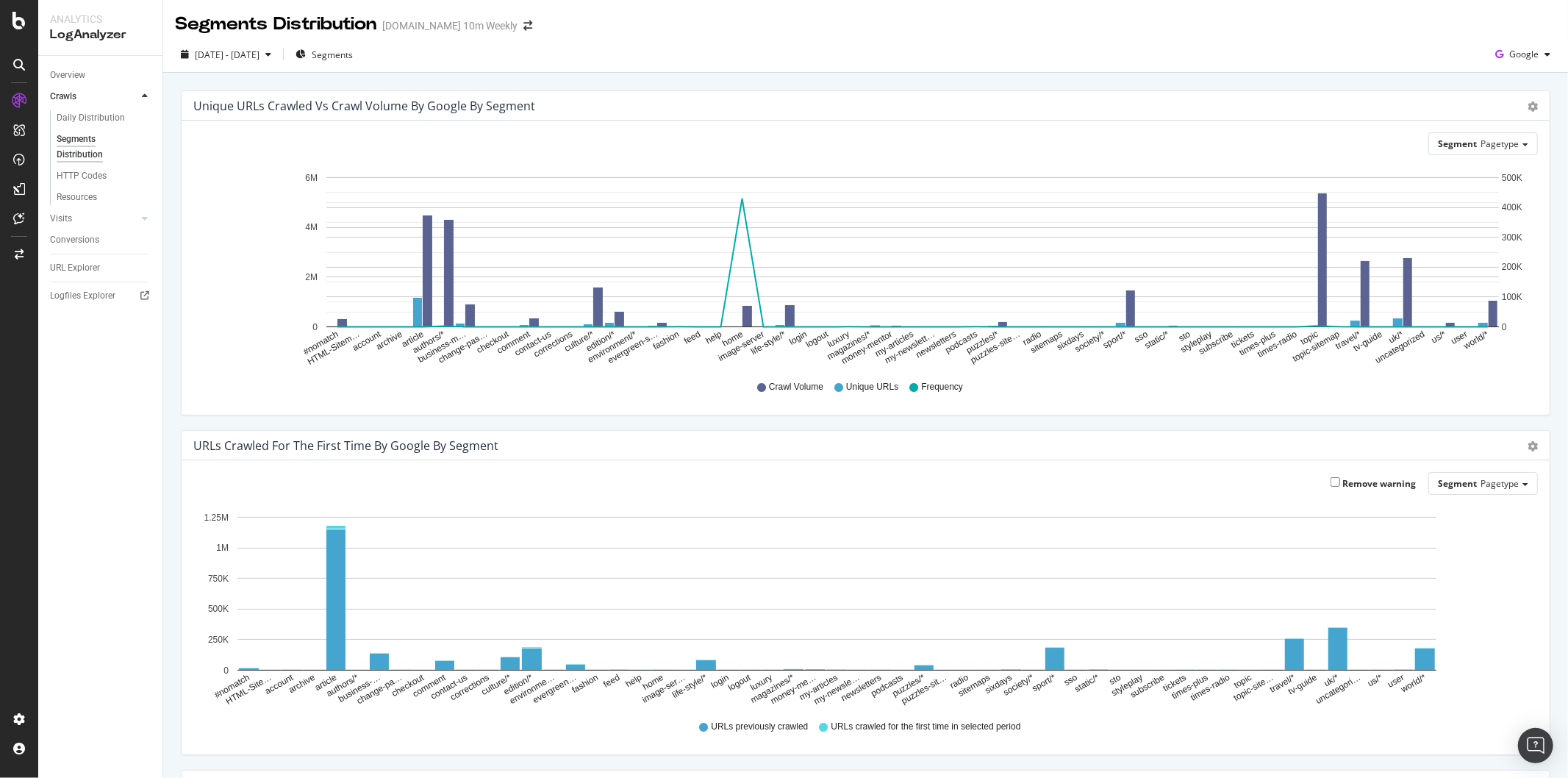
click at [751, 342] on text "image-server" at bounding box center [742, 346] width 50 height 35
drag, startPoint x: 748, startPoint y: 319, endPoint x: 760, endPoint y: 336, distance: 20.8
click at [772, 326] on rect "A chart." at bounding box center [912, 252] width 1172 height 150
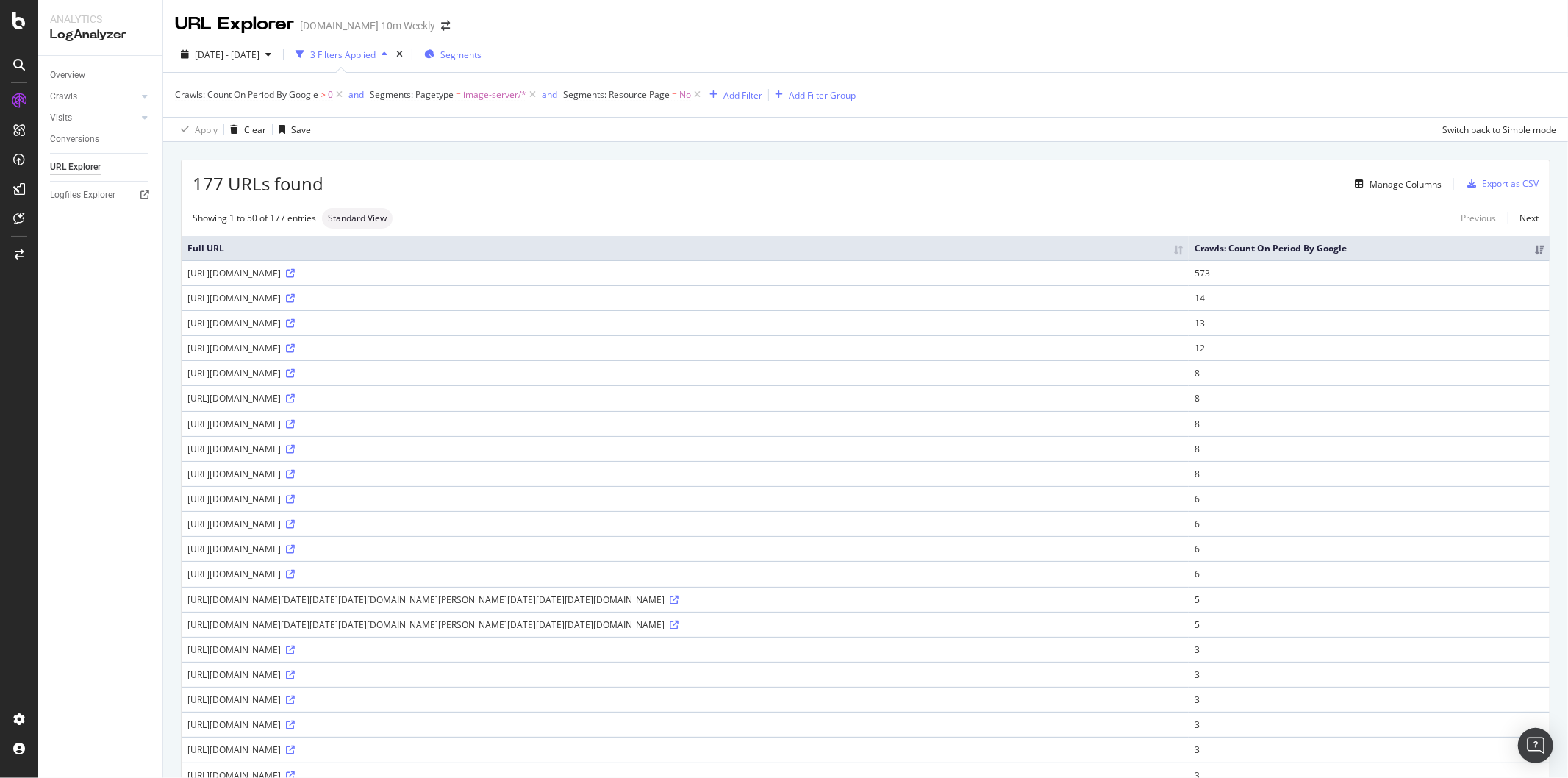
click at [481, 54] on span "Segments" at bounding box center [461, 54] width 41 height 13
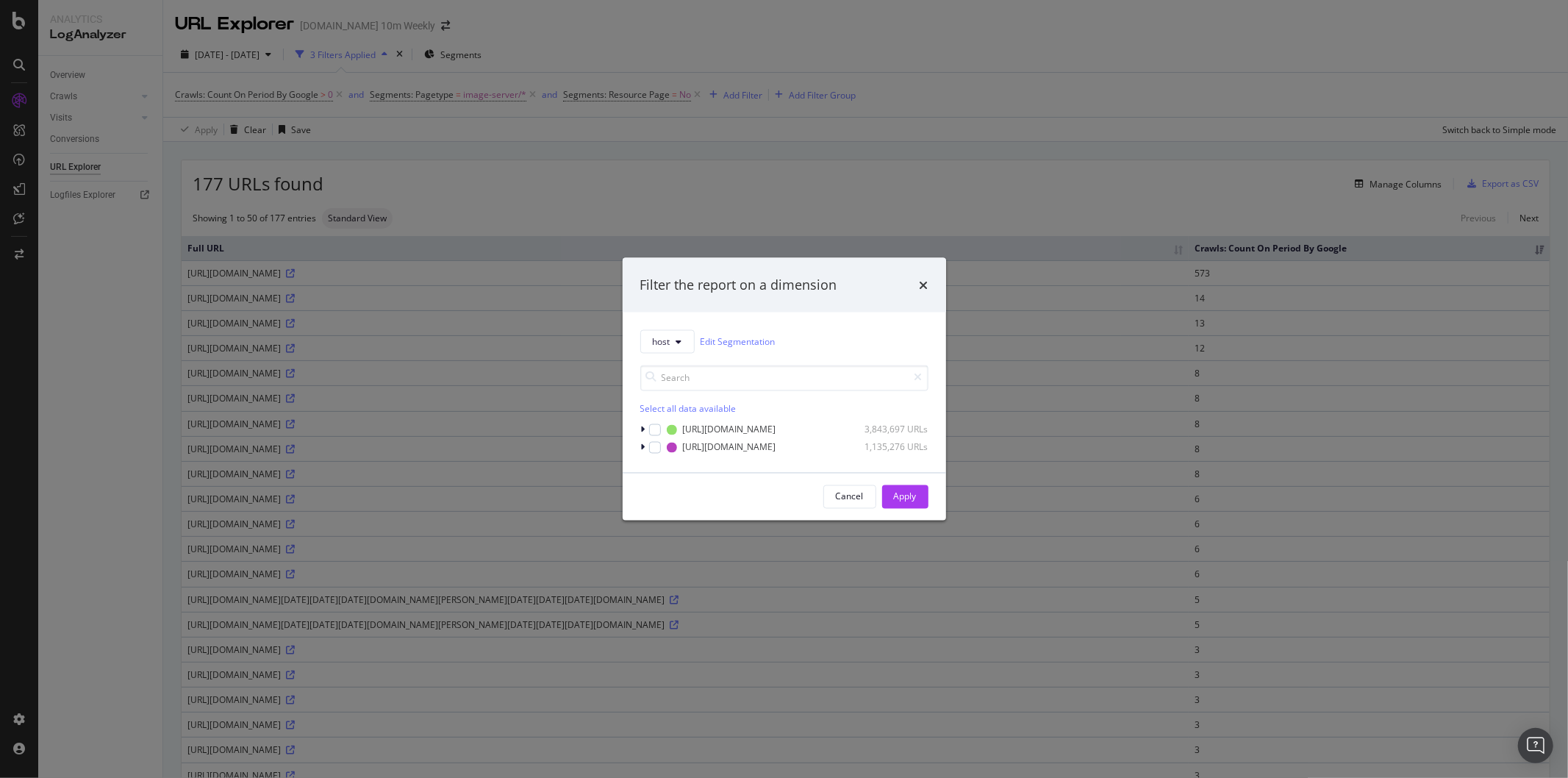
click at [1019, 261] on div "Filter the report on a dimension host Edit Segmentation Select all data availab…" at bounding box center [784, 389] width 1568 height 778
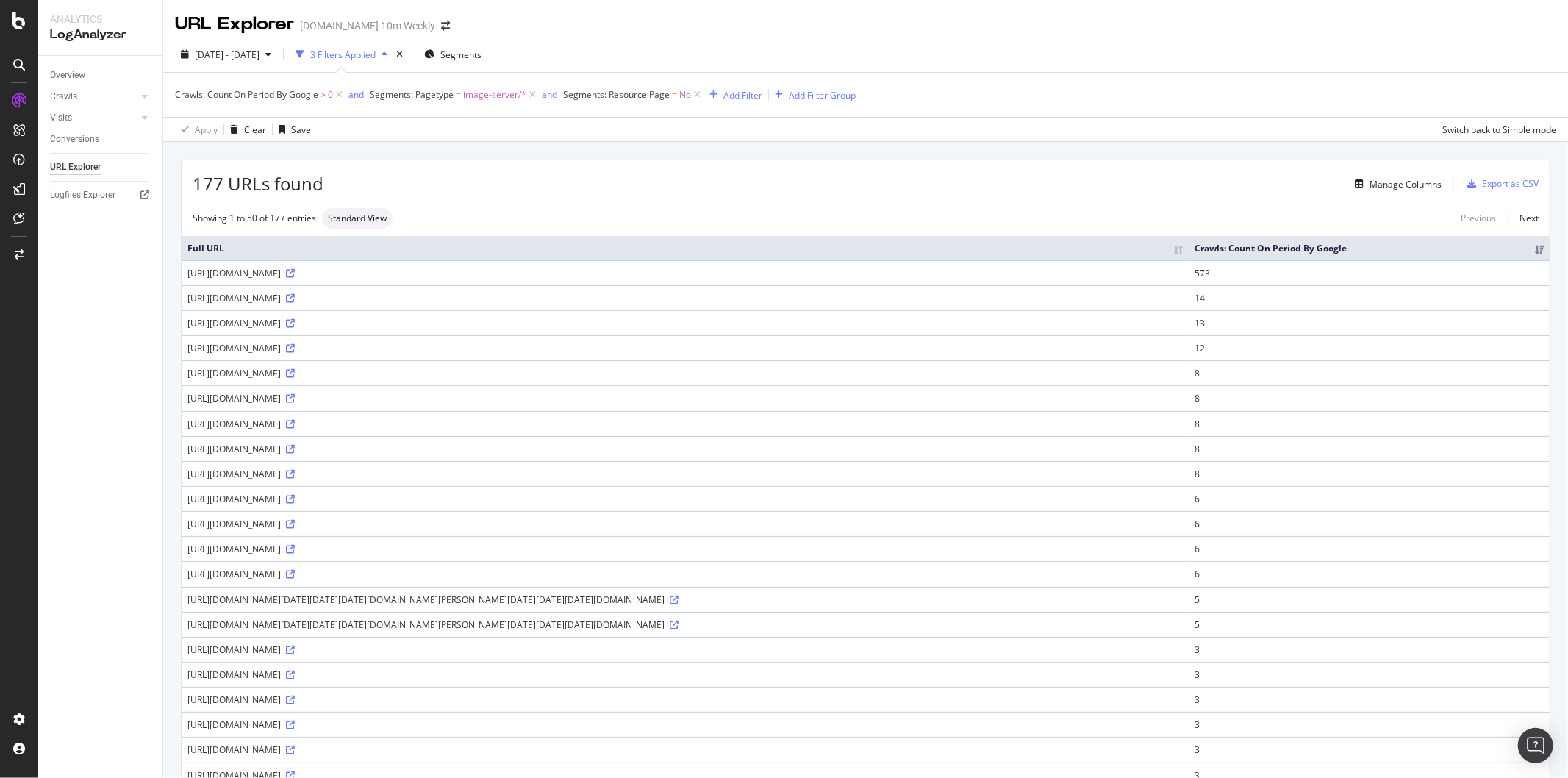
click at [435, 102] on span "Segments: Pagetype = image-server/*" at bounding box center [454, 95] width 169 height 21
click at [430, 99] on span "Segments: Pagetype" at bounding box center [411, 94] width 84 height 13
click at [696, 119] on div "Apply Clear Save Switch back to Simple mode" at bounding box center [865, 129] width 1405 height 24
click at [735, 99] on div "Add Filter" at bounding box center [742, 95] width 39 height 13
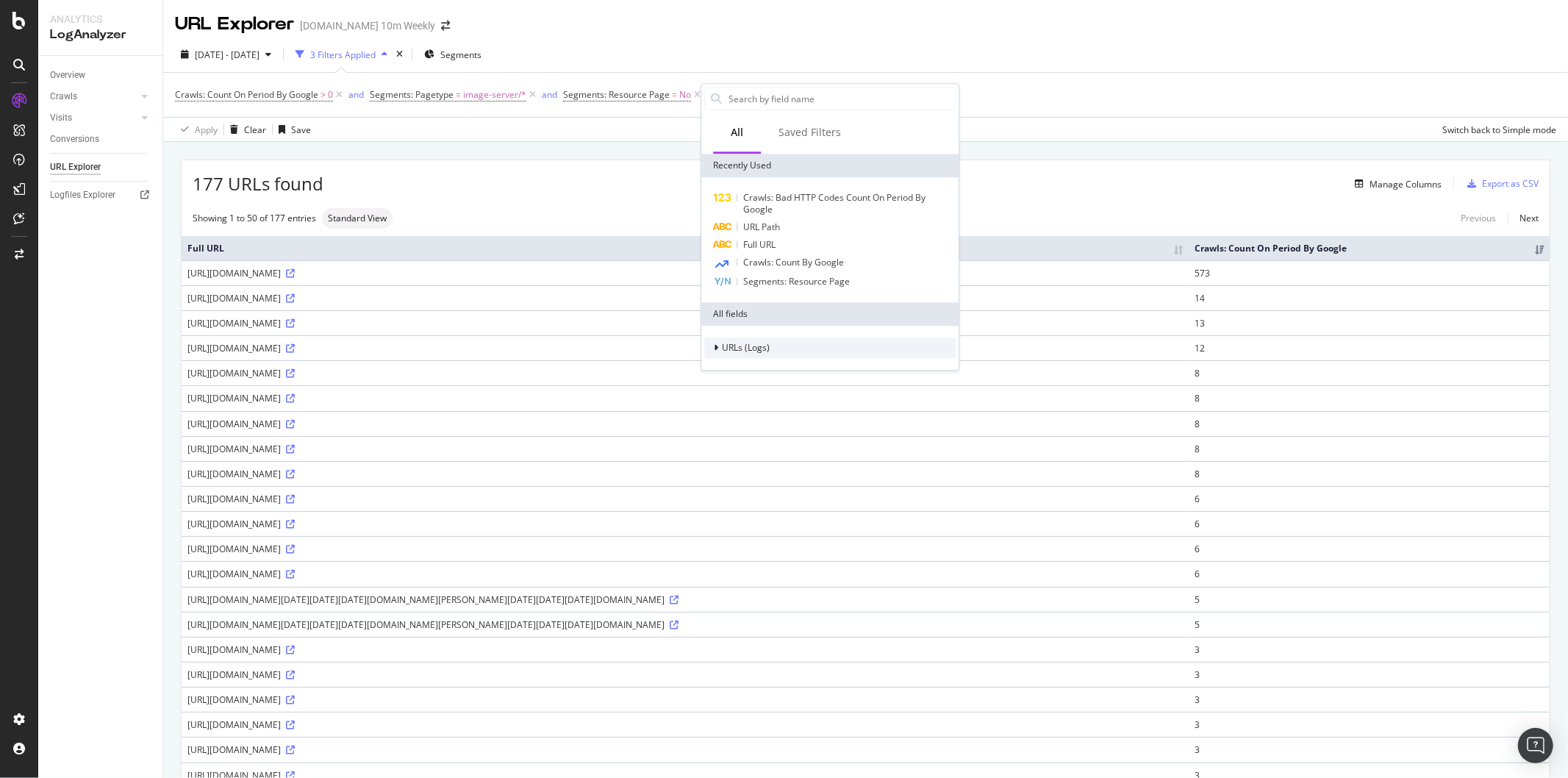
click at [723, 342] on span "URLs (Logs)" at bounding box center [745, 347] width 48 height 13
click at [798, 409] on div "Crawls" at bounding box center [830, 411] width 252 height 21
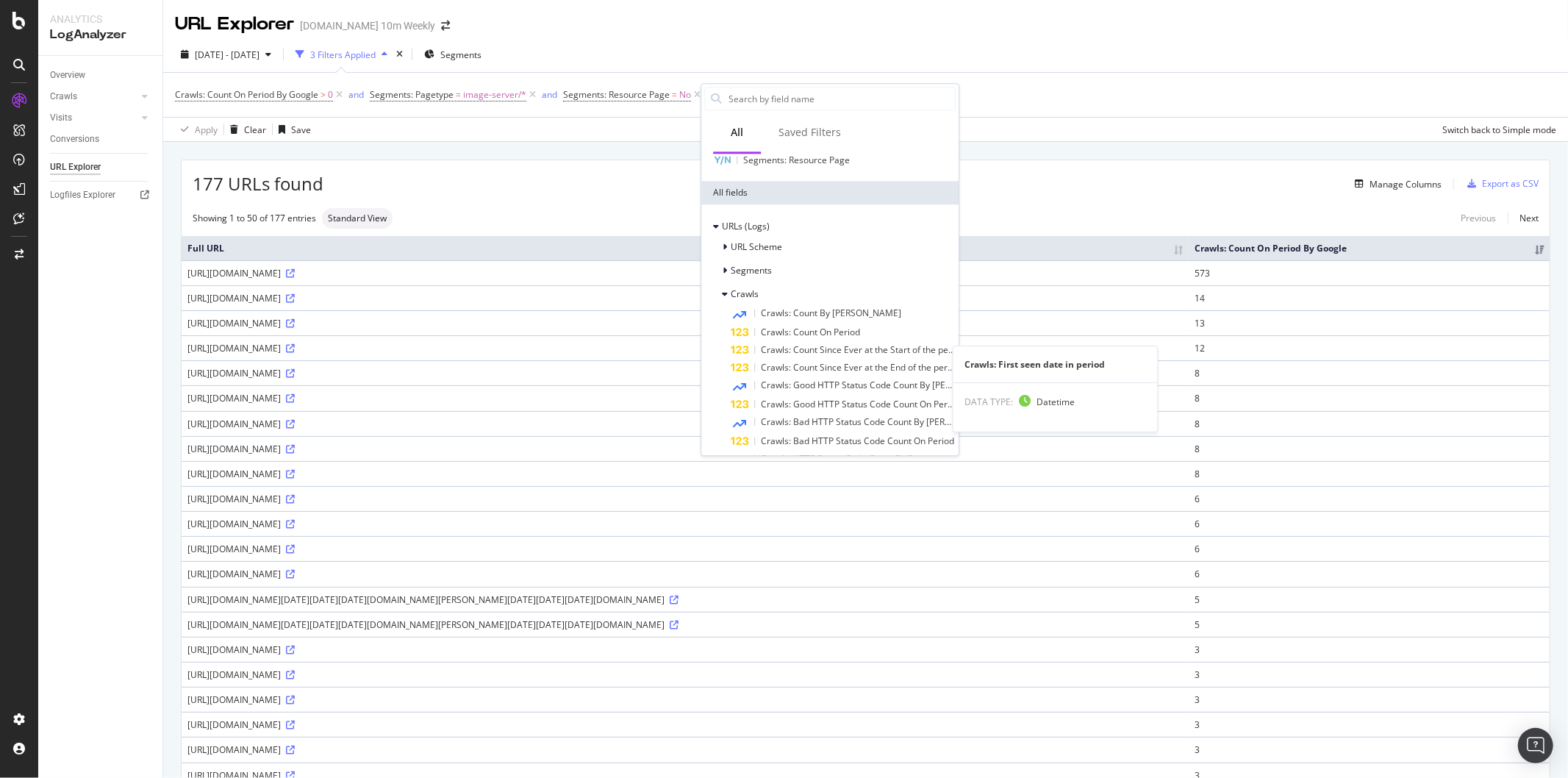
scroll to position [281, 0]
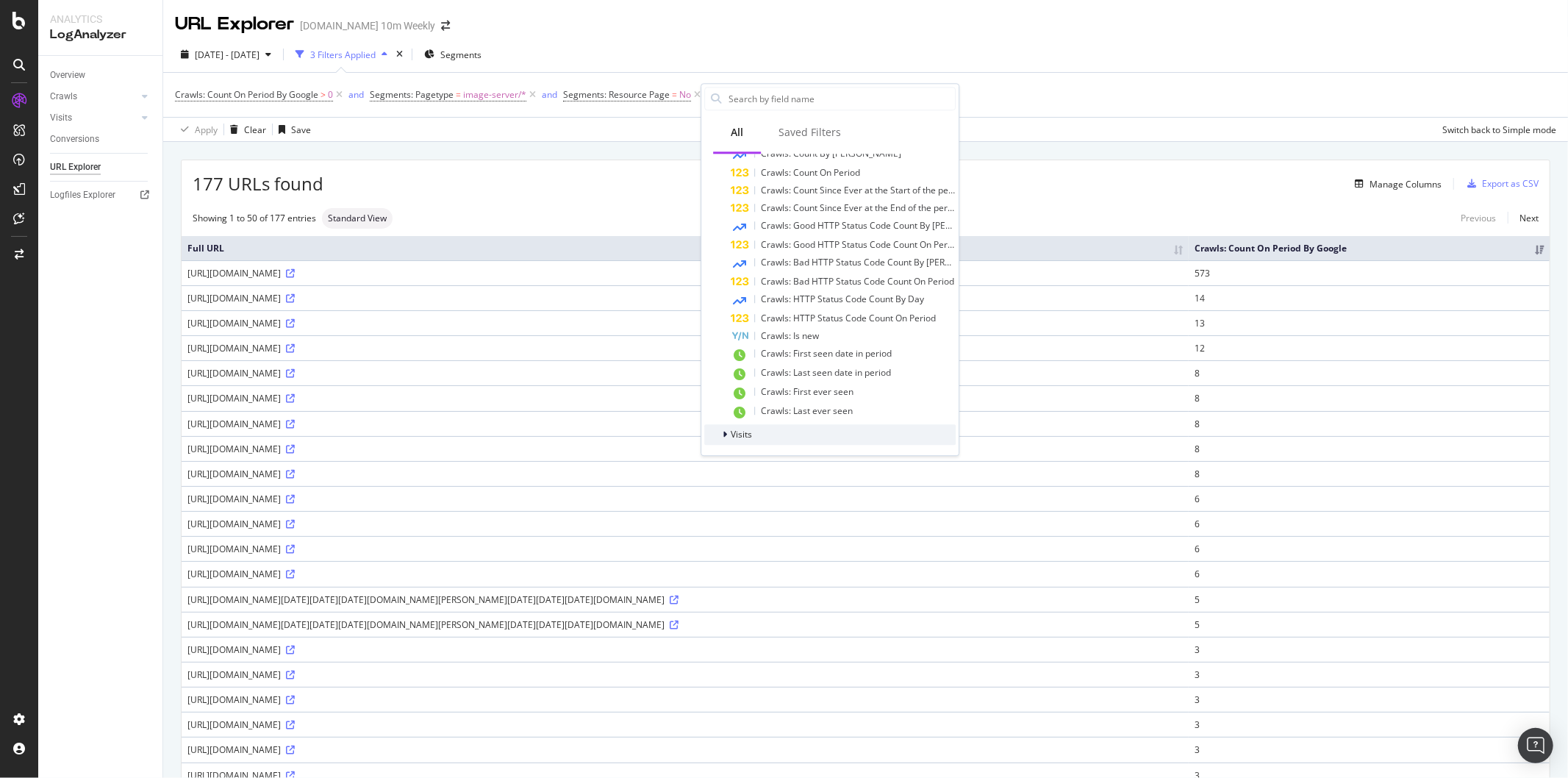
click at [737, 429] on span "Visits" at bounding box center [741, 434] width 21 height 13
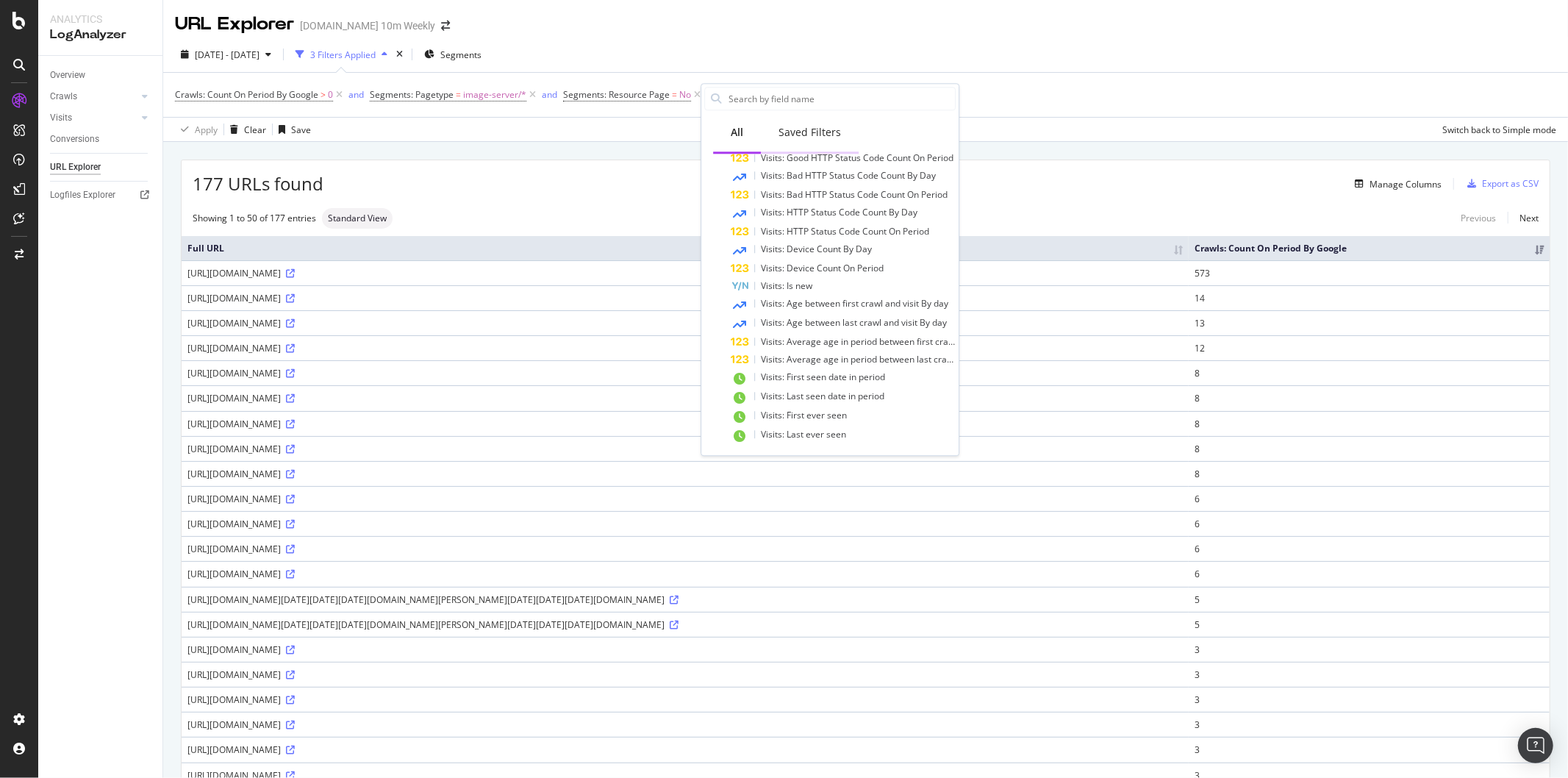
click at [820, 127] on div "Saved Filters" at bounding box center [809, 132] width 63 height 15
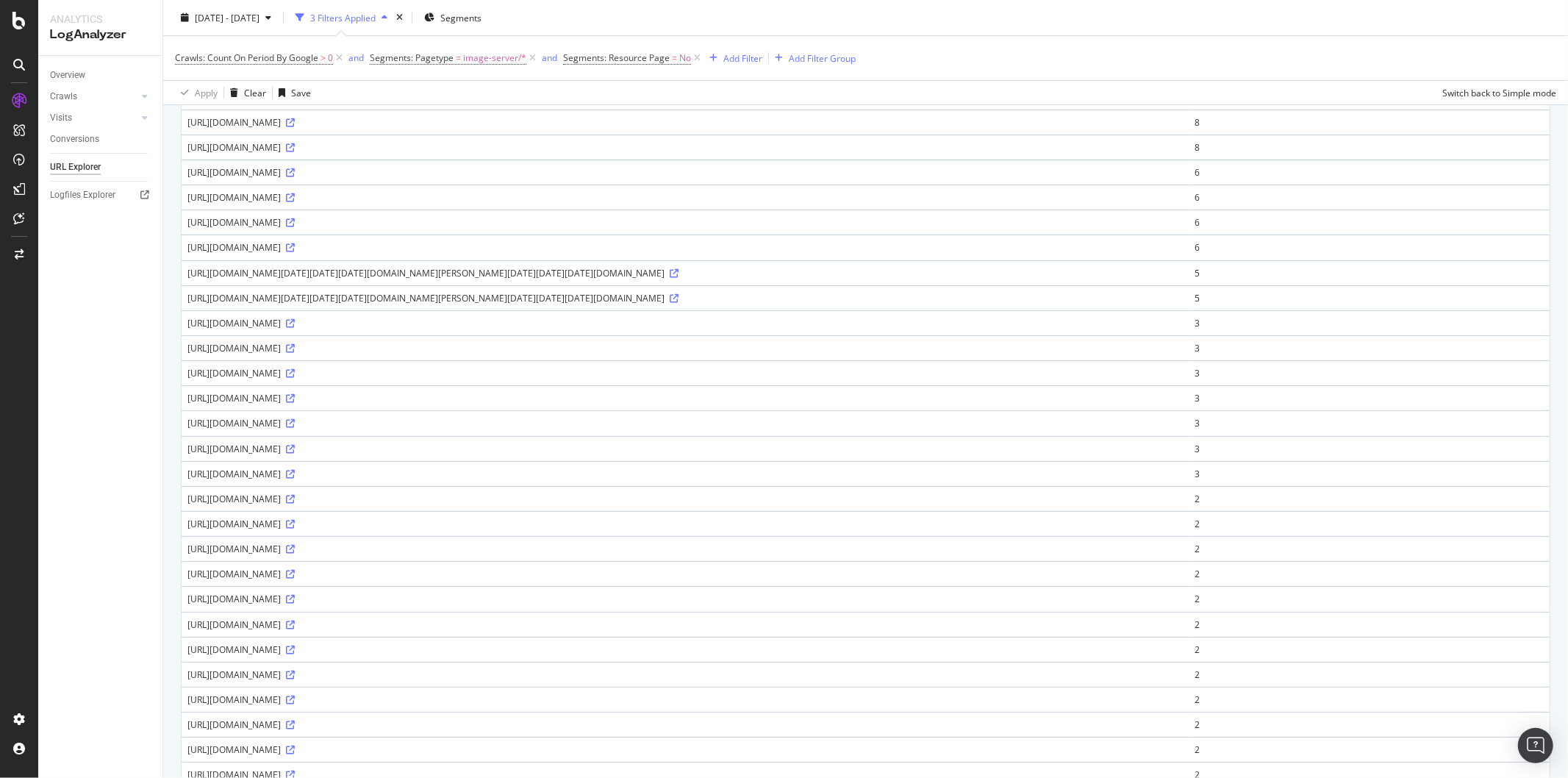
scroll to position [0, 0]
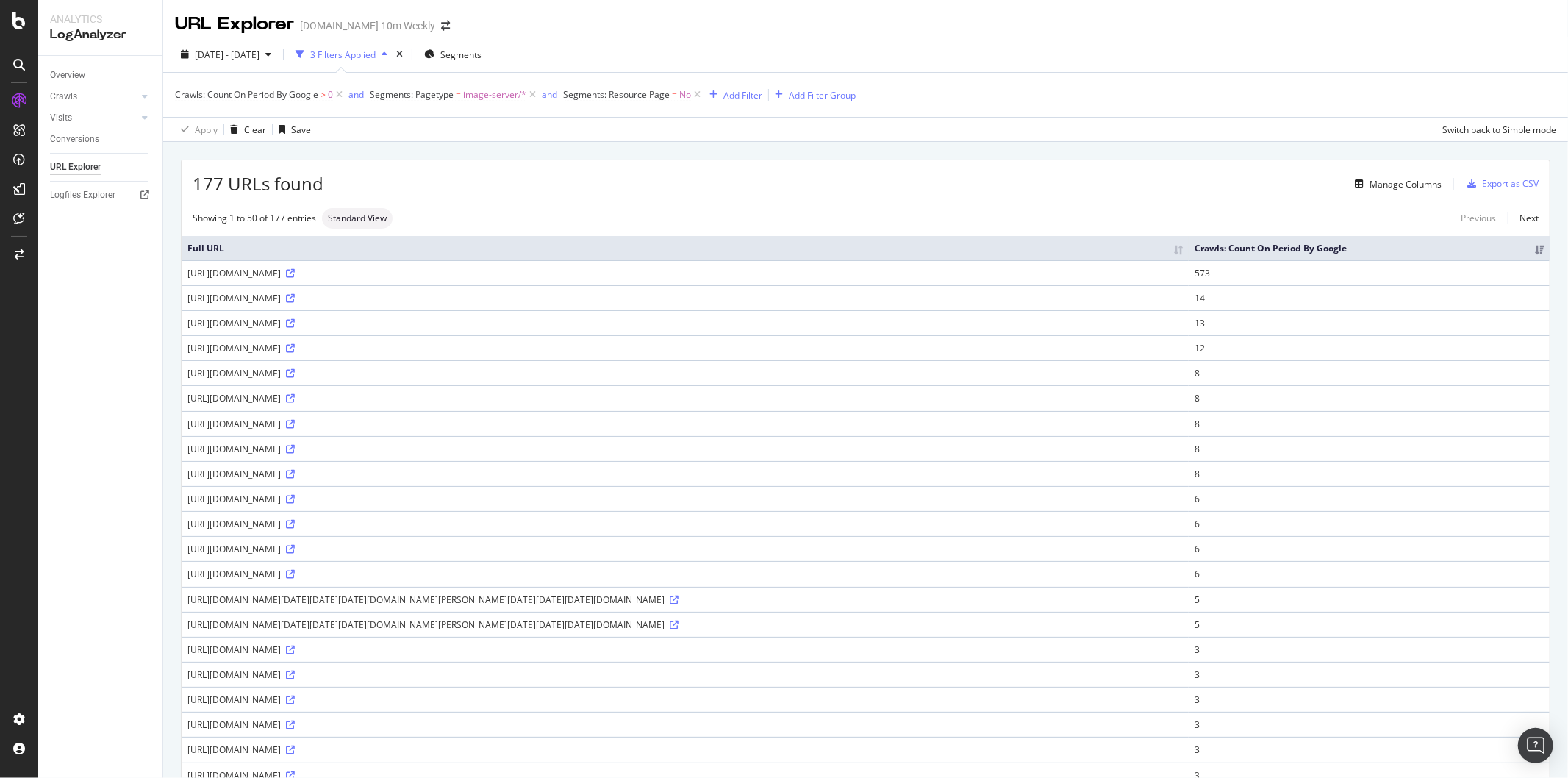
click at [307, 280] on div "https://www.thetimes.com/imageserver/image/" at bounding box center [685, 273] width 995 height 13
click at [263, 280] on div "https://www.thetimes.com/imageserver/image/" at bounding box center [685, 273] width 995 height 13
drag, startPoint x: 186, startPoint y: 285, endPoint x: 380, endPoint y: 289, distance: 194.0
click at [380, 286] on td "https://www.thetimes.com/imageserver/image/" at bounding box center [685, 273] width 1007 height 25
click at [295, 278] on icon at bounding box center [291, 274] width 9 height 9
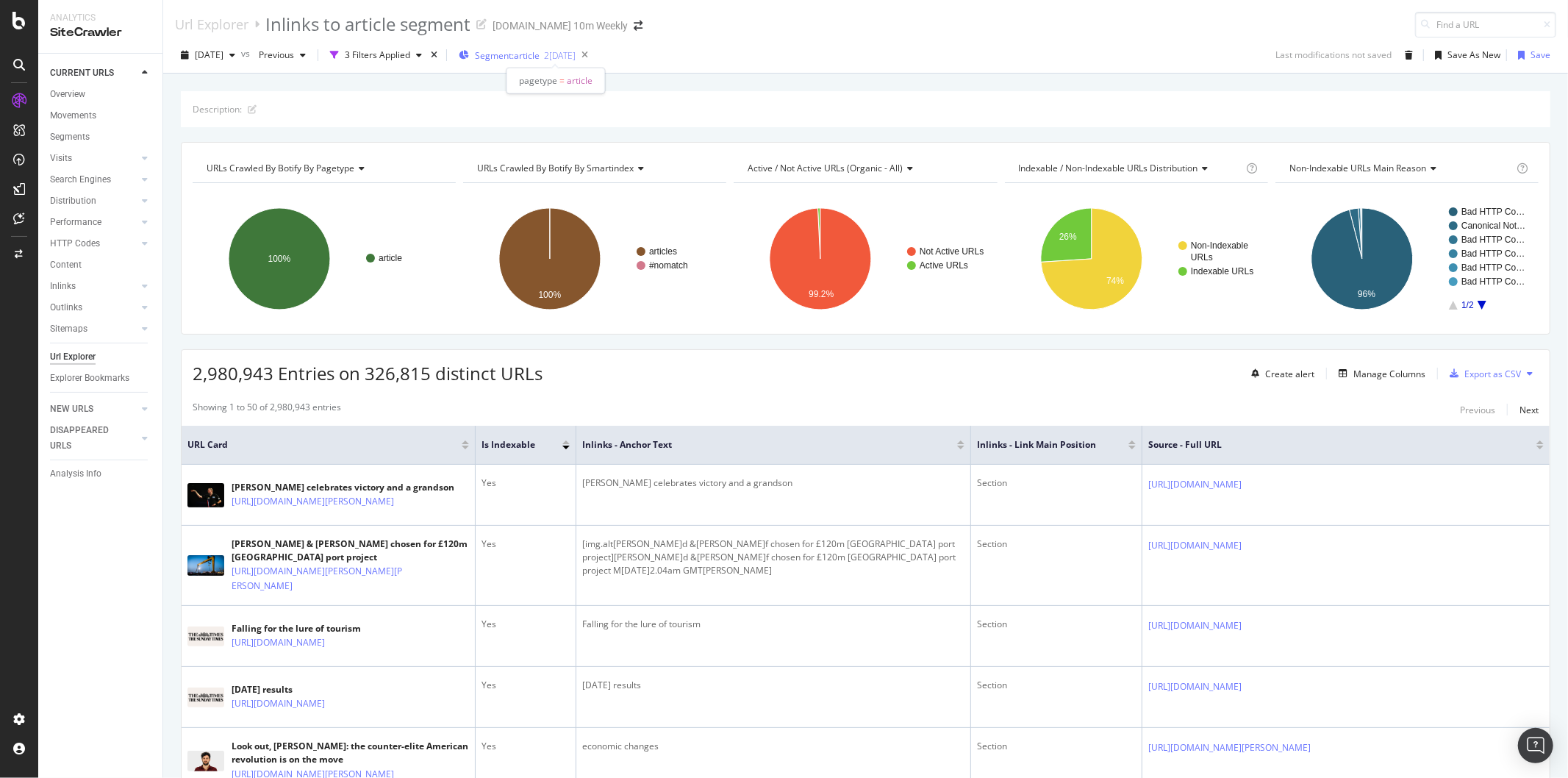
click at [539, 57] on span "Segment: article" at bounding box center [507, 55] width 65 height 13
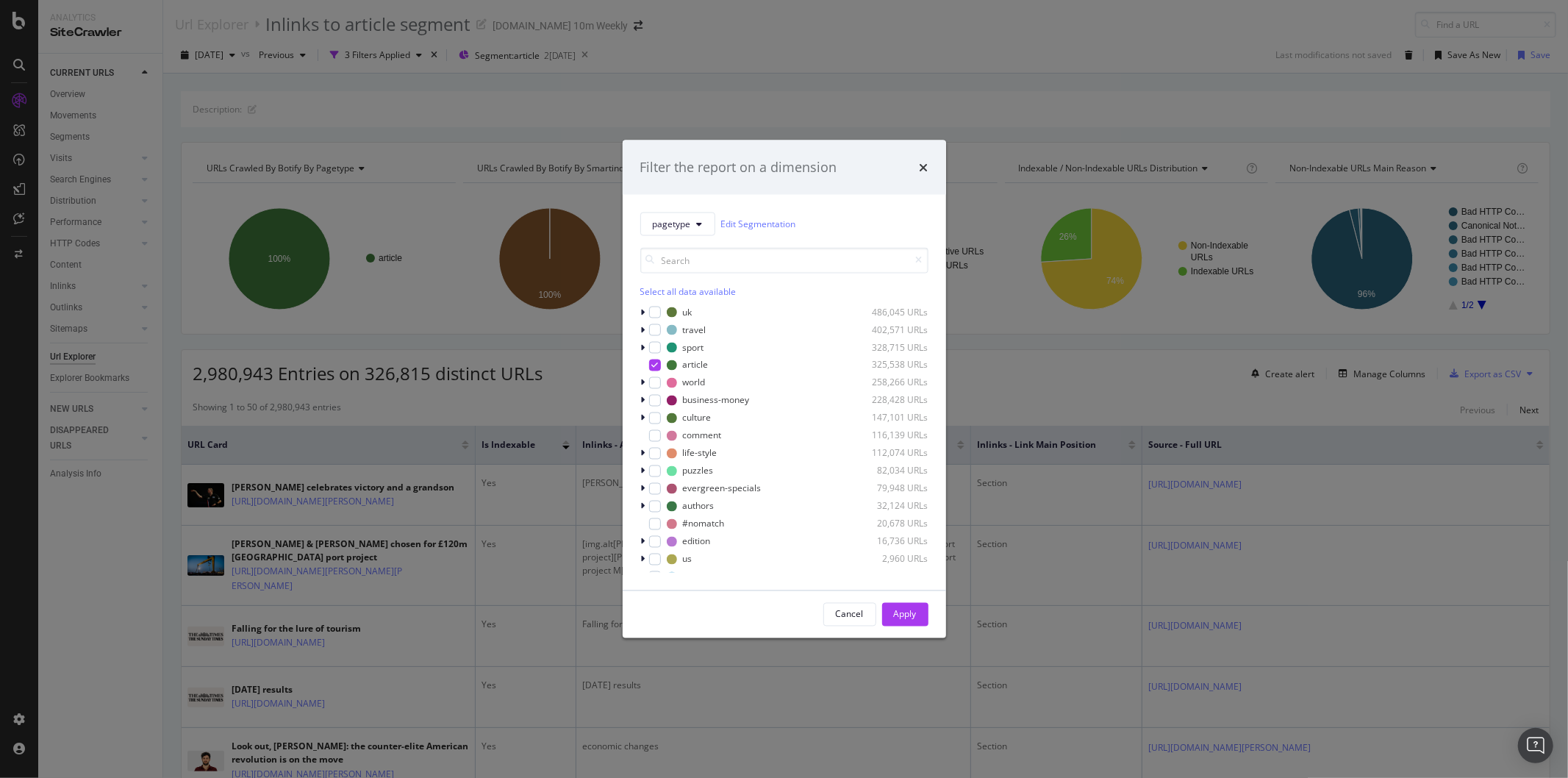
click at [603, 82] on div "Filter the report on a dimension pagetype Edit Segmentation Select all data ava…" at bounding box center [784, 389] width 1568 height 778
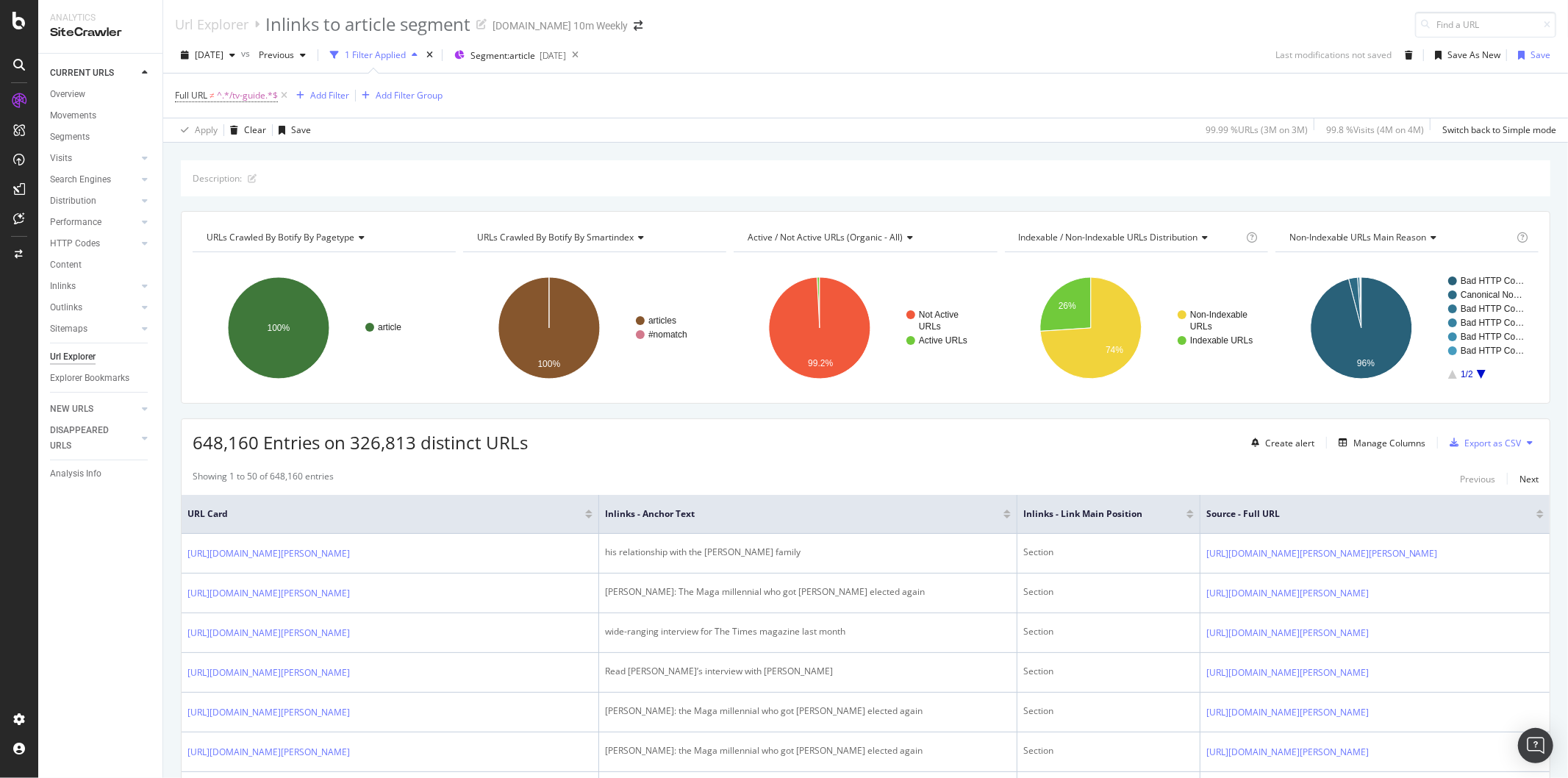
click at [360, 239] on icon at bounding box center [359, 238] width 10 height 9
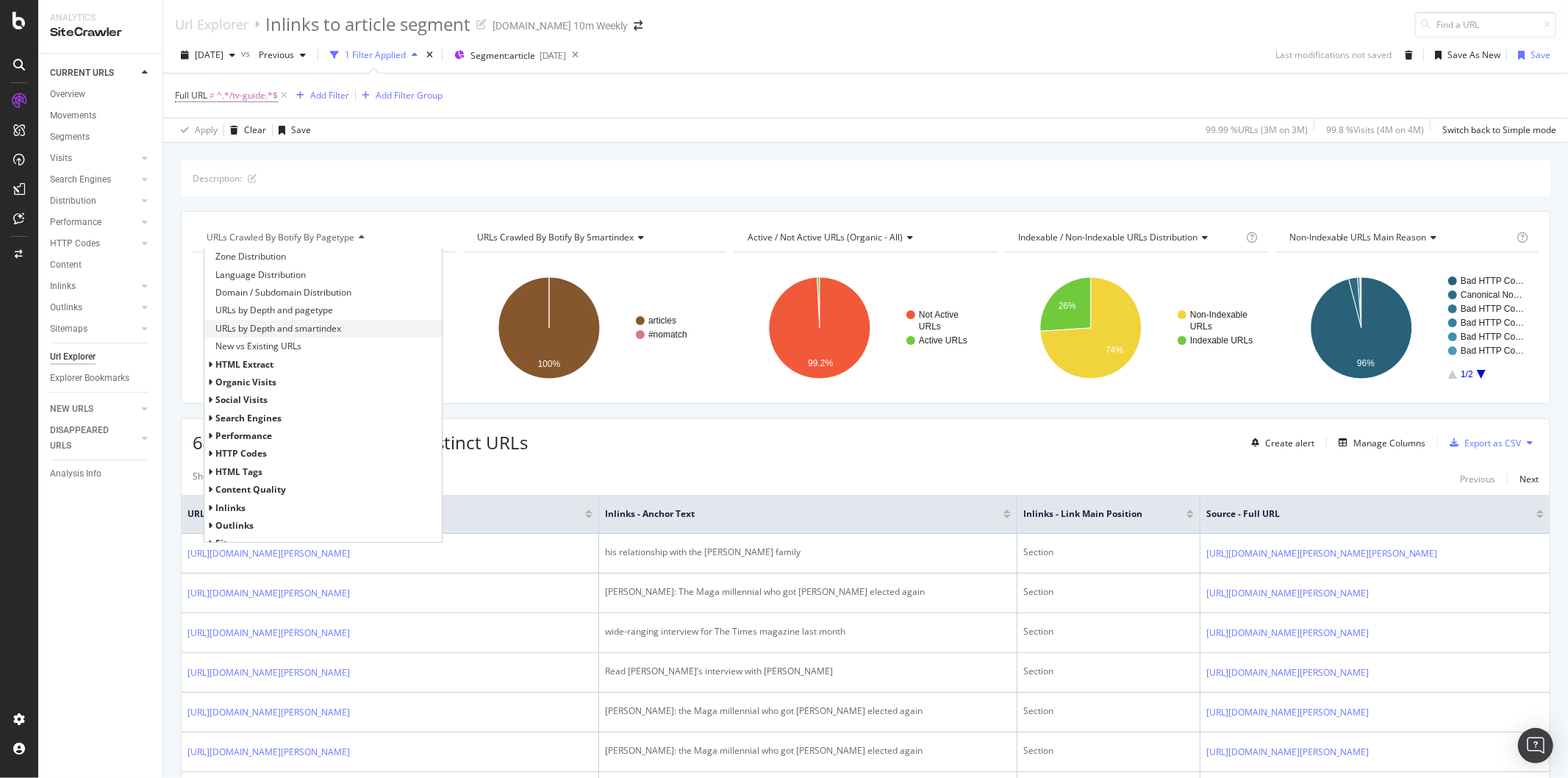
scroll to position [163, 0]
click at [274, 369] on span "HTML Extract" at bounding box center [244, 363] width 58 height 13
click at [244, 516] on span "Sitemaps" at bounding box center [236, 514] width 41 height 13
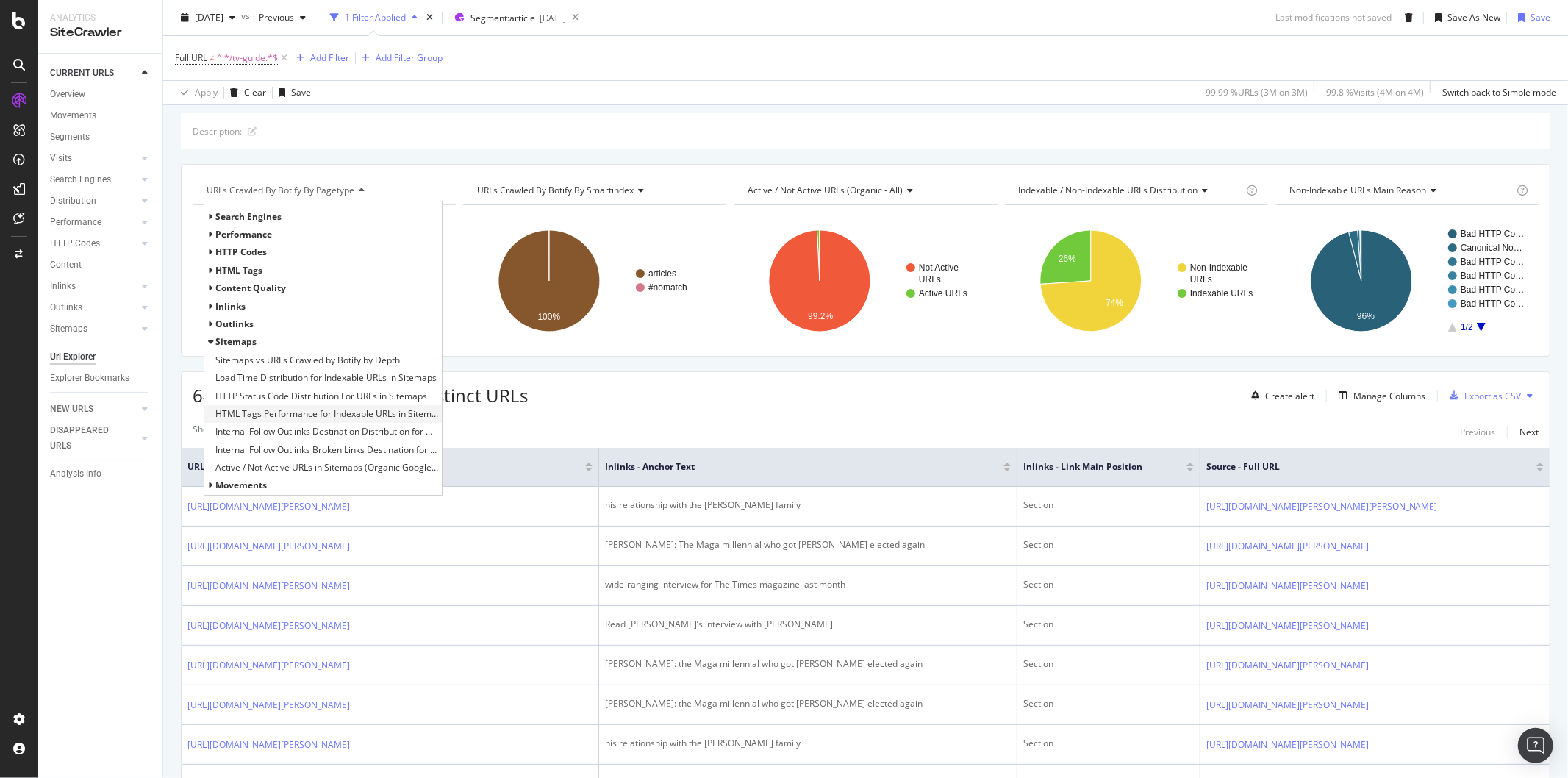
scroll to position [0, 0]
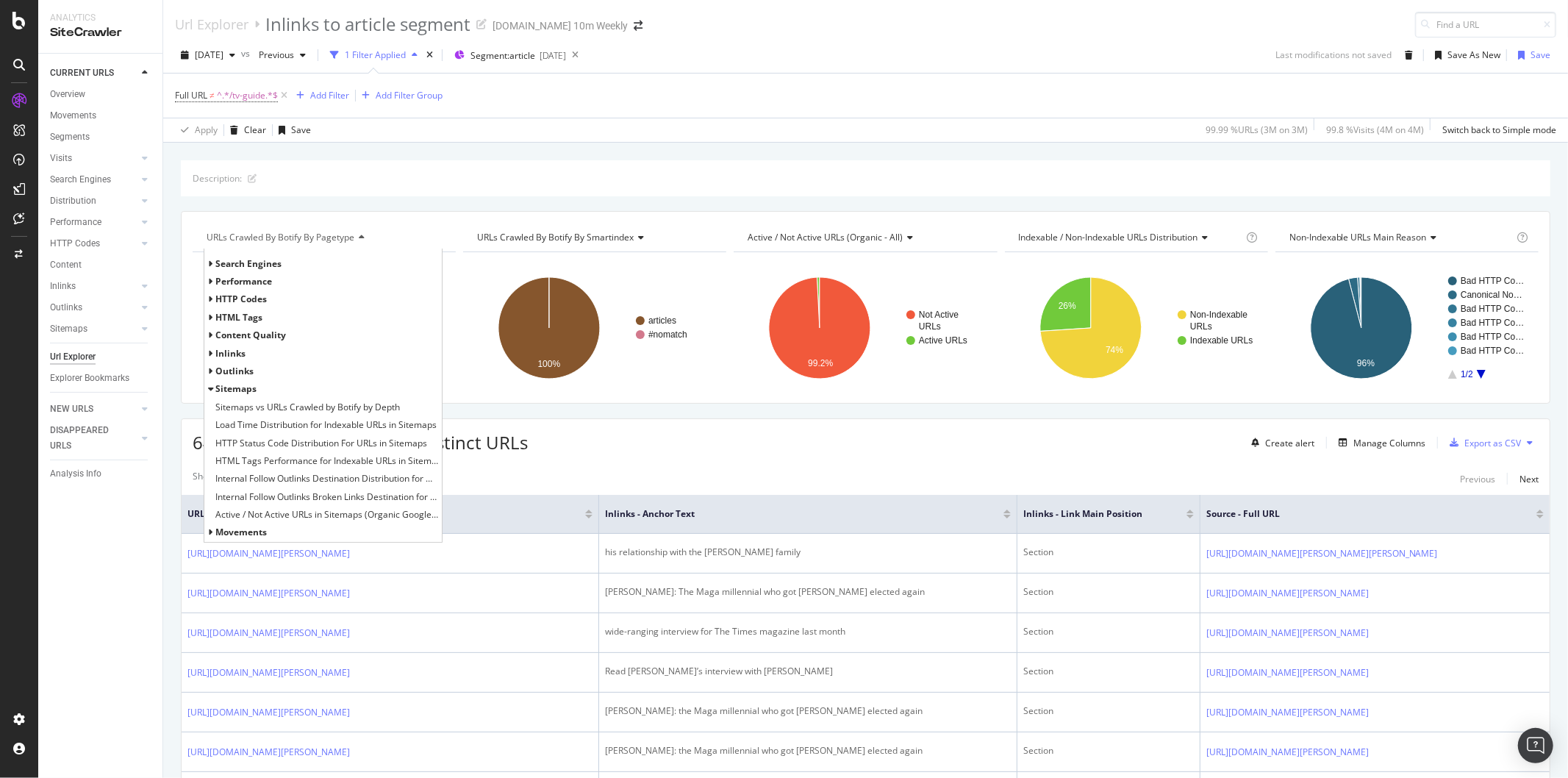
click at [483, 262] on div "articles #nomatch 100% smartindex Crawled URLs articles 326,806 #nomatch 7 #nom…" at bounding box center [595, 322] width 263 height 140
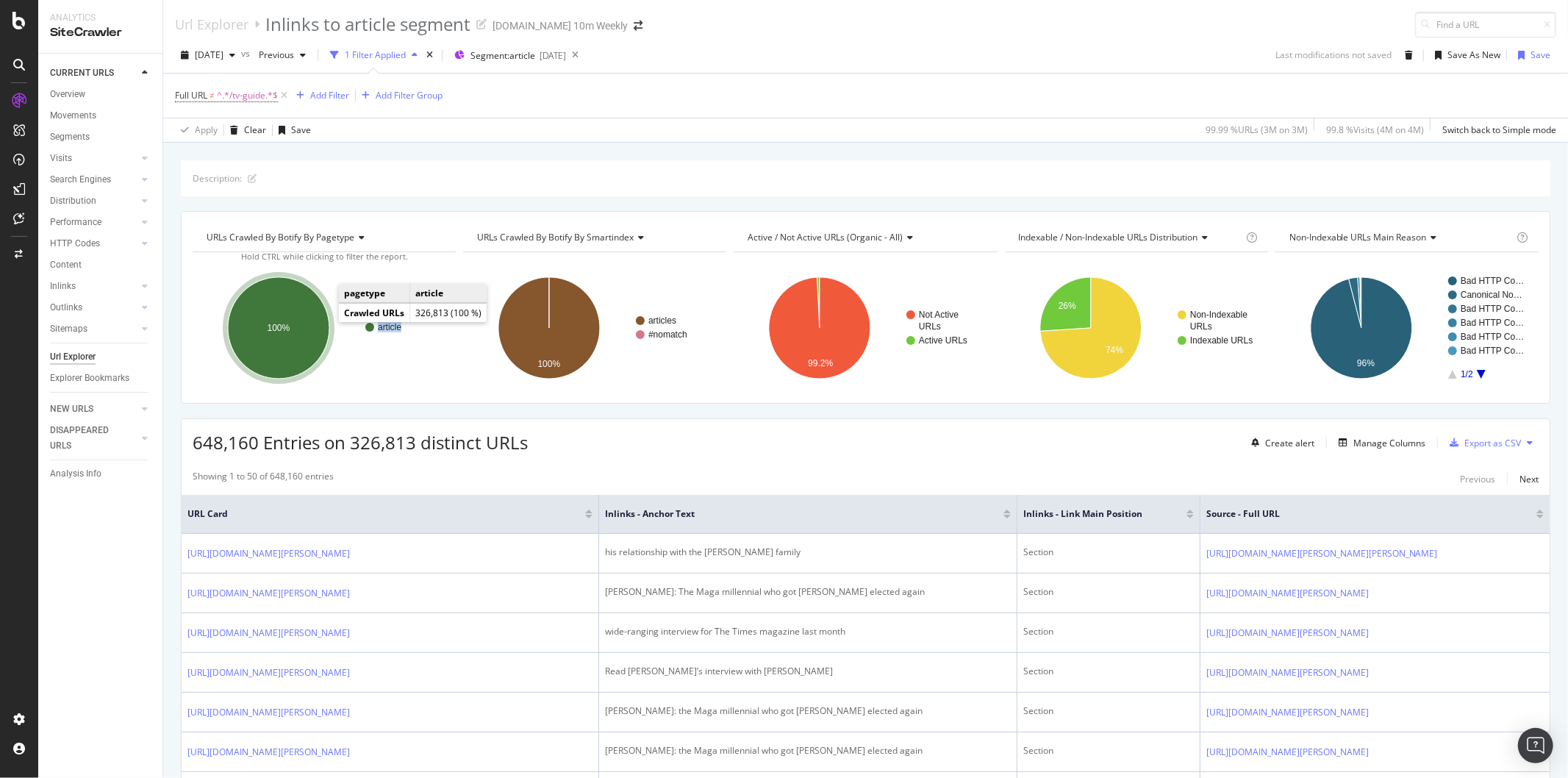
drag, startPoint x: 326, startPoint y: 320, endPoint x: 412, endPoint y: 324, distance: 86.1
click at [389, 327] on text "article" at bounding box center [389, 328] width 24 height 10
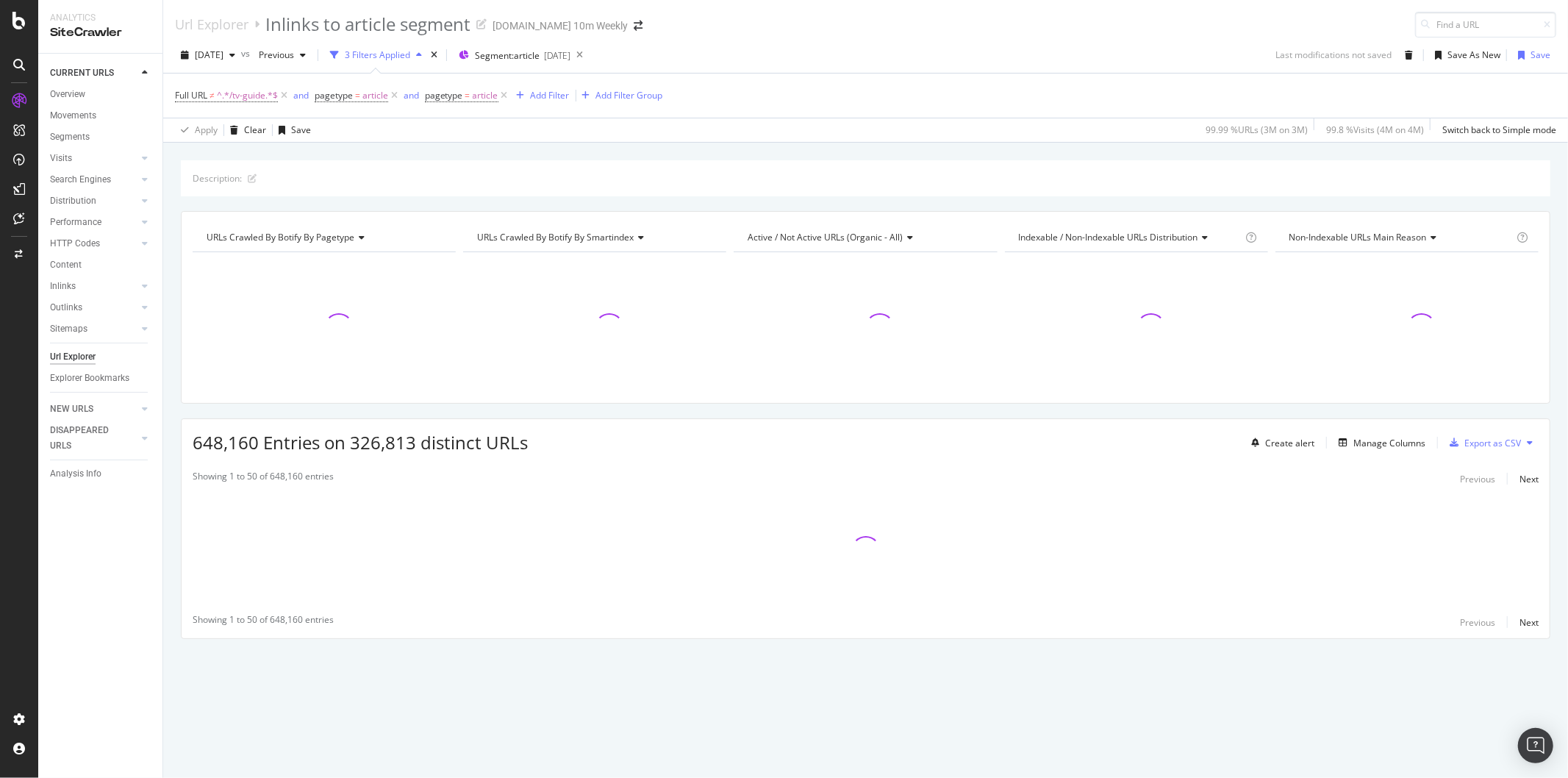
click at [365, 233] on div "URLs Crawled By Botify By pagetype" at bounding box center [323, 238] width 239 height 24
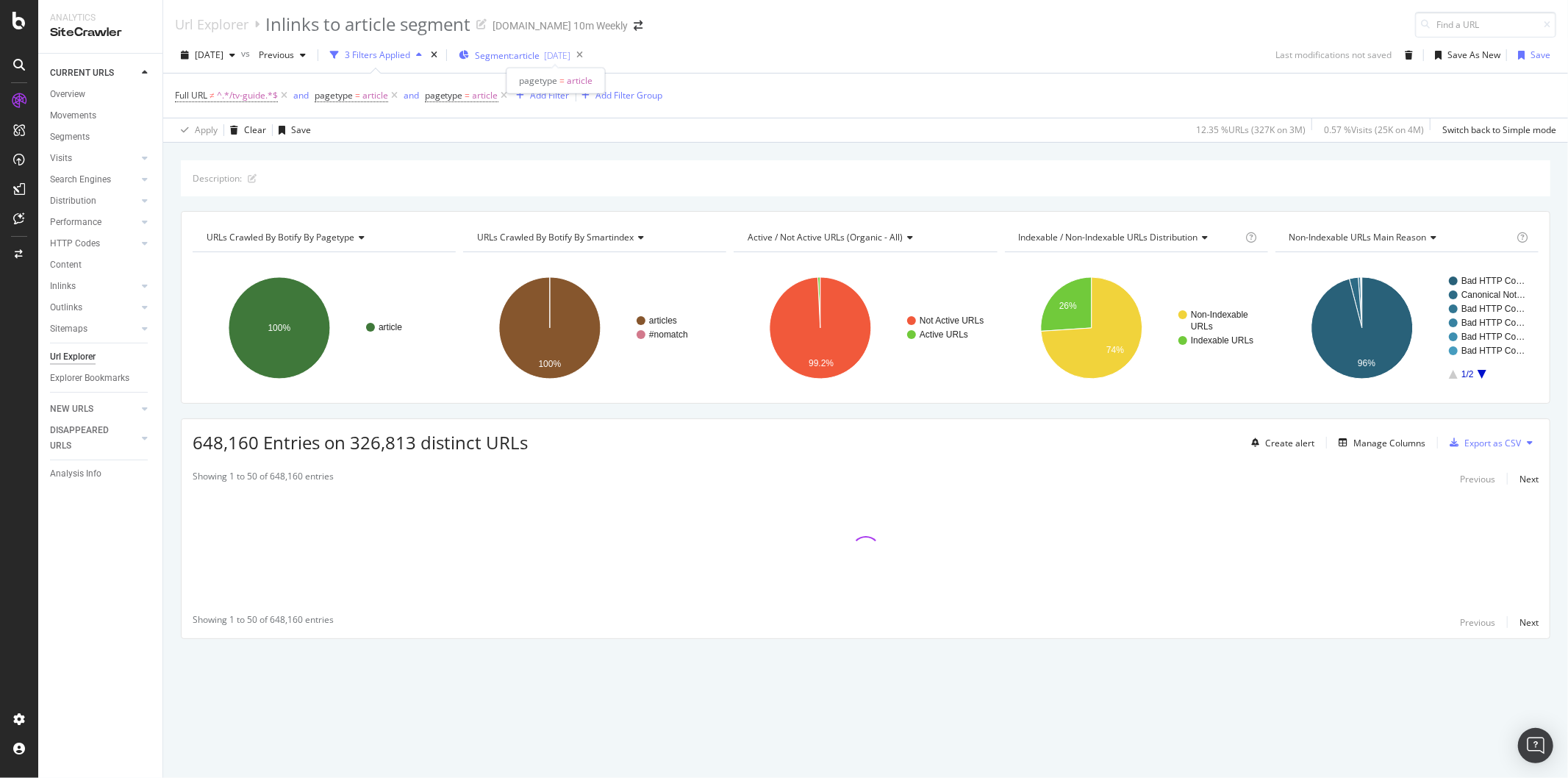
click at [570, 59] on div "2025-09-04" at bounding box center [557, 55] width 26 height 13
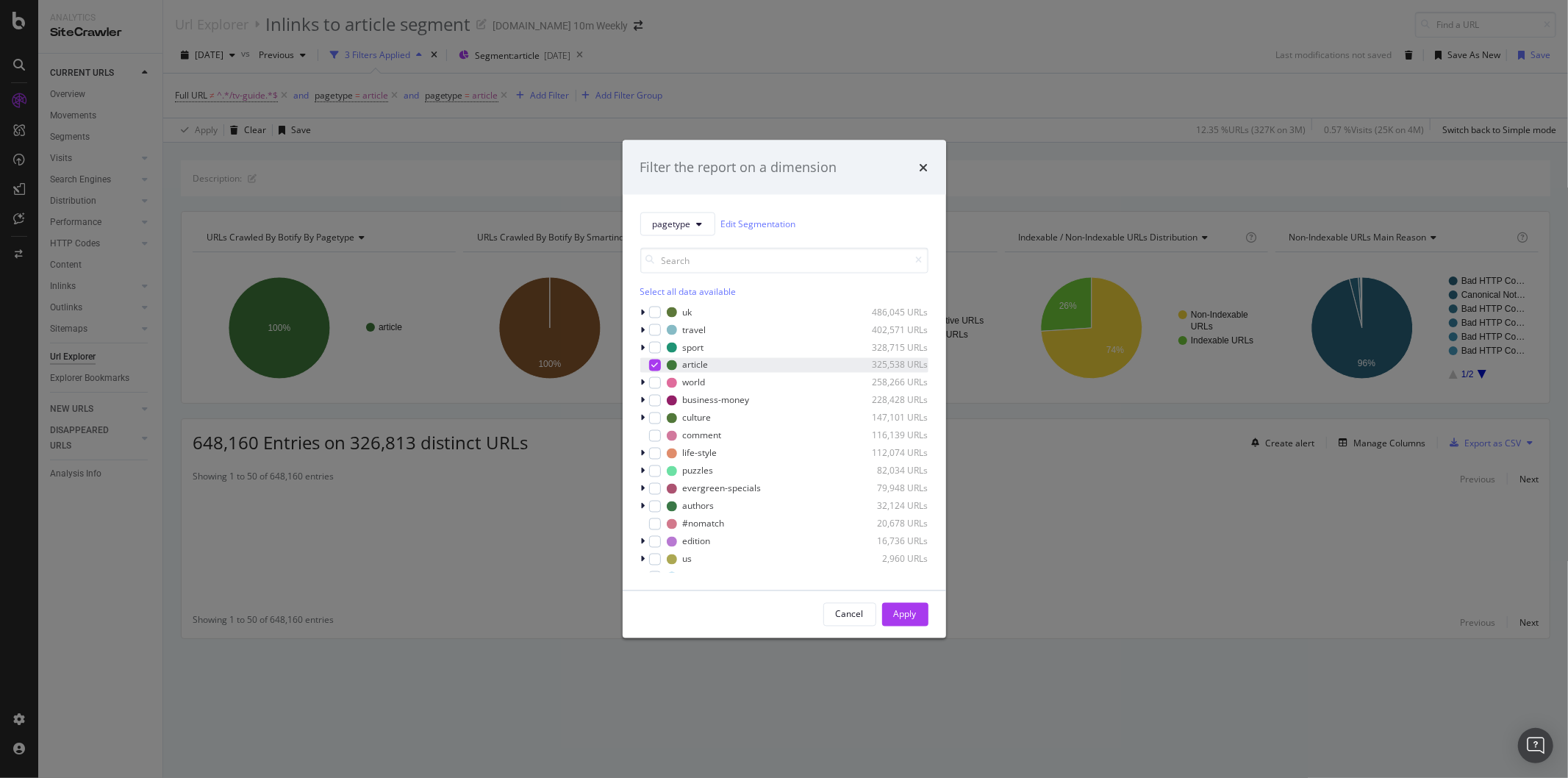
click at [655, 363] on icon "modal" at bounding box center [654, 364] width 7 height 7
click at [724, 259] on input "modal" at bounding box center [784, 260] width 288 height 26
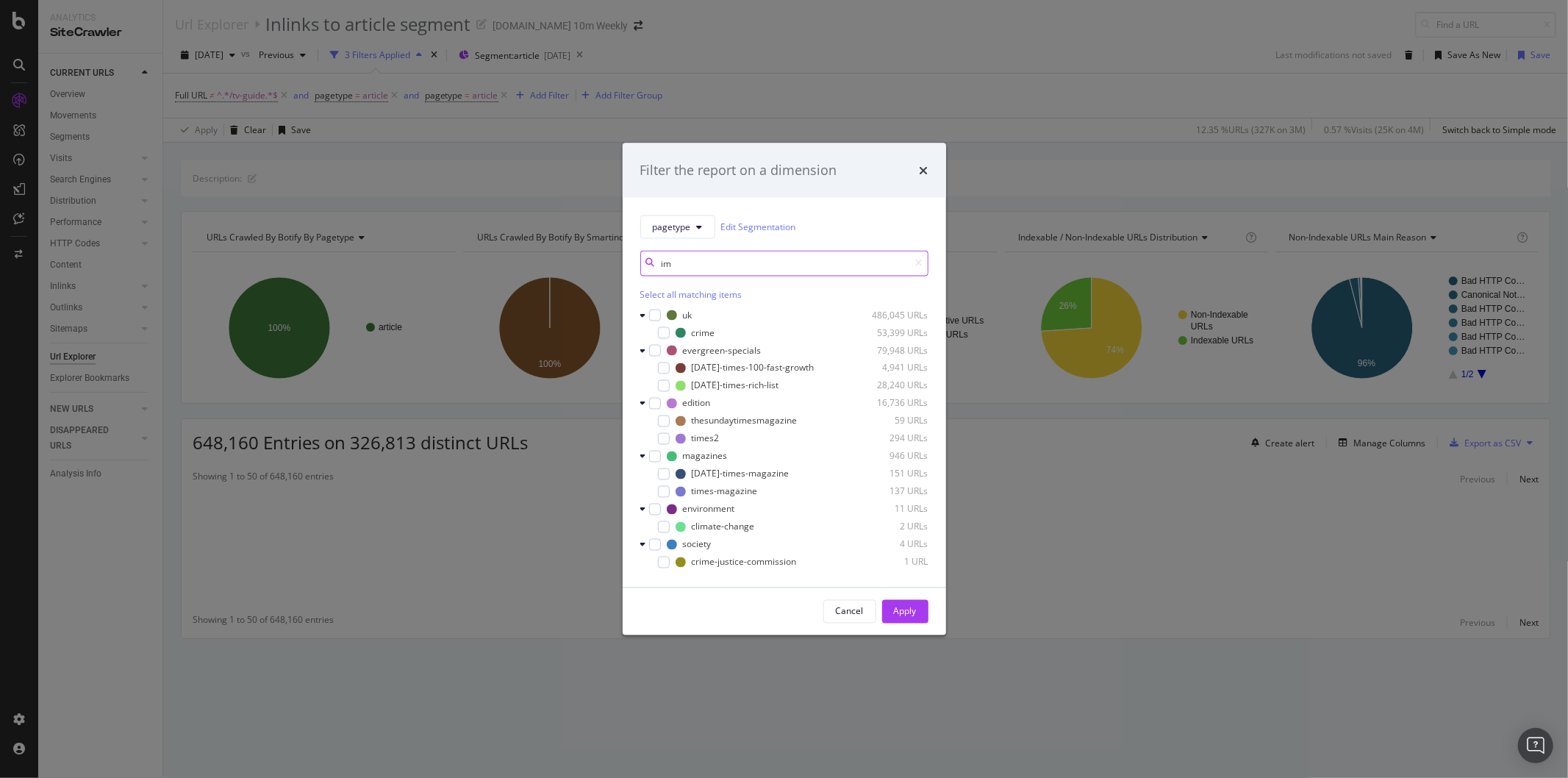
scroll to position [0, 0]
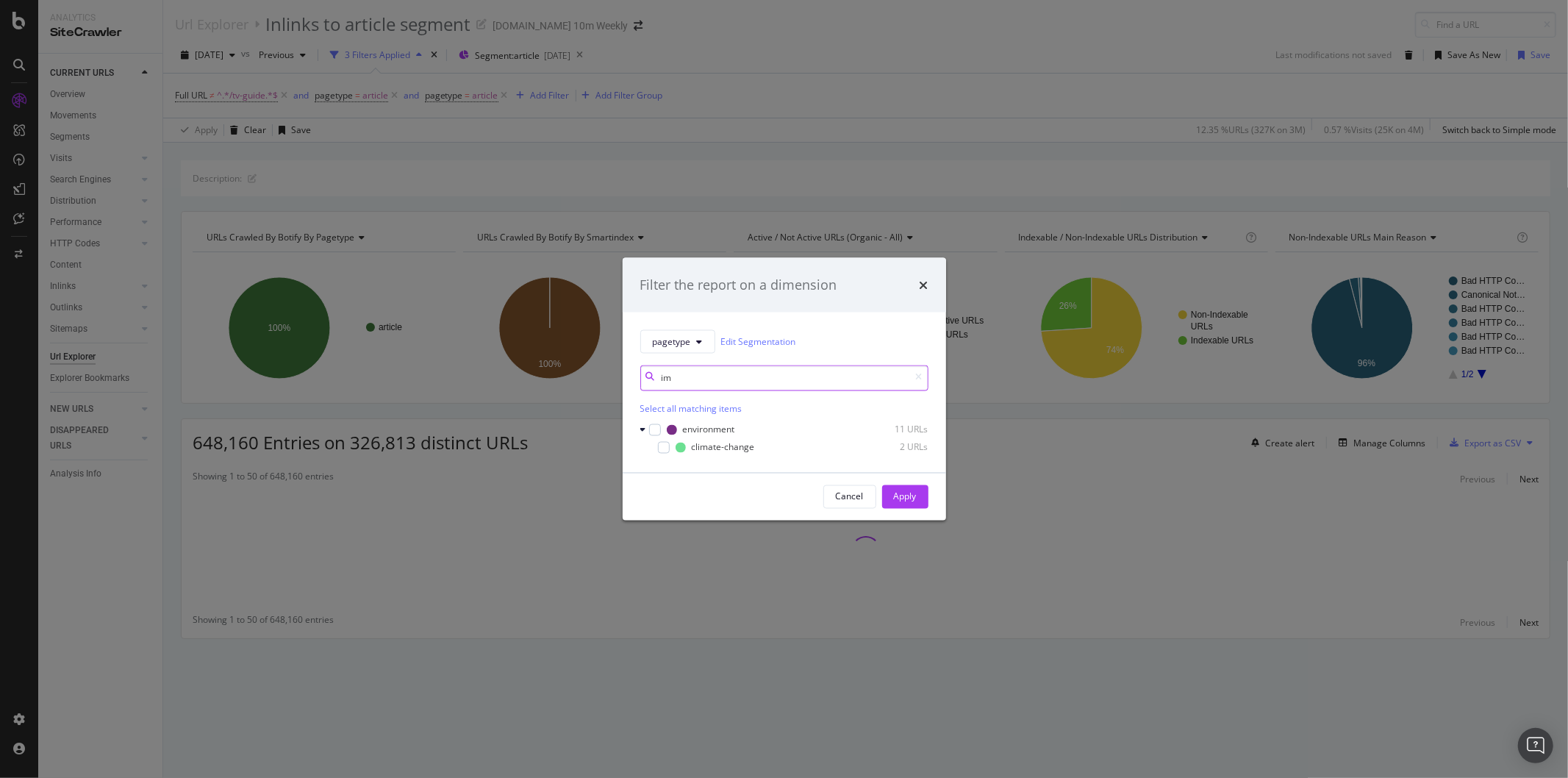
type input "i"
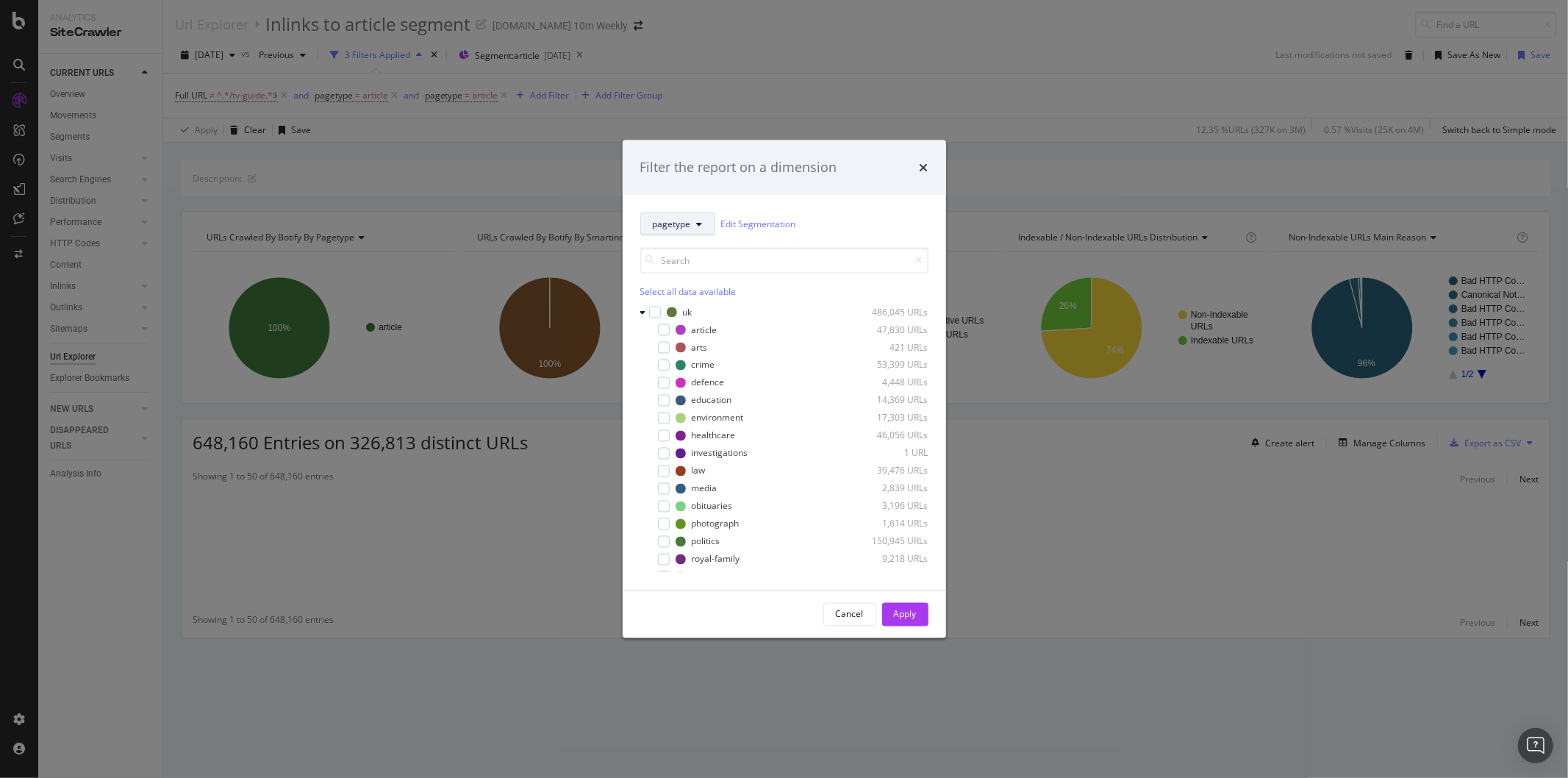
click at [707, 229] on button "pagetype" at bounding box center [678, 224] width 75 height 24
click at [695, 303] on span "smartindex" at bounding box center [700, 305] width 95 height 13
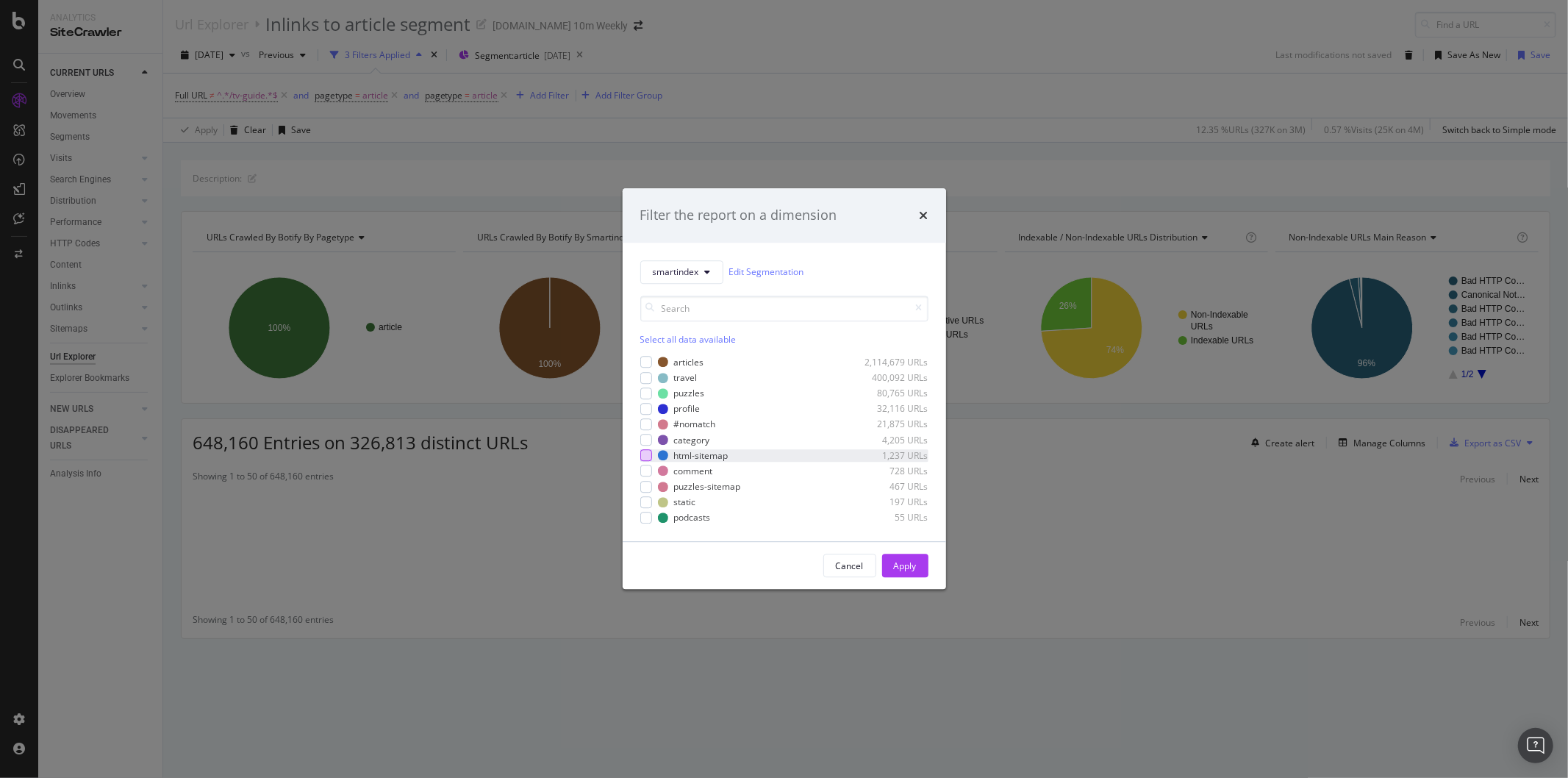
click at [642, 456] on div "modal" at bounding box center [646, 456] width 12 height 12
click at [643, 452] on icon "modal" at bounding box center [645, 456] width 7 height 7
click at [648, 409] on div "modal" at bounding box center [646, 409] width 12 height 12
click at [907, 584] on div "Cancel Apply" at bounding box center [784, 566] width 324 height 47
click at [907, 574] on div "Apply" at bounding box center [905, 566] width 23 height 22
